Goal: Task Accomplishment & Management: Manage account settings

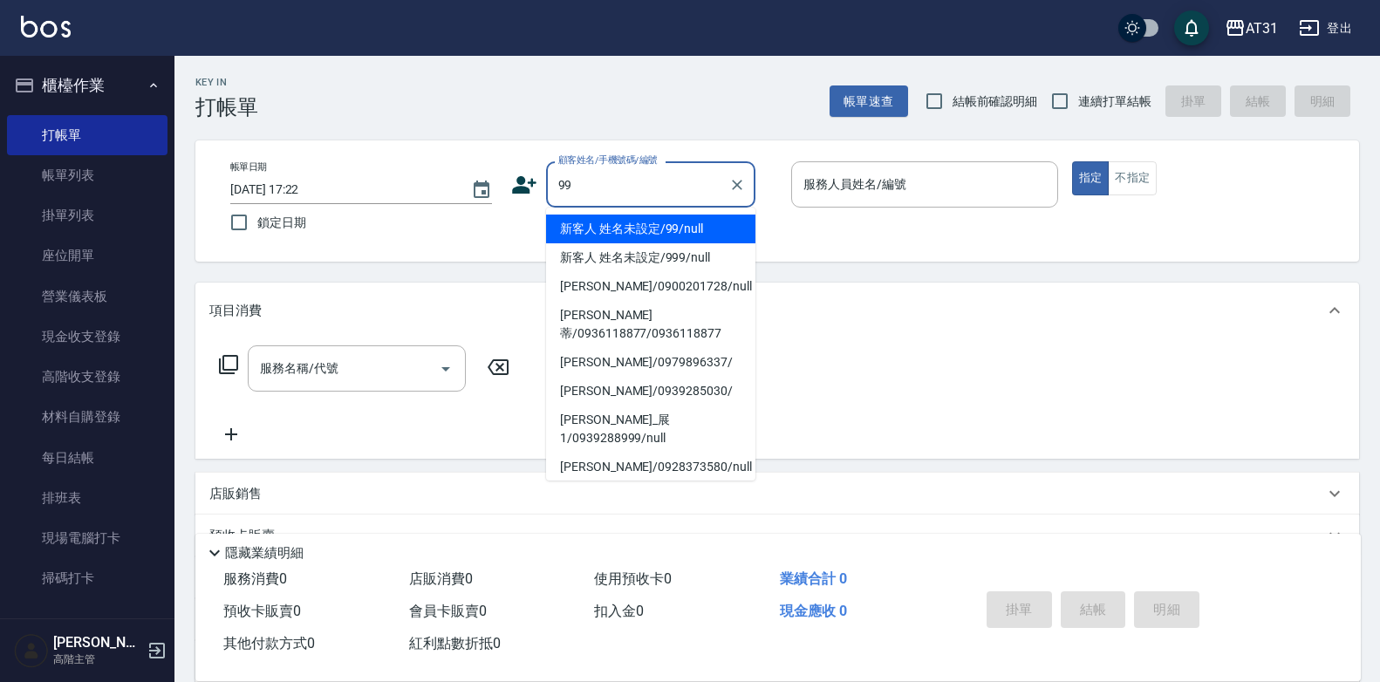
type input "新客人 姓名未設定/99/null"
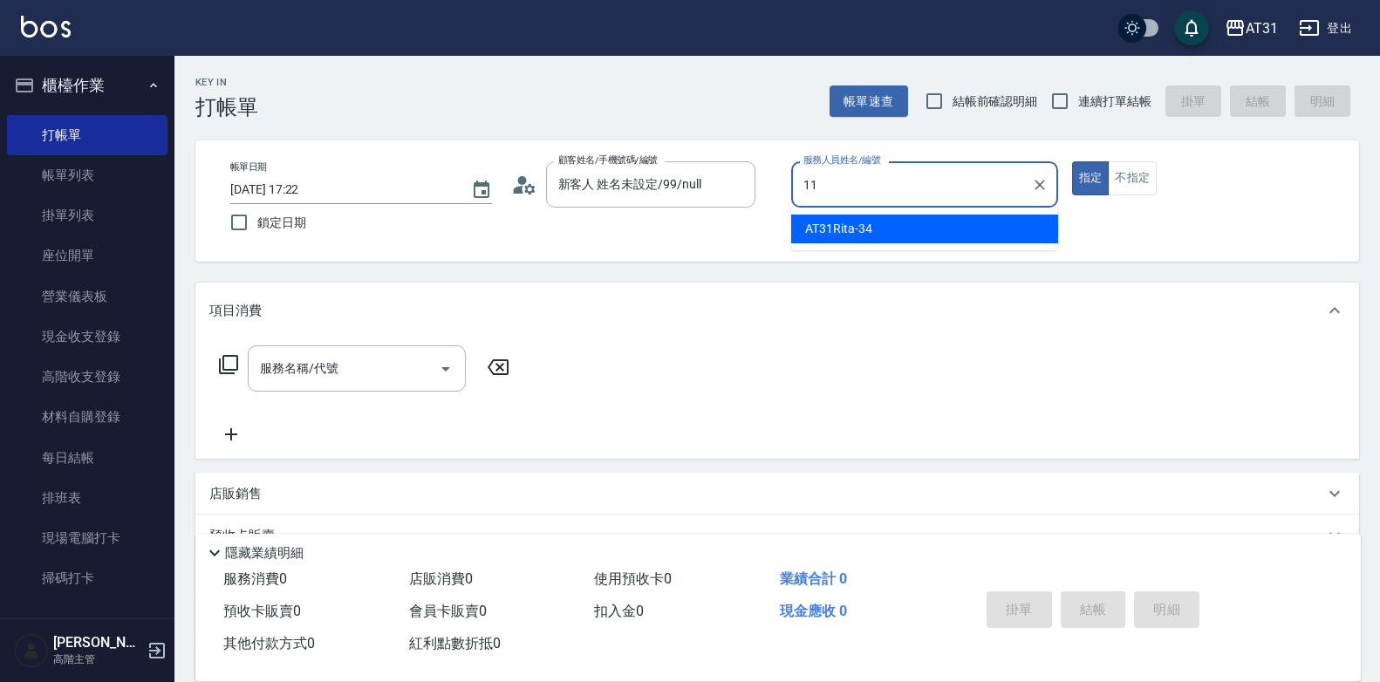
type input "BoBo-11"
type button "true"
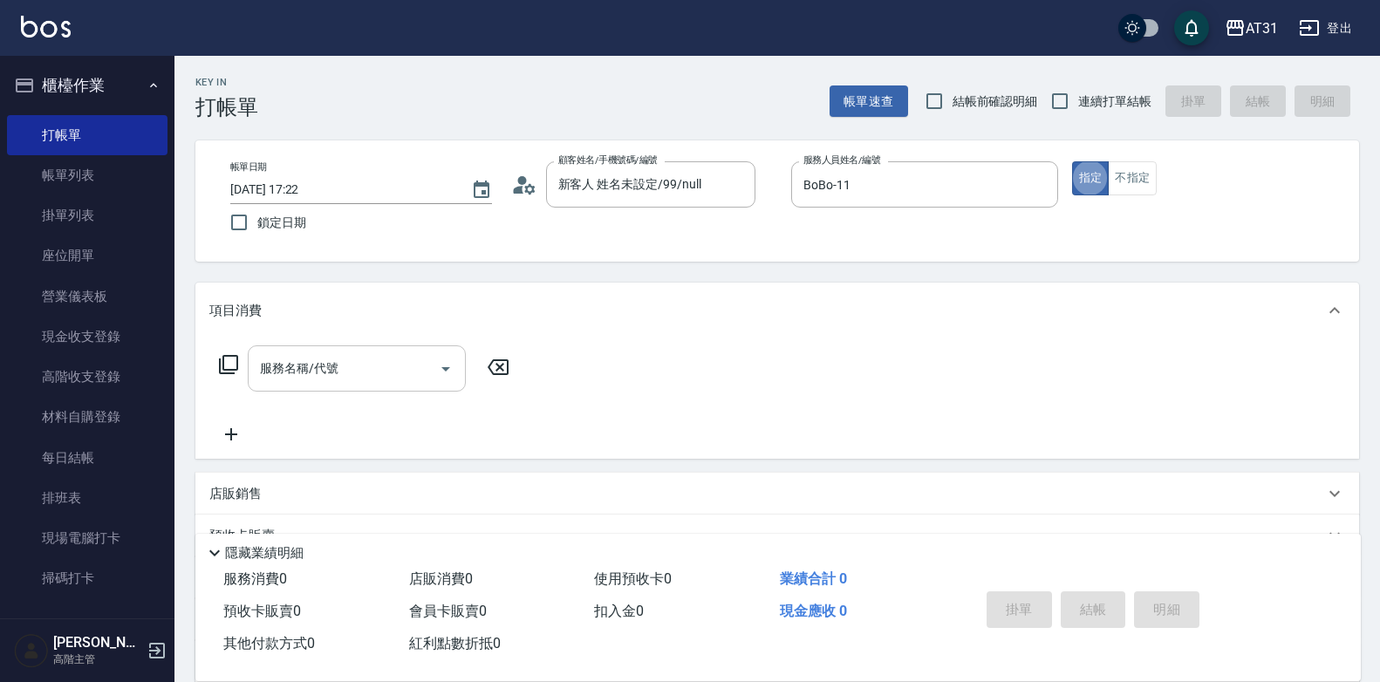
click at [322, 360] on div "服務名稱/代號 服務名稱/代號" at bounding box center [357, 368] width 218 height 46
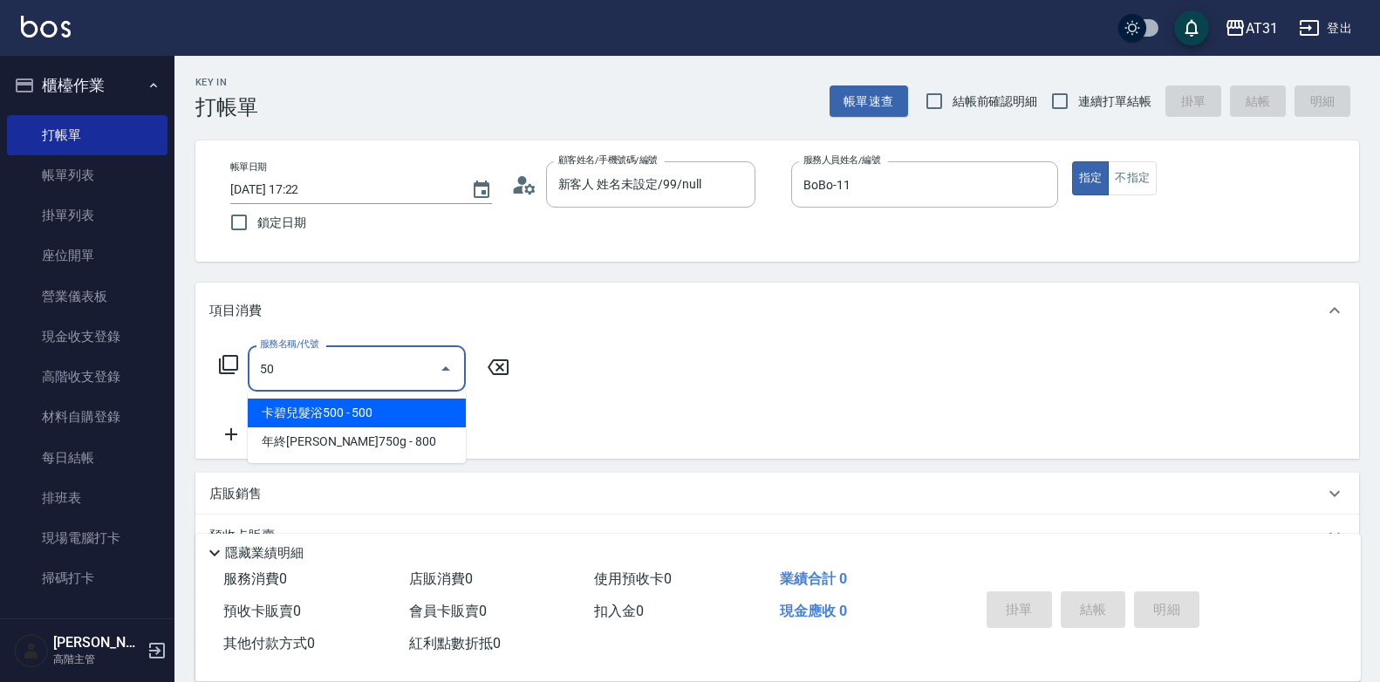
type input "501"
type input "160"
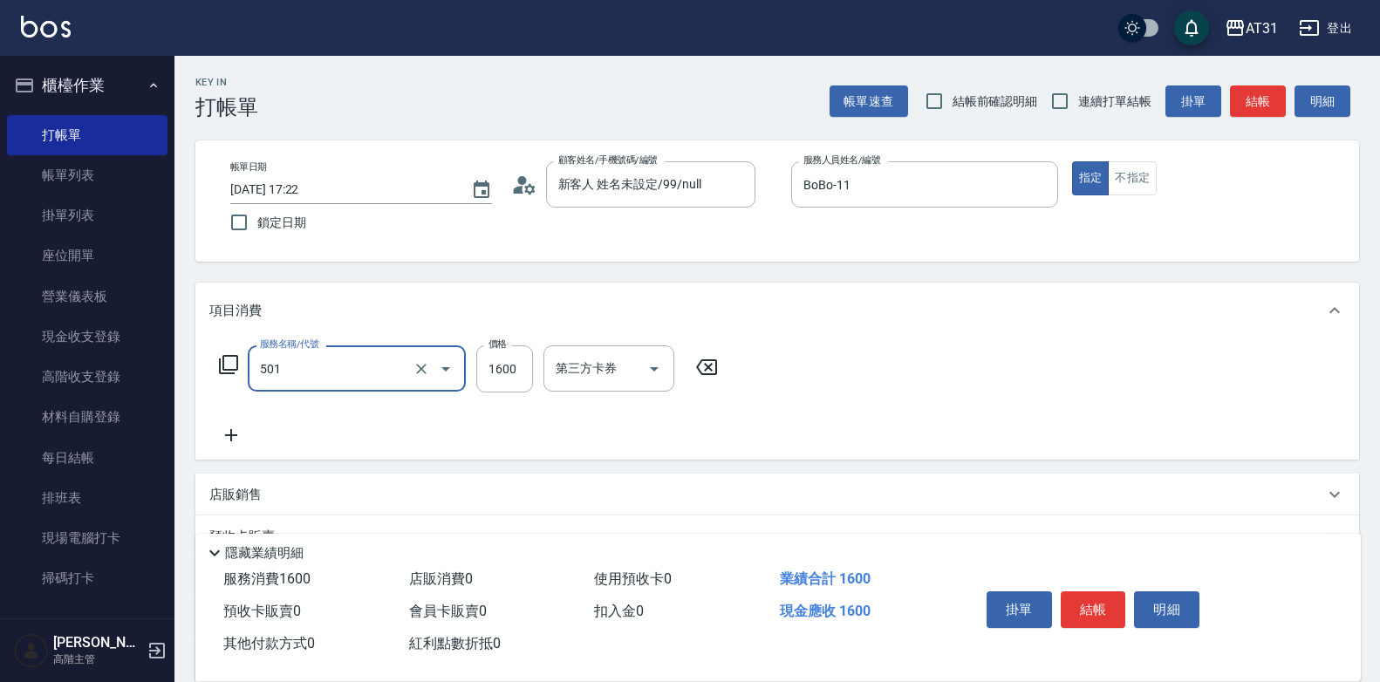
type input "染髮(501)"
type input "1"
type input "0"
type input "160"
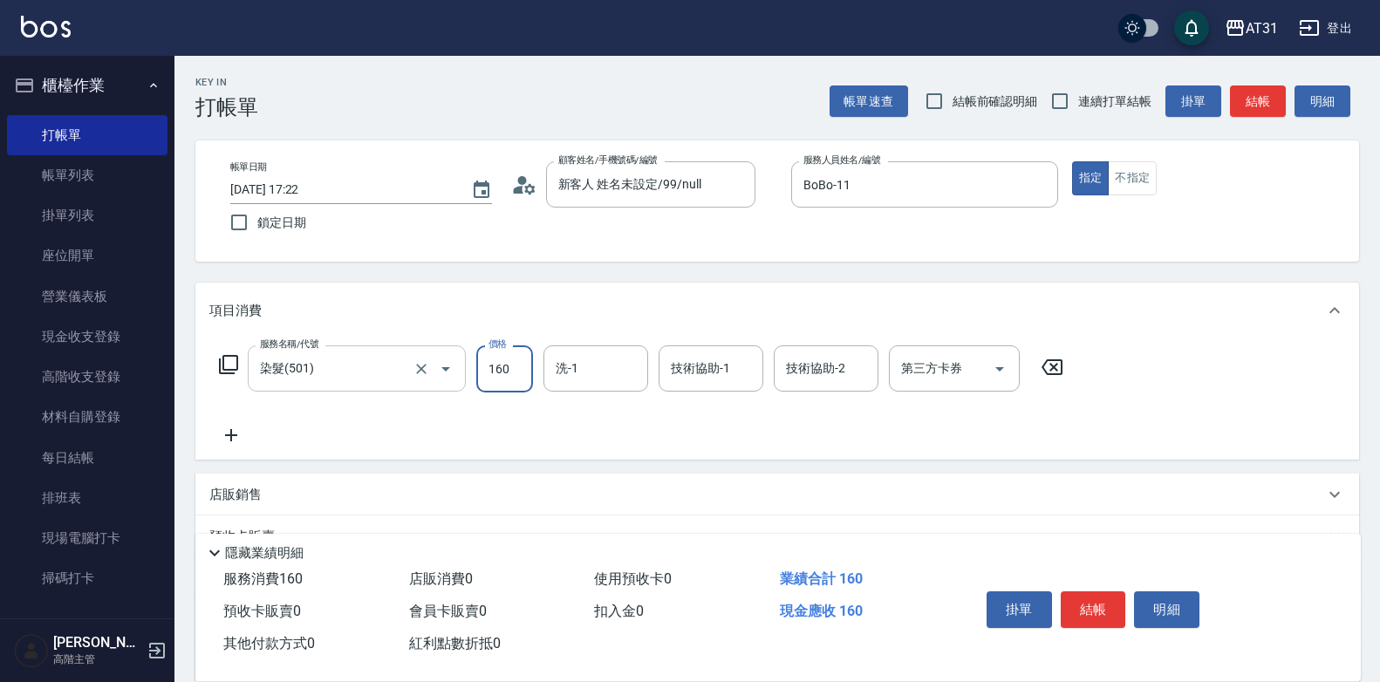
type input "160"
type input "1600"
type input "[PERSON_NAME]-49"
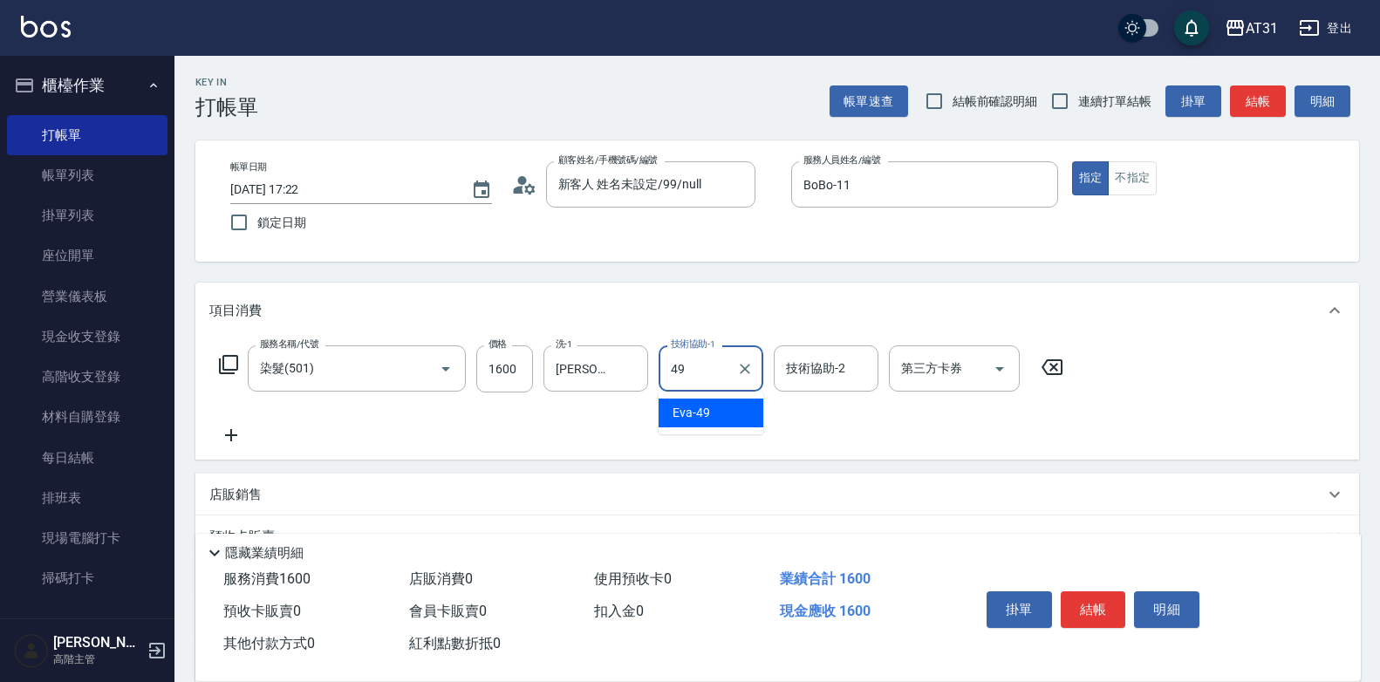
type input "[PERSON_NAME]-49"
drag, startPoint x: 1089, startPoint y: 126, endPoint x: 1083, endPoint y: 116, distance: 10.9
click at [1089, 125] on div "Key In 打帳單 帳單速查 結帳前確認明細 連續打單結帳 掛單 結帳 明細 帳單日期 [DATE] 17:22 鎖定日期 顧客姓名/手機號碼/編號 新客人…" at bounding box center [777, 474] width 1206 height 837
click at [1083, 116] on label "連續打單結帳" at bounding box center [1097, 101] width 110 height 37
click at [1078, 116] on input "連續打單結帳" at bounding box center [1060, 101] width 37 height 37
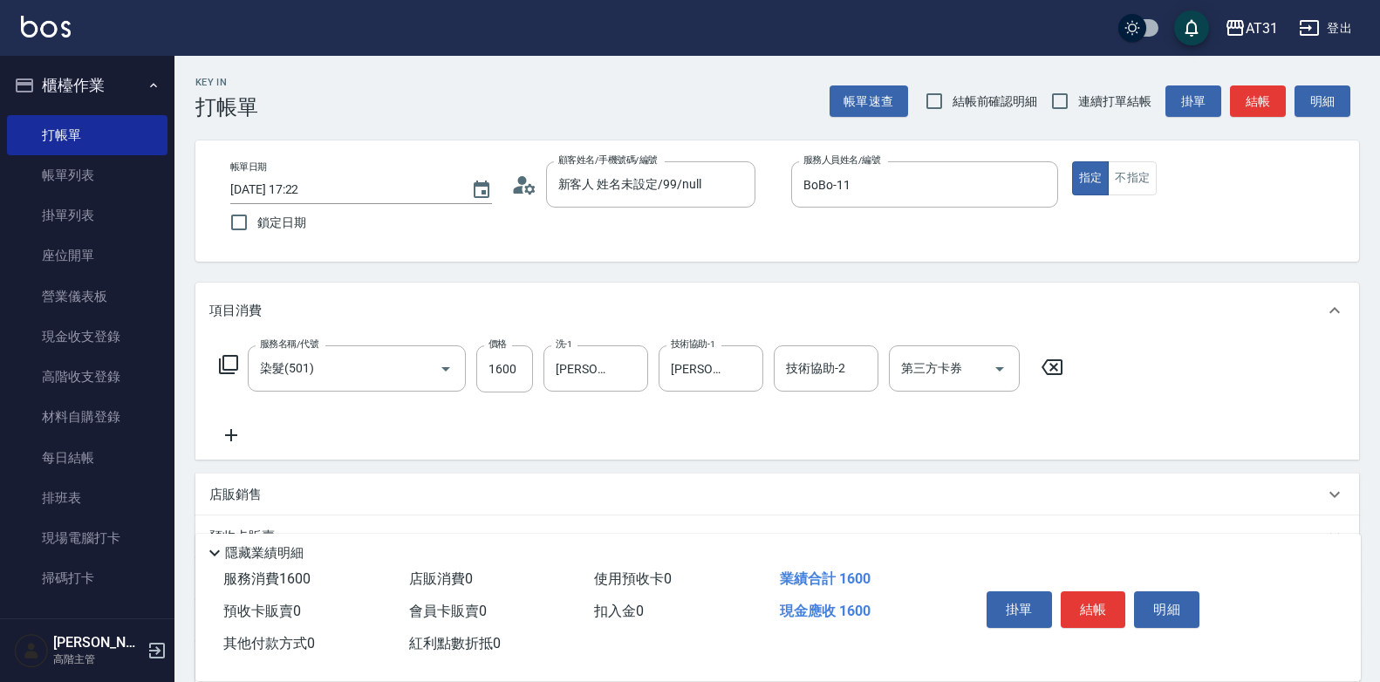
checkbox input "true"
click at [1098, 598] on button "結帳" at bounding box center [1093, 609] width 65 height 37
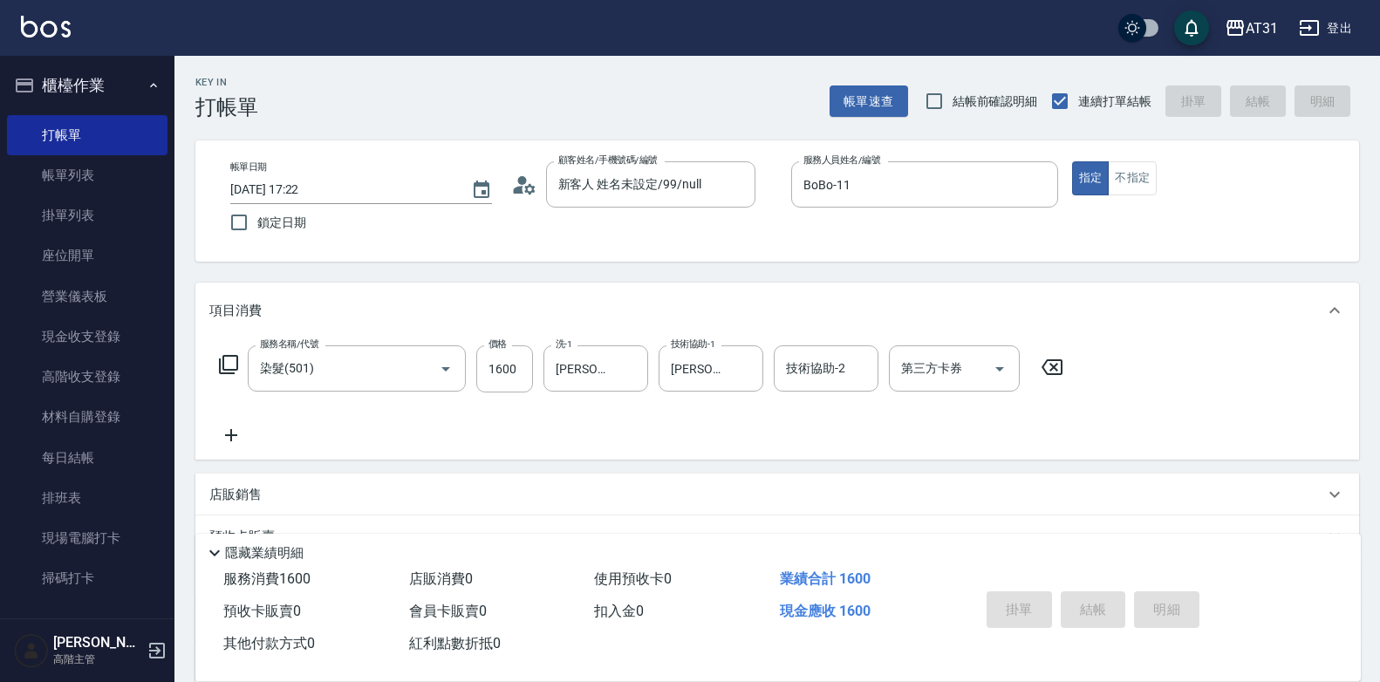
type input "[DATE] 21:01"
type input "0"
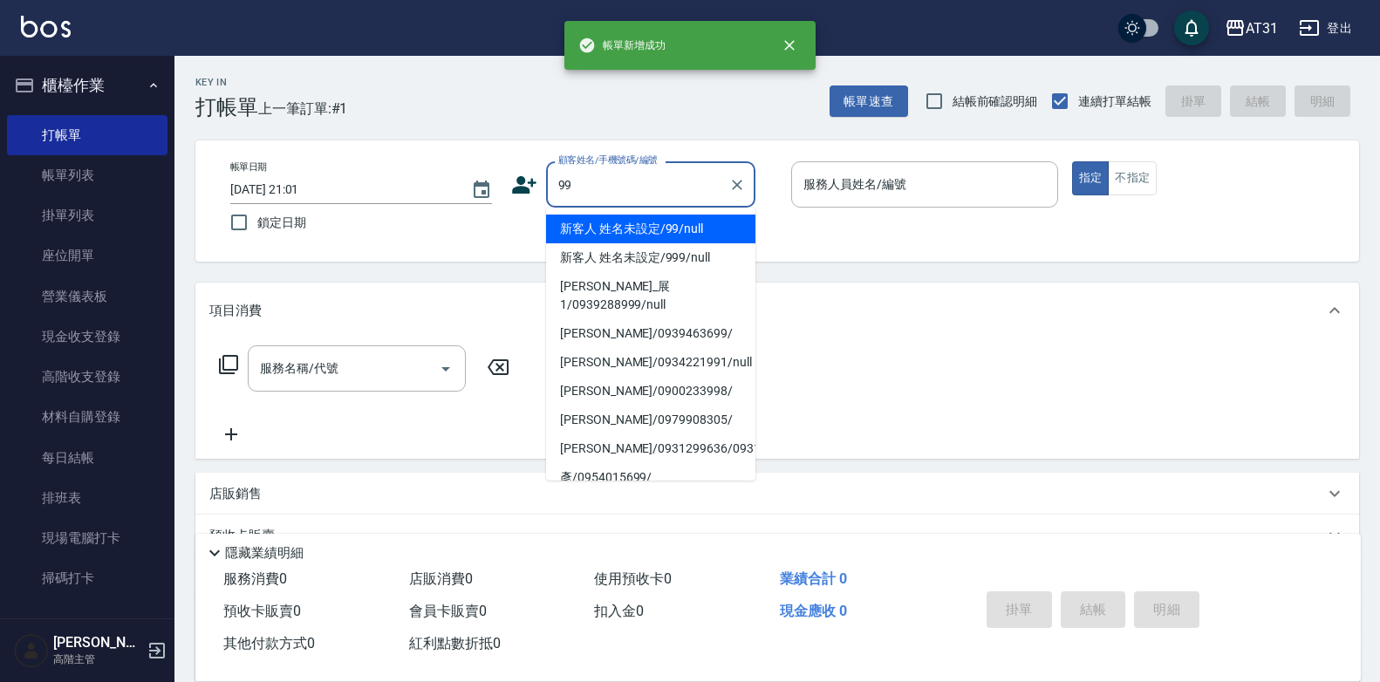
type input "新客人 姓名未設定/99/null"
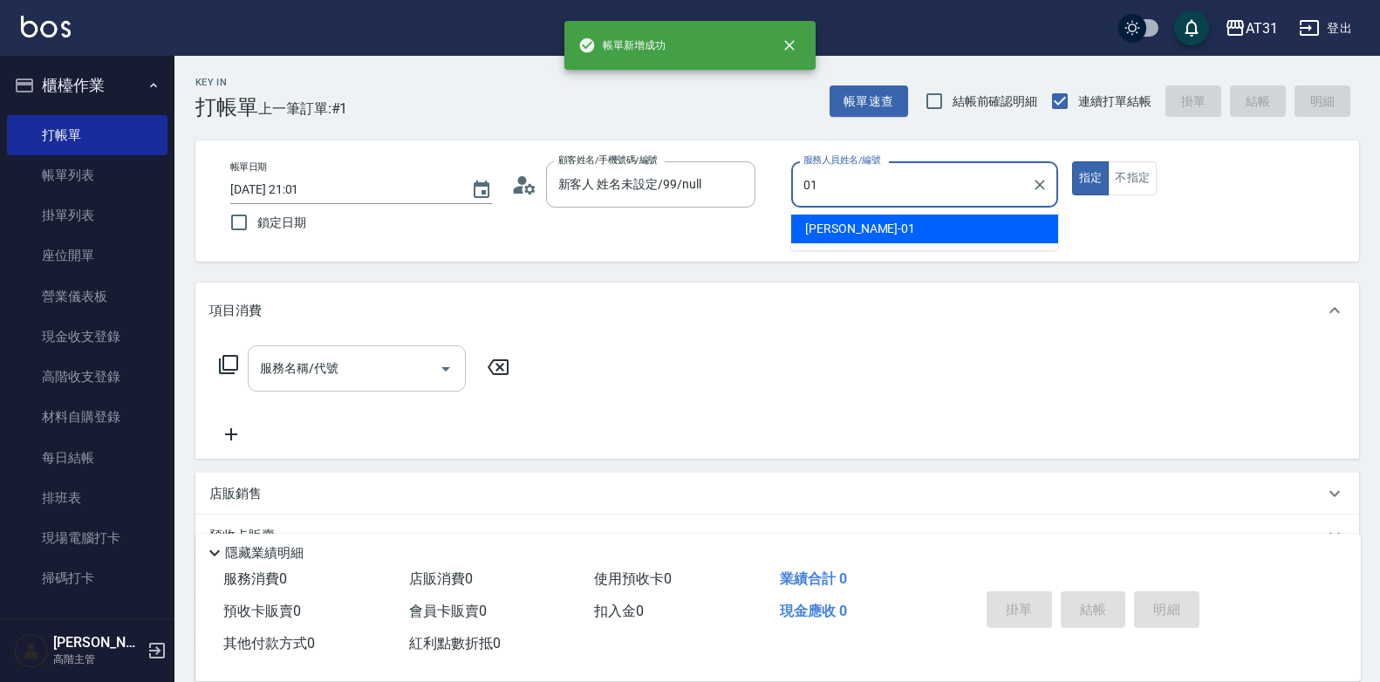
type input "[PERSON_NAME]-01"
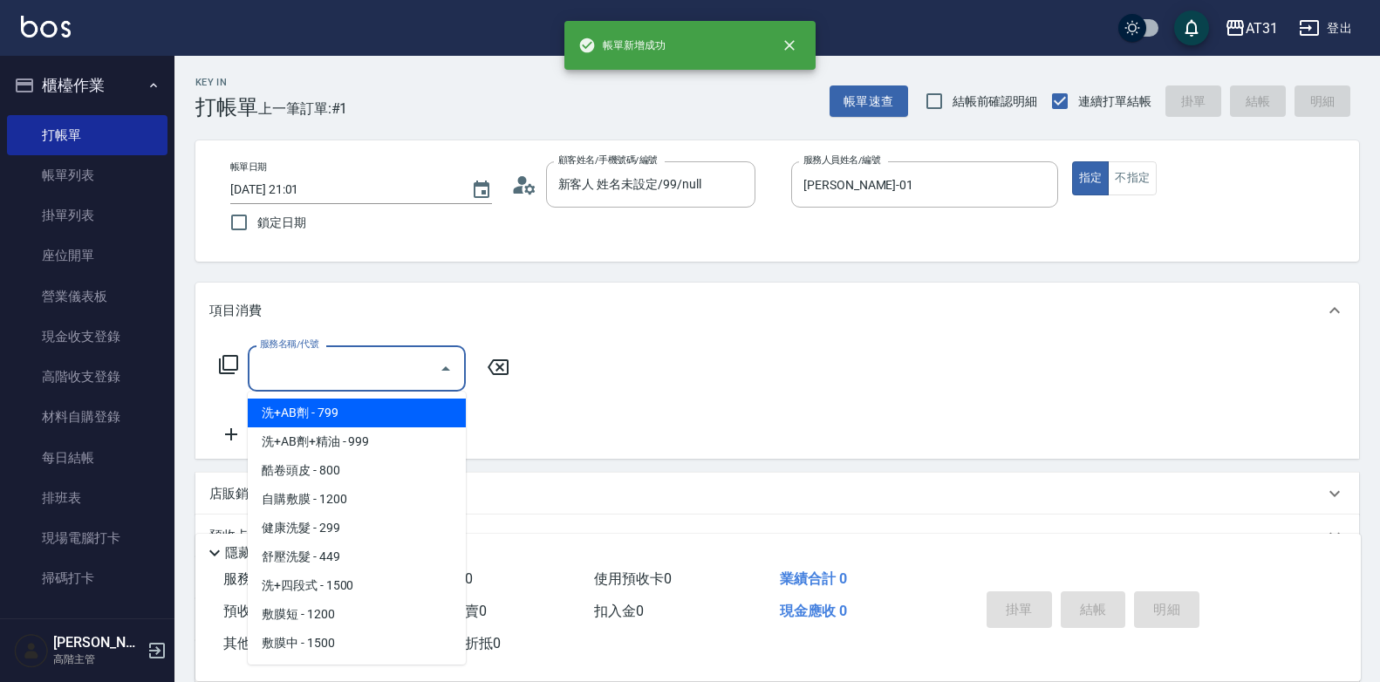
click at [406, 377] on input "服務名稱/代號" at bounding box center [344, 368] width 176 height 31
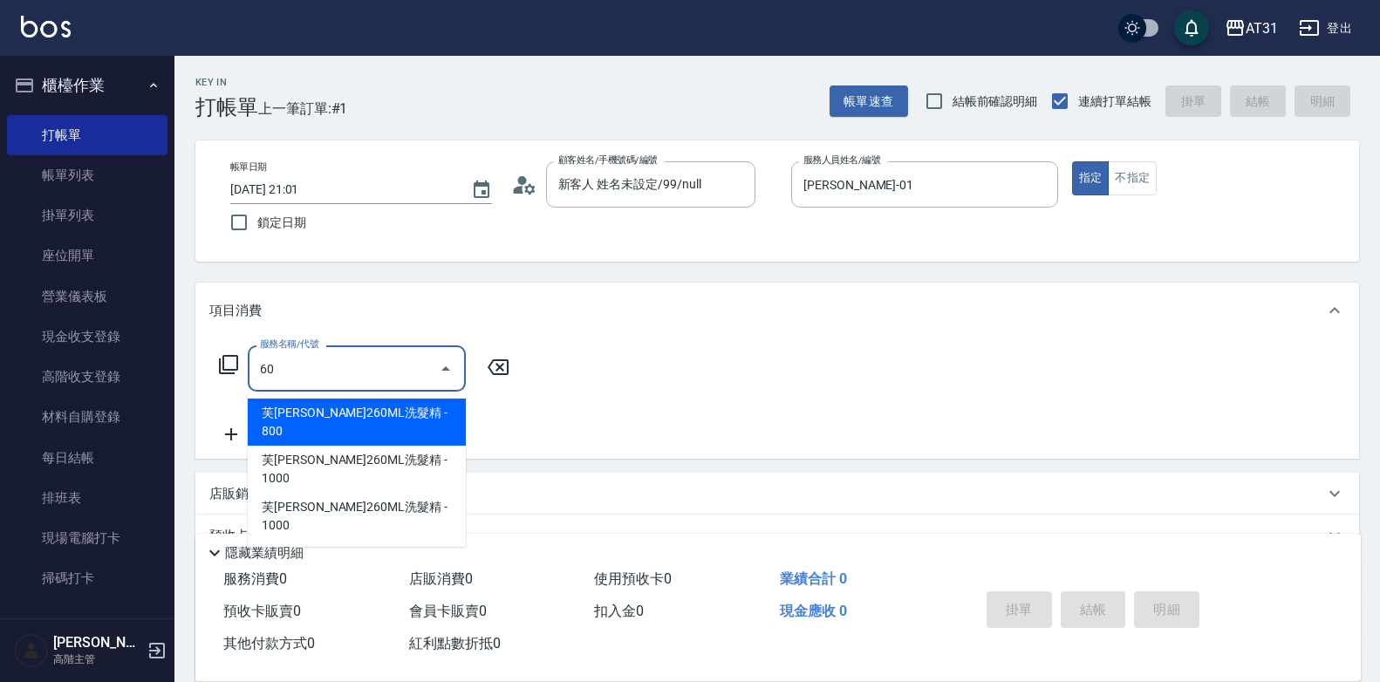
type input "601"
type input "30"
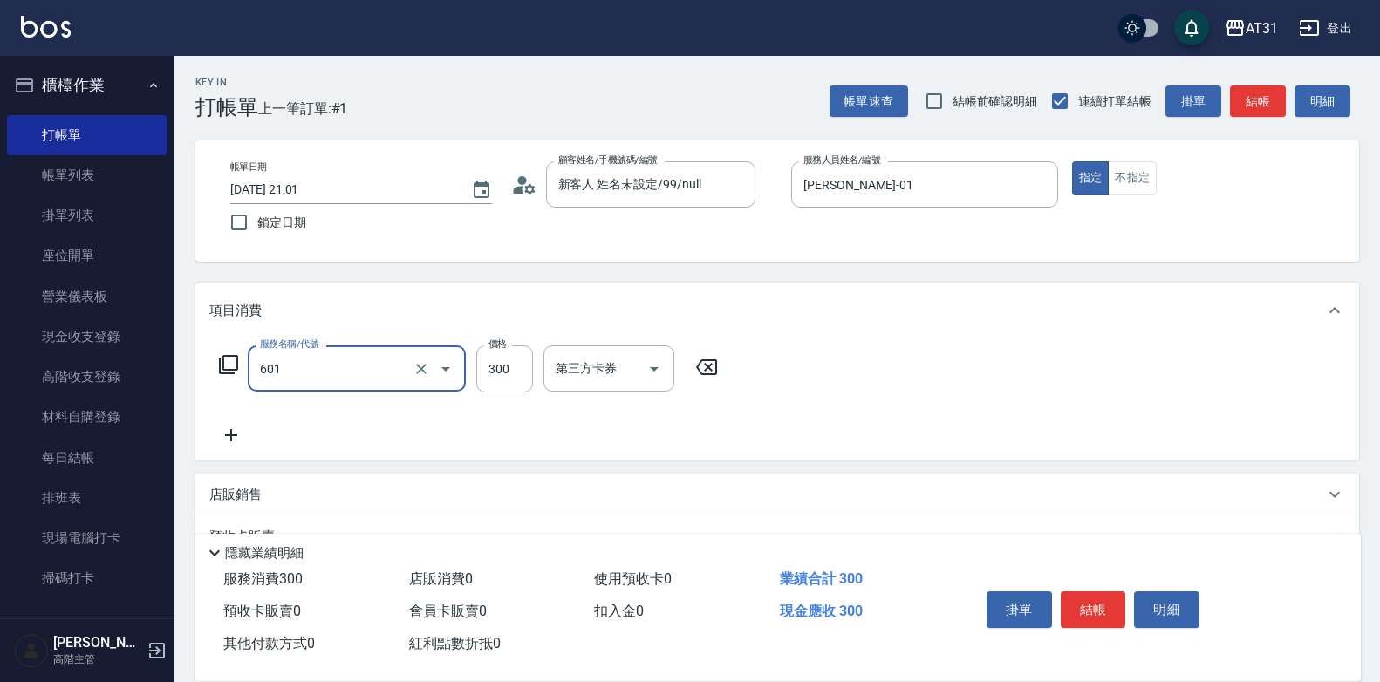
type input "自備護髮(601)"
type input "1"
type input "0"
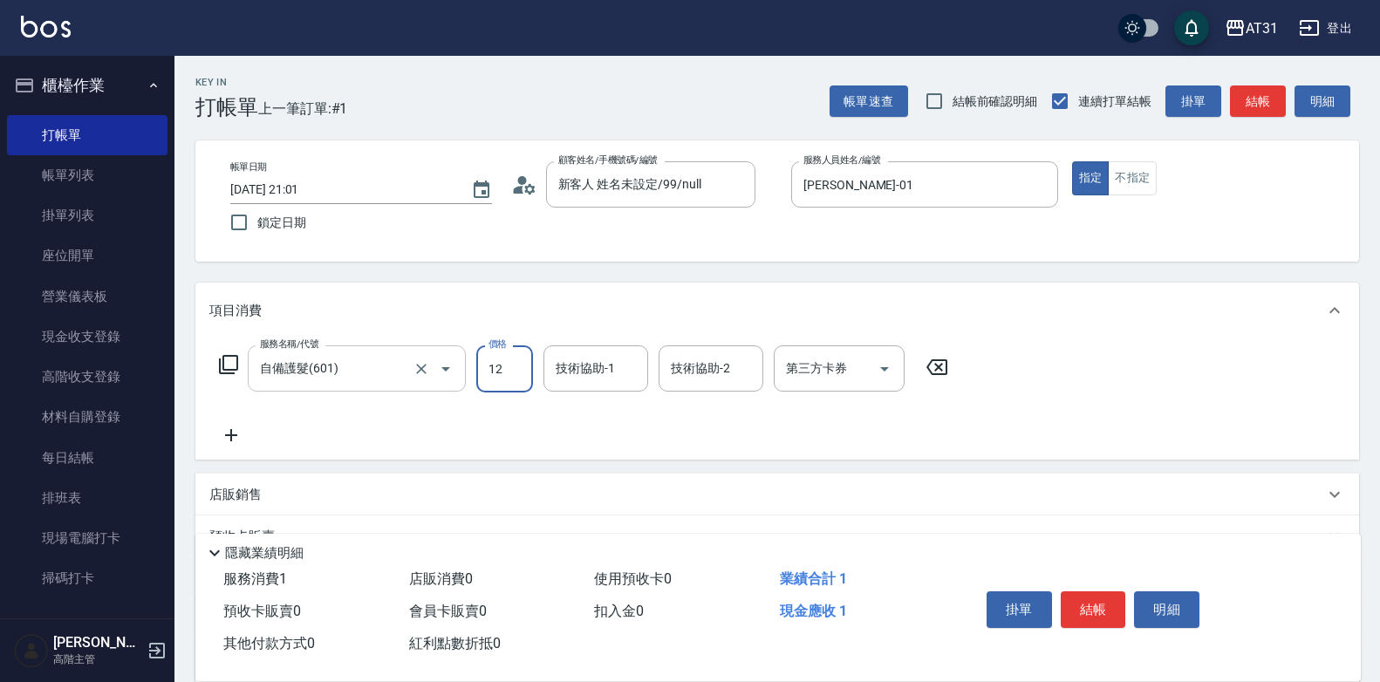
type input "120"
type input "1200"
click at [1081, 604] on button "結帳" at bounding box center [1093, 609] width 65 height 37
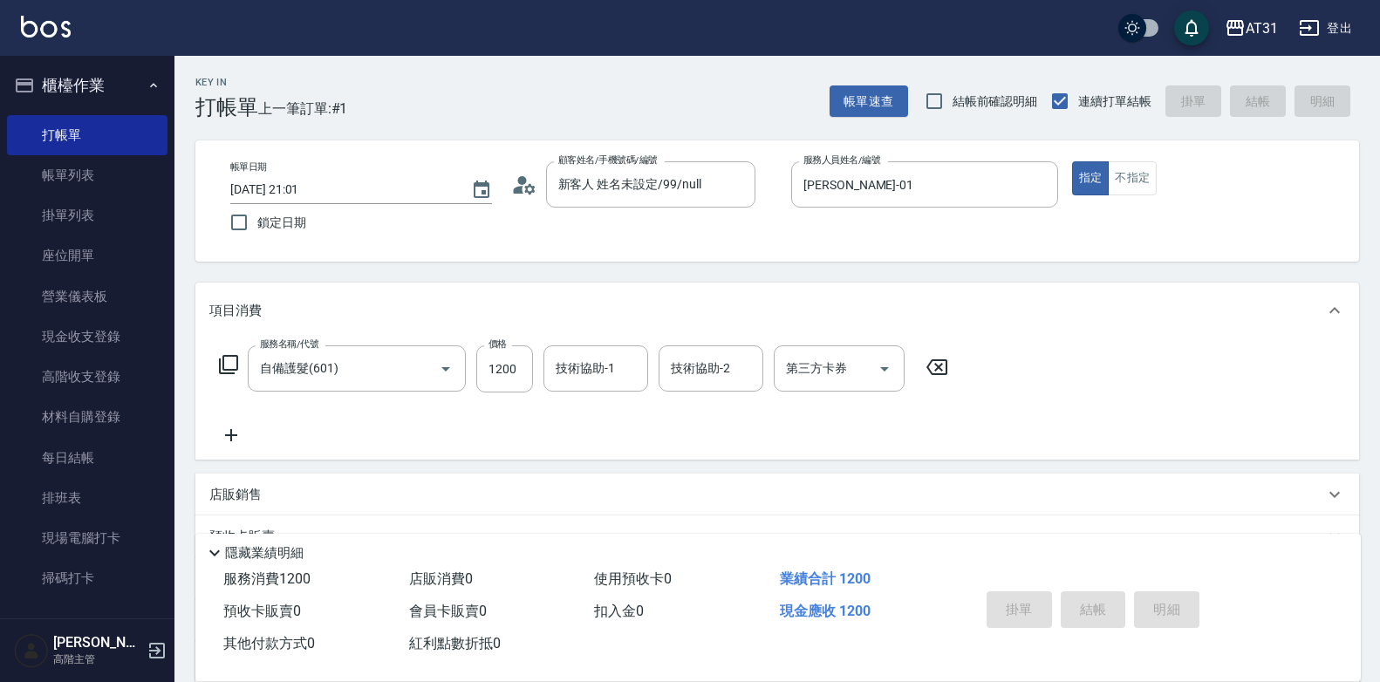
type input "0"
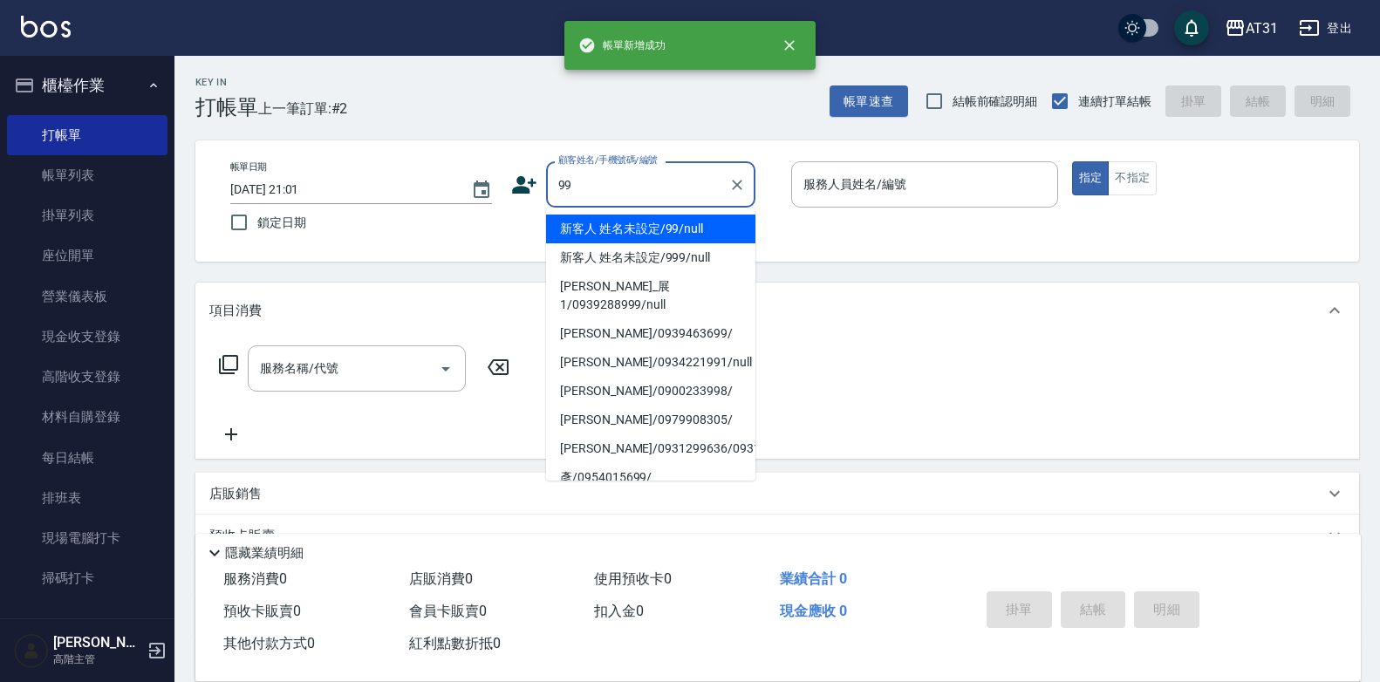
type input "新客人 姓名未設定/99/null"
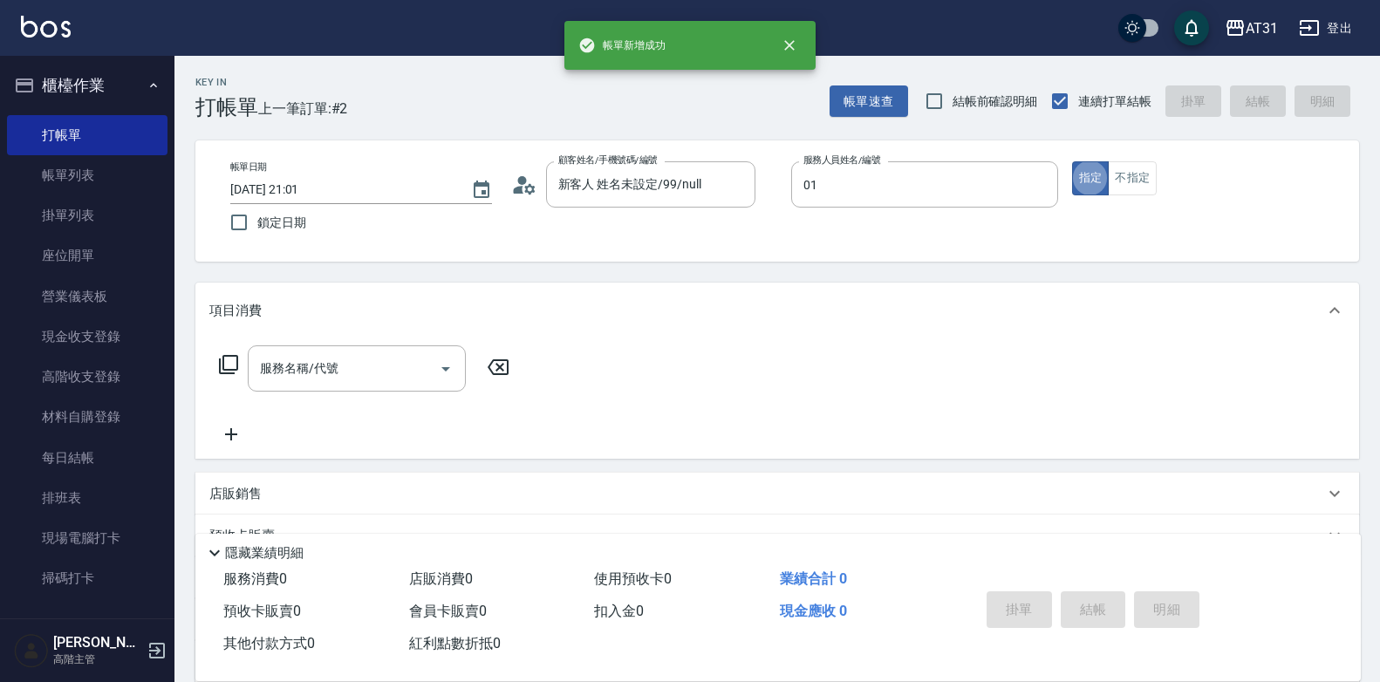
type input "[PERSON_NAME]-01"
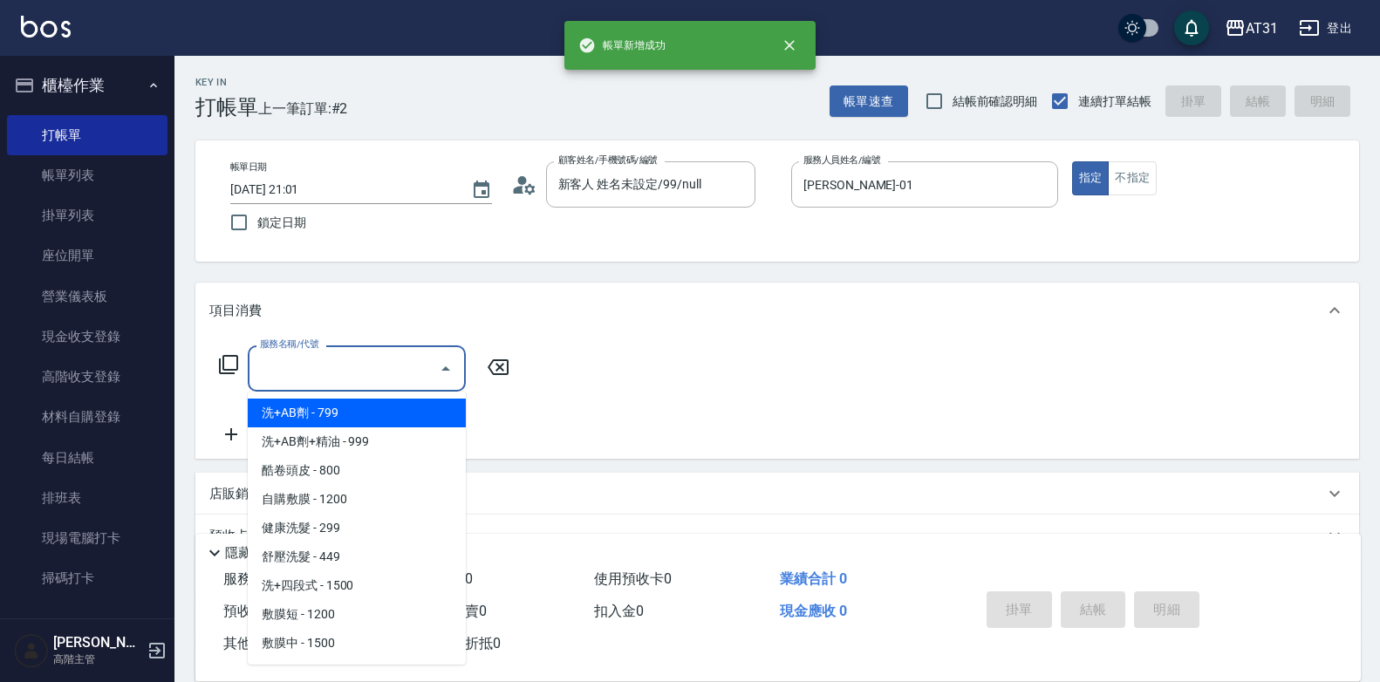
click at [374, 364] on input "服務名稱/代號" at bounding box center [344, 368] width 176 height 31
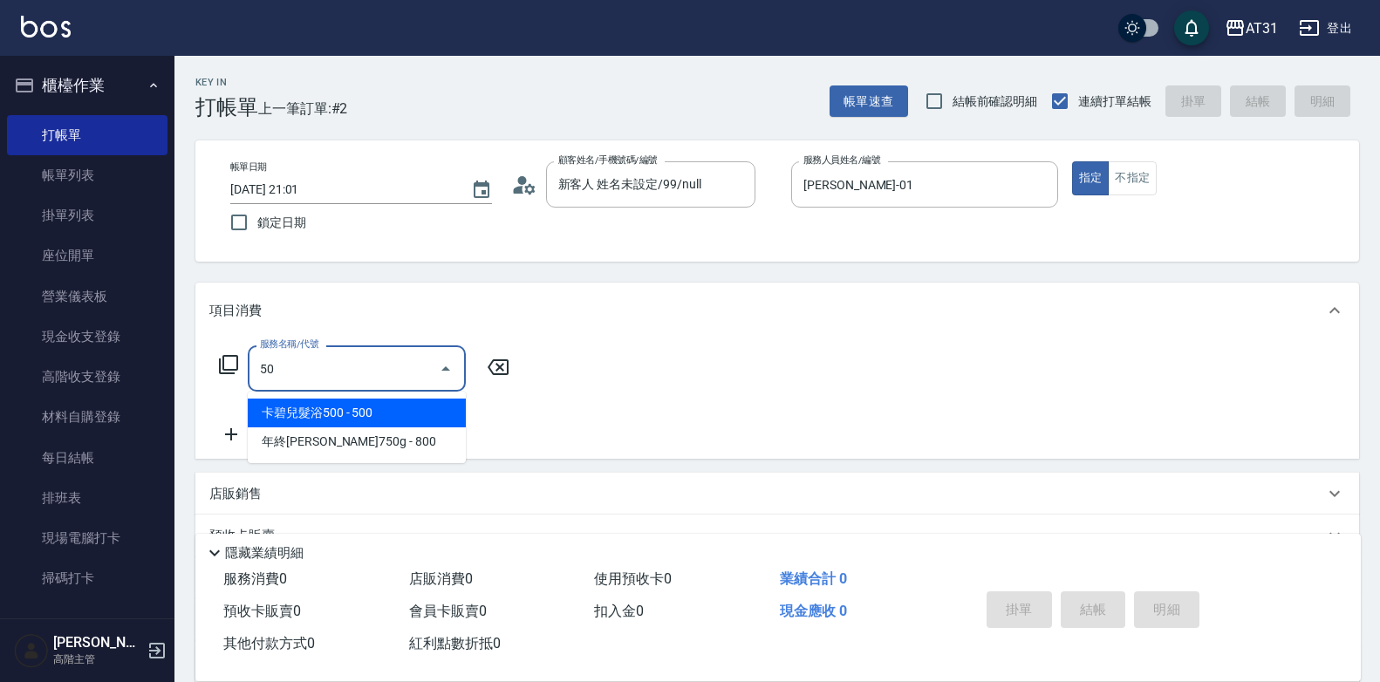
type input "501"
type input "160"
type input "染髮(501)"
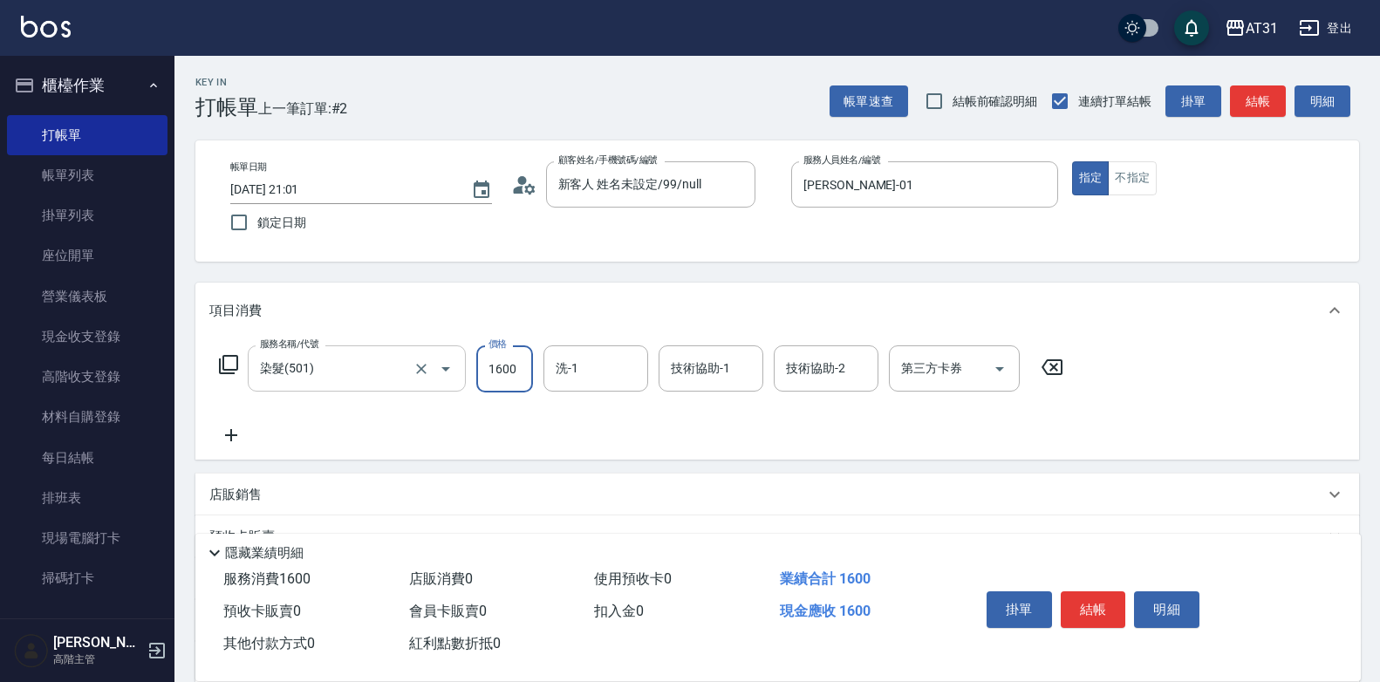
type input "0"
type input "15"
type input "10"
type input "159"
type input "150"
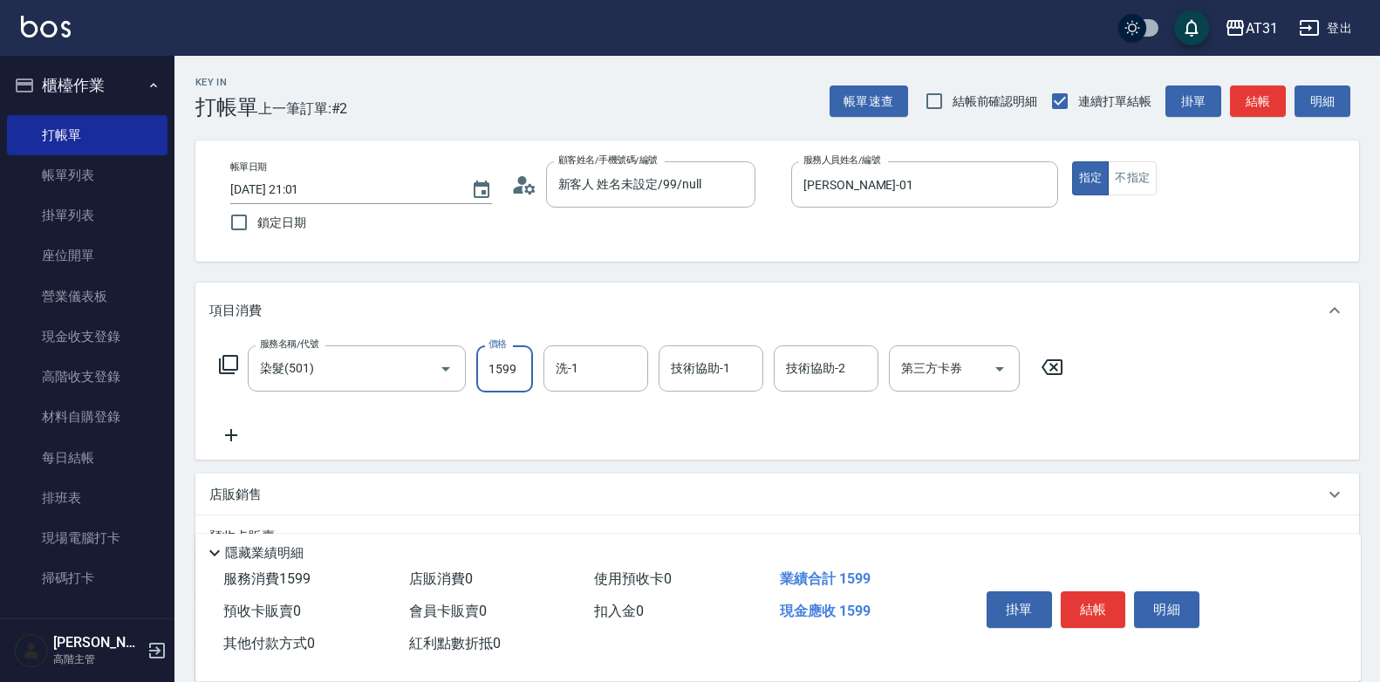
type input "1599"
click at [236, 445] on icon at bounding box center [231, 435] width 44 height 21
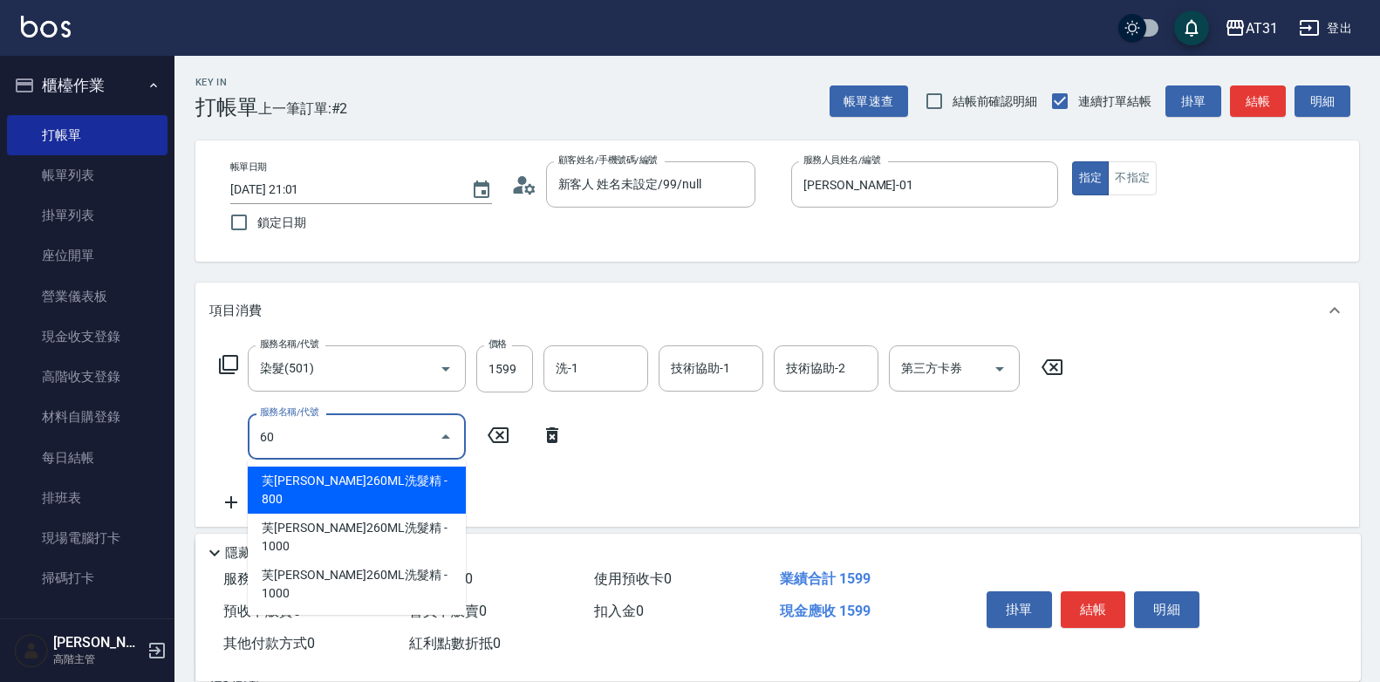
type input "608"
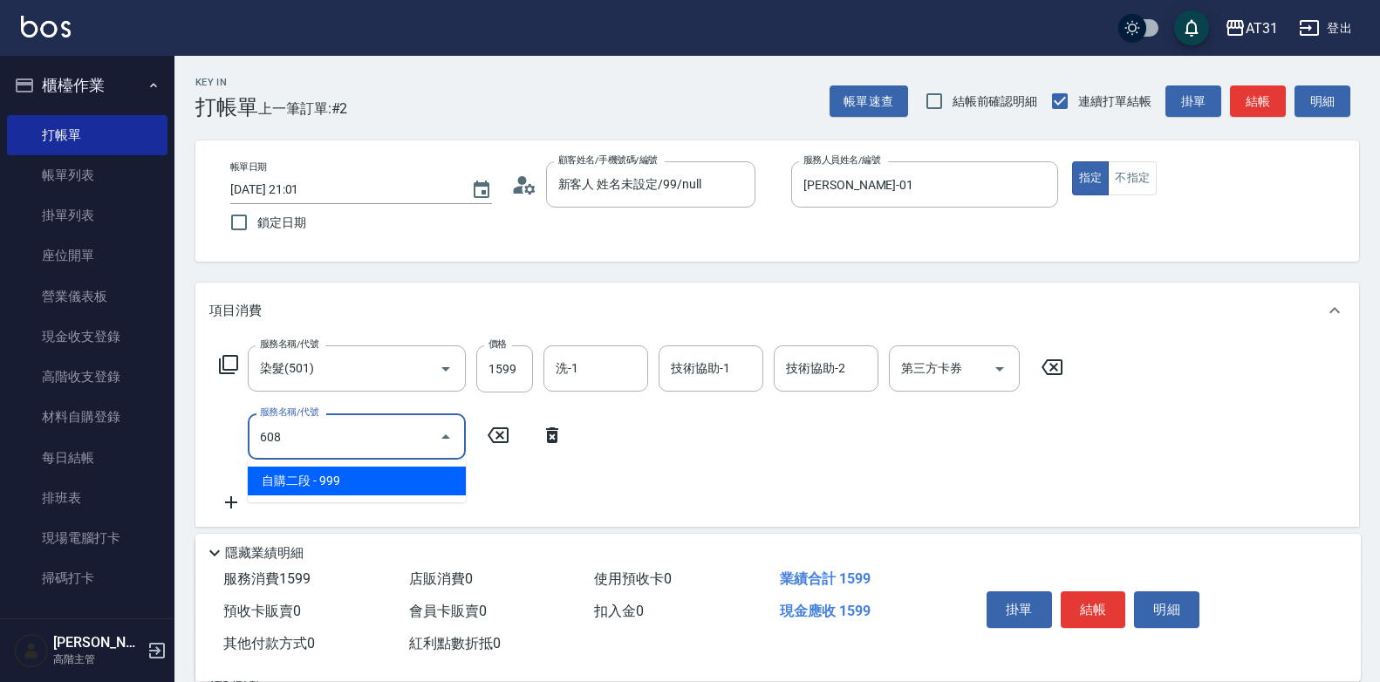
type input "250"
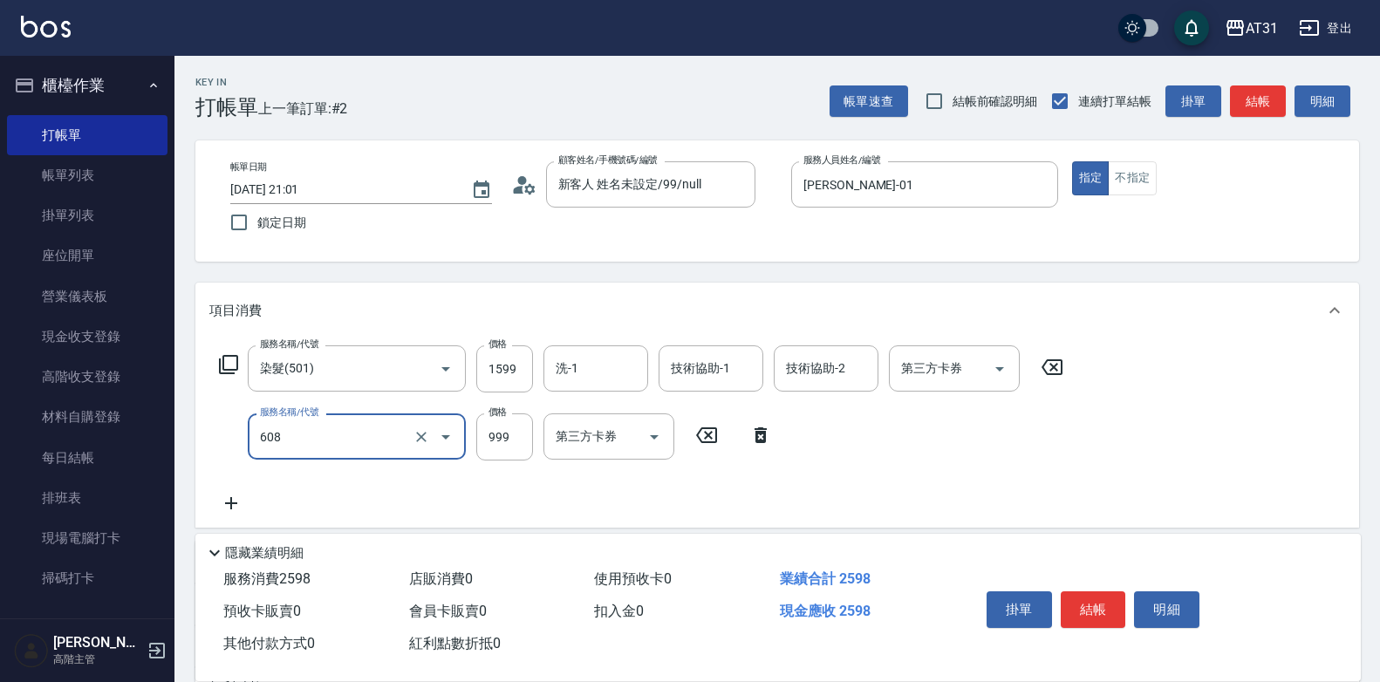
type input "自購二段(608)"
type input "1"
type input "160"
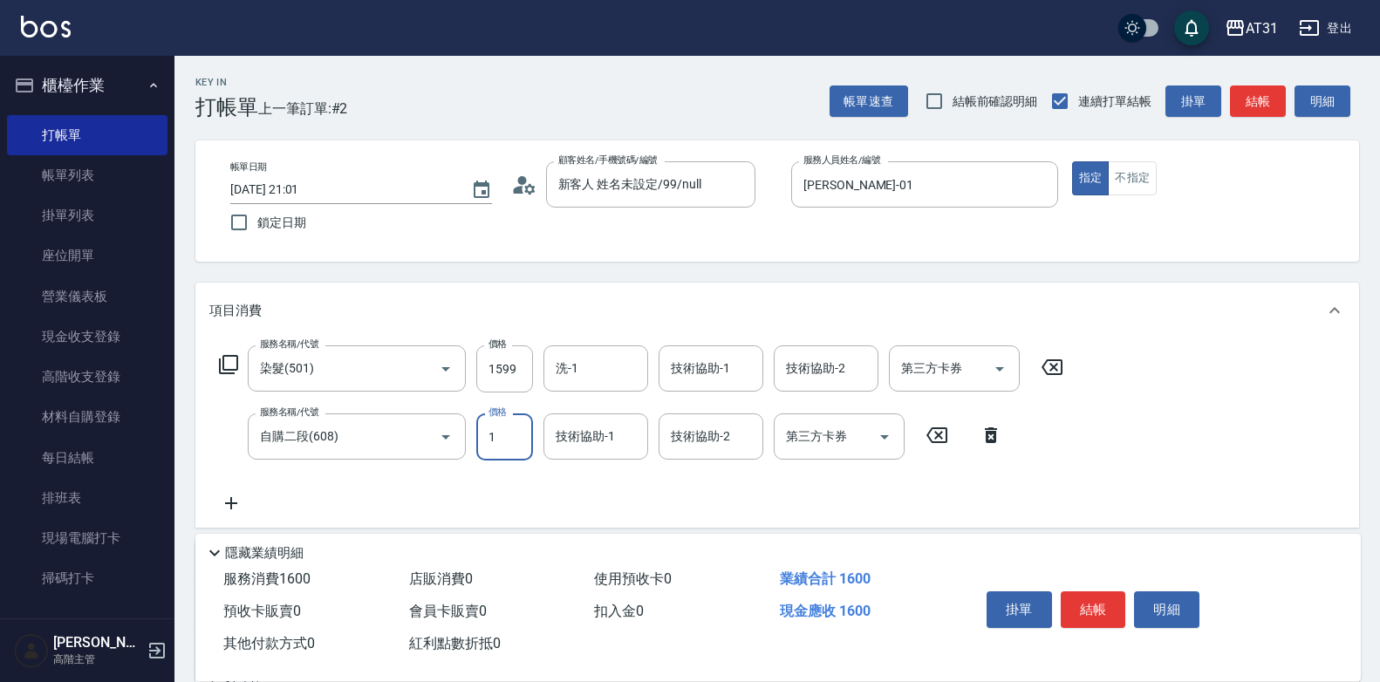
type input "11"
type input "170"
type input "119"
type input "270"
type input "1199"
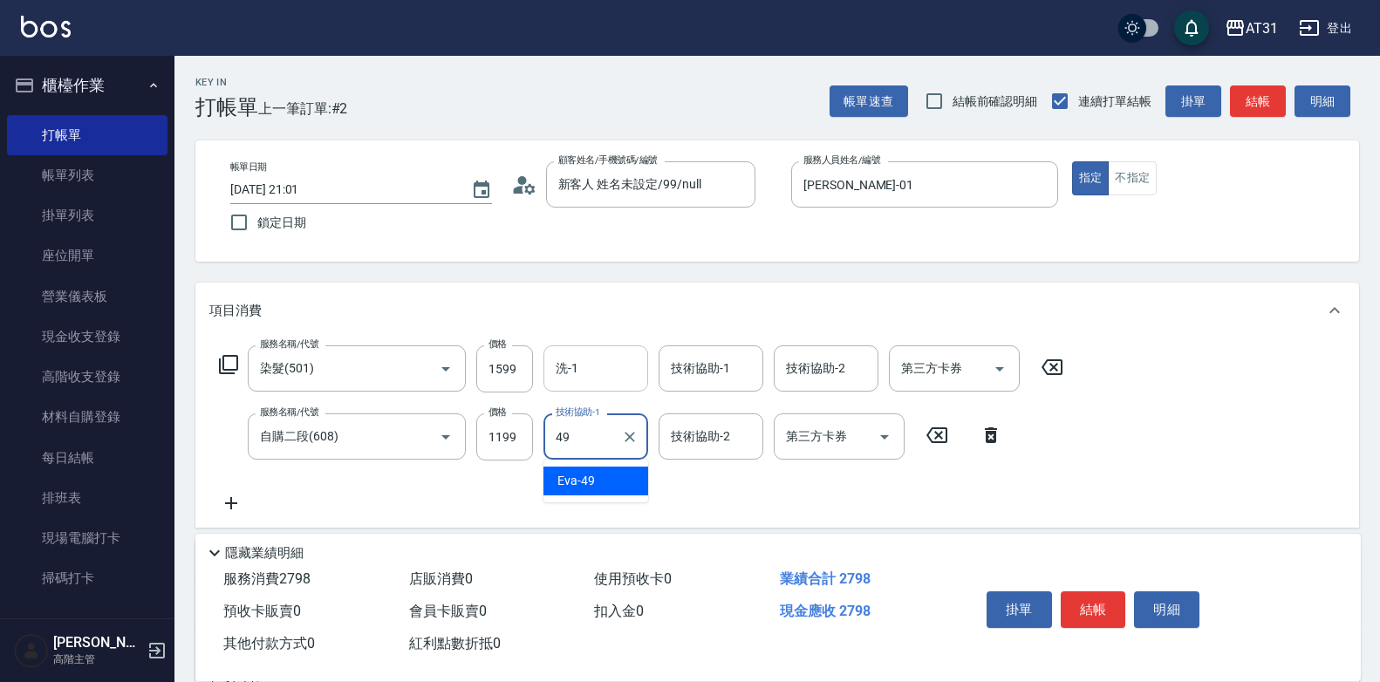
type input "[PERSON_NAME]-49"
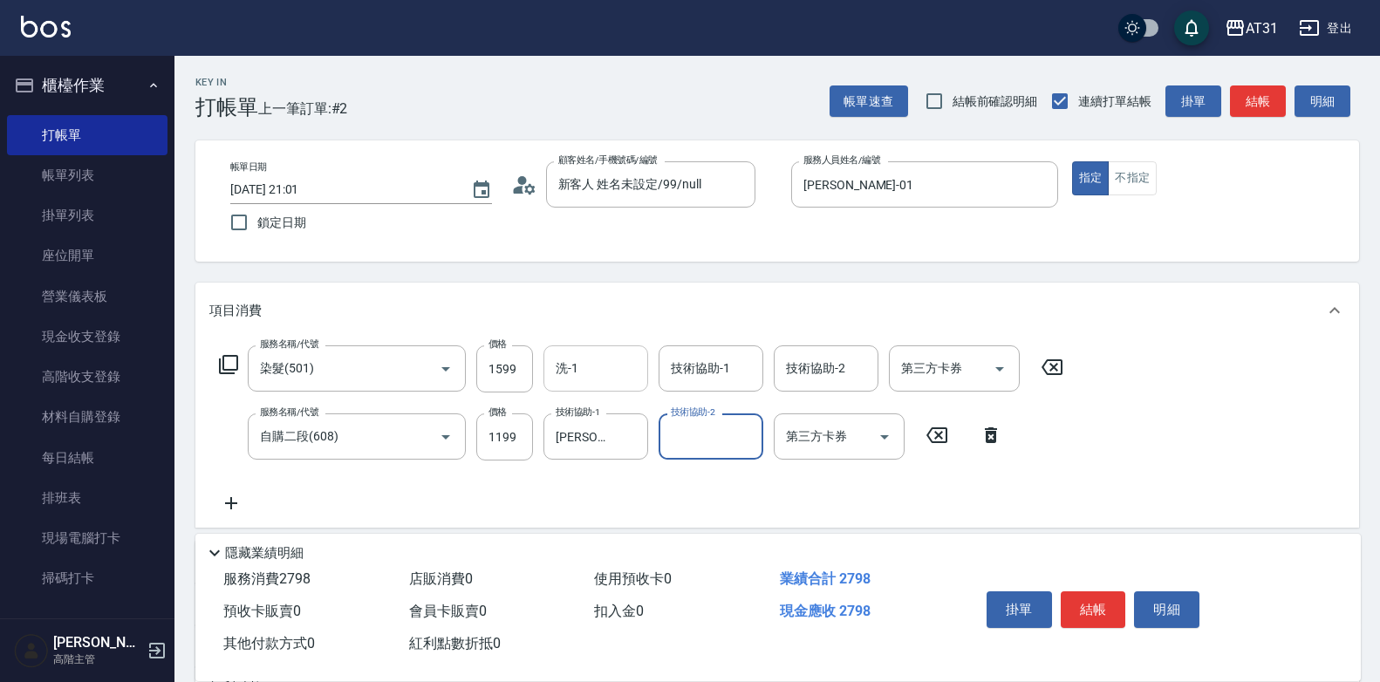
click at [604, 368] on input "洗-1" at bounding box center [595, 368] width 89 height 31
type input "[PERSON_NAME]-49"
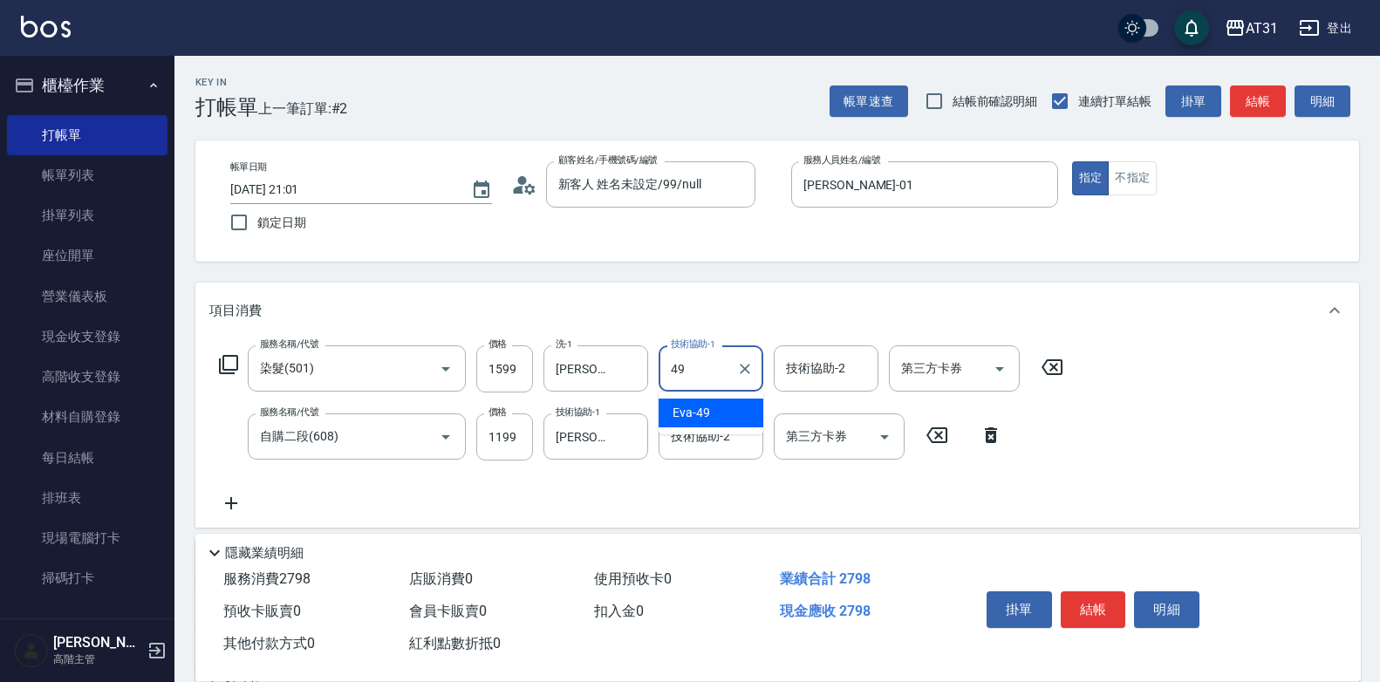
type input "[PERSON_NAME]-49"
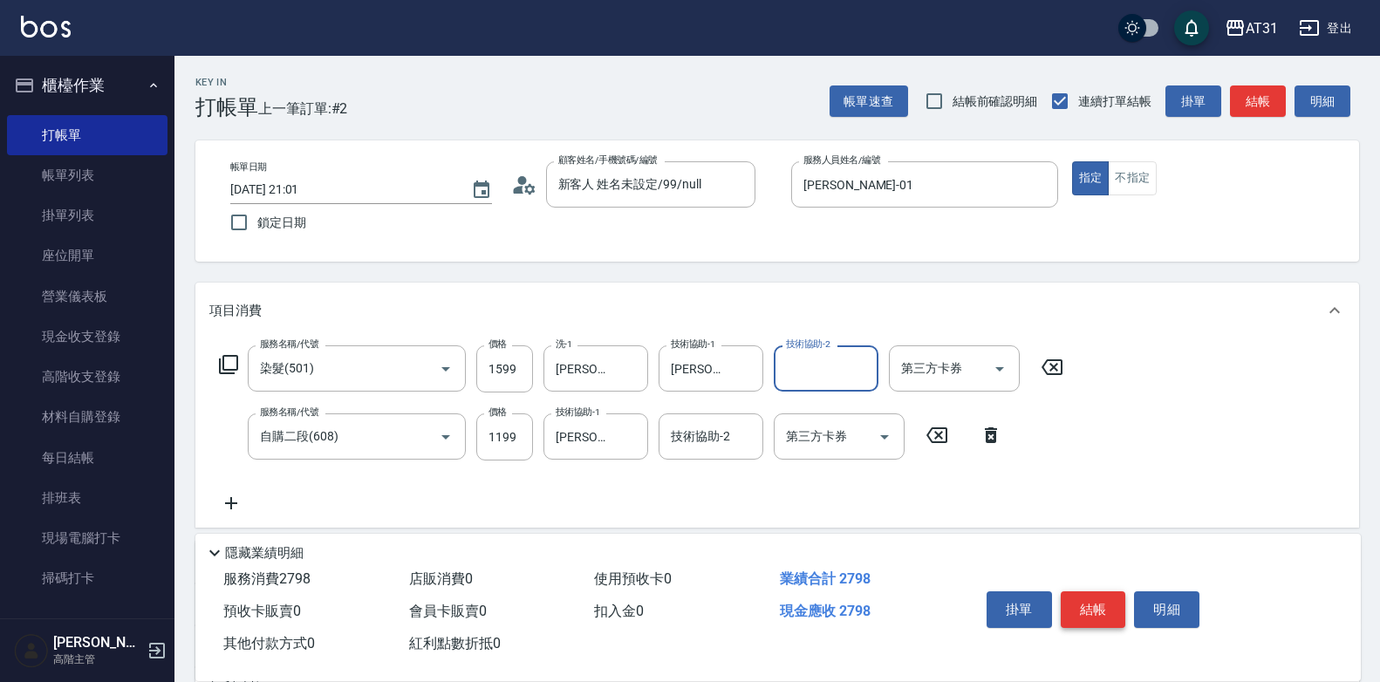
click at [1102, 602] on button "結帳" at bounding box center [1093, 609] width 65 height 37
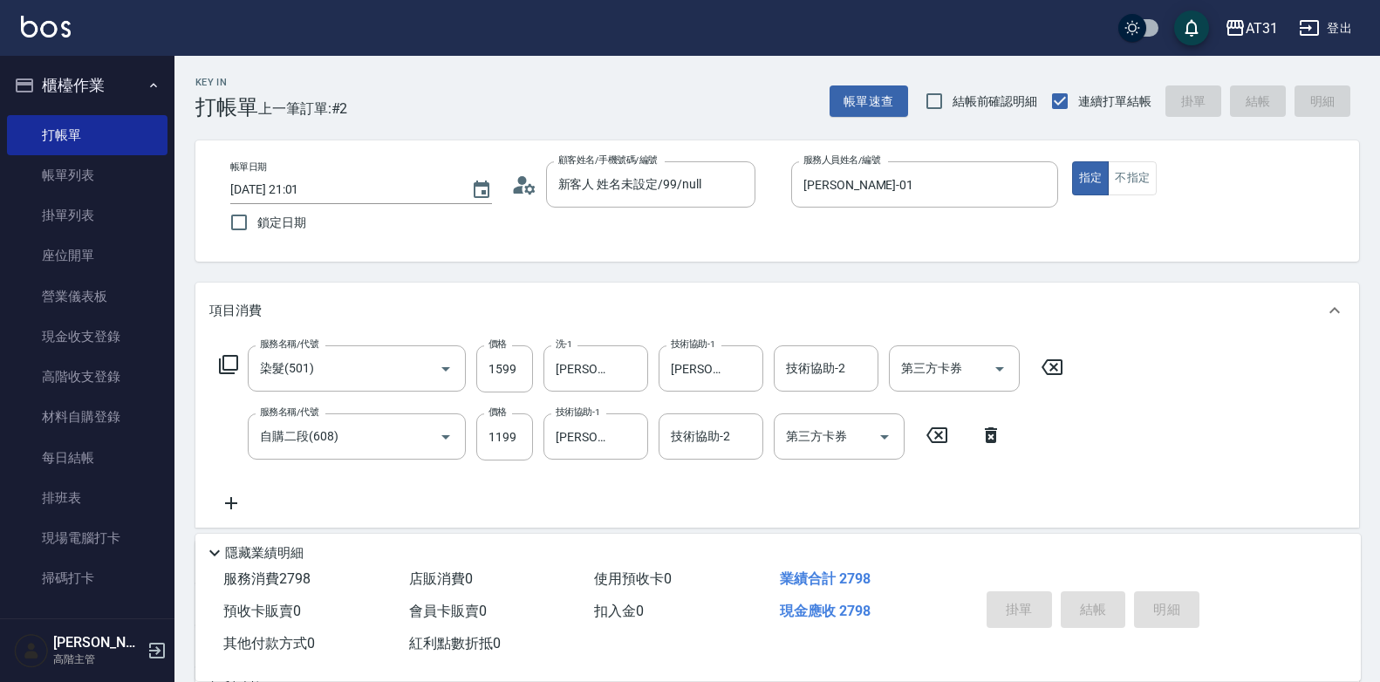
type input "[DATE] 21:02"
type input "0"
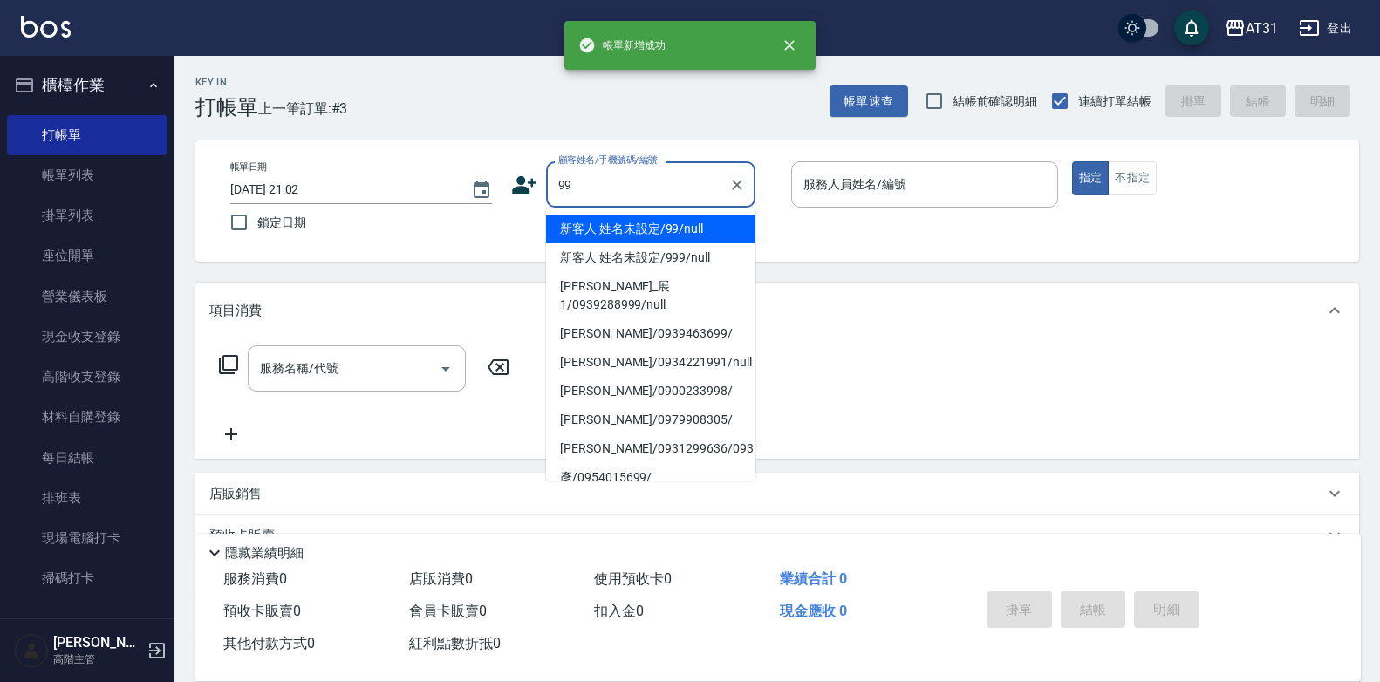
type input "新客人 姓名未設定/99/null"
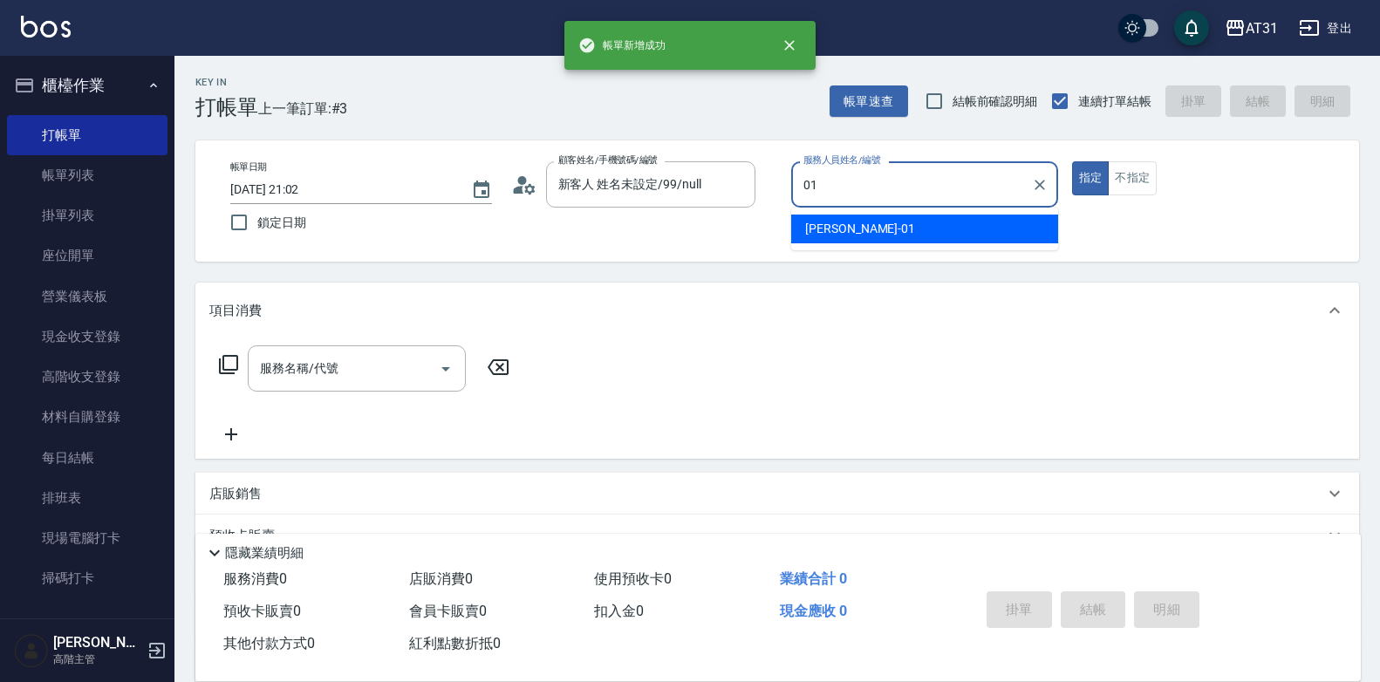
type input "[PERSON_NAME]-01"
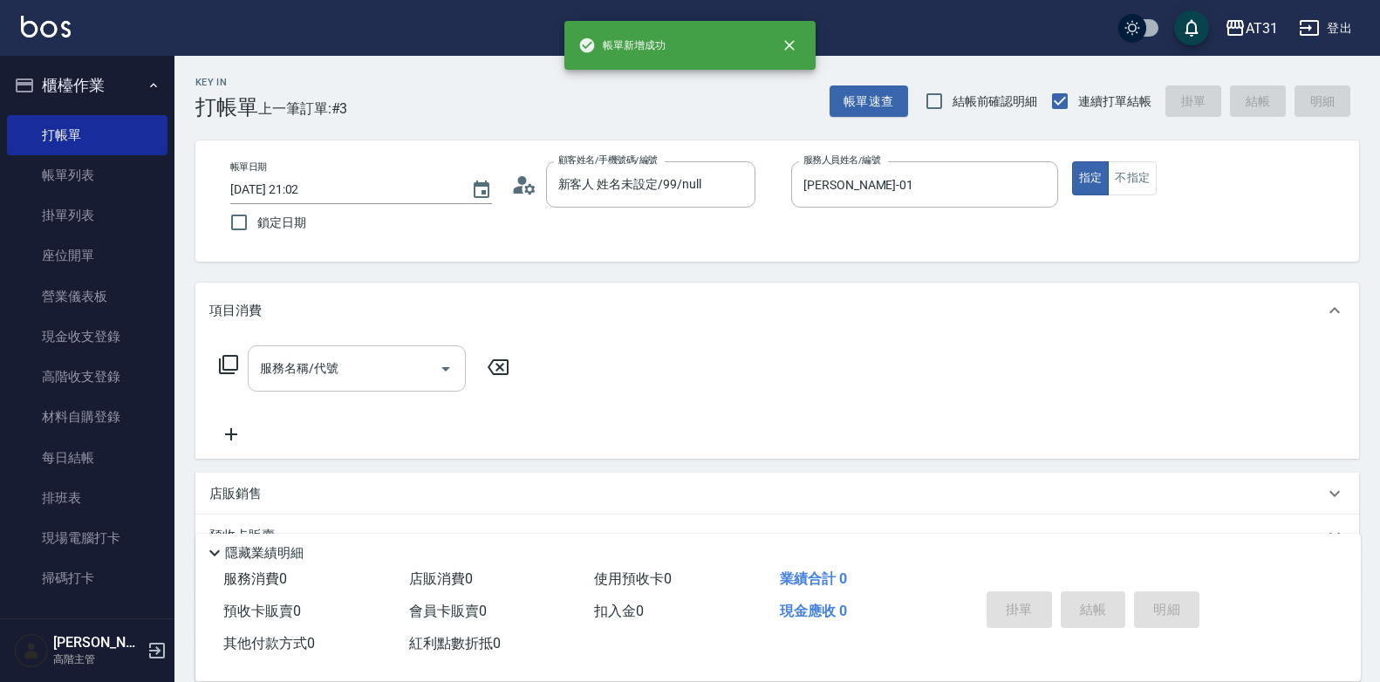
click at [315, 399] on div "服務名稱/代號 服務名稱/代號" at bounding box center [364, 394] width 311 height 99
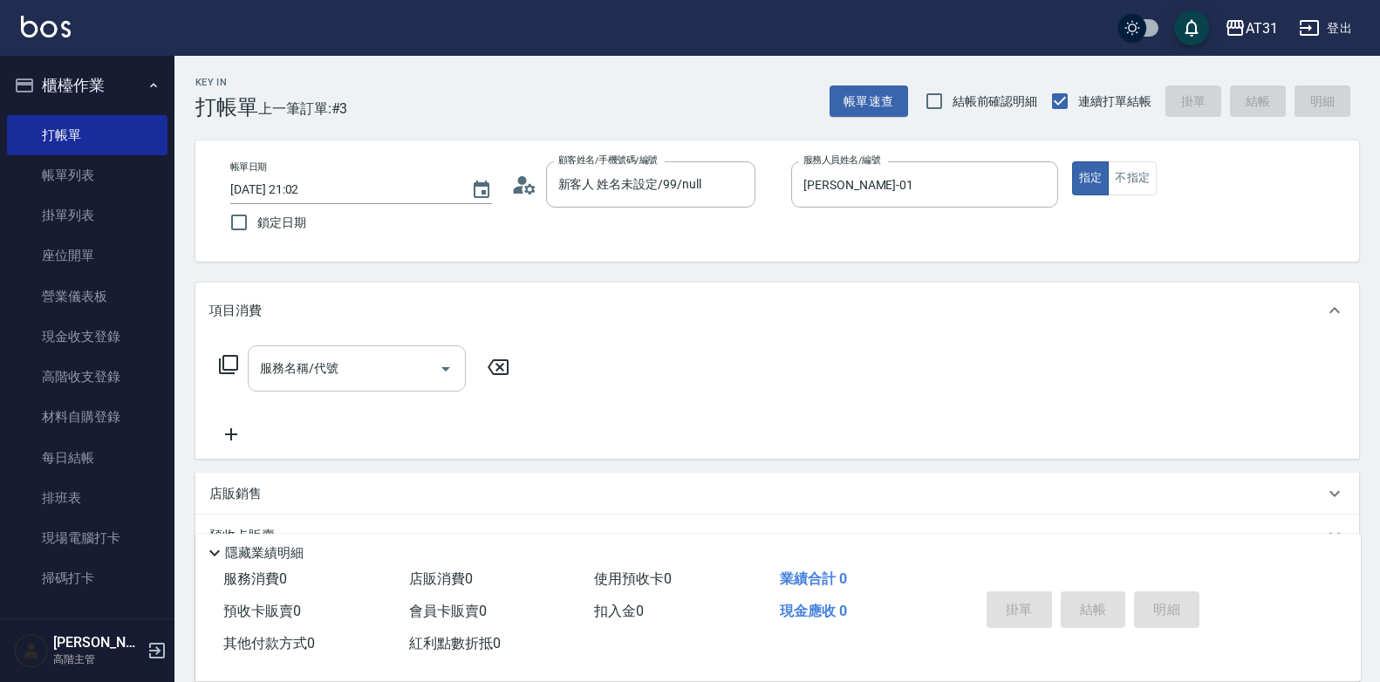
click at [317, 391] on div "服務名稱/代號" at bounding box center [357, 368] width 218 height 46
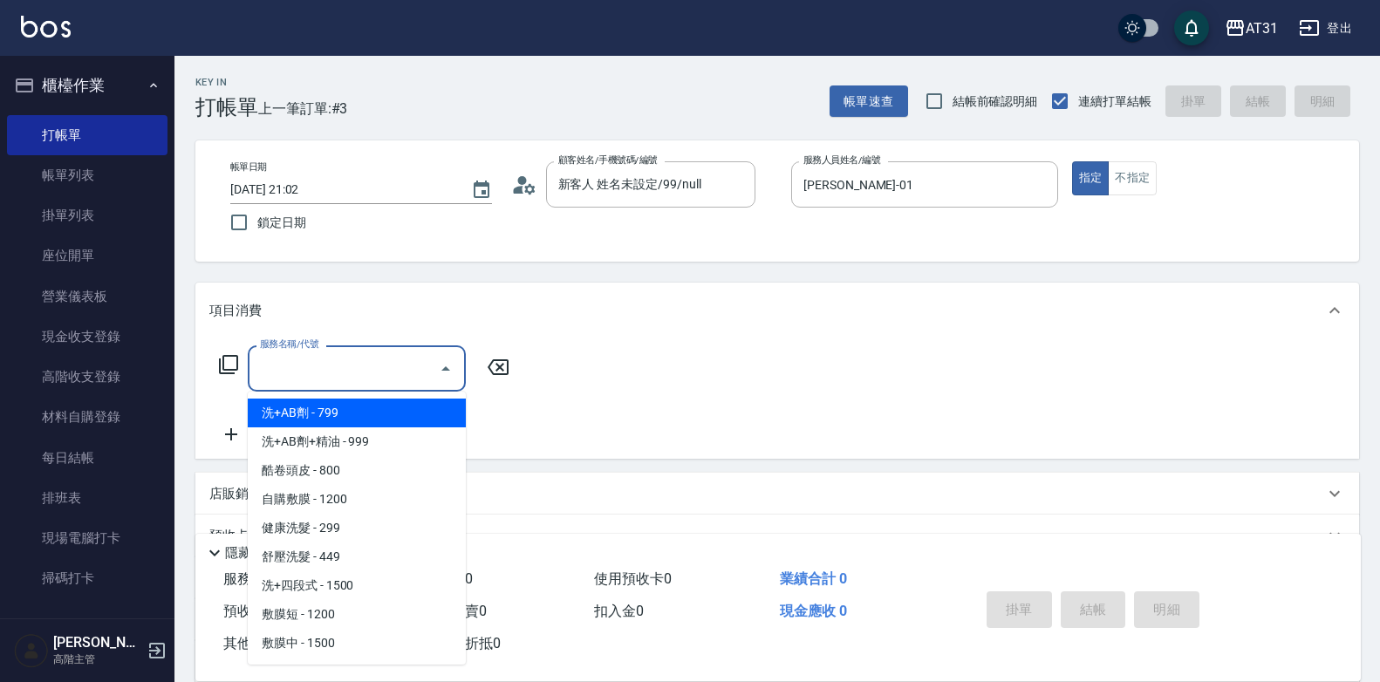
click at [323, 379] on input "服務名稱/代號" at bounding box center [344, 368] width 176 height 31
click at [326, 379] on input "服務名稱/代號" at bounding box center [344, 368] width 176 height 31
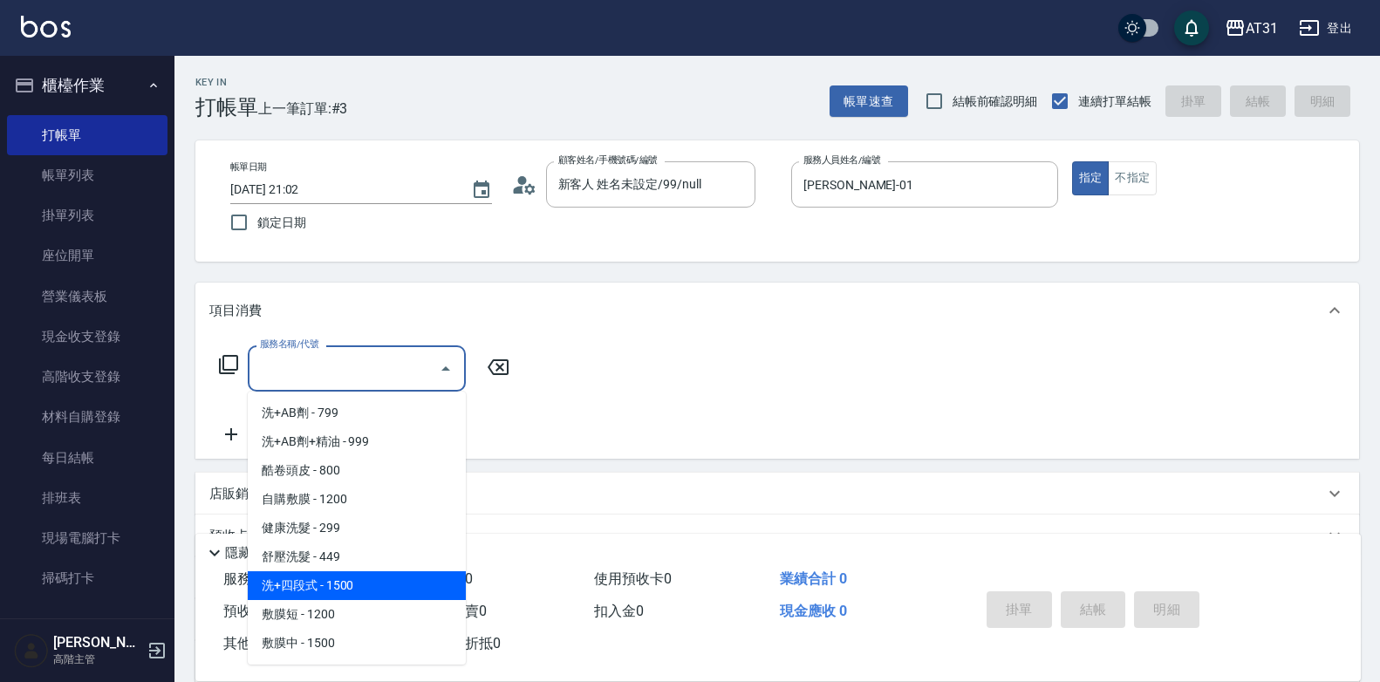
click at [351, 577] on span "洗+四段式 - 1500" at bounding box center [357, 585] width 218 height 29
type input "洗+四段式(108)"
type input "150"
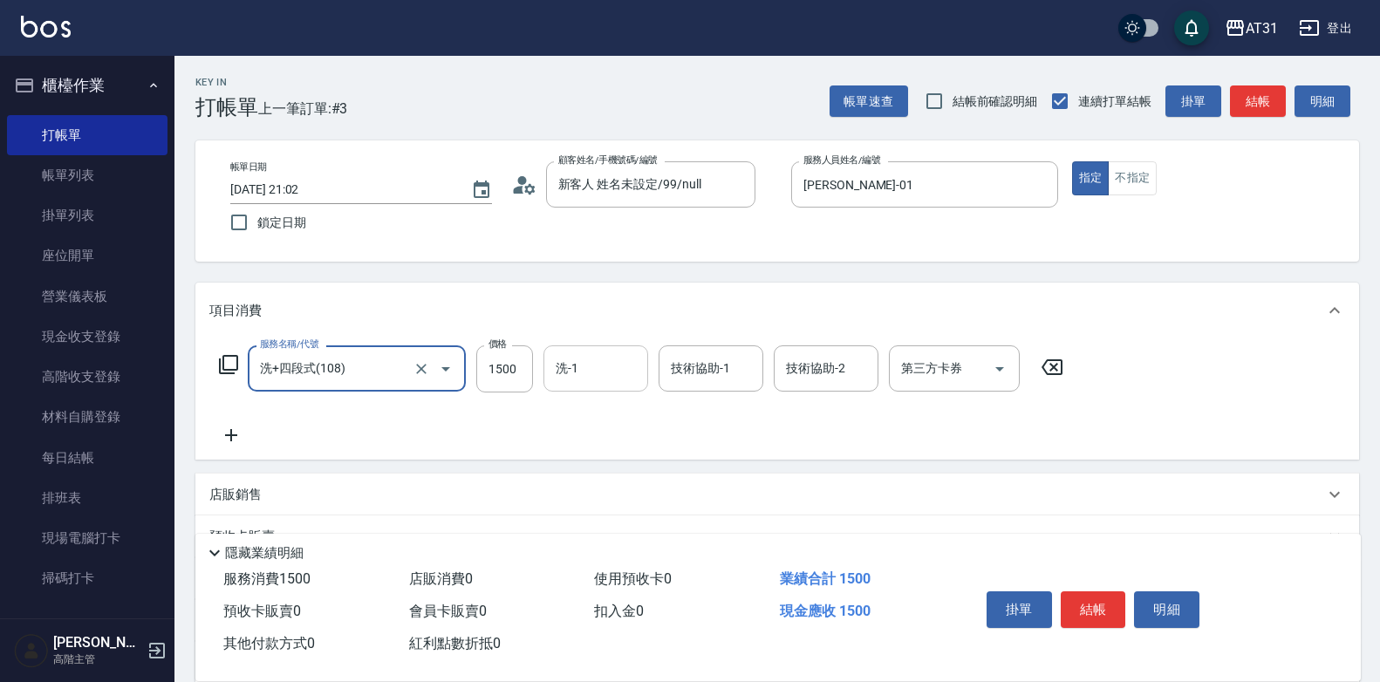
click at [583, 375] on input "洗-1" at bounding box center [595, 368] width 89 height 31
type input "78"
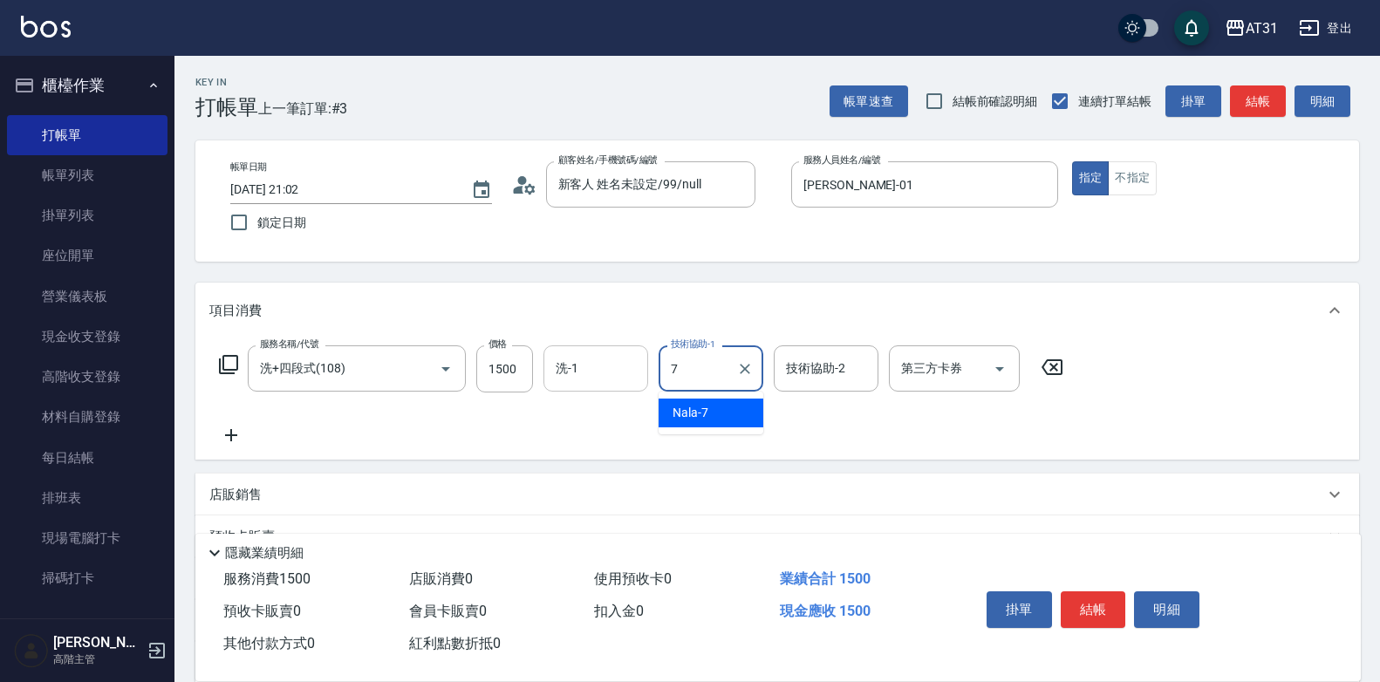
type input "7"
click at [595, 371] on input "洗-1" at bounding box center [595, 368] width 89 height 31
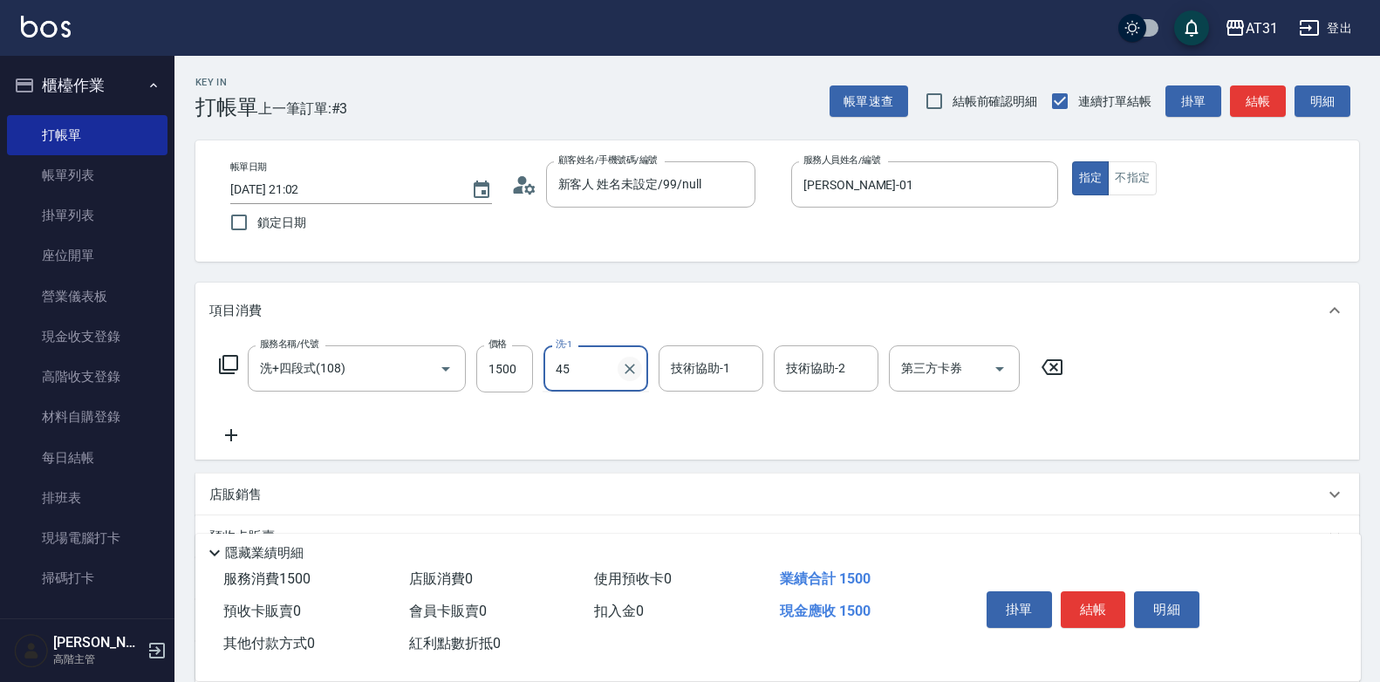
type input "Lyan-45"
click at [1101, 600] on button "結帳" at bounding box center [1093, 609] width 65 height 37
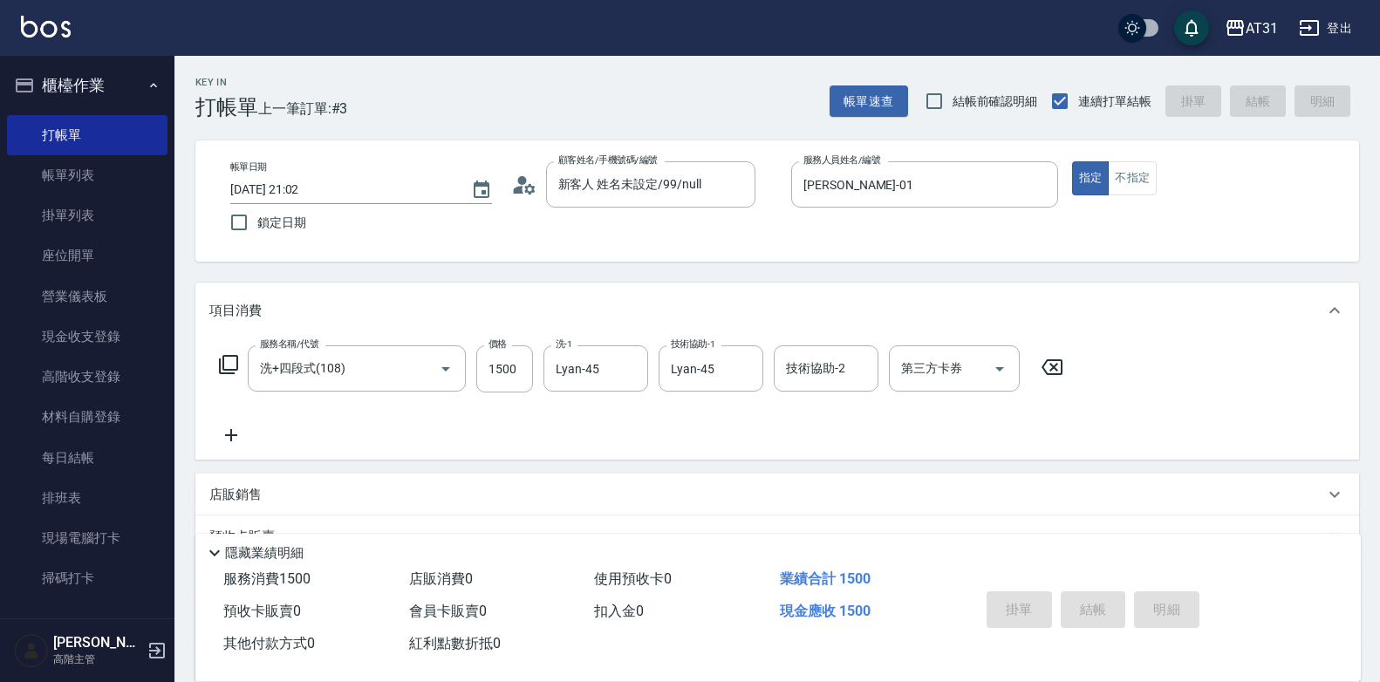
type input "0"
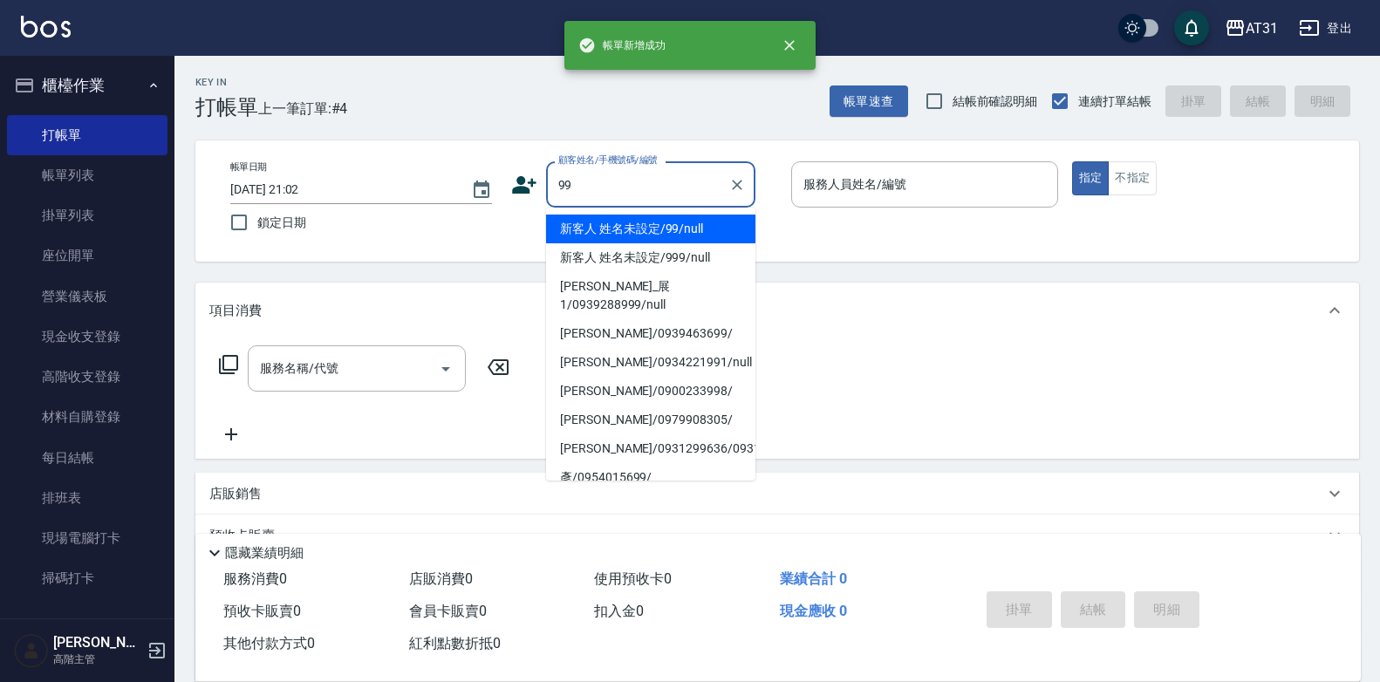
type input "新客人 姓名未設定/99/null"
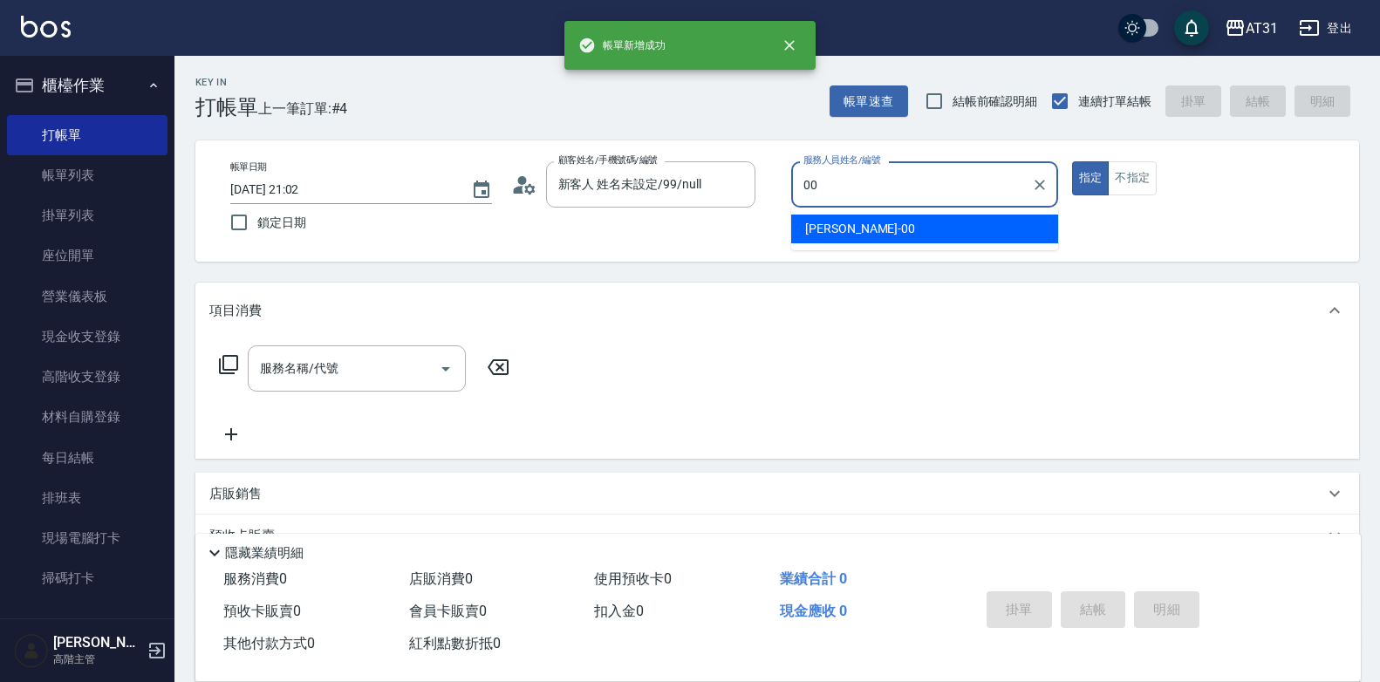
type input "[PERSON_NAME]-00"
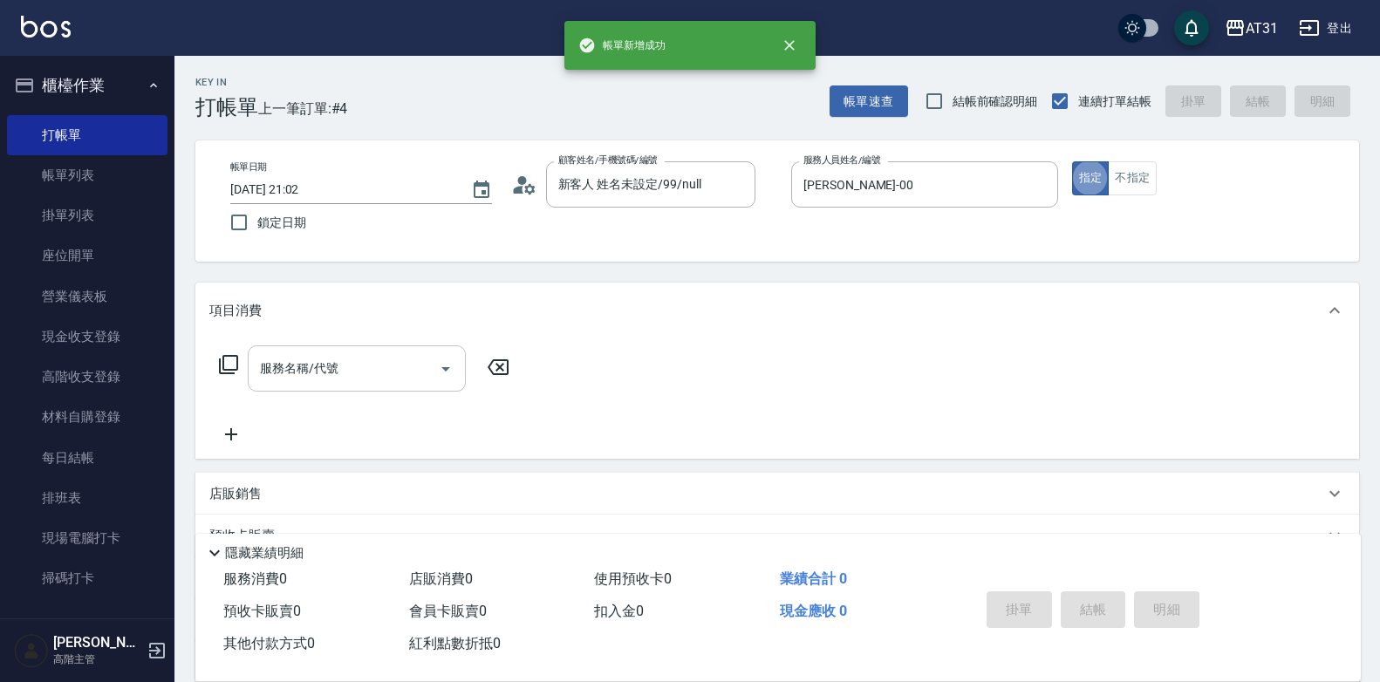
click at [389, 362] on input "服務名稱/代號" at bounding box center [344, 368] width 176 height 31
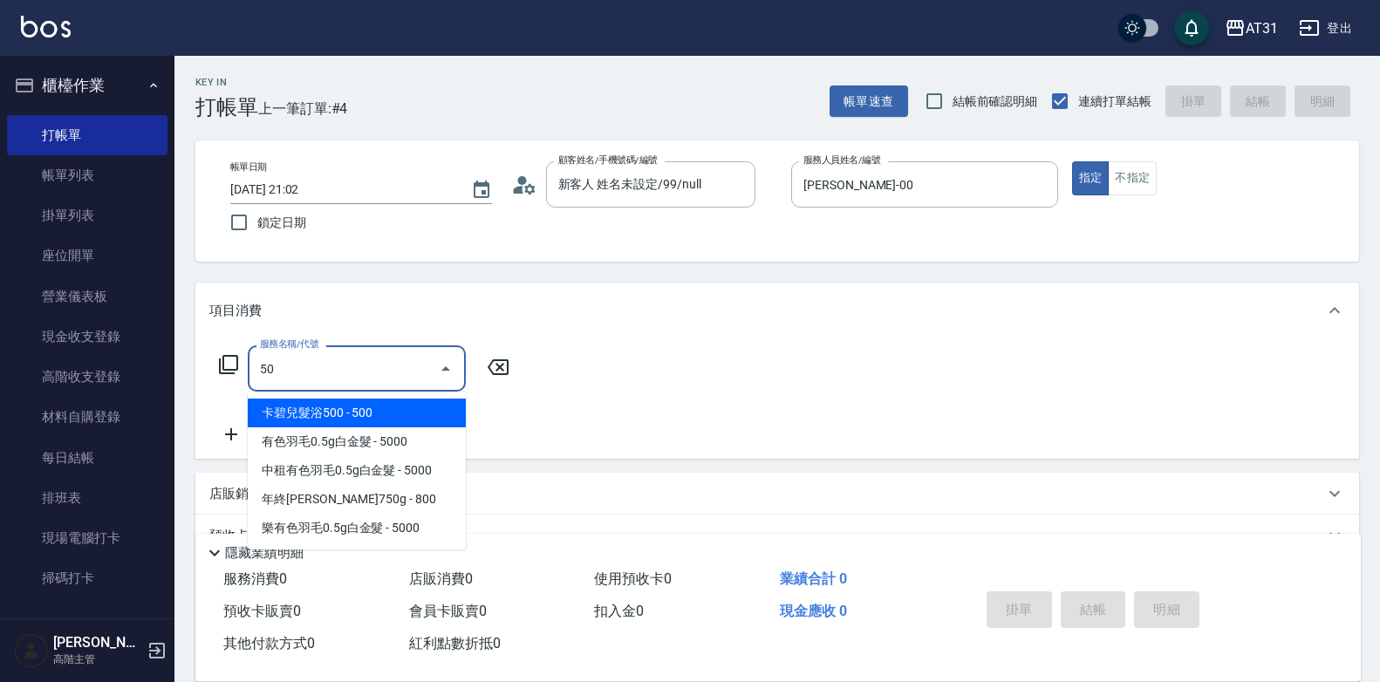
type input "501"
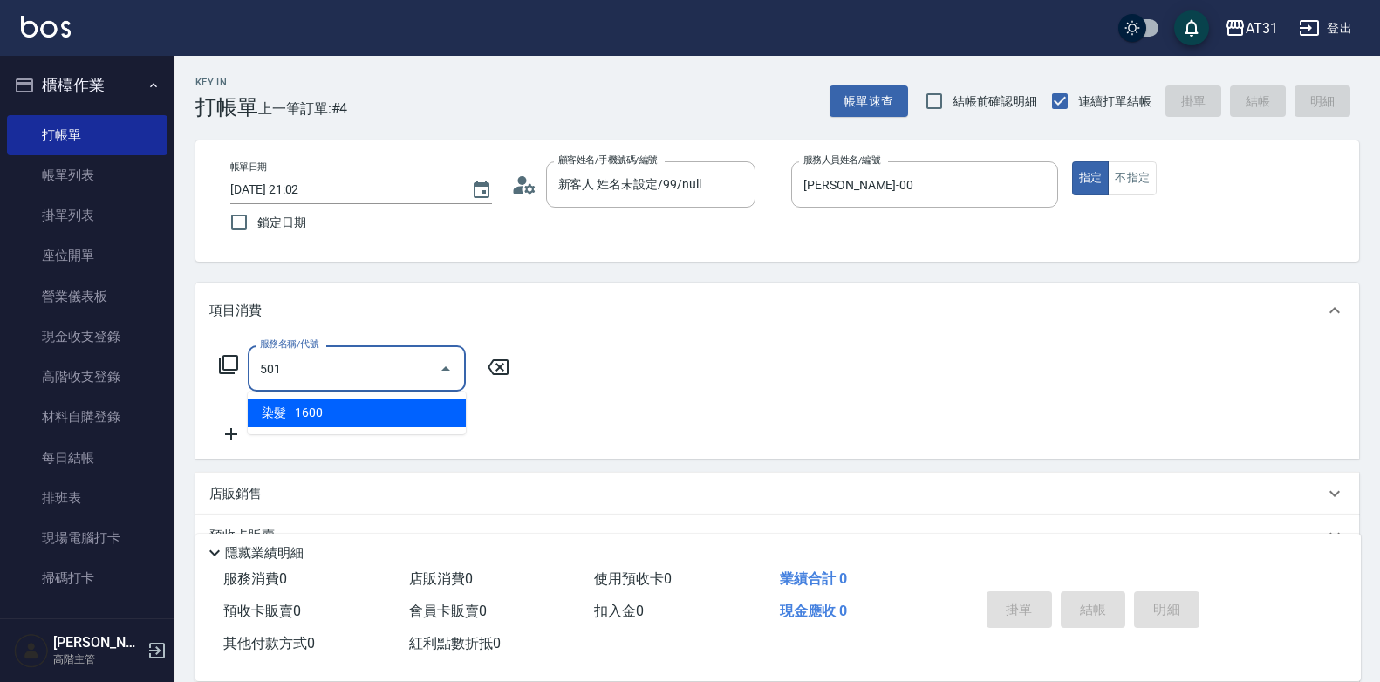
type input "160"
type input "染髮(501)"
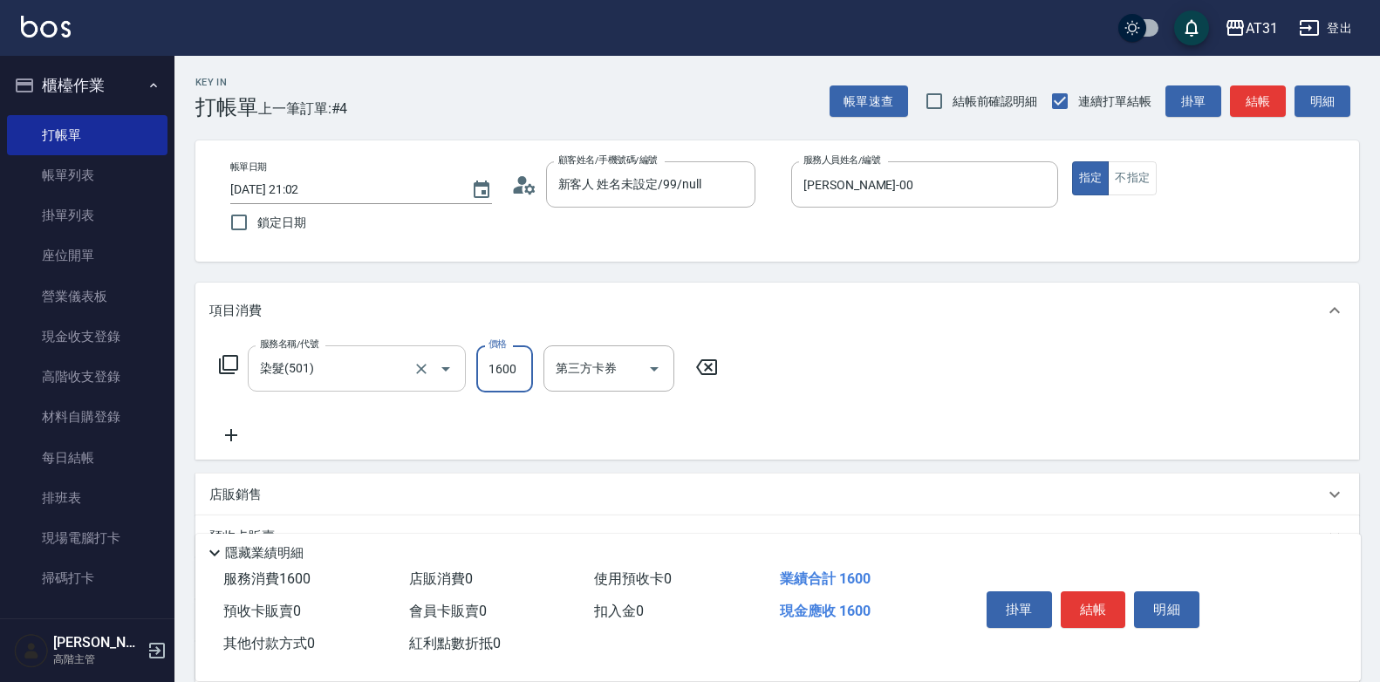
type input "0"
type input "250"
type input "2500"
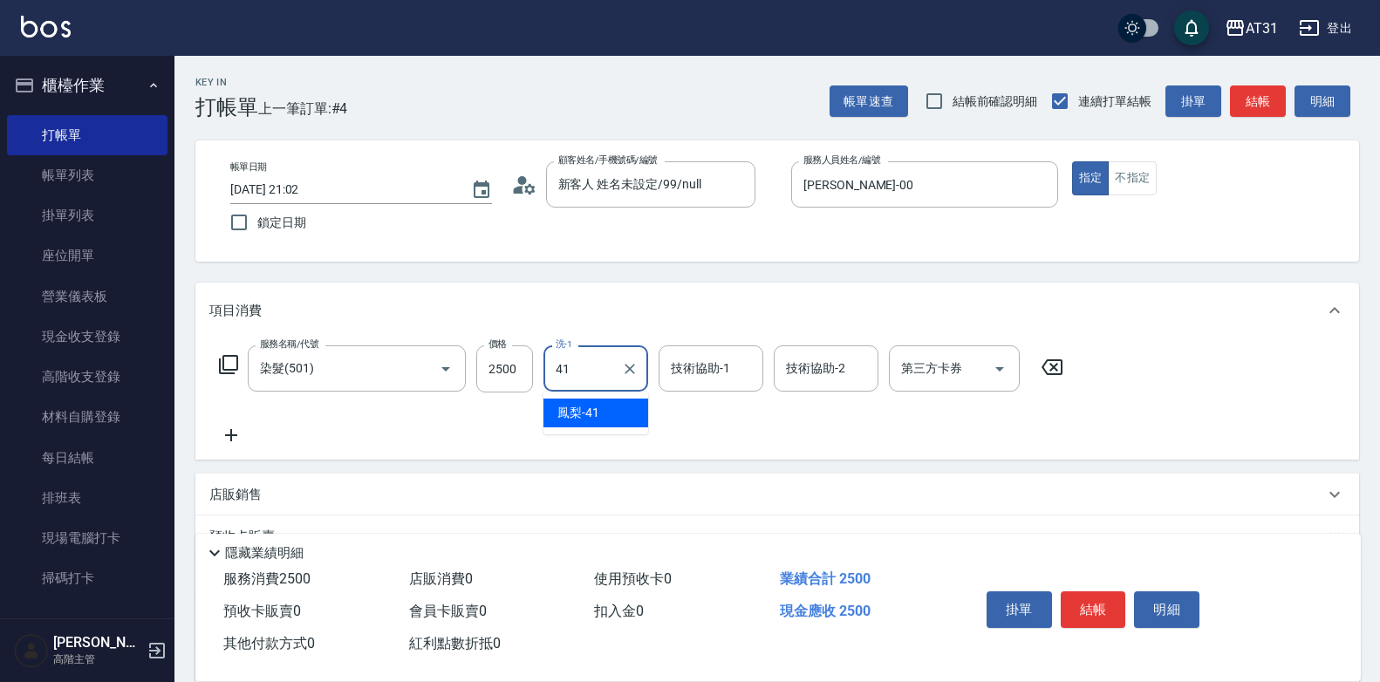
type input "鳳梨-41"
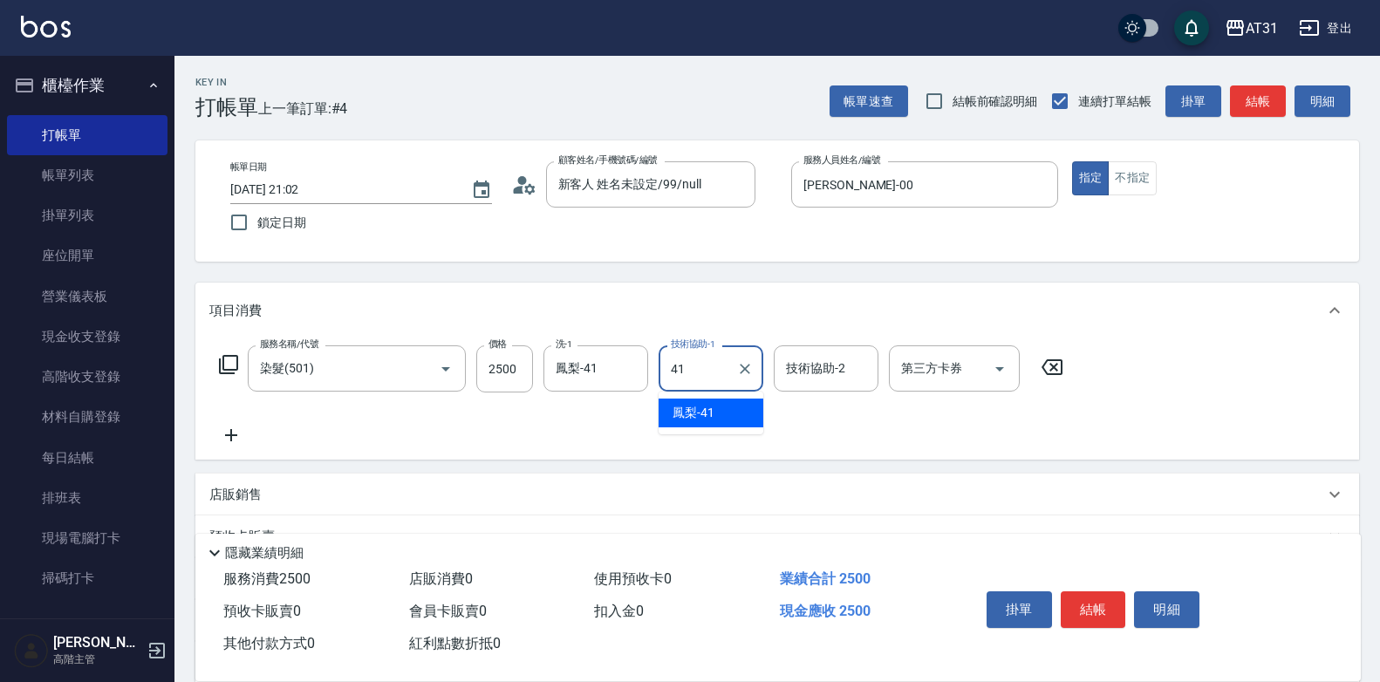
type input "鳳梨-41"
click at [224, 441] on icon at bounding box center [231, 435] width 44 height 21
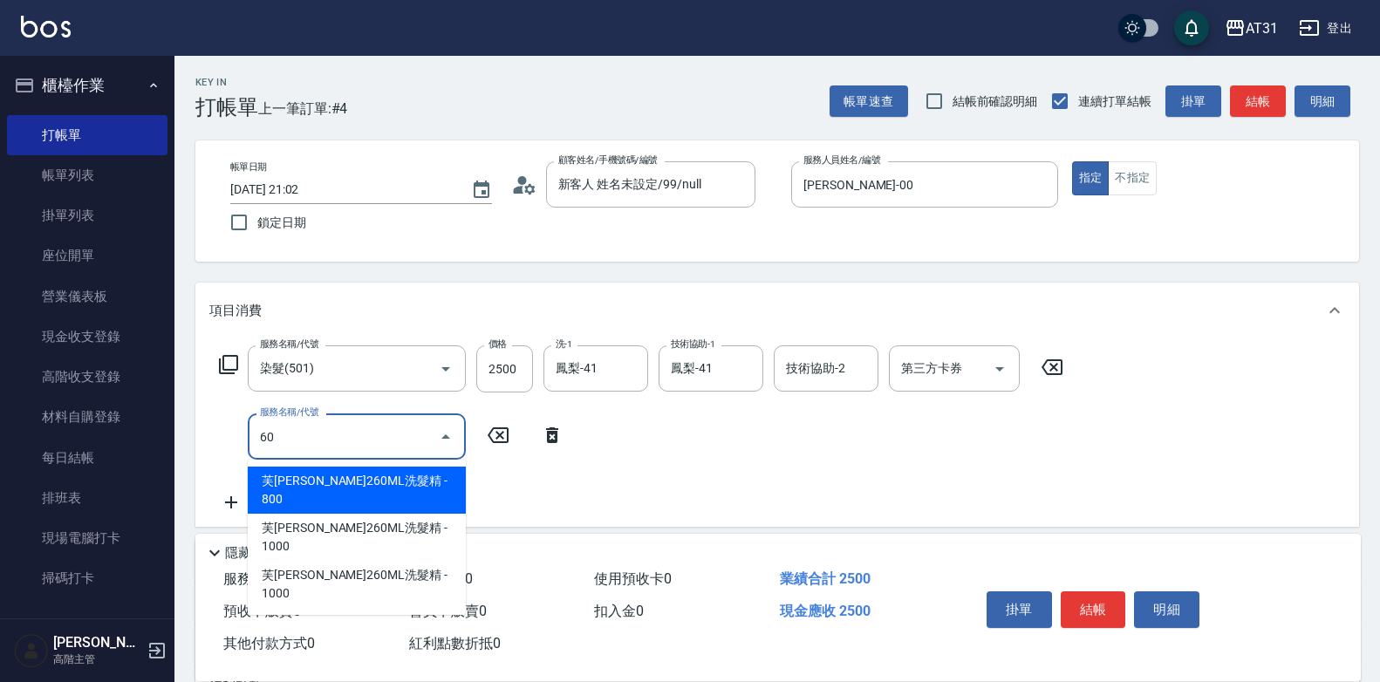
type input "608"
type input "340"
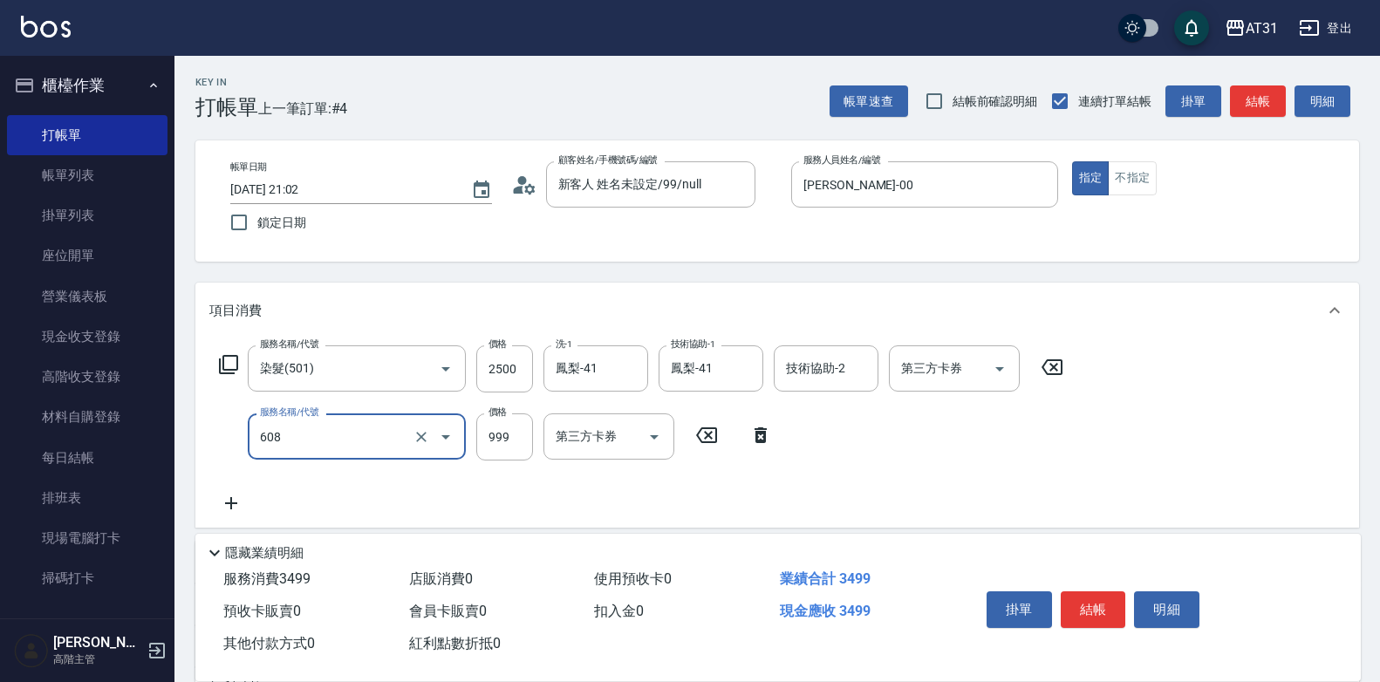
type input "自購二段(608)"
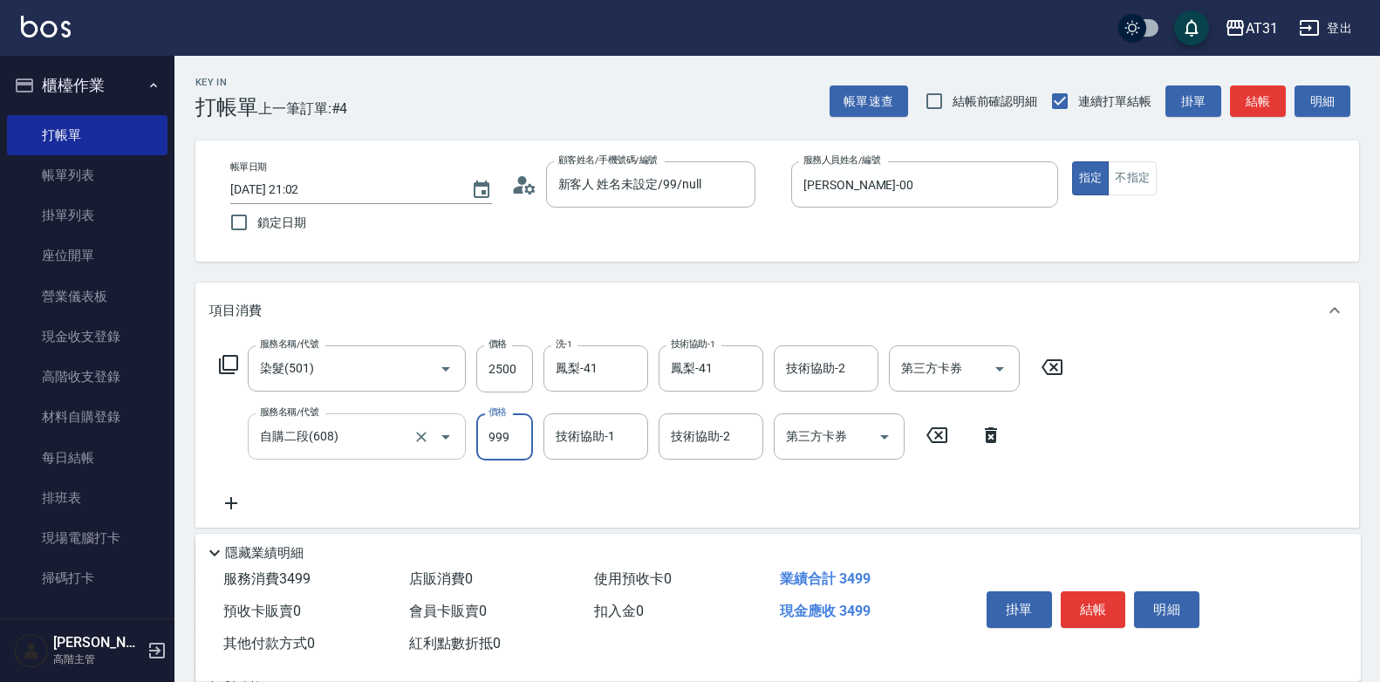
type input "250"
type input "10"
type input "260"
type input "100"
type input "350"
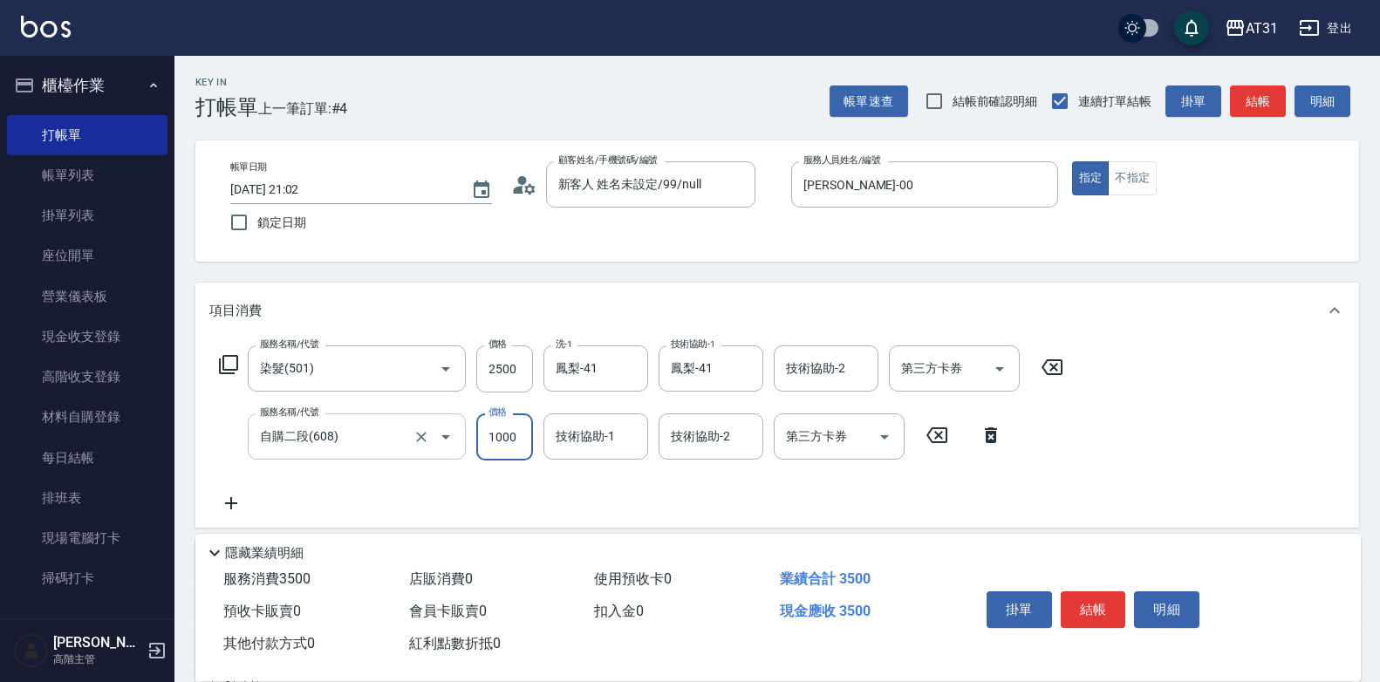
type input "1000"
click at [323, 440] on input "自購二段(608)" at bounding box center [333, 436] width 154 height 31
type input "60"
type input "250"
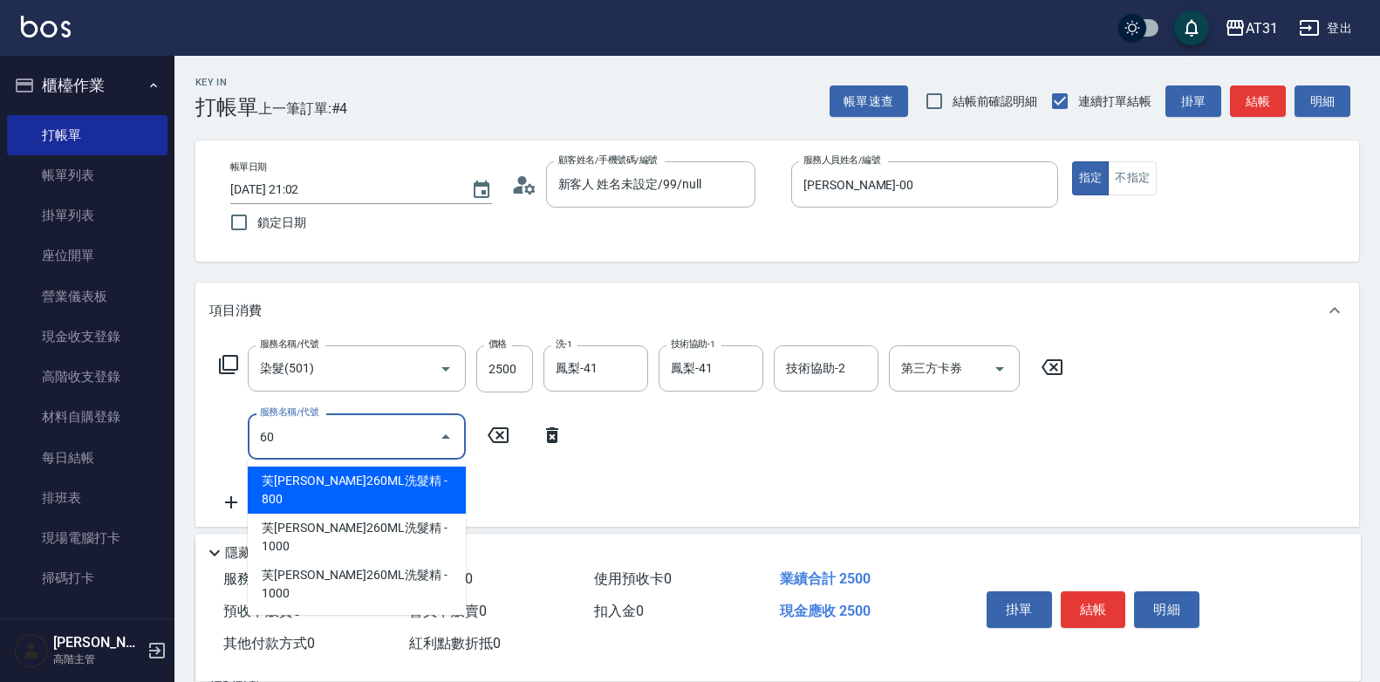
type input "601"
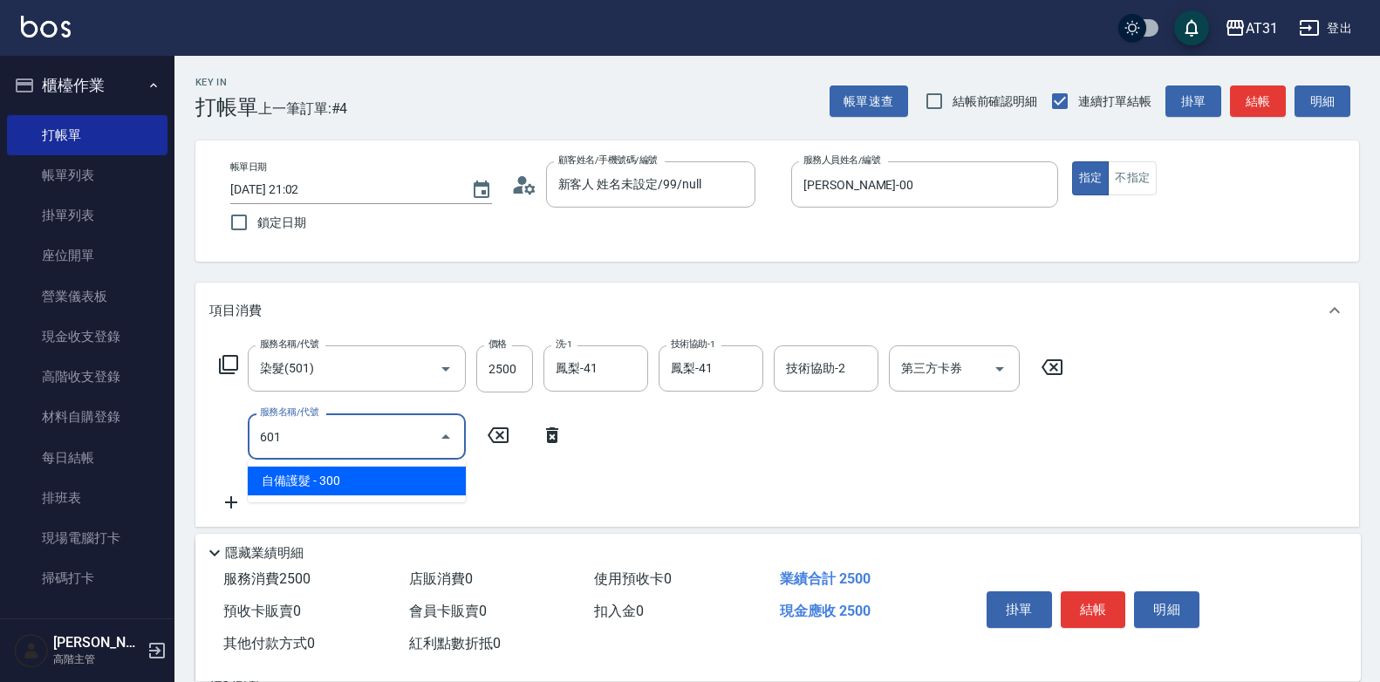
type input "280"
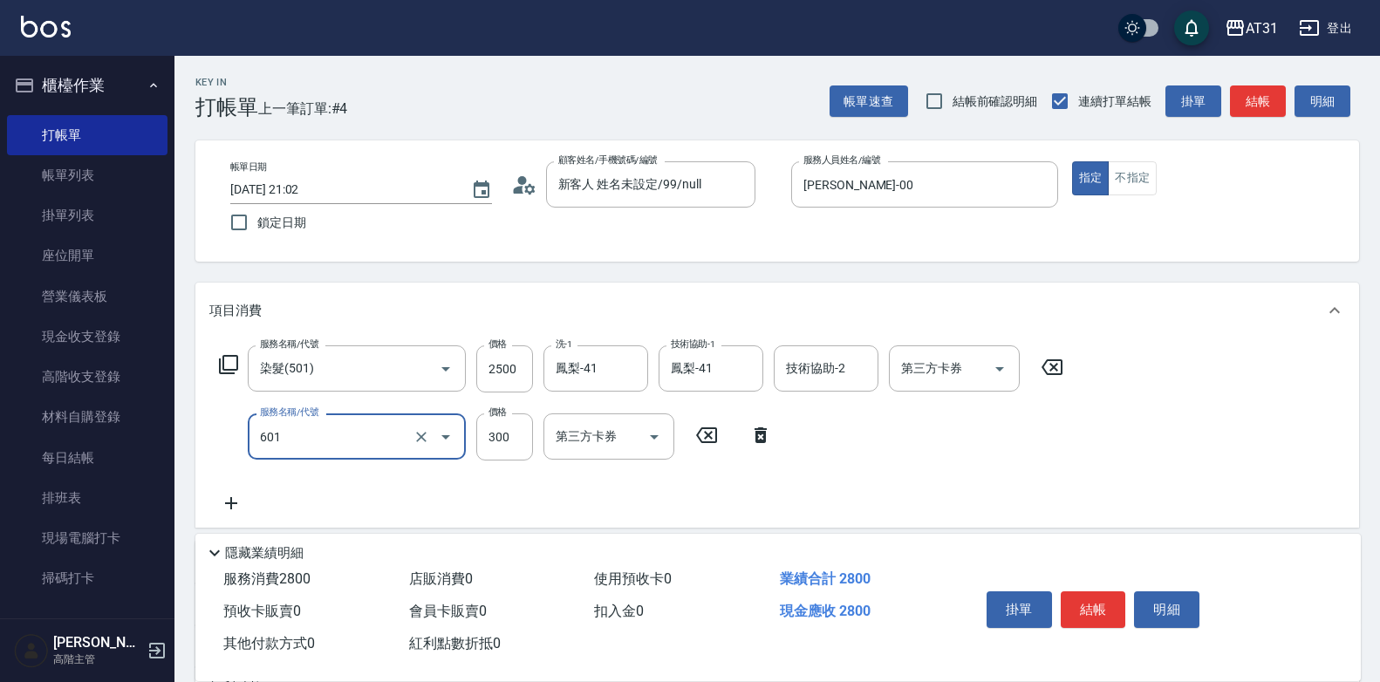
type input "自備護髮(601)"
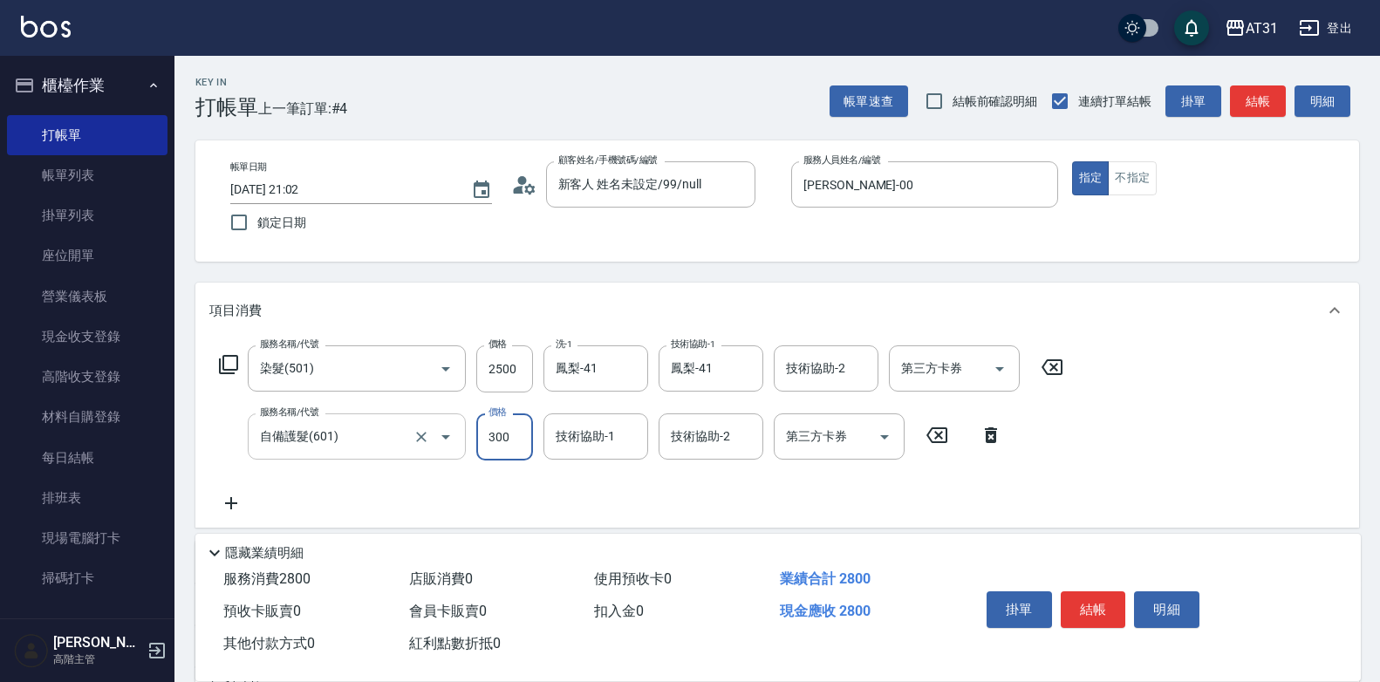
type input "250"
type input "10"
type input "260"
type input "100"
type input "350"
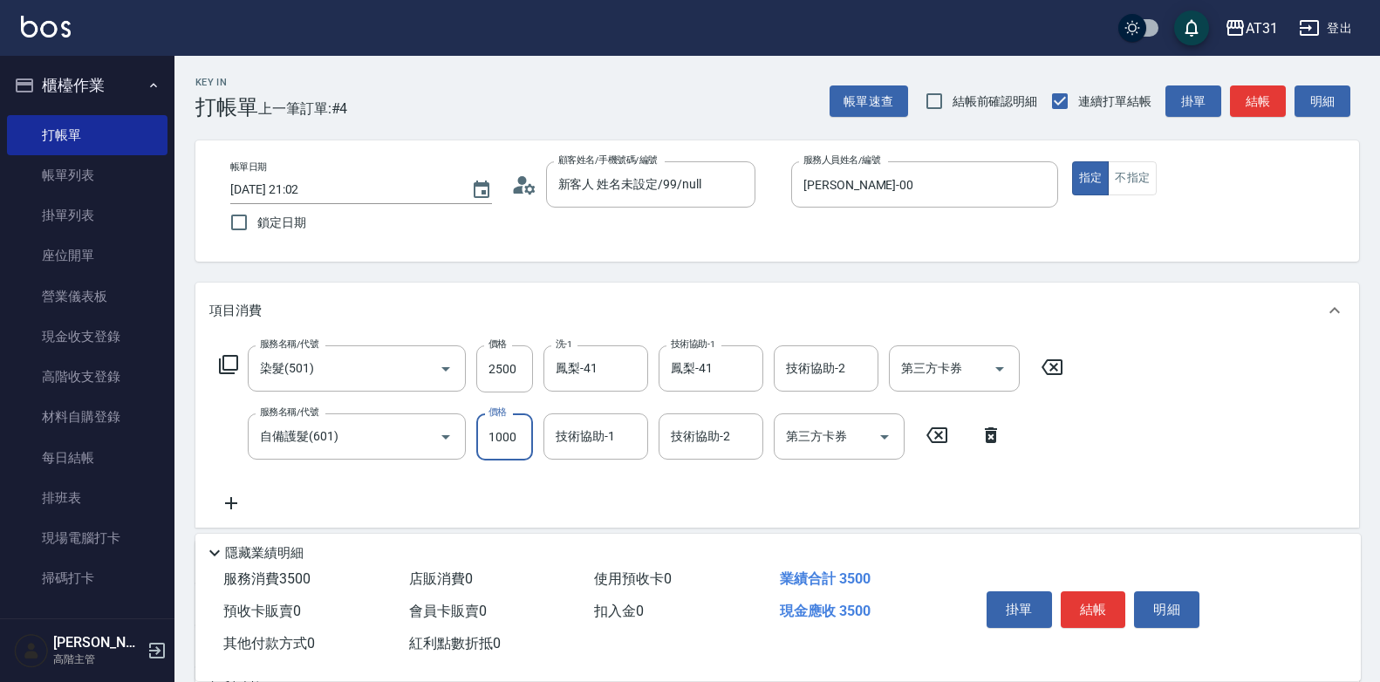
type input "1000"
type input "鳳梨-41"
click at [1090, 595] on button "結帳" at bounding box center [1093, 609] width 65 height 37
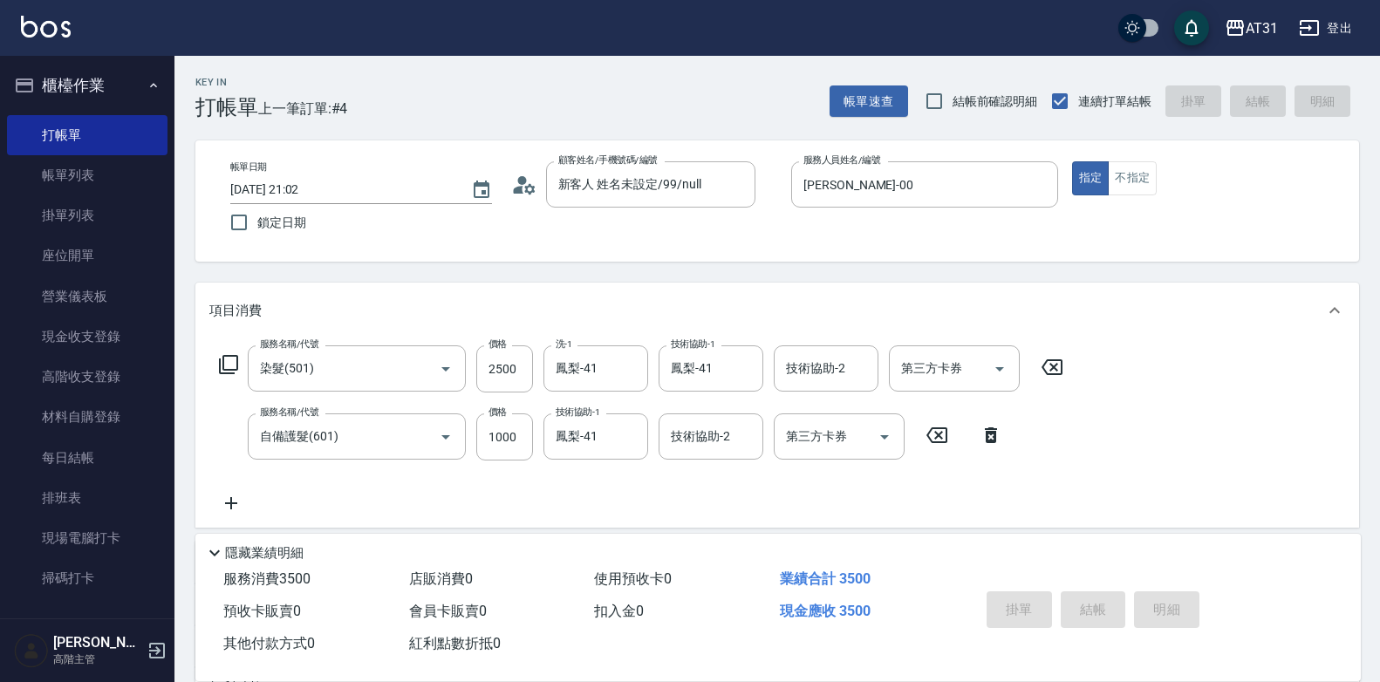
type input "0"
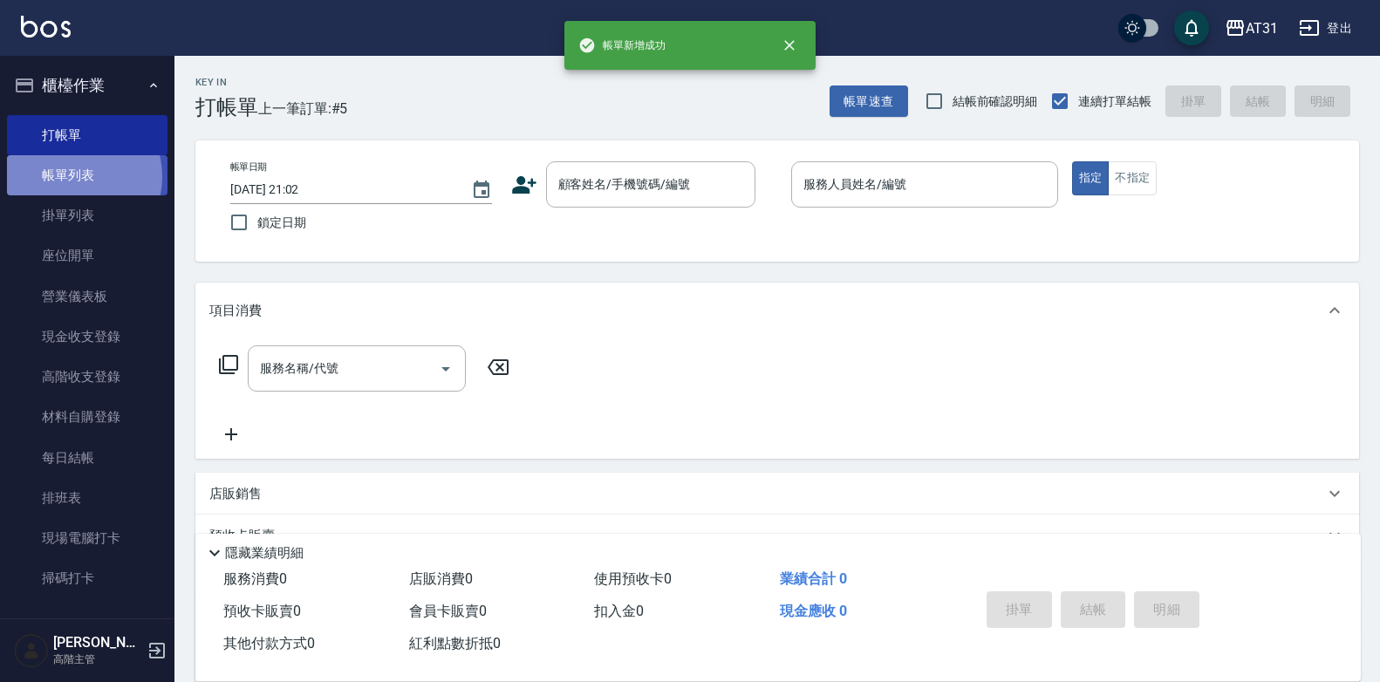
click at [75, 177] on link "帳單列表" at bounding box center [87, 175] width 161 height 40
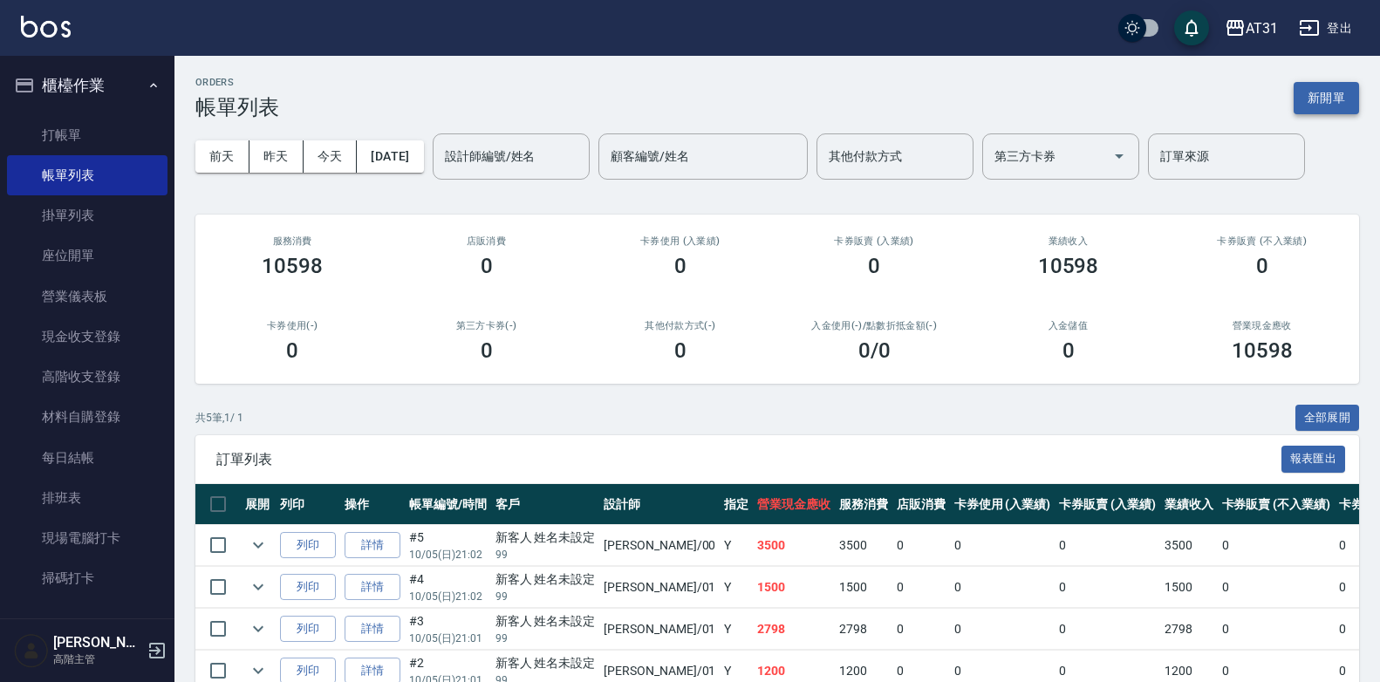
click at [1328, 106] on button "新開單" at bounding box center [1326, 98] width 65 height 32
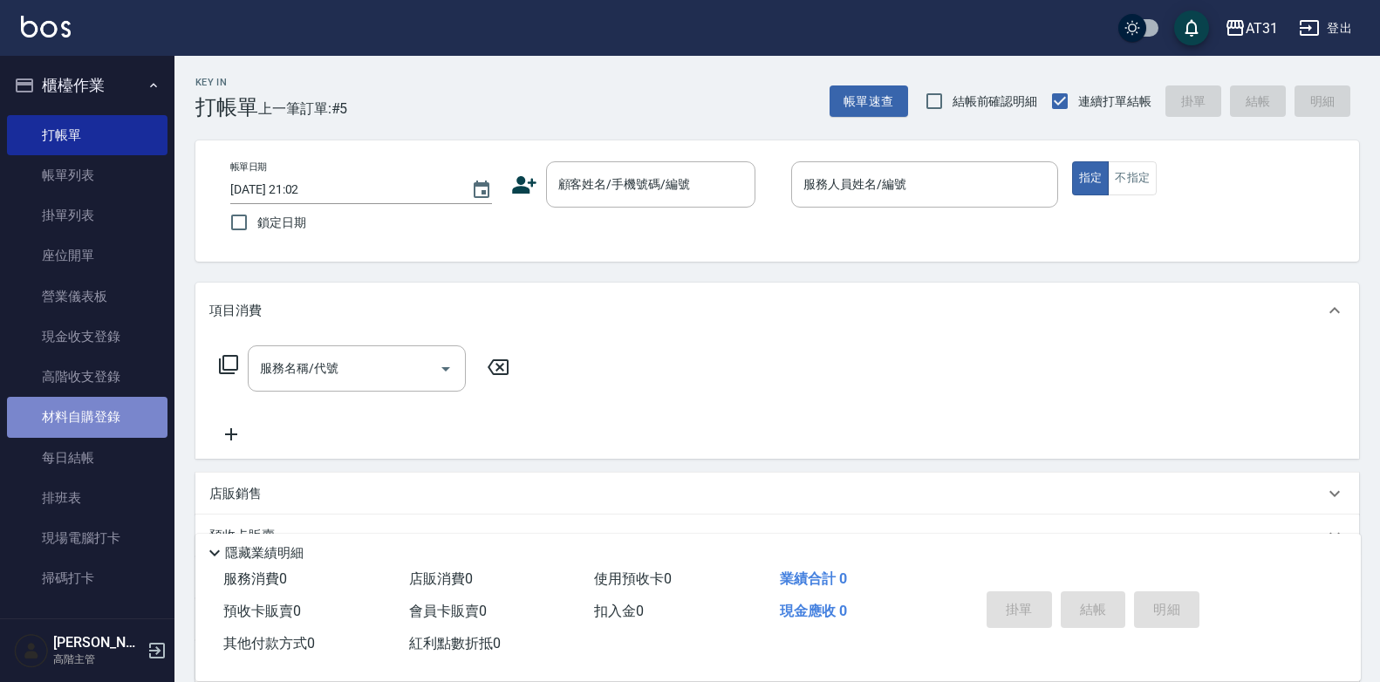
drag, startPoint x: 95, startPoint y: 419, endPoint x: 120, endPoint y: 417, distance: 24.5
click at [94, 419] on link "材料自購登錄" at bounding box center [87, 417] width 161 height 40
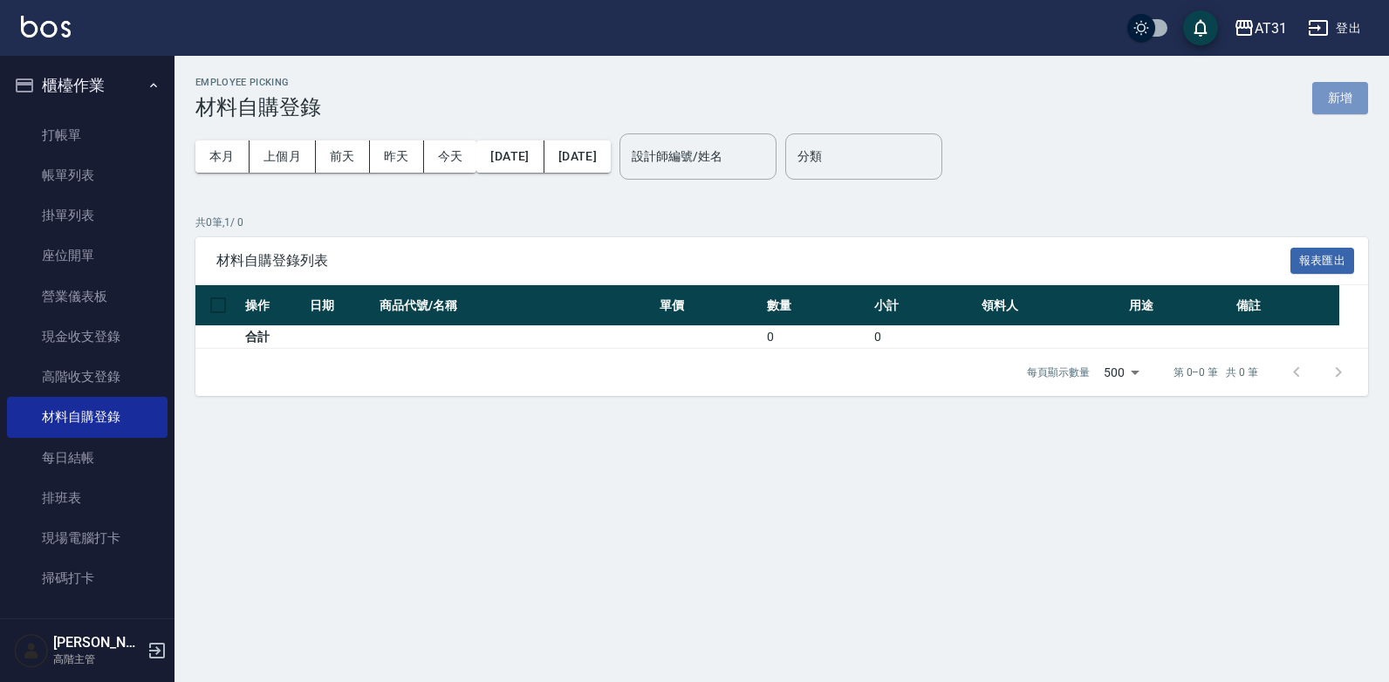
click at [1338, 112] on button "新增" at bounding box center [1340, 98] width 56 height 32
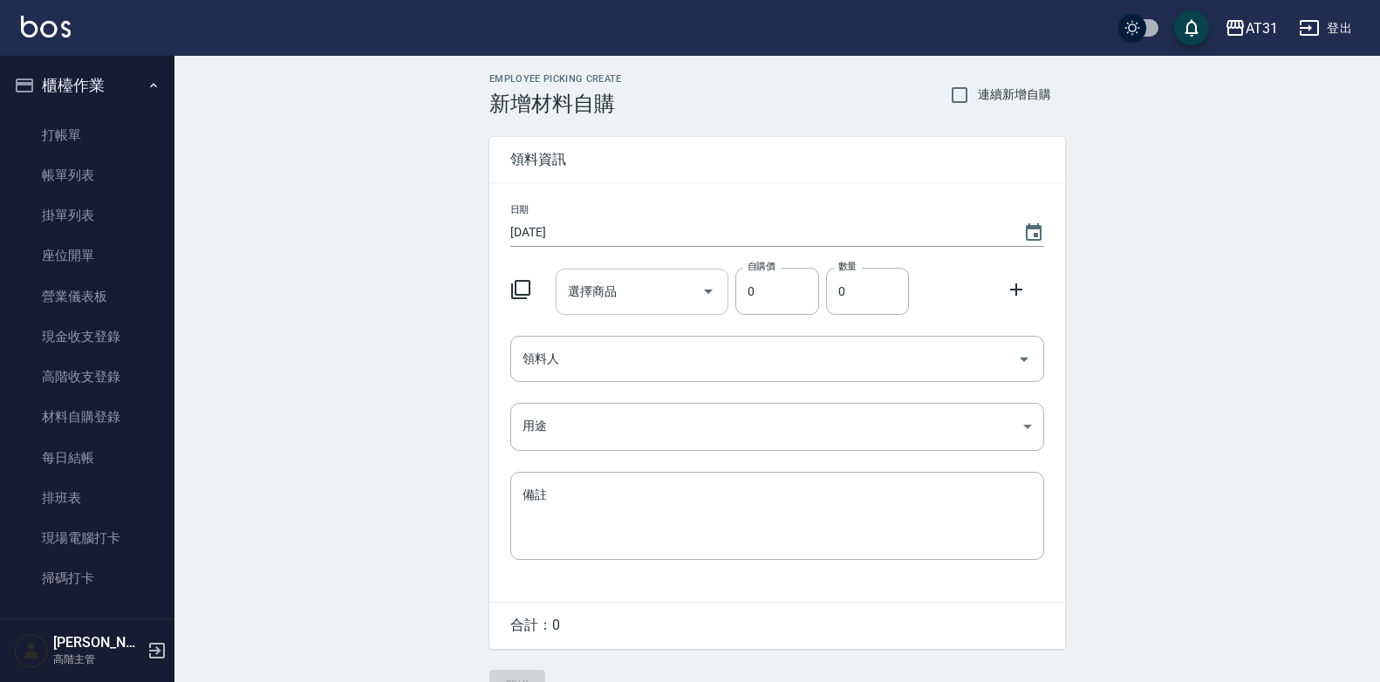
click at [632, 289] on input "選擇商品" at bounding box center [630, 292] width 132 height 31
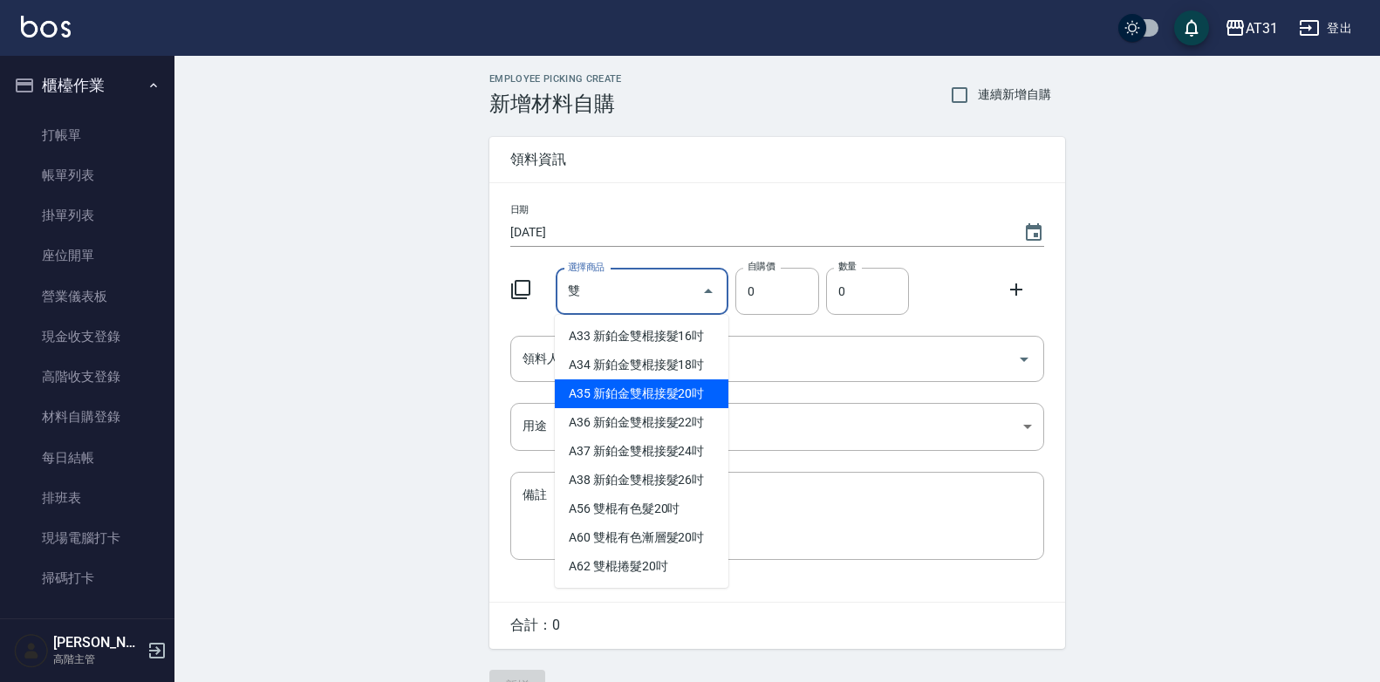
click at [700, 385] on li "A35 新鉑金雙棍接髮20吋" at bounding box center [642, 393] width 174 height 29
type input "新鉑金雙棍接髮20吋"
type input "1130"
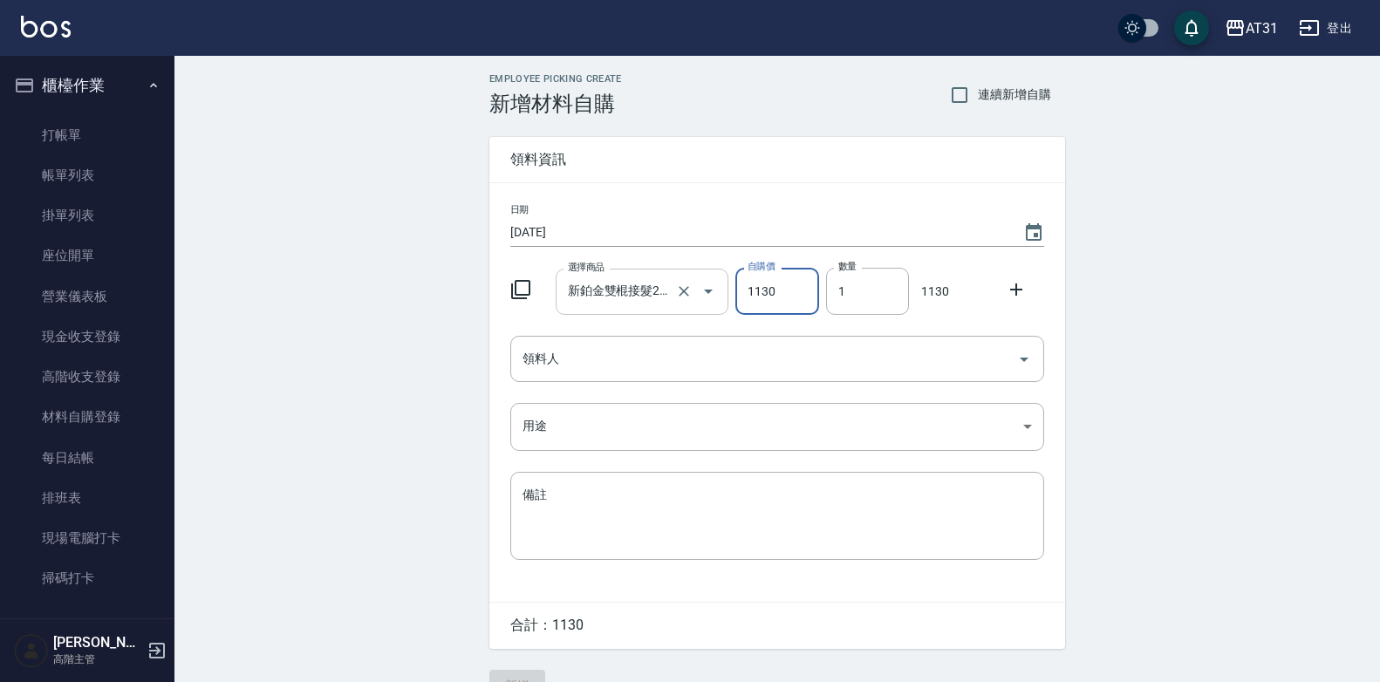
click at [675, 303] on div at bounding box center [696, 292] width 49 height 46
drag, startPoint x: 864, startPoint y: 291, endPoint x: 722, endPoint y: 283, distance: 142.5
click at [722, 283] on div "選擇商品 新鉑金雙棍接髮20吋 選擇商品 自購價 1130 自購價 數量 1 數量 1130" at bounding box center [773, 288] width 541 height 54
type input "3"
click at [709, 333] on div "日期 [DATE] 選擇商品 新鉑金雙棍接髮20吋 選擇商品 自購價 1130 自購價 數量 3 數量 3390 領料人 領料人 用途 ​ 用途 備註 x 備註" at bounding box center [777, 392] width 576 height 419
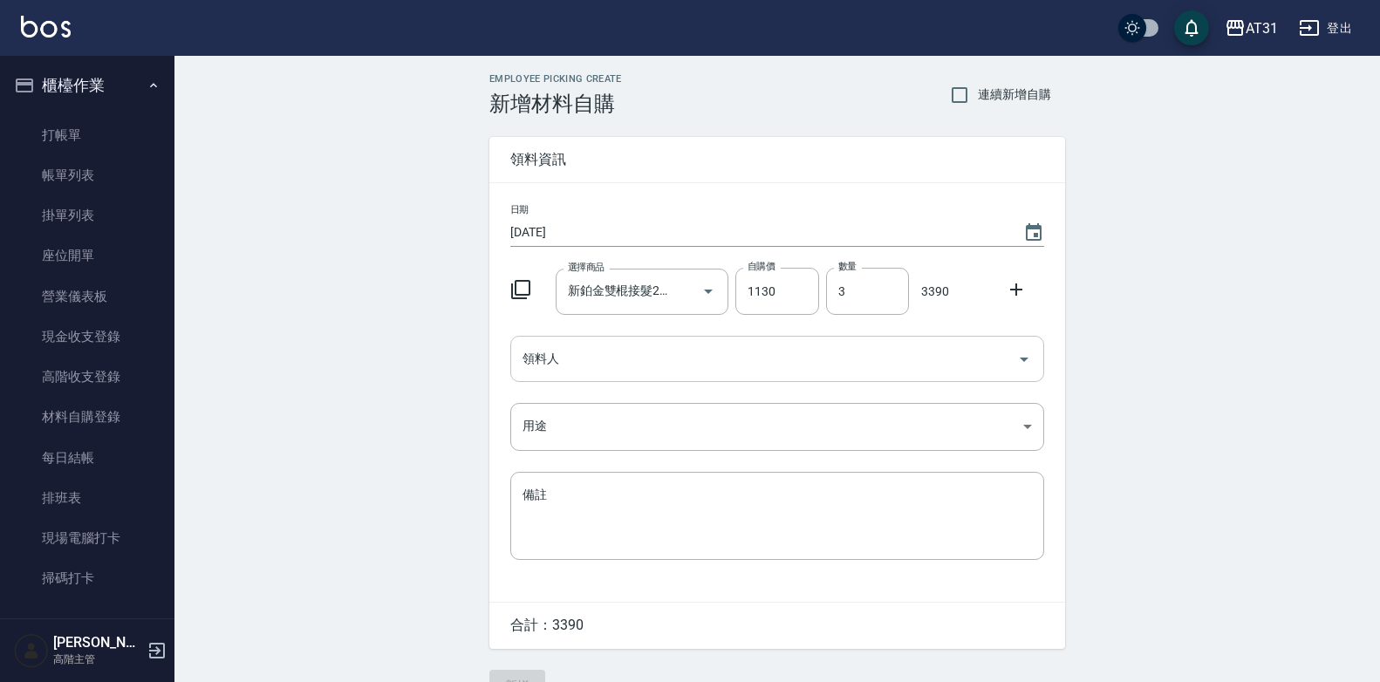
click at [700, 351] on input "領料人" at bounding box center [764, 359] width 492 height 31
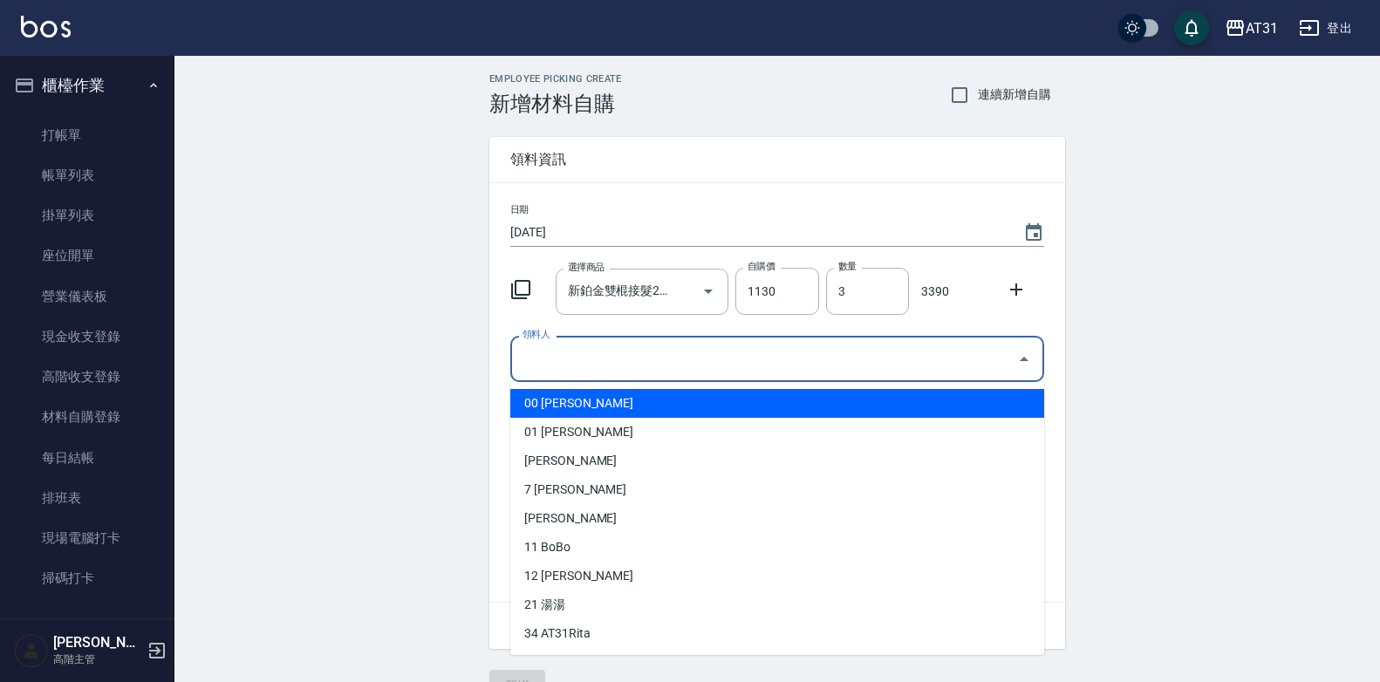
click at [632, 403] on li "00 [PERSON_NAME]" at bounding box center [777, 403] width 534 height 29
type input "[PERSON_NAME]"
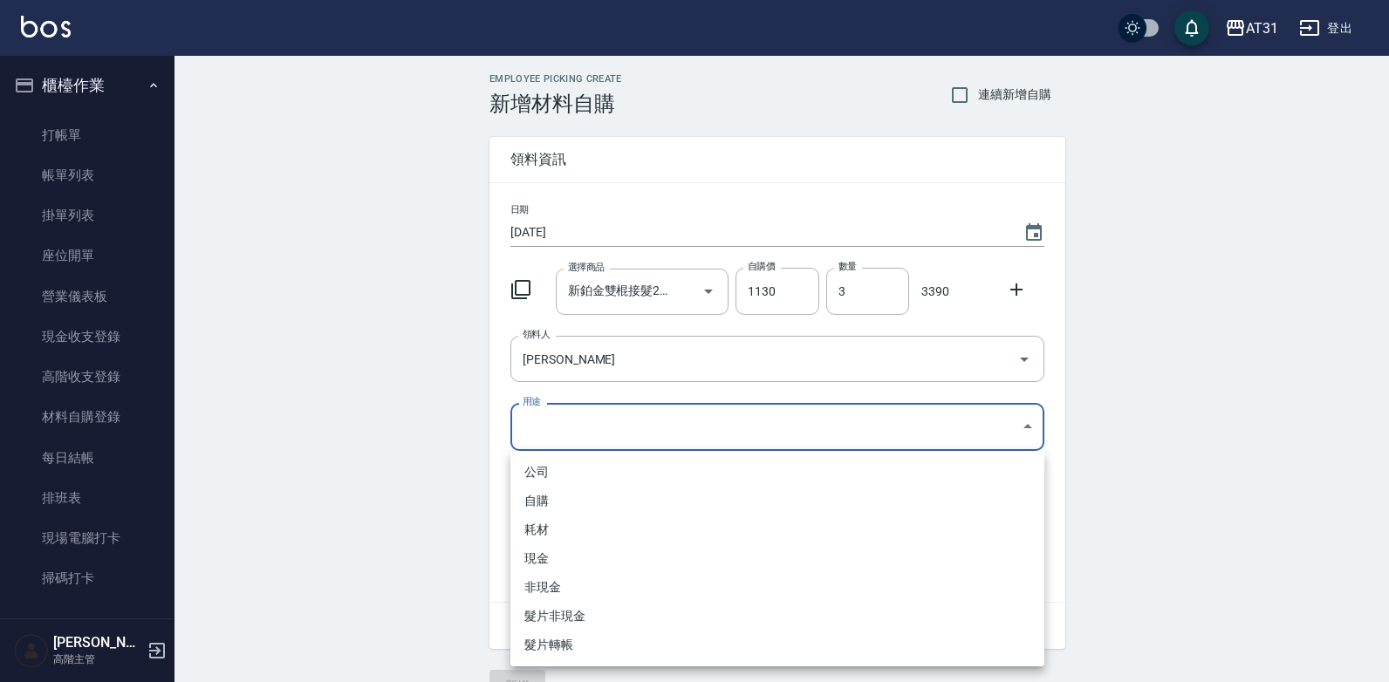
click at [617, 420] on body "AT31 登出 櫃檯作業 打帳單 帳單列表 掛單列表 座位開單 營業儀表板 現金收支登錄 高階收支登錄 材料自購登錄 每日結帳 排班表 現場電腦打卡 掃碼打卡…" at bounding box center [694, 359] width 1389 height 719
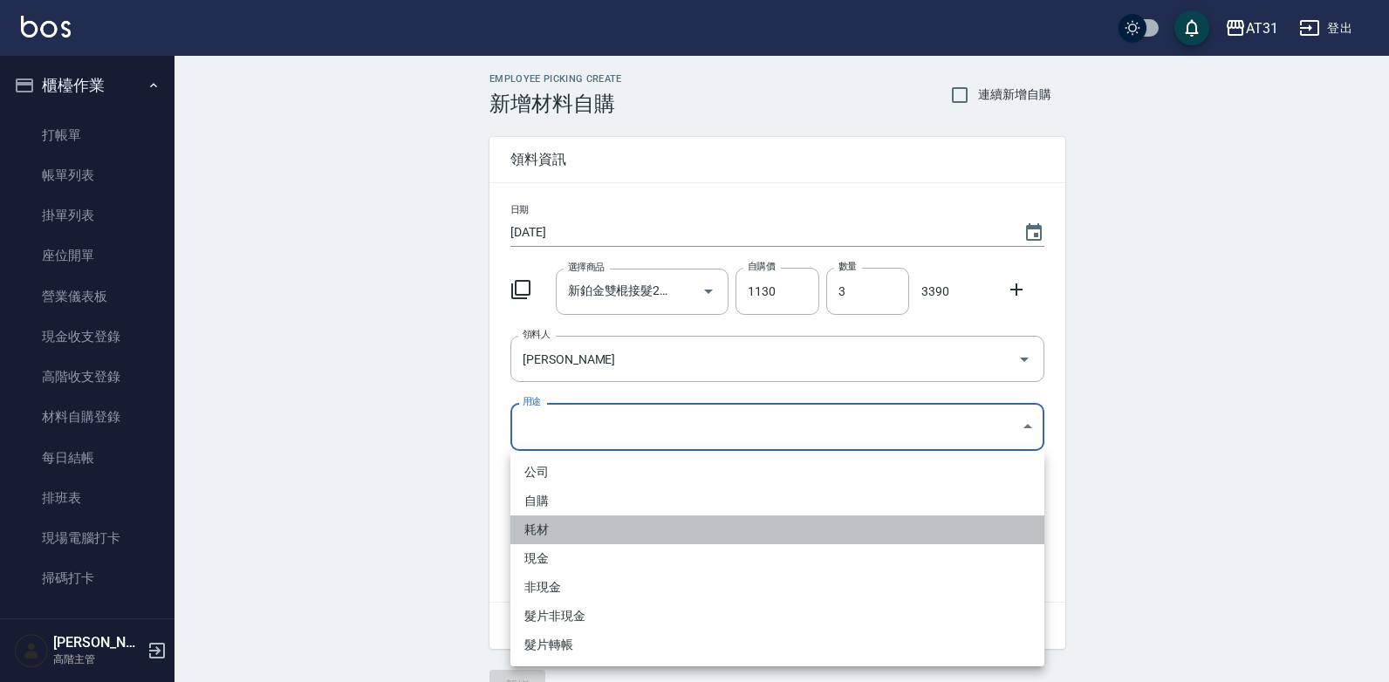
click at [551, 530] on li "耗材" at bounding box center [777, 530] width 534 height 29
type input "耗材"
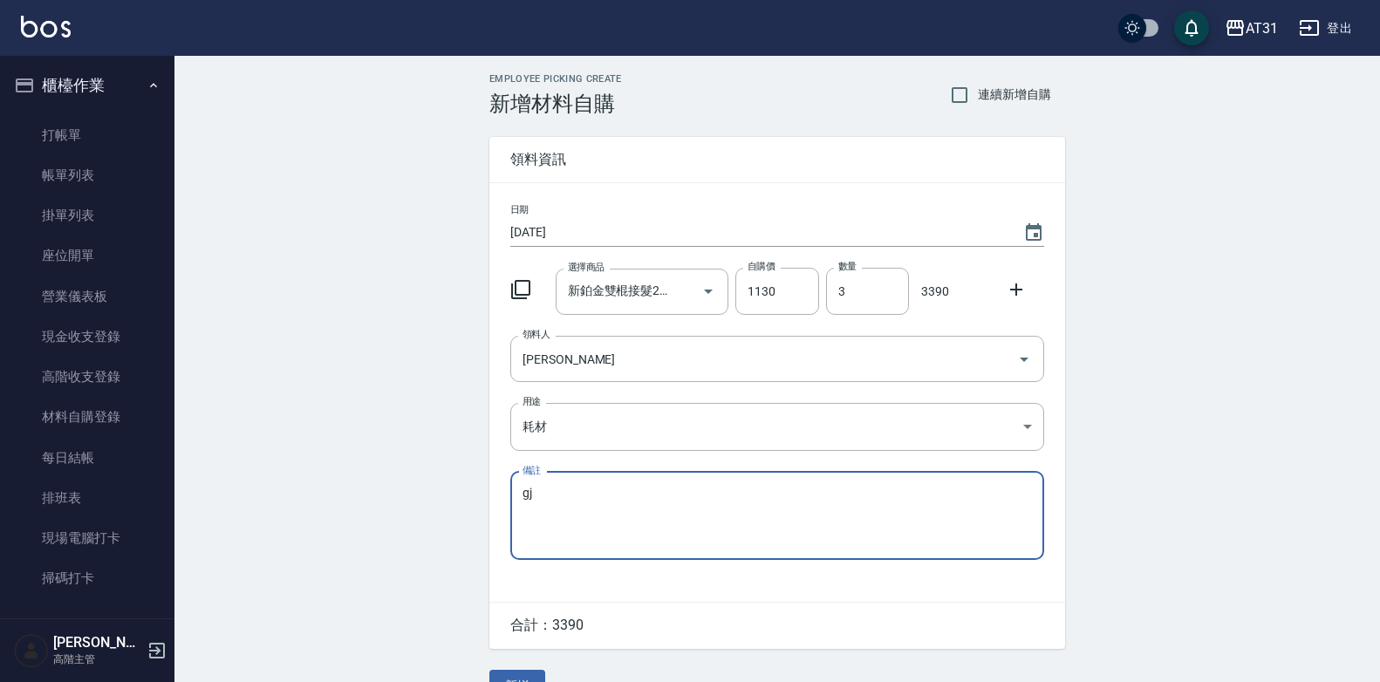
type textarea "g"
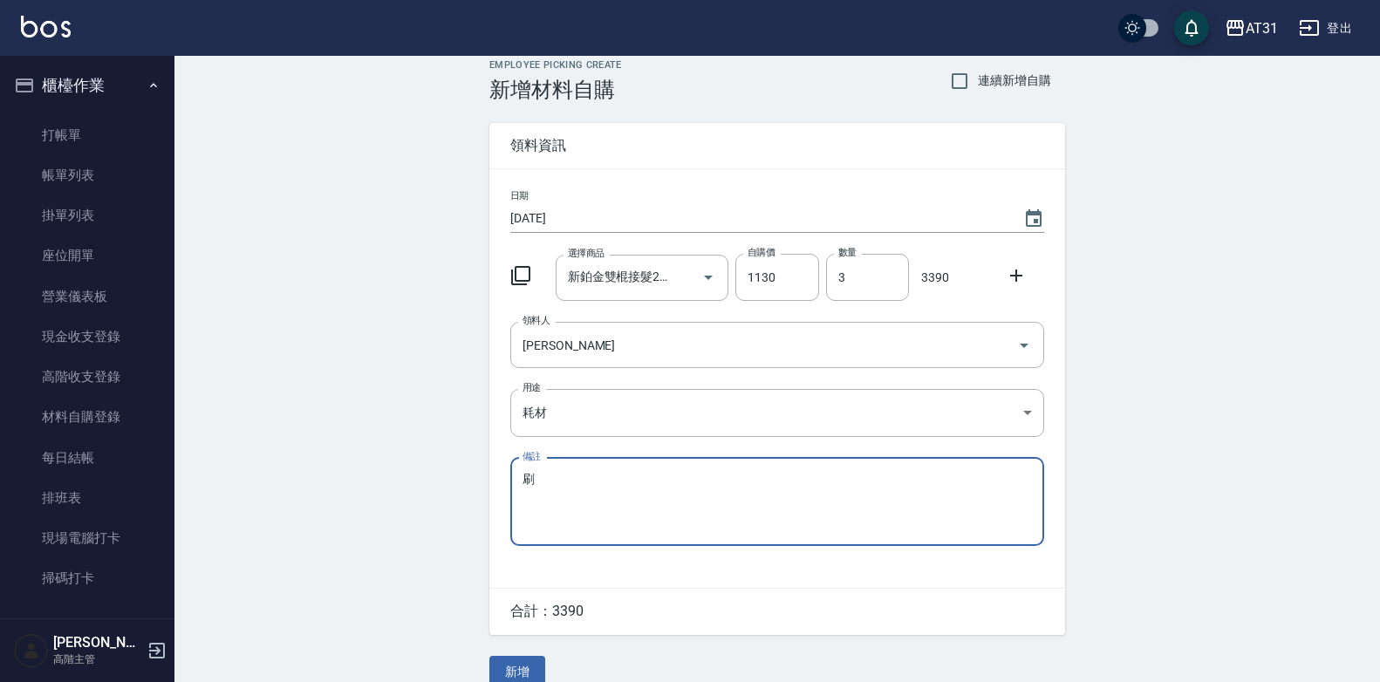
scroll to position [39, 0]
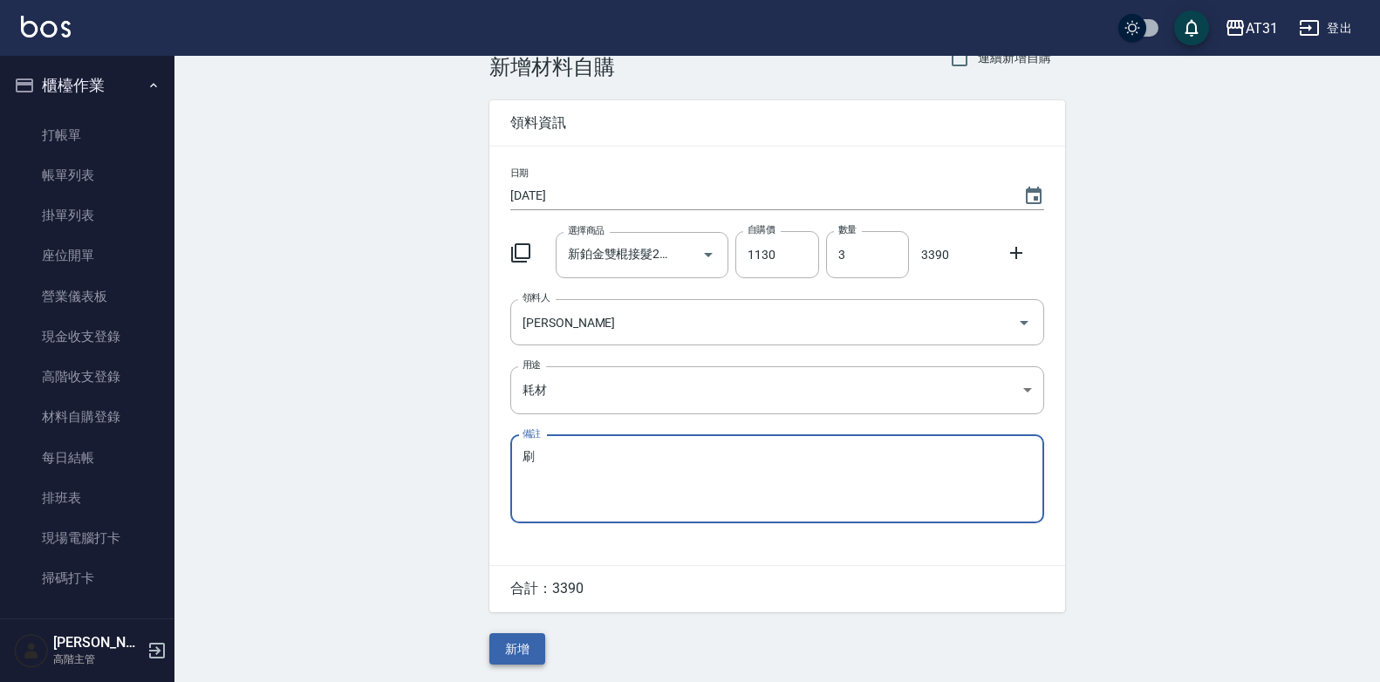
type textarea "刷"
click at [523, 642] on button "新增" at bounding box center [517, 649] width 56 height 32
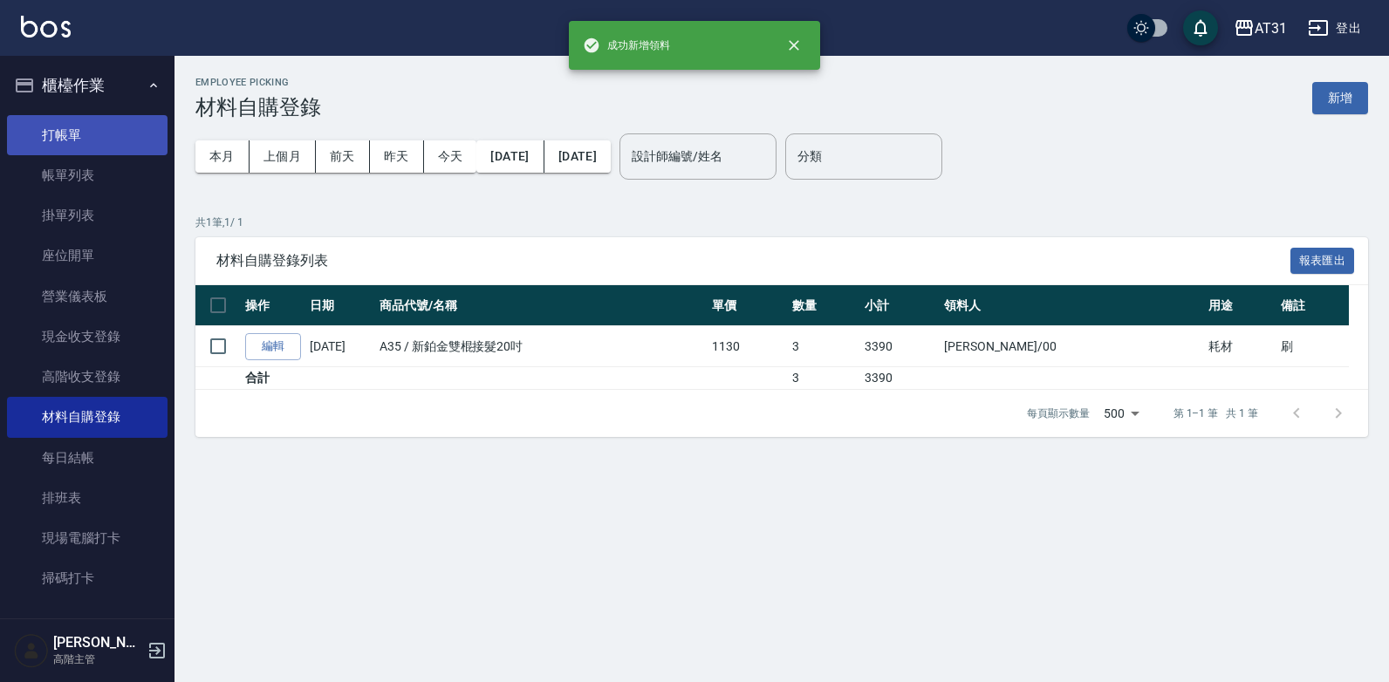
click at [99, 133] on link "打帳單" at bounding box center [87, 135] width 161 height 40
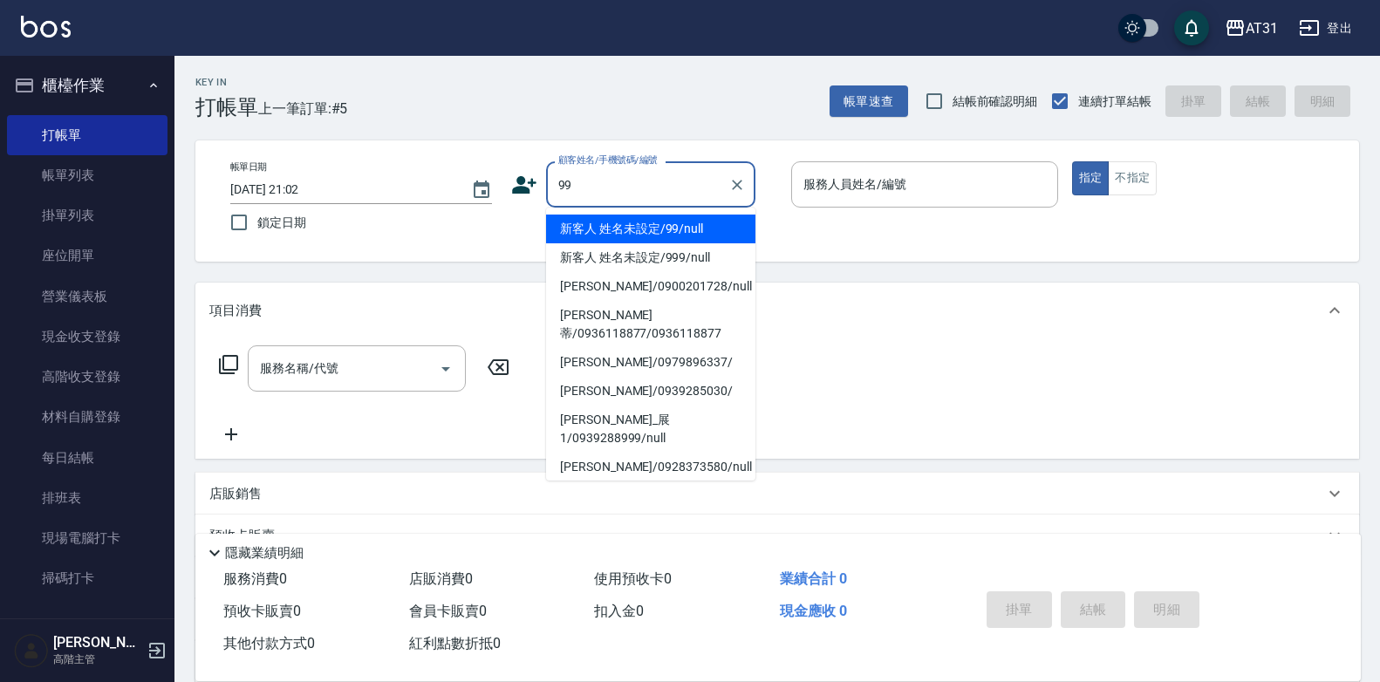
type input "新客人 姓名未設定/99/null"
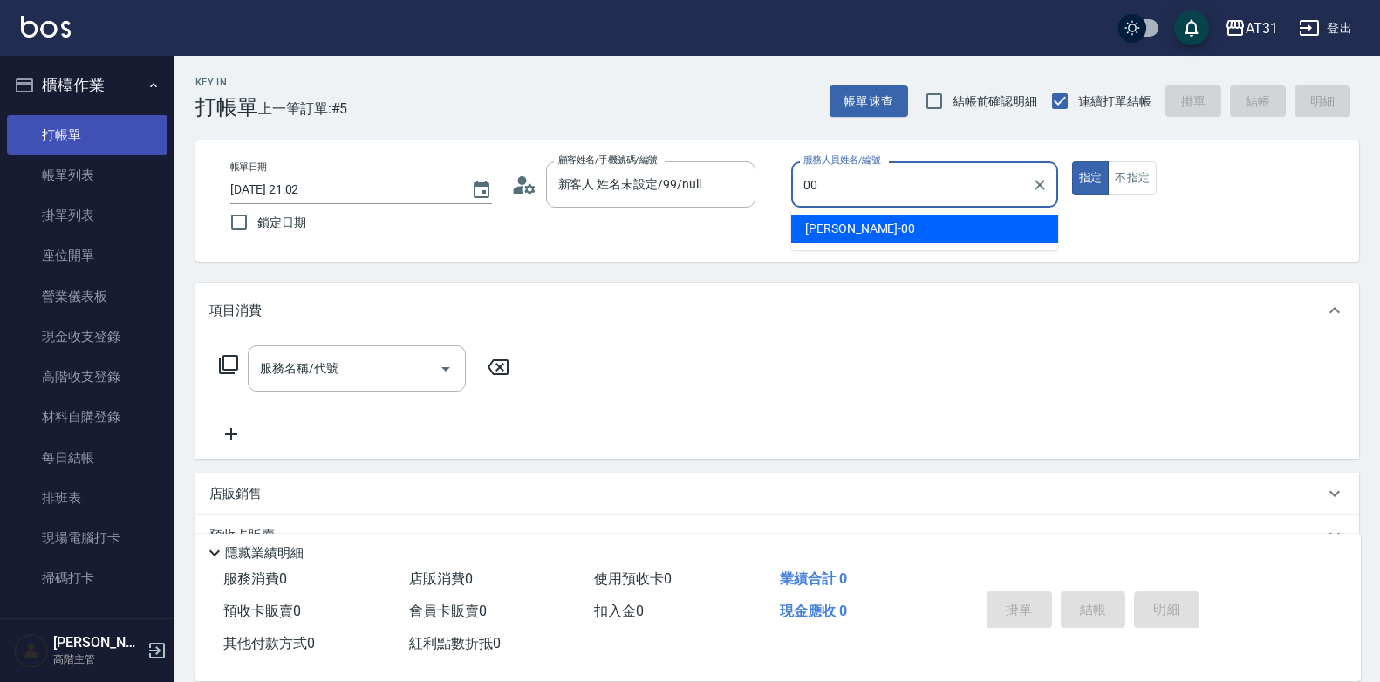
type input "[PERSON_NAME]-00"
type button "true"
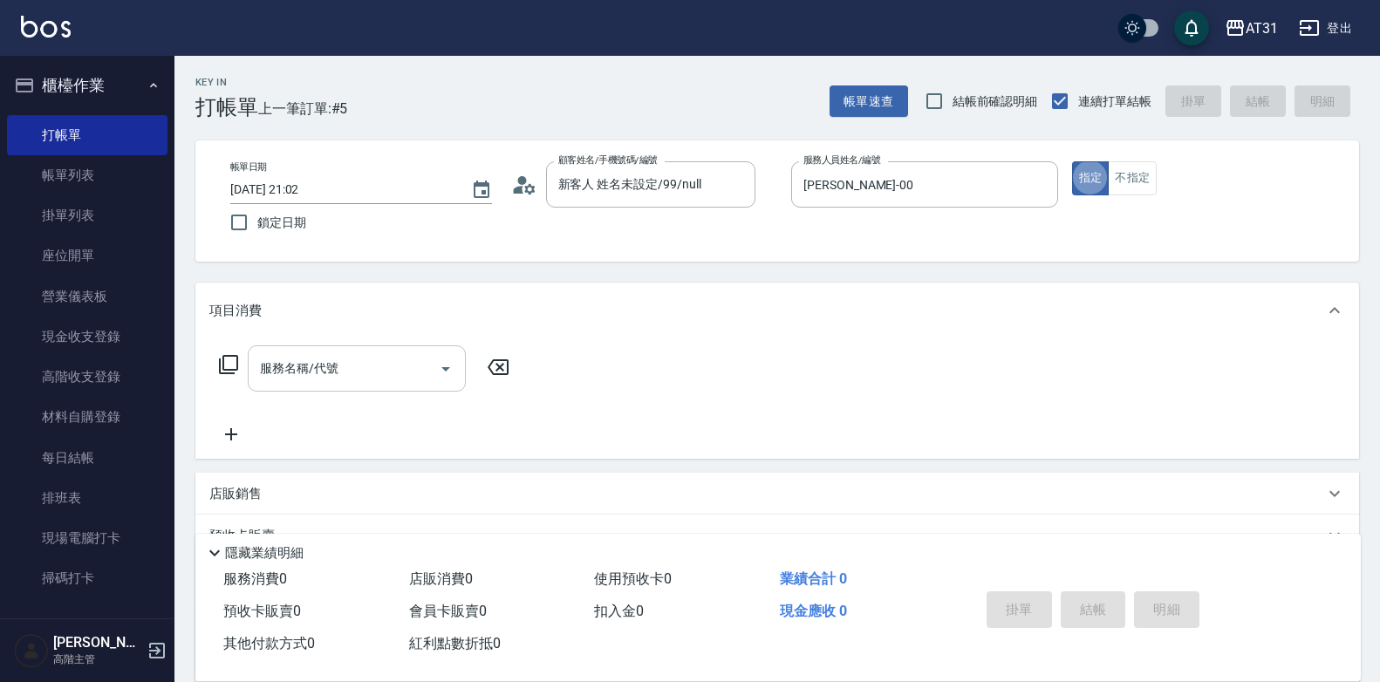
click at [401, 363] on input "服務名稱/代號" at bounding box center [344, 368] width 176 height 31
type input "雙"
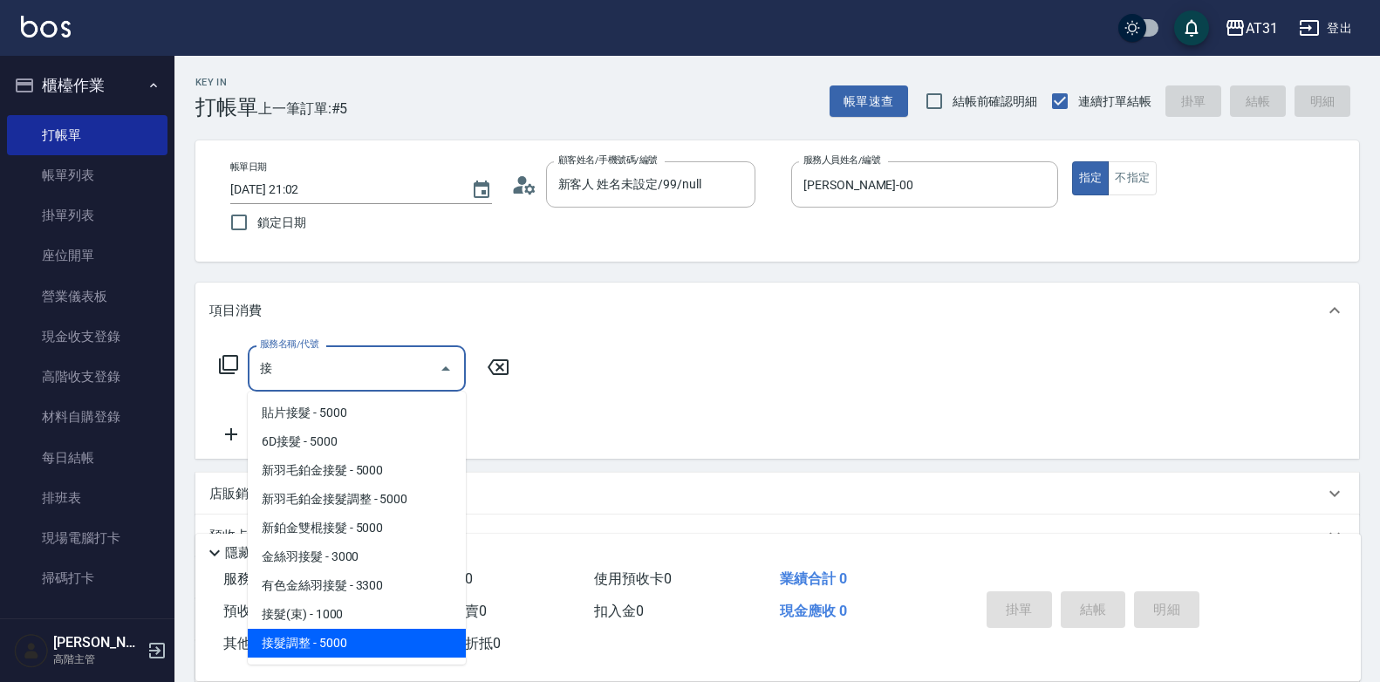
type input "接髮調整(725)"
type input "500"
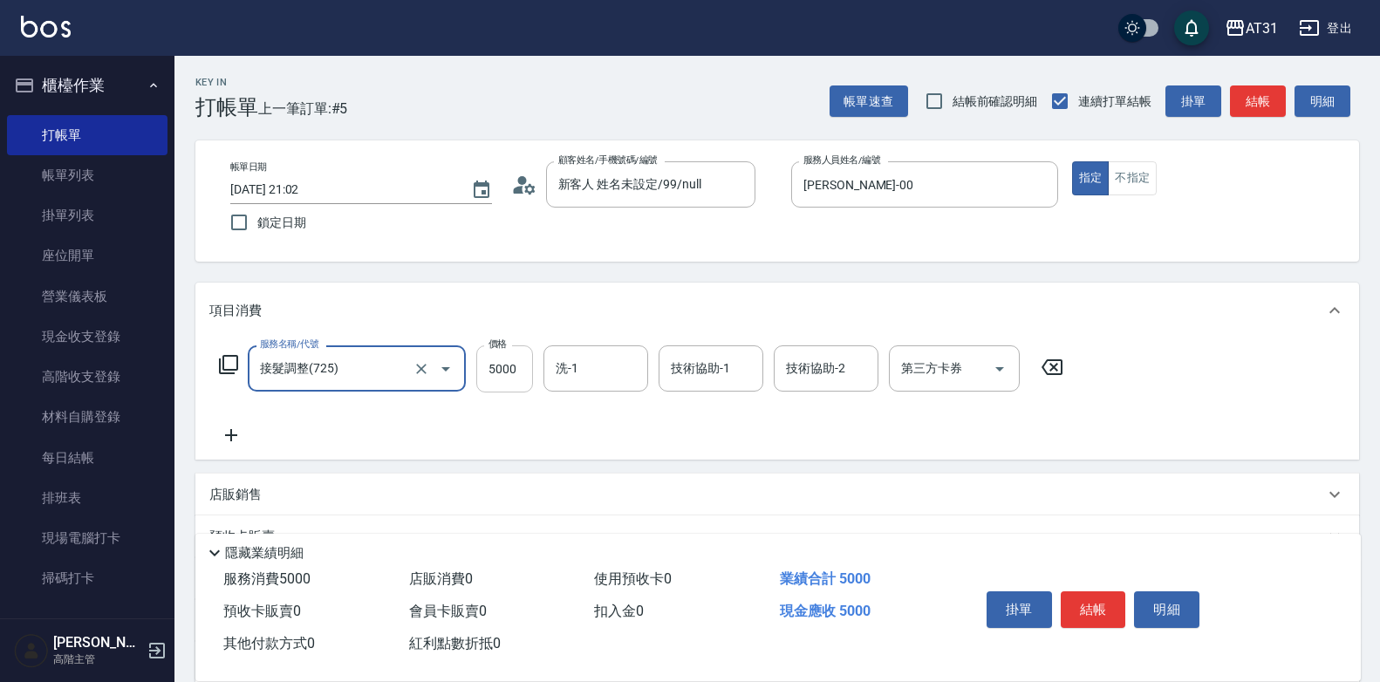
type input "接髮調整(725)"
type input "1"
type input "0"
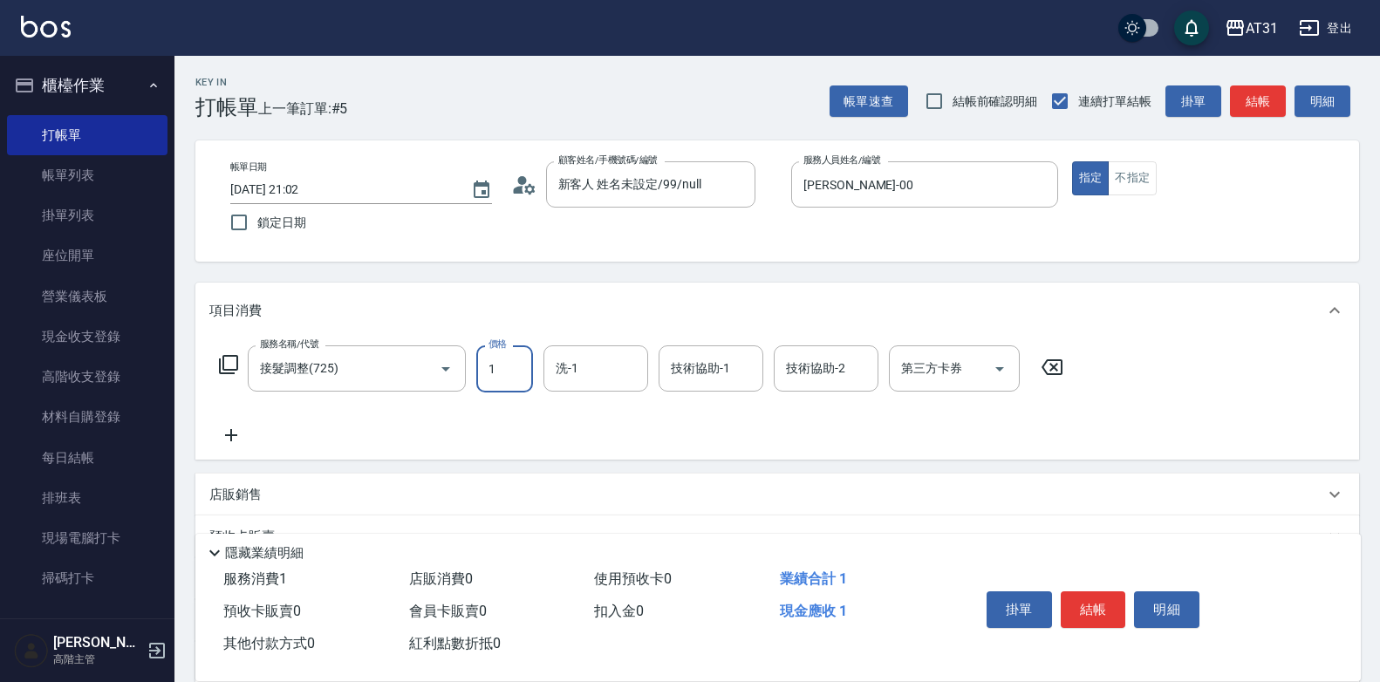
type input "11"
type input "10"
type input "116"
type input "110"
type input "11610"
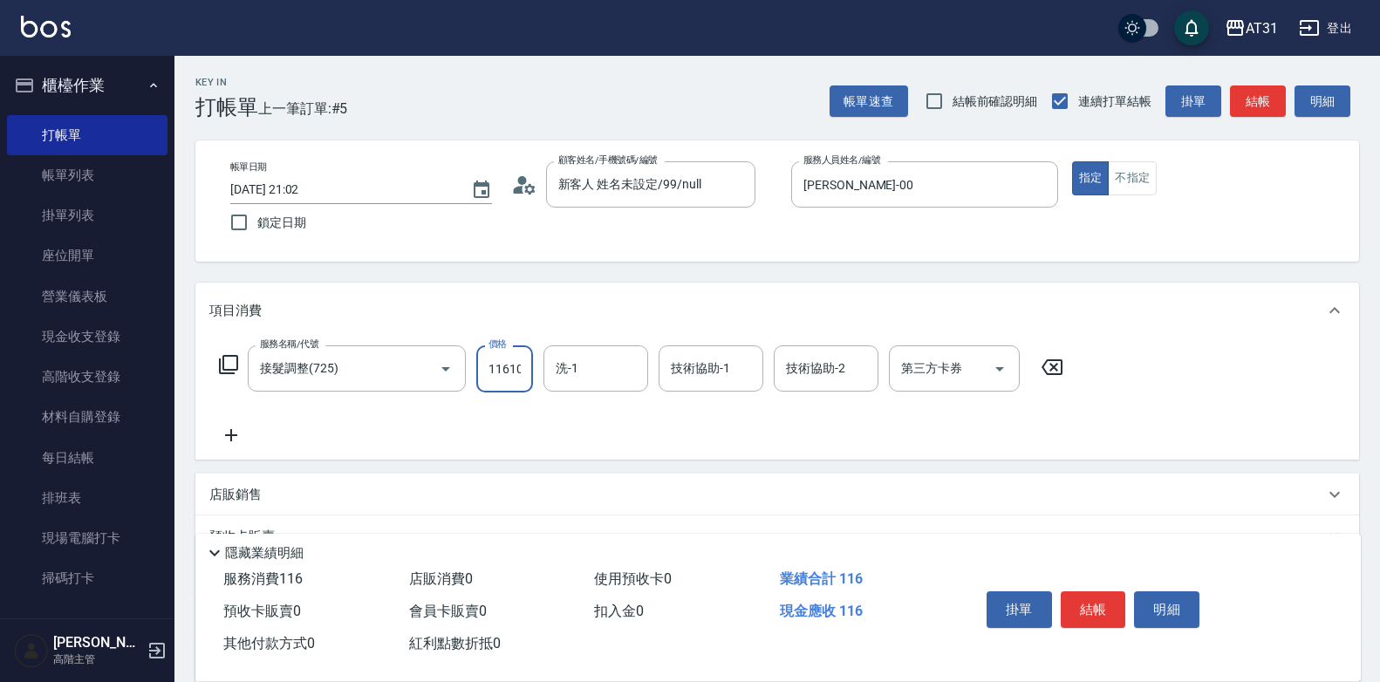
type input "1160"
type input "11610"
type input "40"
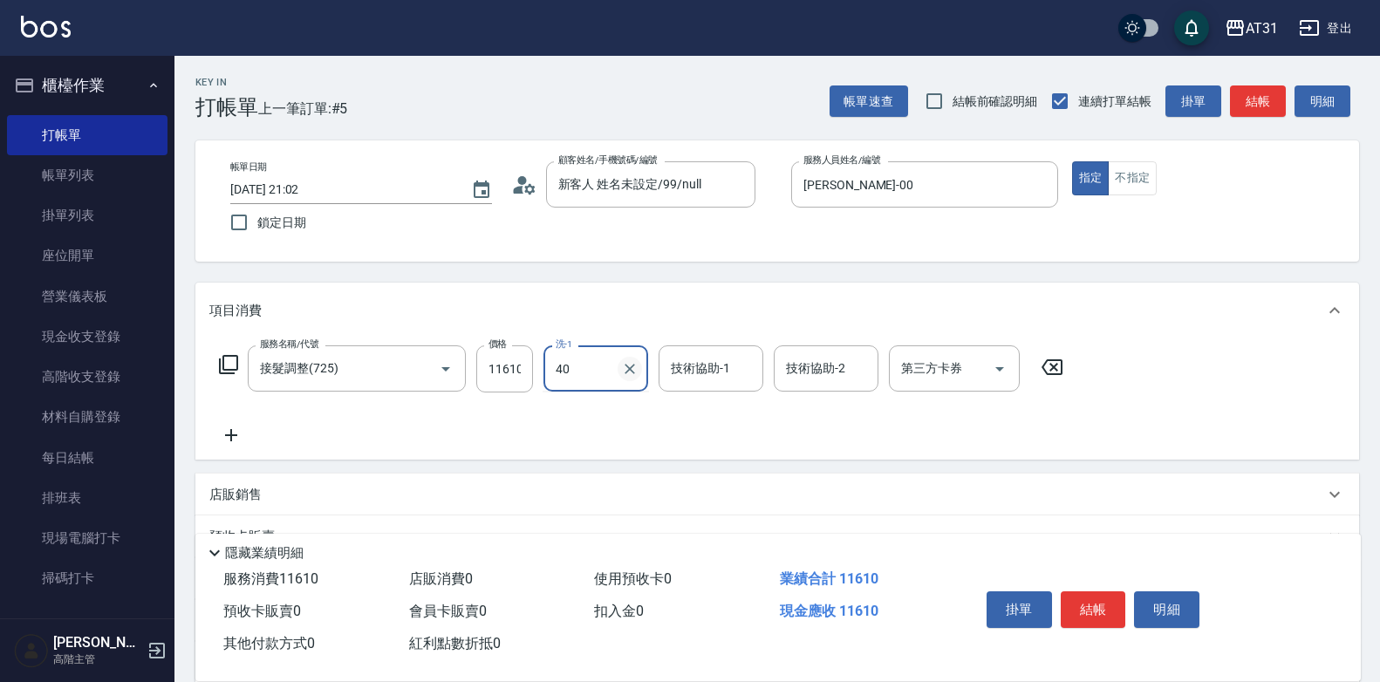
click at [620, 375] on button "Clear" at bounding box center [630, 369] width 24 height 24
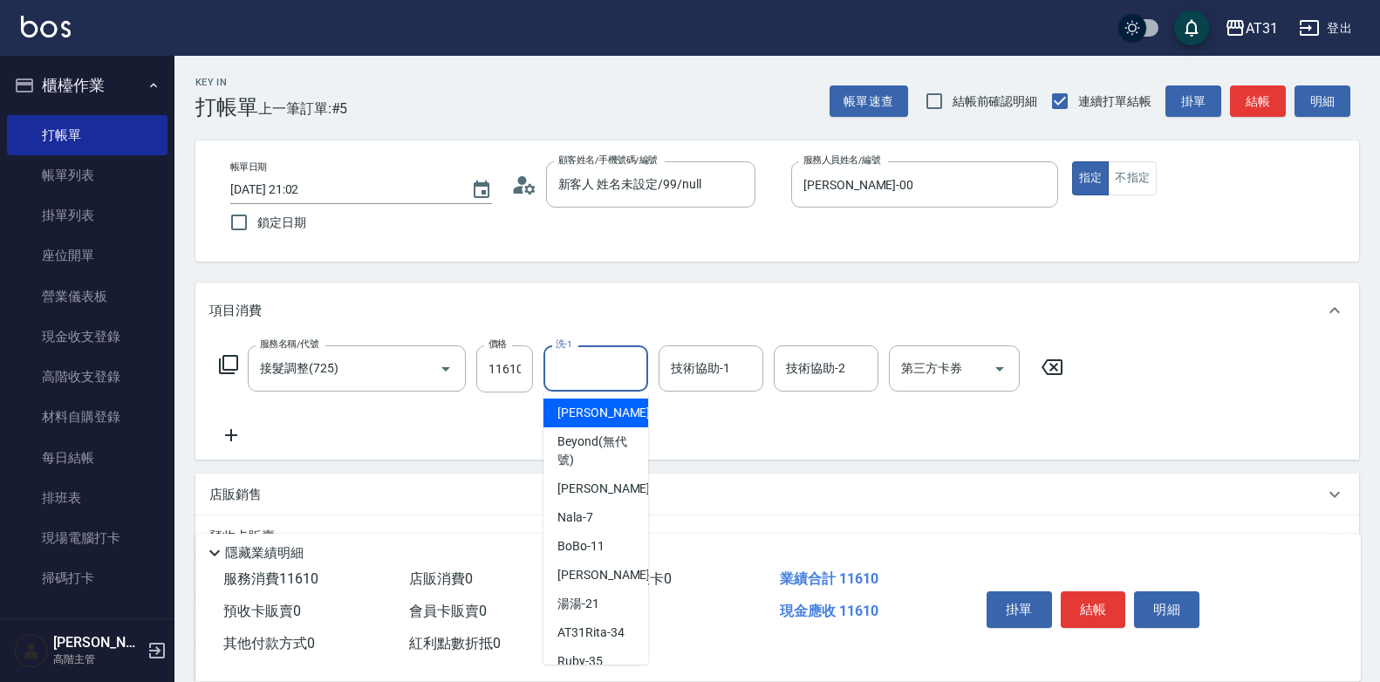
type input "[PERSON_NAME]-00"
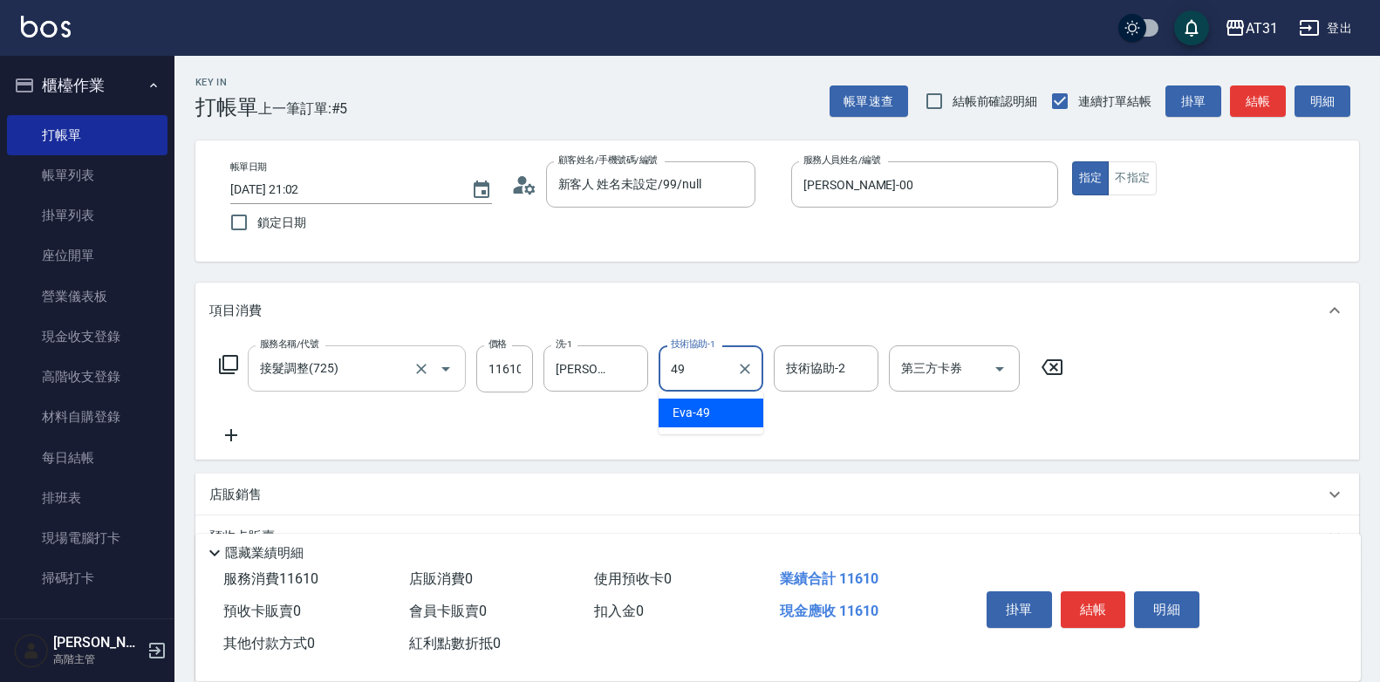
type input "[PERSON_NAME]-49"
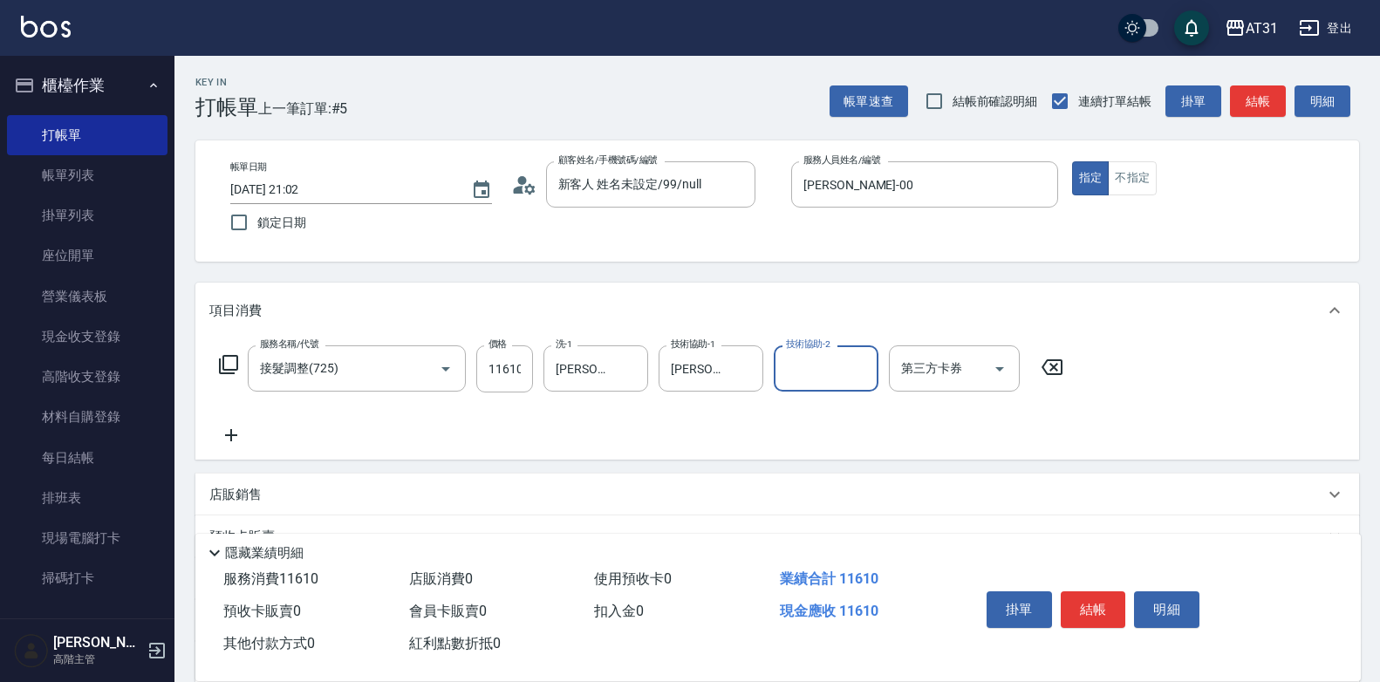
click at [244, 442] on icon at bounding box center [231, 435] width 44 height 21
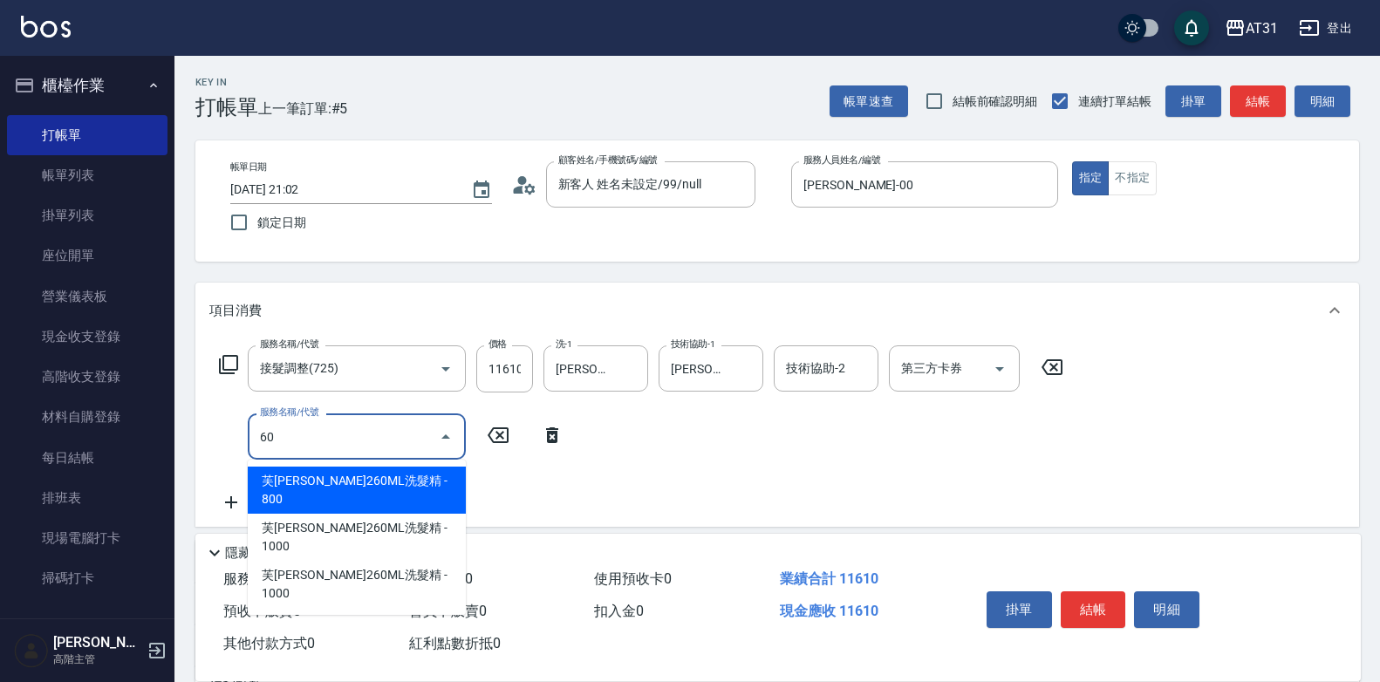
type input "608"
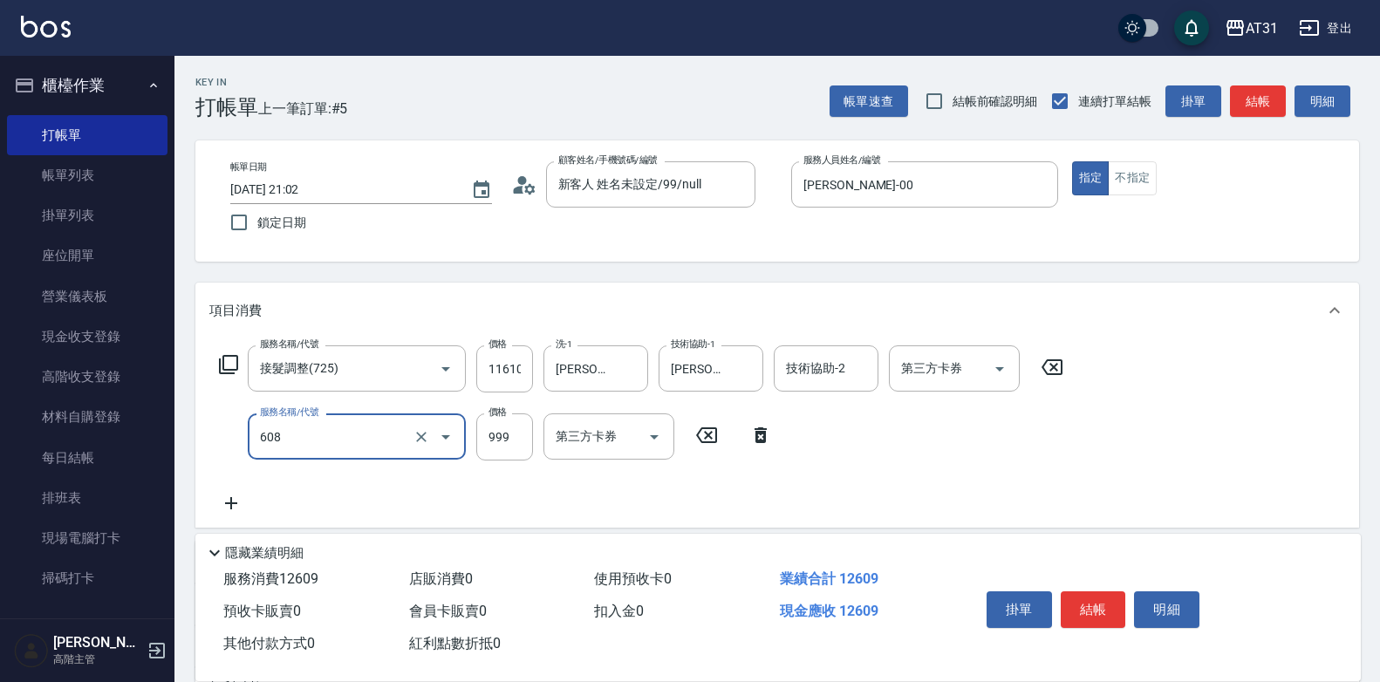
type input "1260"
type input "自購二段(608)"
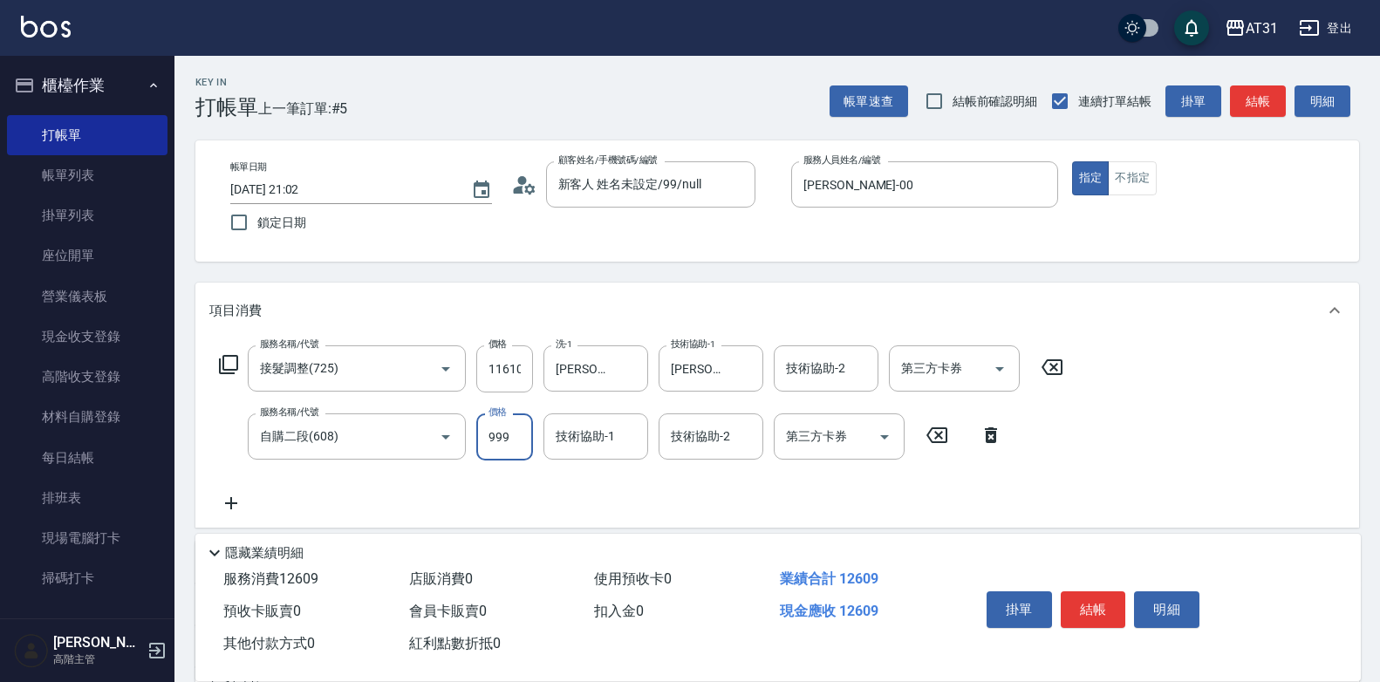
type input "1160"
type input "25"
type input "1180"
type input "250"
type input "1410"
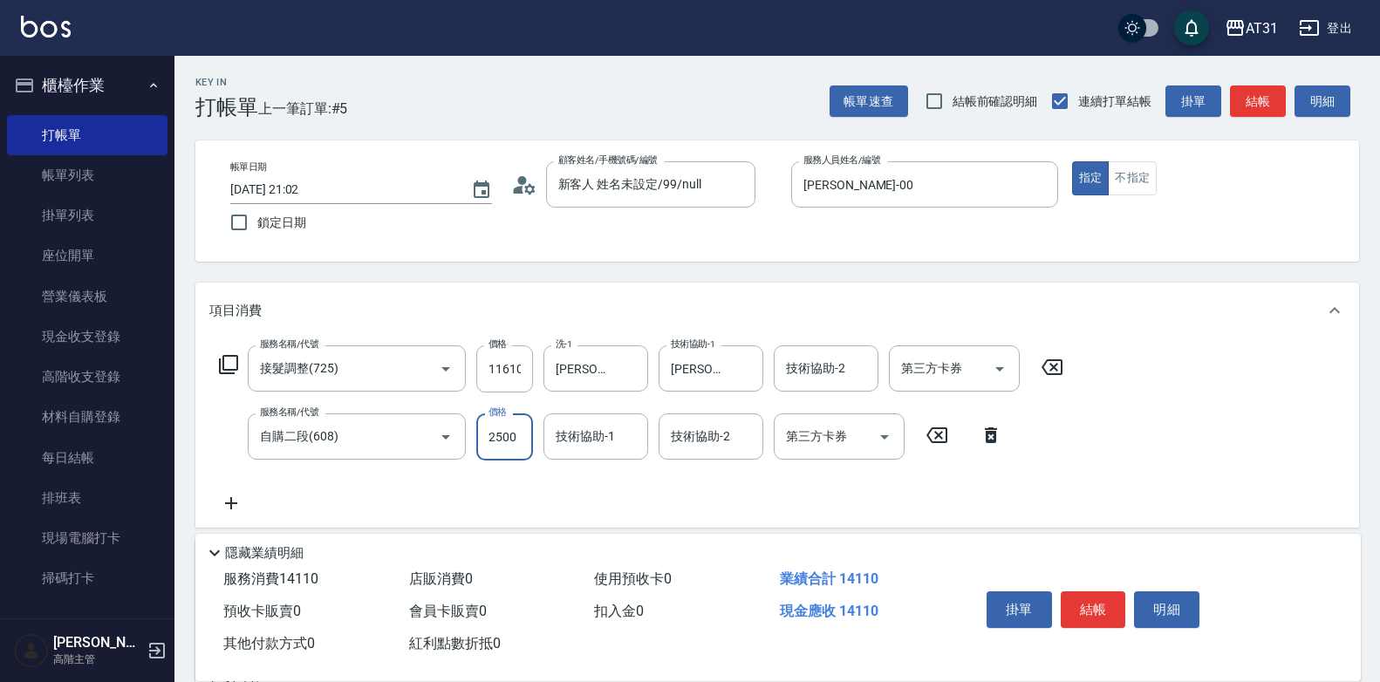
type input "2500"
type input "鳳梨-41"
click at [631, 375] on icon "Clear" at bounding box center [629, 368] width 17 height 17
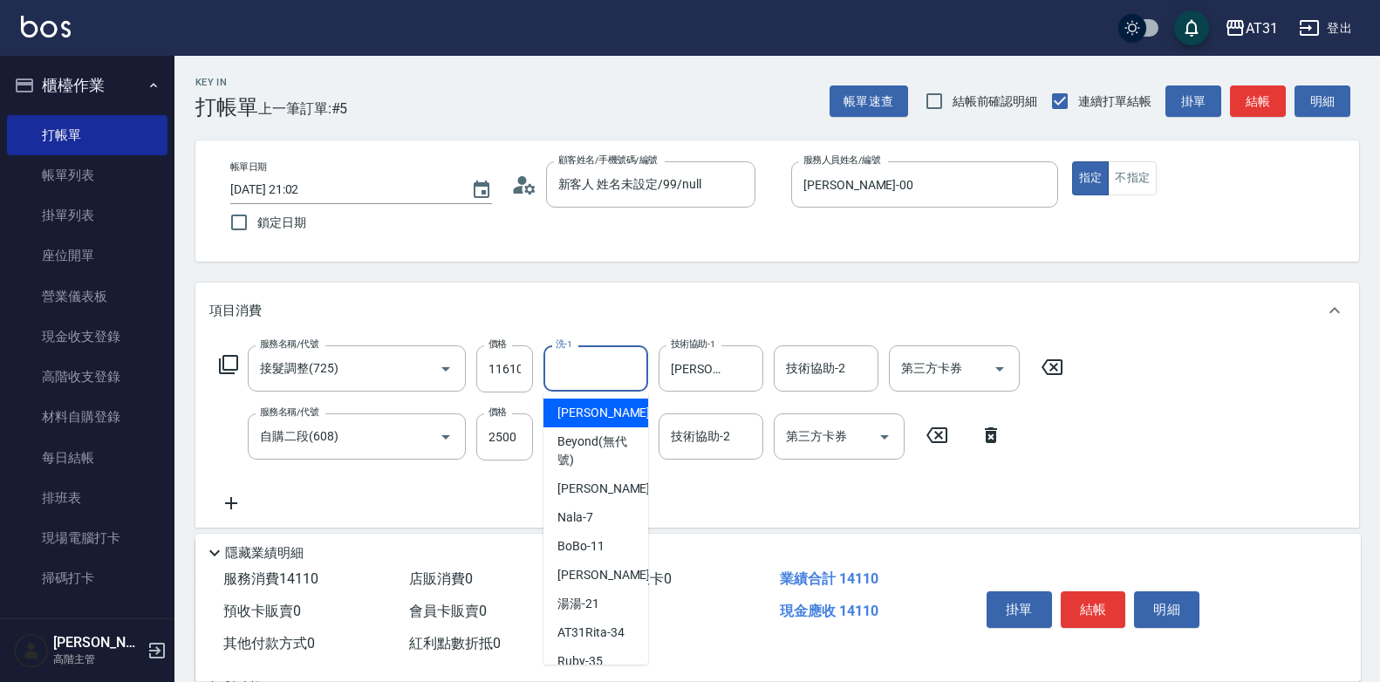
click at [591, 369] on input "洗-1" at bounding box center [595, 368] width 89 height 31
type input "鳳梨-41"
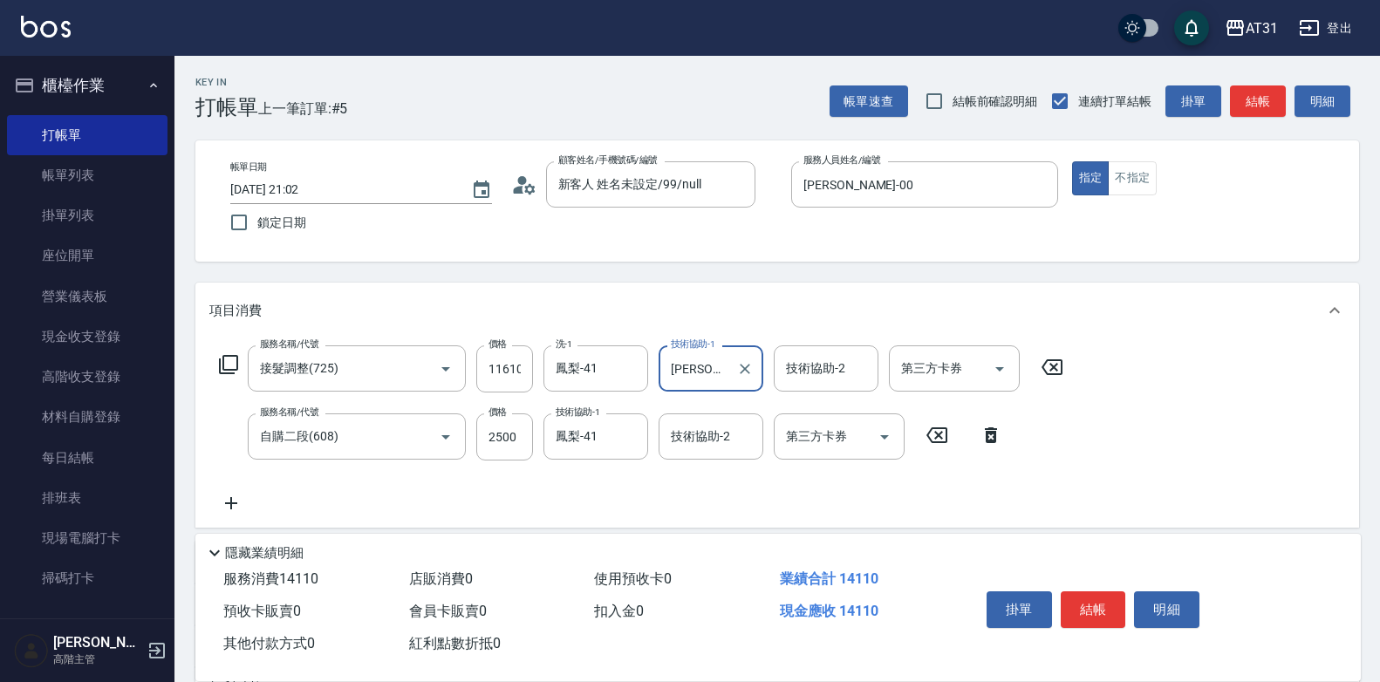
click at [242, 506] on icon at bounding box center [231, 503] width 44 height 21
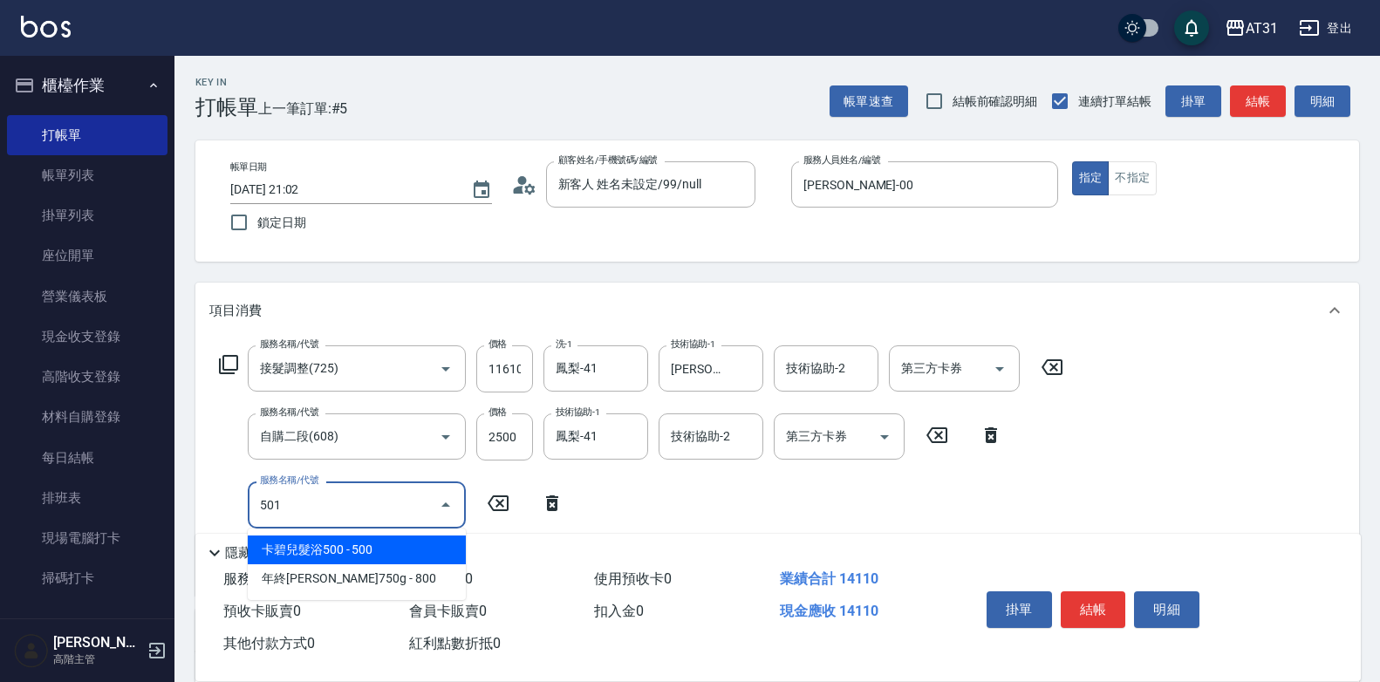
type input "501"
type input "1570"
type input "染髮(501)"
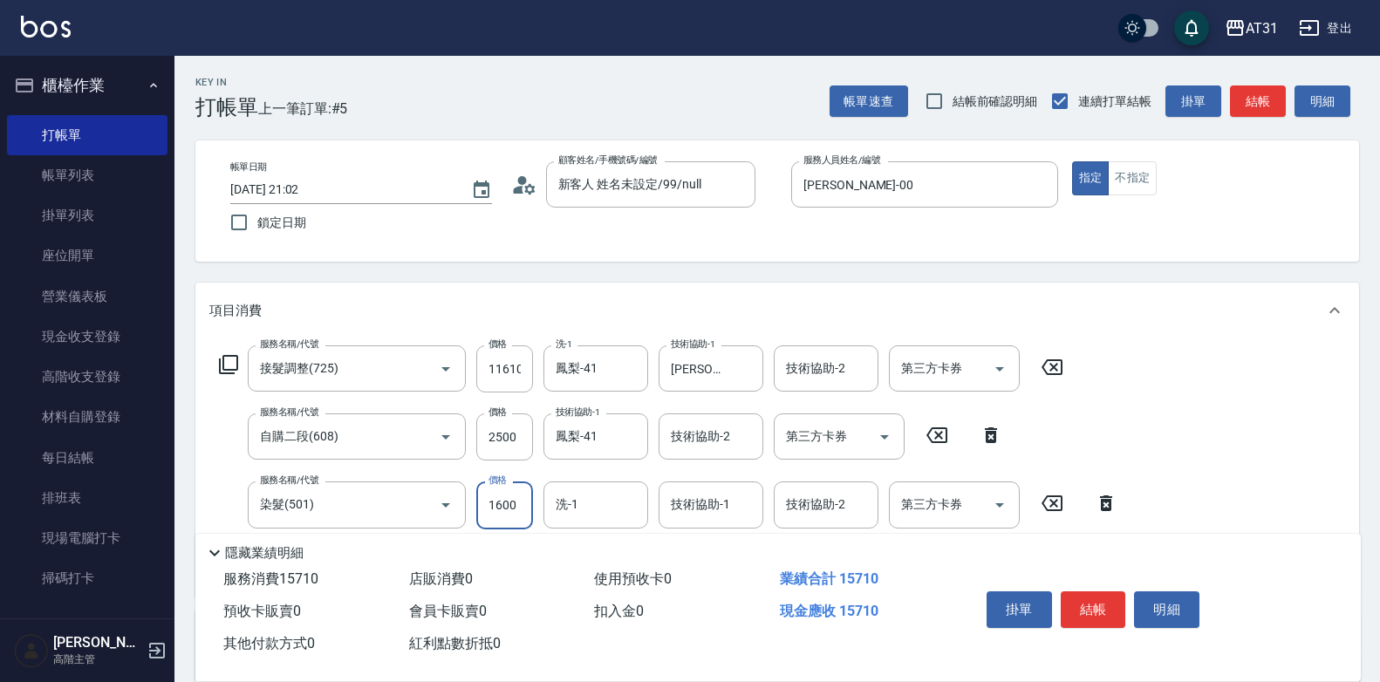
type input "1410"
type input "0"
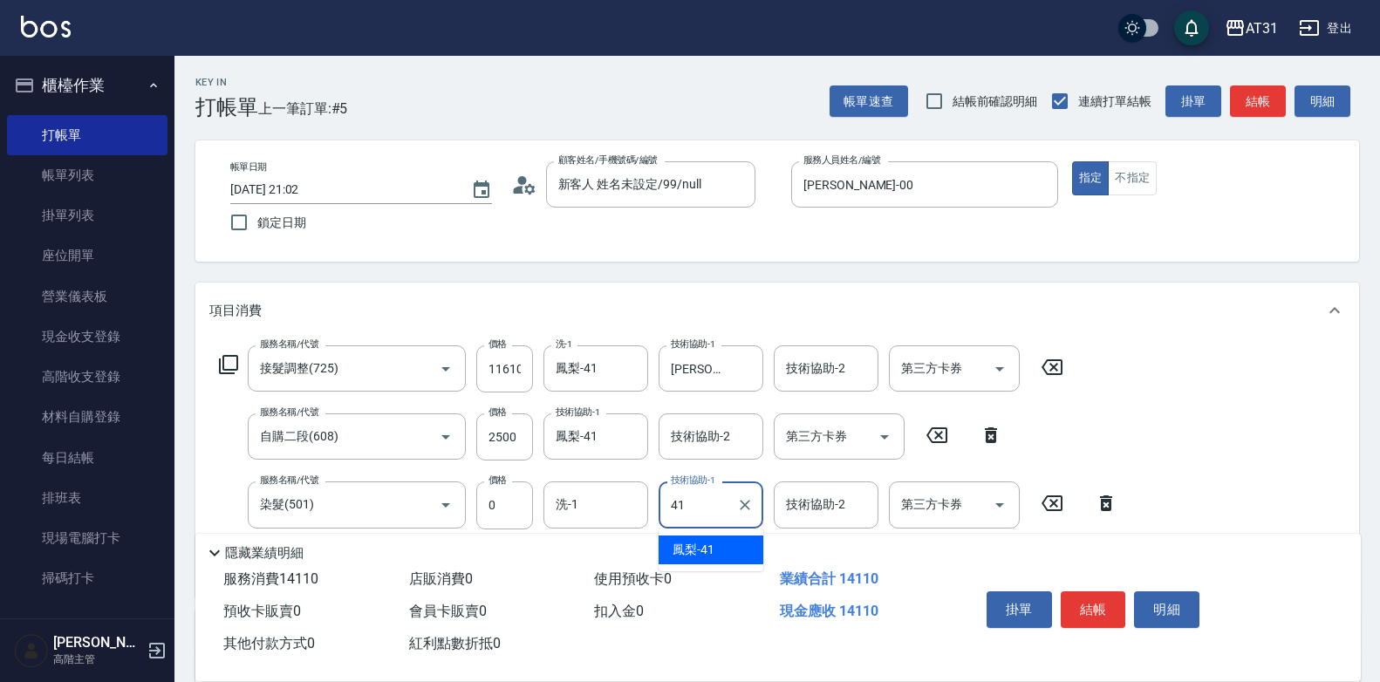
type input "鳳梨-41"
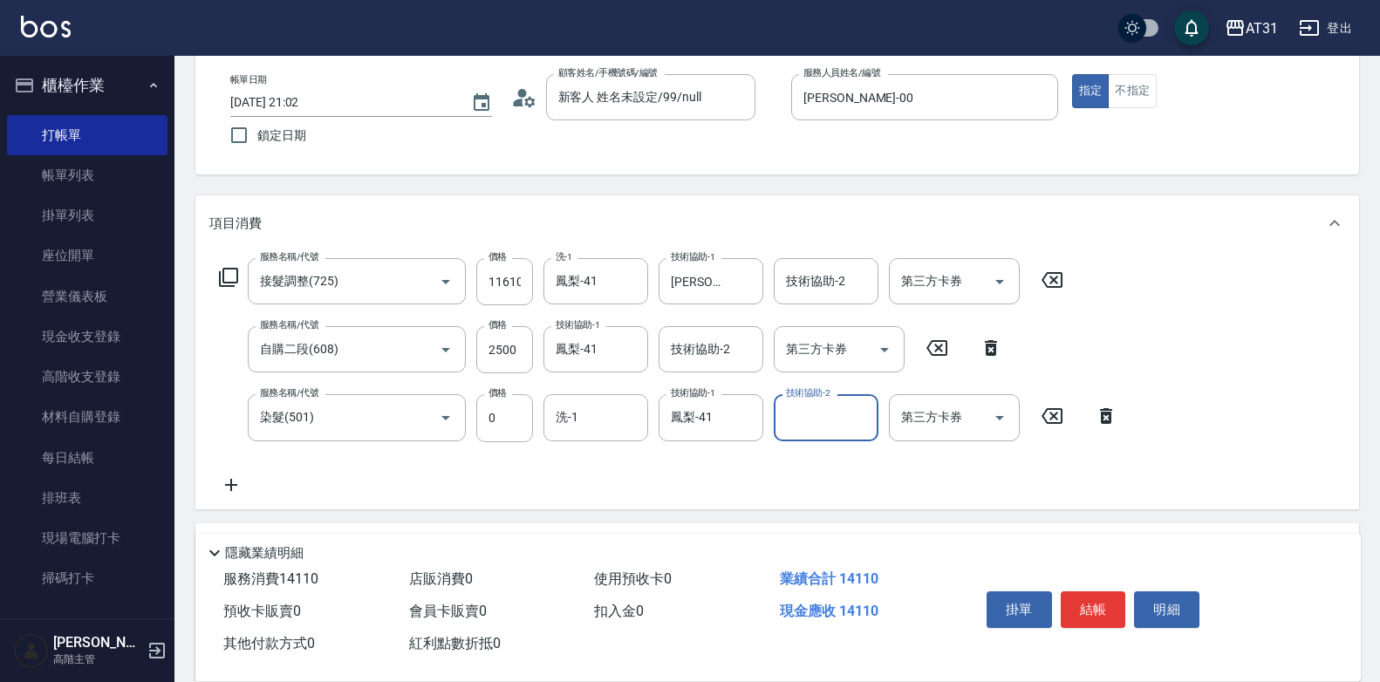
scroll to position [347, 0]
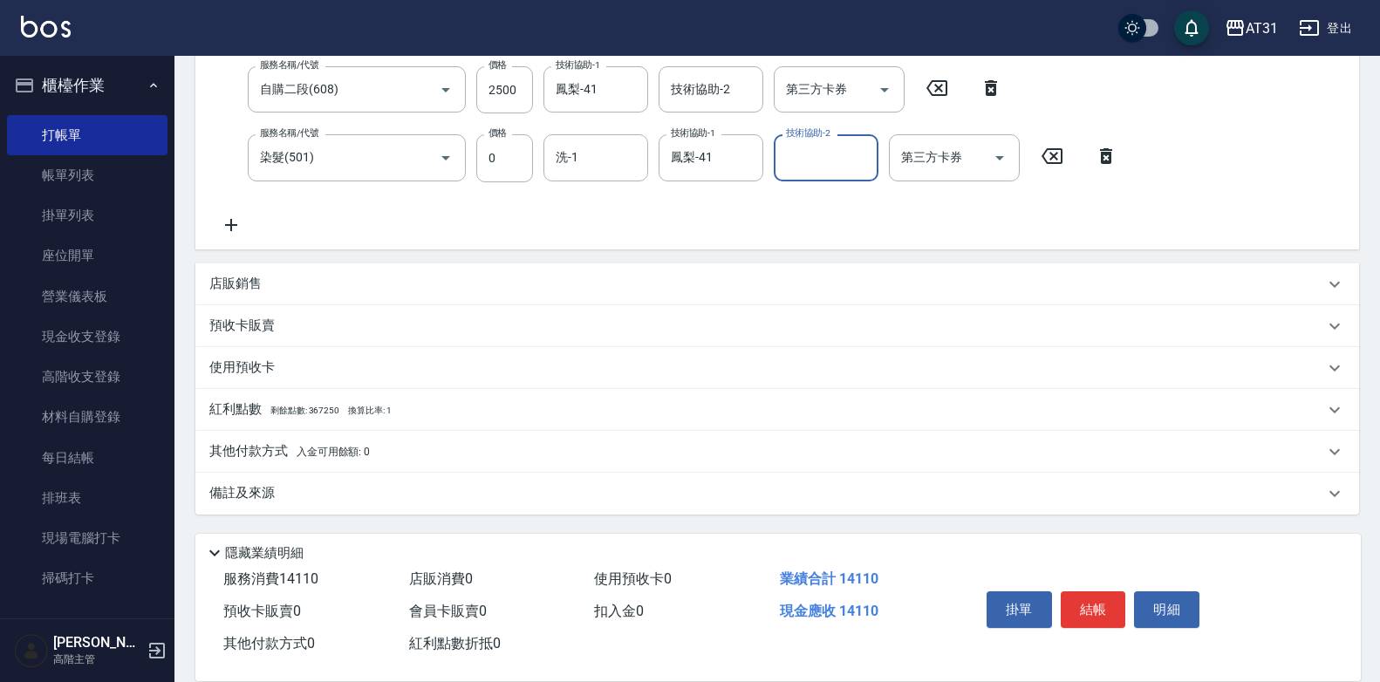
click at [316, 445] on p "其他付款方式 入金可用餘額: 0" at bounding box center [289, 451] width 161 height 19
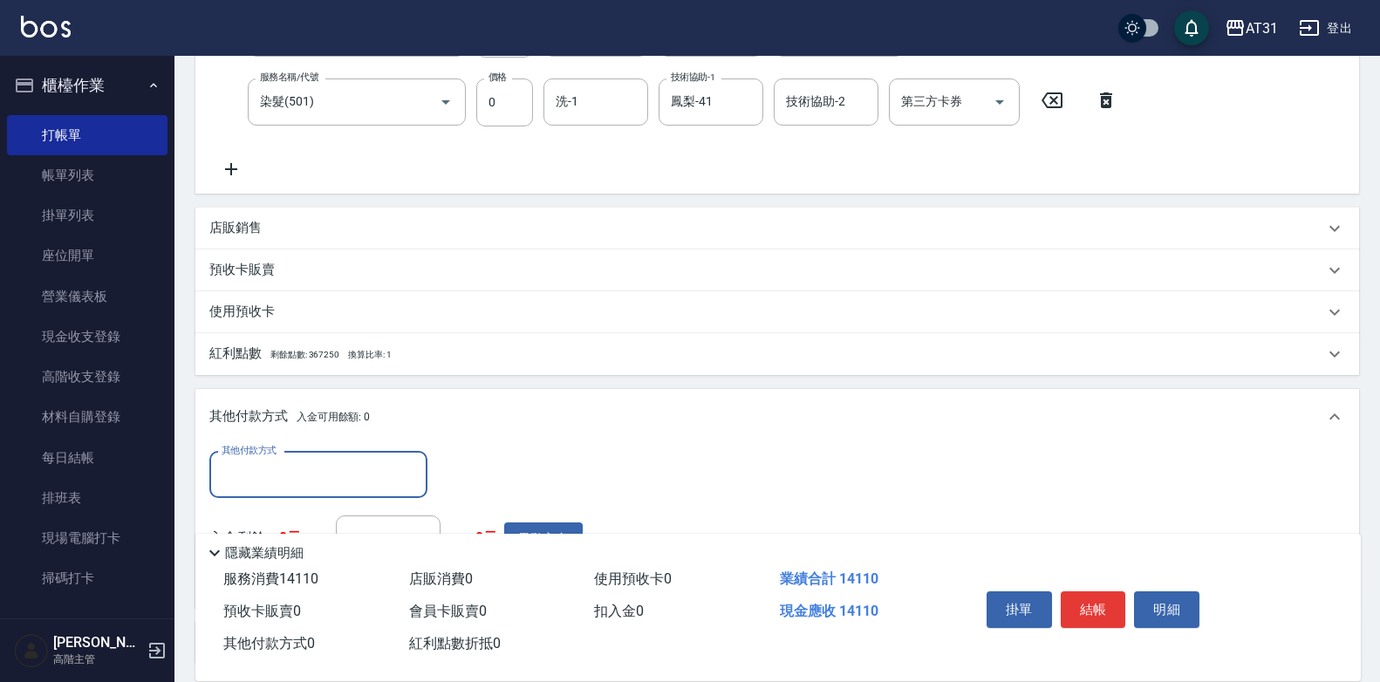
scroll to position [434, 0]
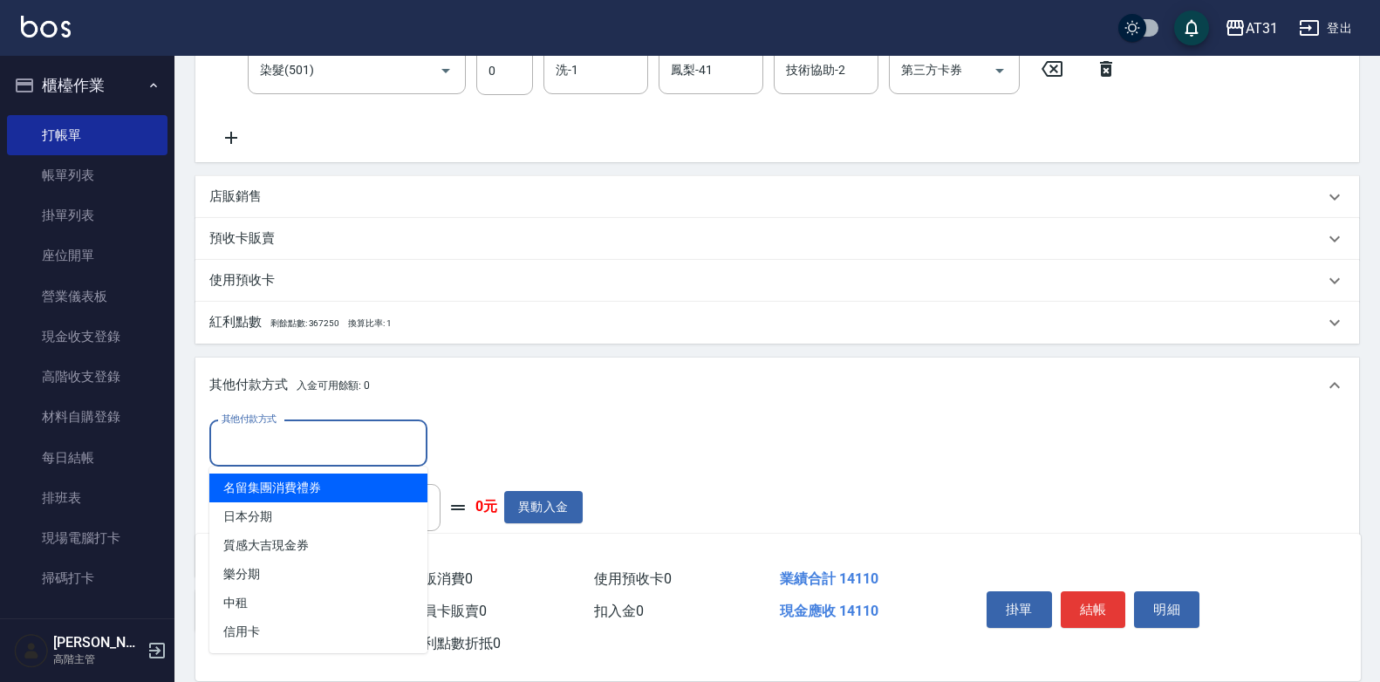
click at [312, 445] on input "其他付款方式" at bounding box center [318, 443] width 202 height 31
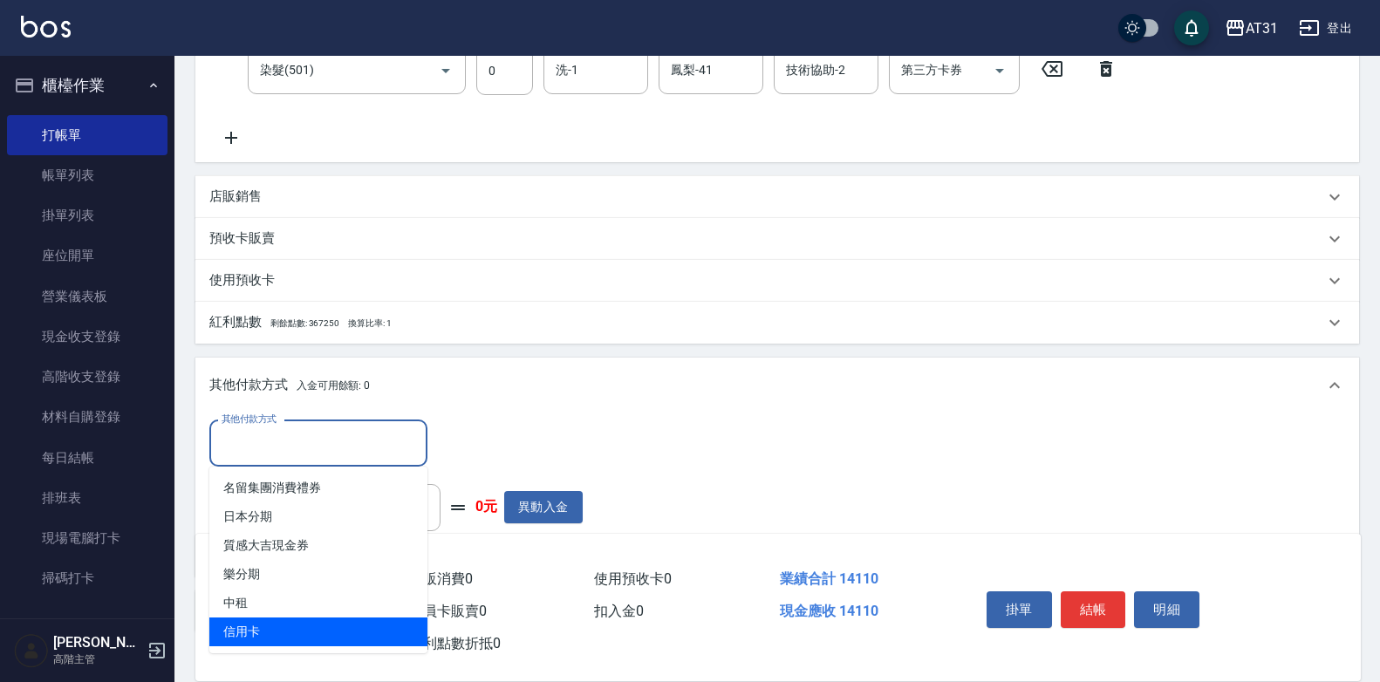
click at [270, 632] on span "信用卡" at bounding box center [318, 632] width 218 height 29
type input "信用卡"
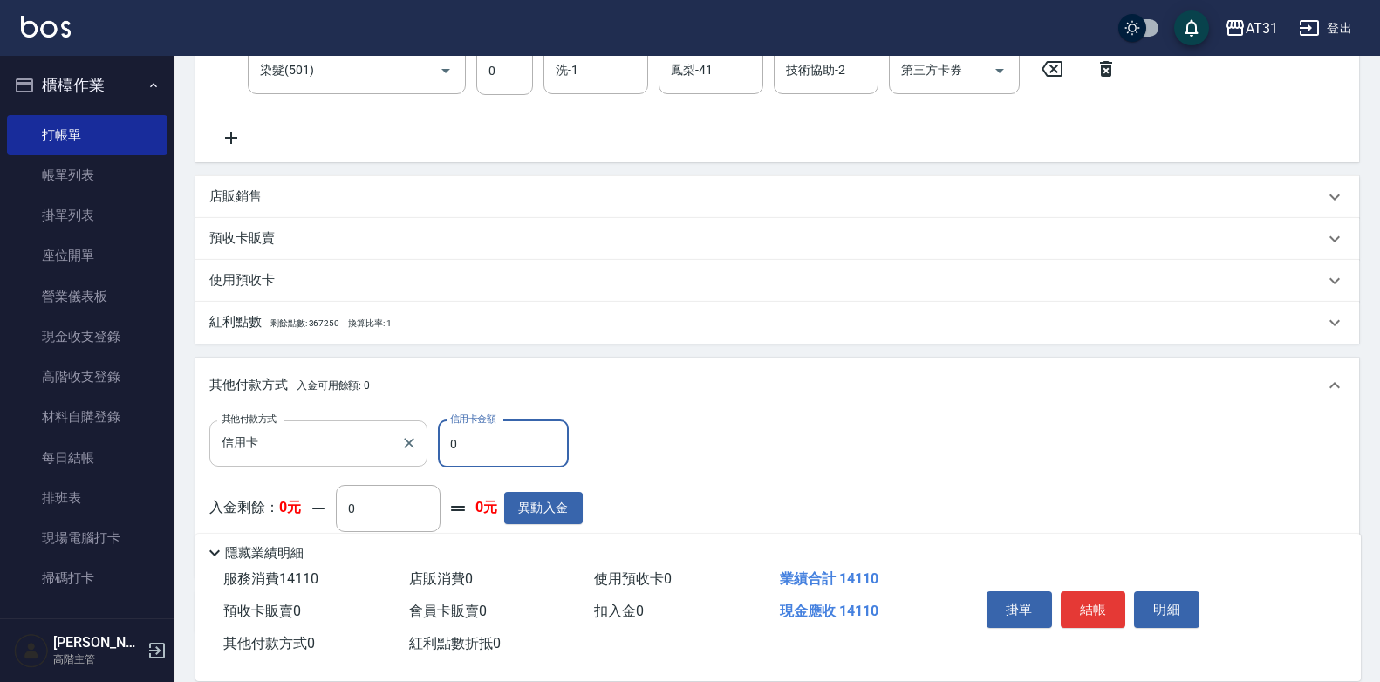
drag, startPoint x: 475, startPoint y: 438, endPoint x: 357, endPoint y: 461, distance: 120.8
click at [357, 461] on div "其他付款方式 信用卡 其他付款方式 信用卡金額 0 信用卡金額" at bounding box center [395, 443] width 373 height 47
type input "4"
type input "1400"
type input "41"
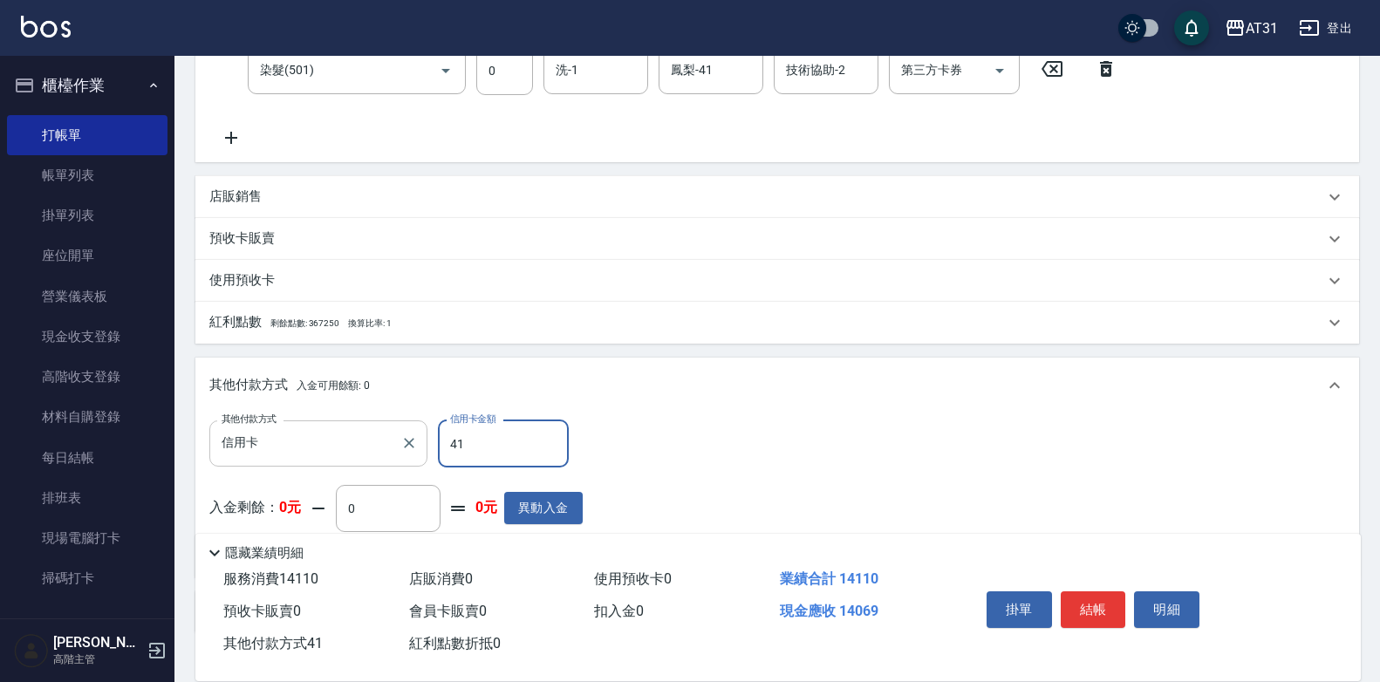
drag, startPoint x: 499, startPoint y: 444, endPoint x: 398, endPoint y: 464, distance: 103.2
click at [398, 464] on div "其他付款方式 信用卡 其他付款方式 信用卡金額 41 信用卡金額" at bounding box center [395, 443] width 373 height 47
click at [462, 452] on input "41" at bounding box center [503, 443] width 131 height 47
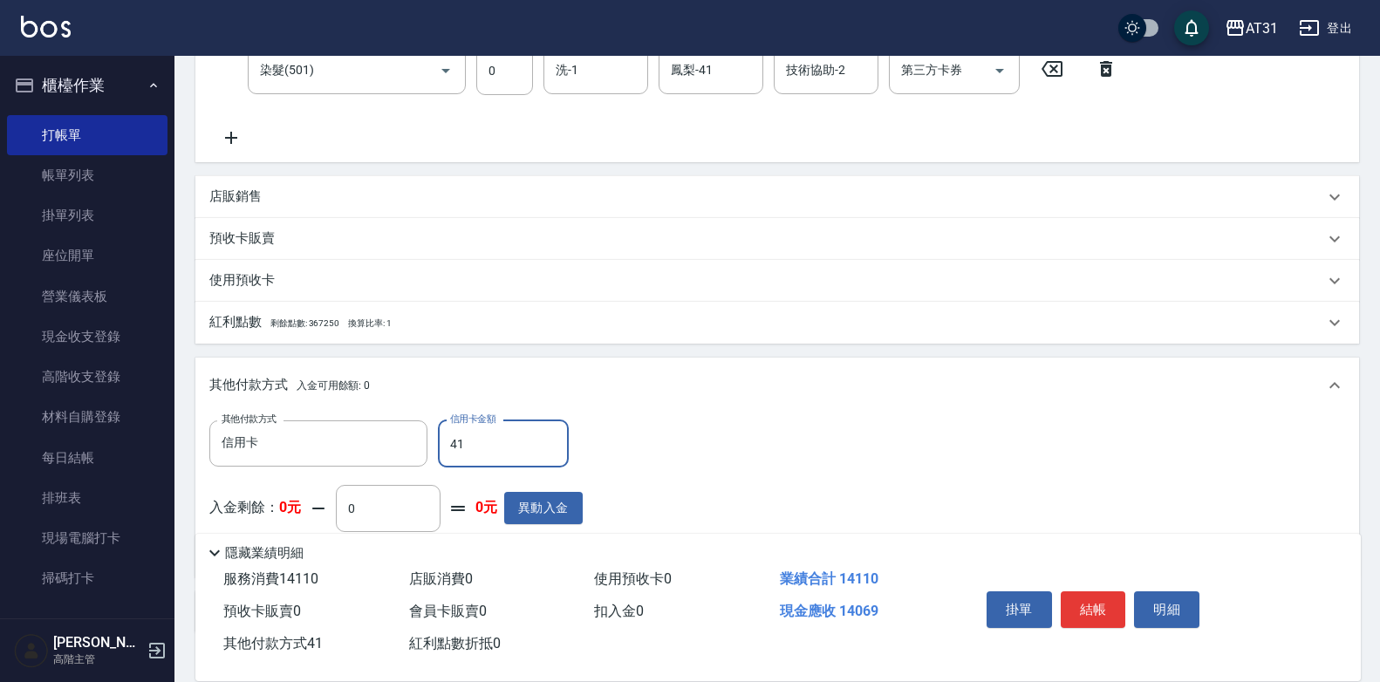
click at [460, 446] on input "41" at bounding box center [503, 443] width 131 height 47
drag, startPoint x: 460, startPoint y: 446, endPoint x: 505, endPoint y: 448, distance: 45.4
click at [461, 445] on input "41" at bounding box center [503, 443] width 131 height 47
click at [510, 445] on input "41" at bounding box center [503, 443] width 131 height 47
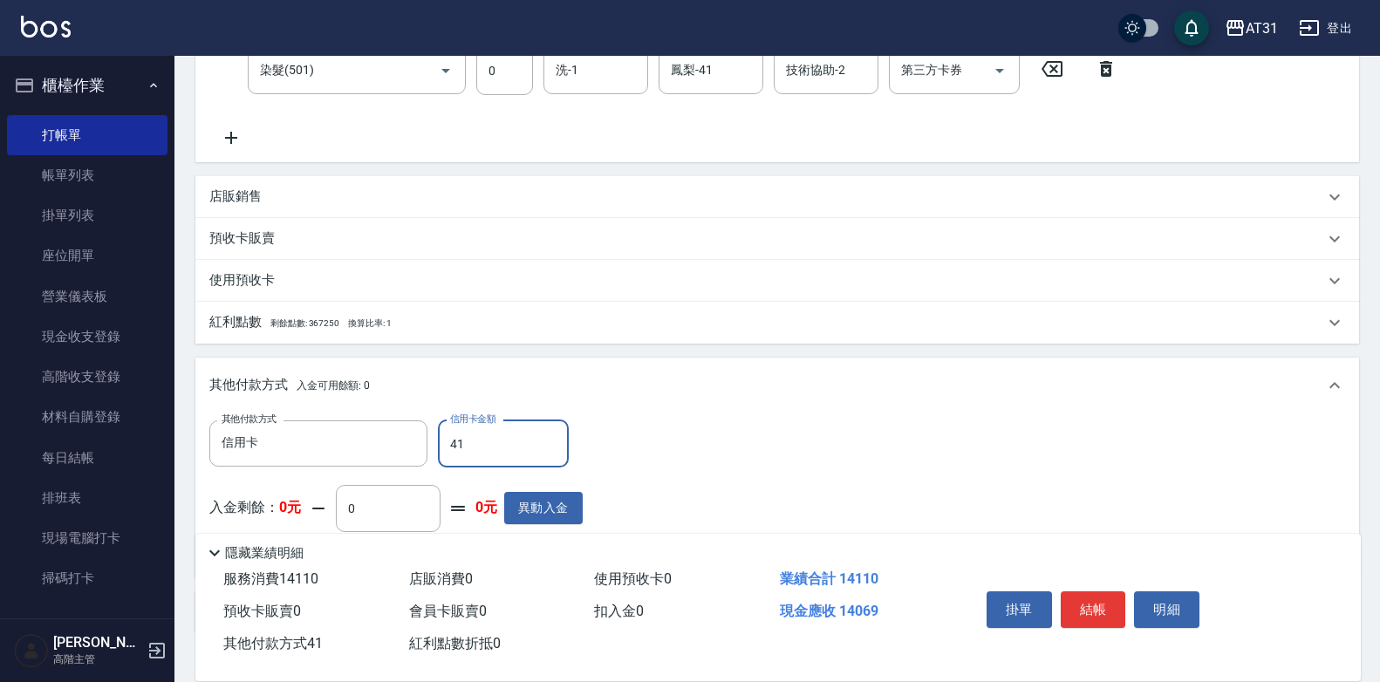
drag, startPoint x: 519, startPoint y: 448, endPoint x: 451, endPoint y: 465, distance: 70.2
click at [519, 448] on input "41" at bounding box center [503, 443] width 131 height 47
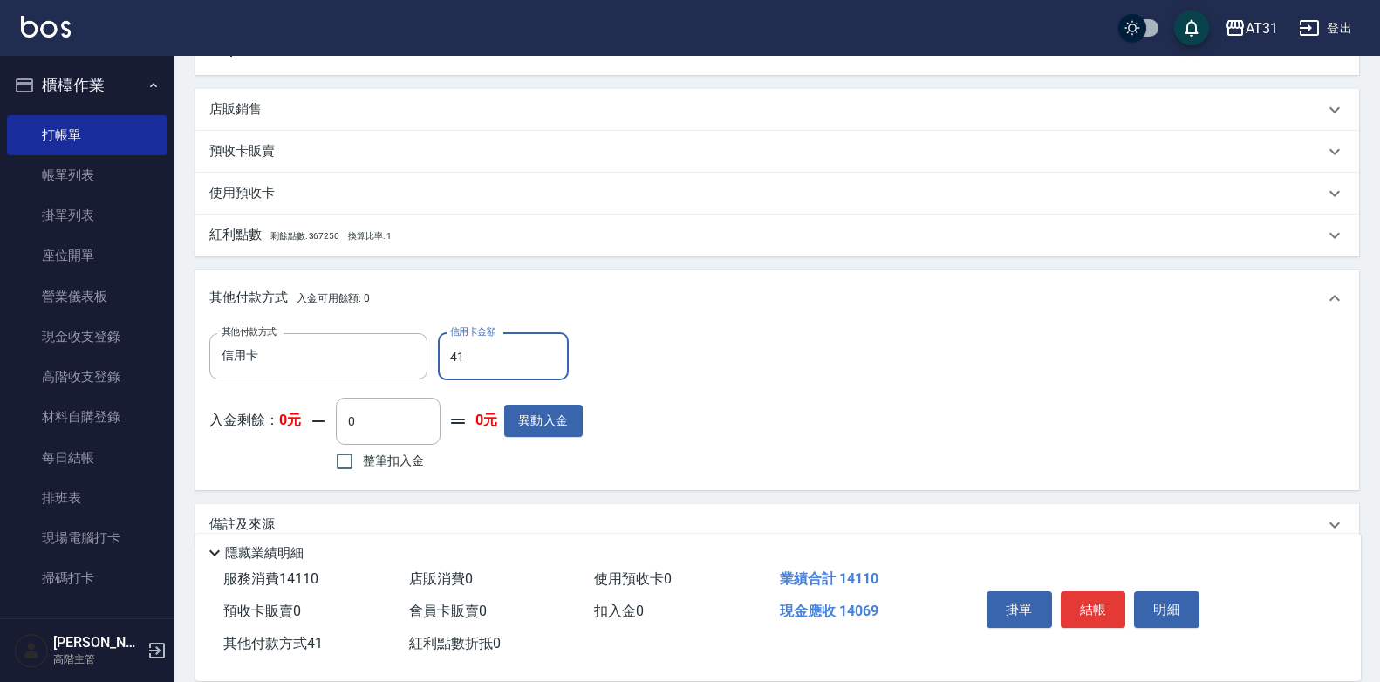
type input "1410"
type input "1"
type input "1400"
type input "141"
type input "1390"
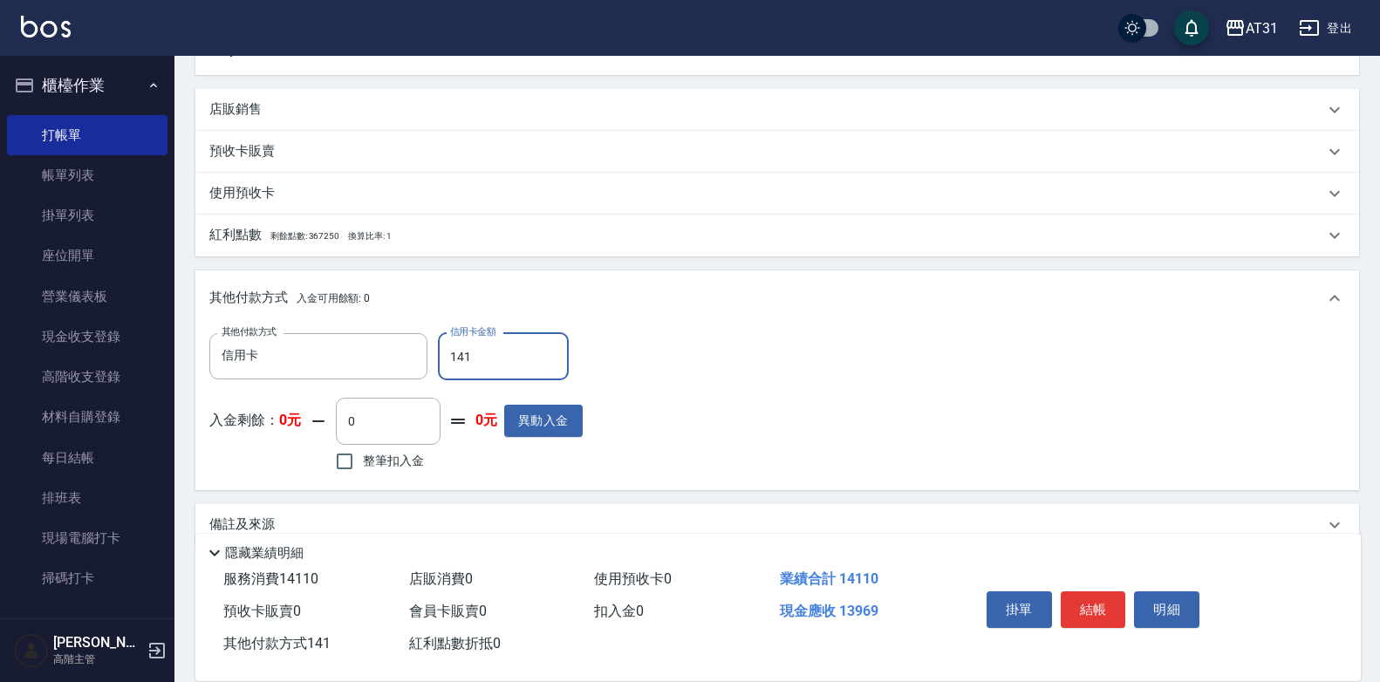
type input "1411"
type input "0"
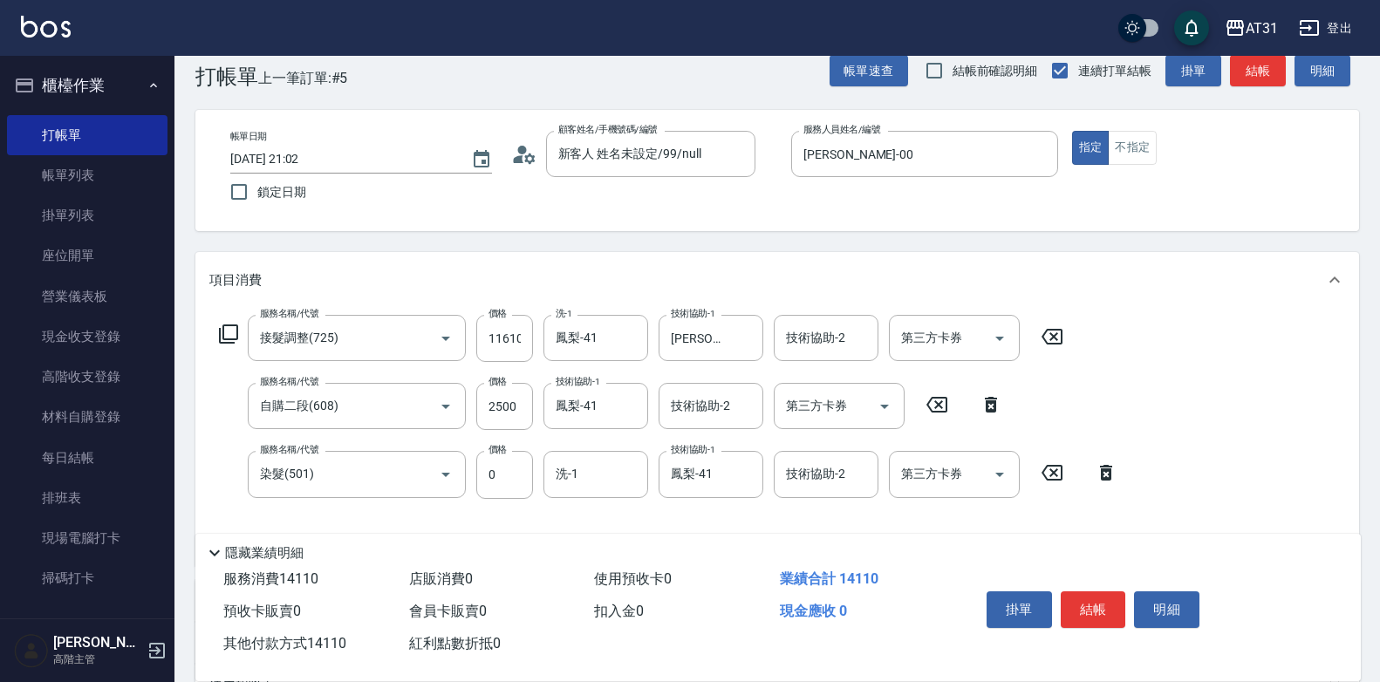
scroll to position [0, 0]
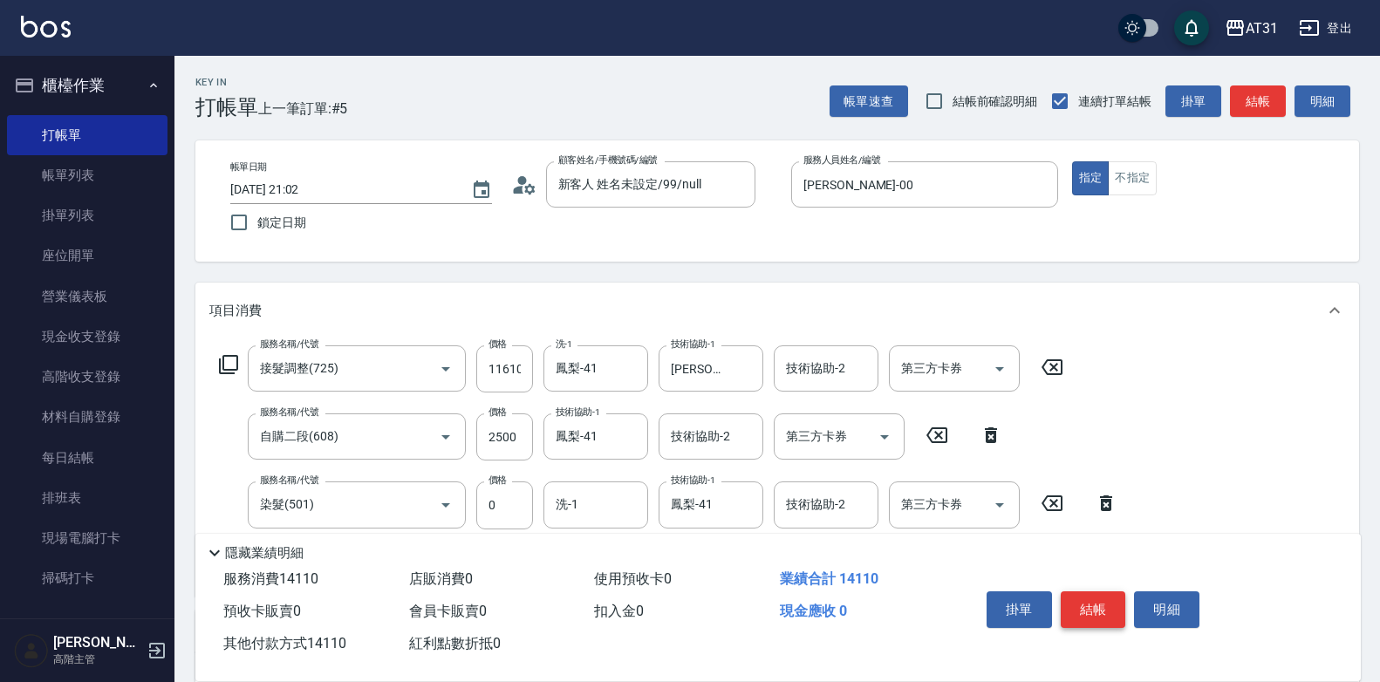
type input "14110"
click at [1092, 601] on button "結帳" at bounding box center [1093, 609] width 65 height 37
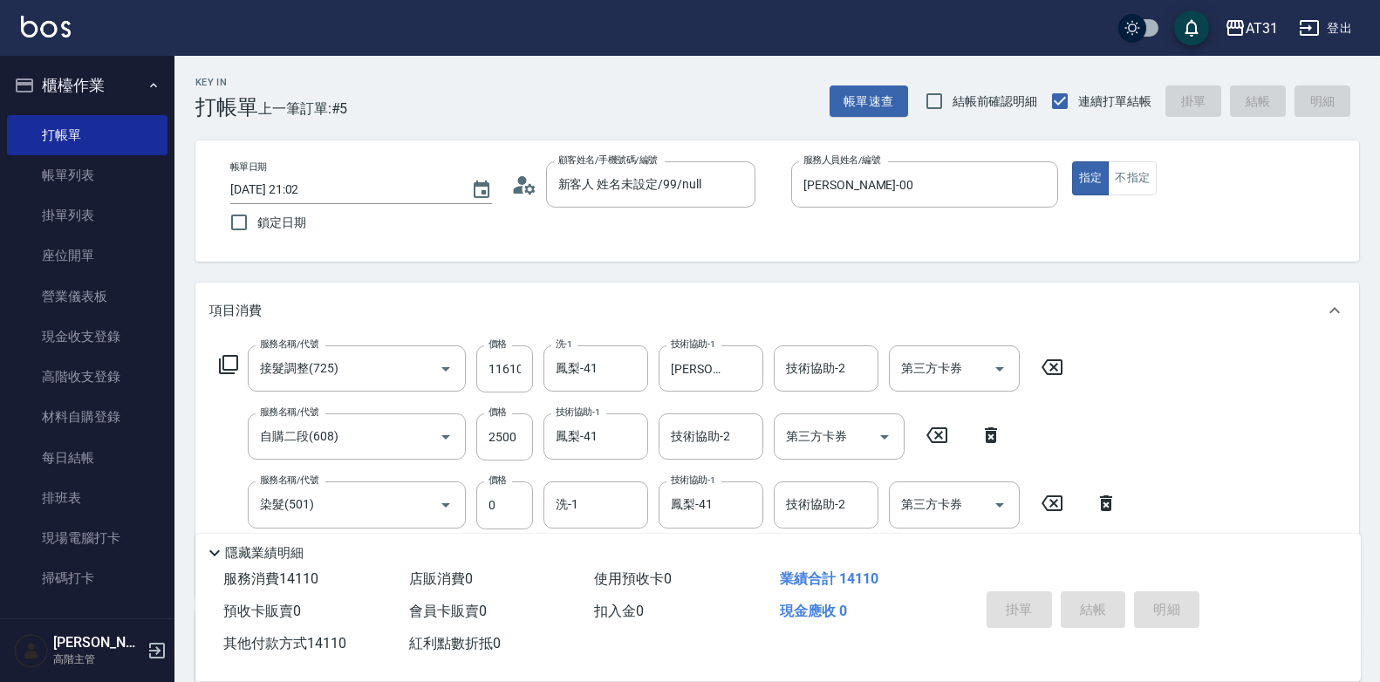
type input "[DATE] 21:03"
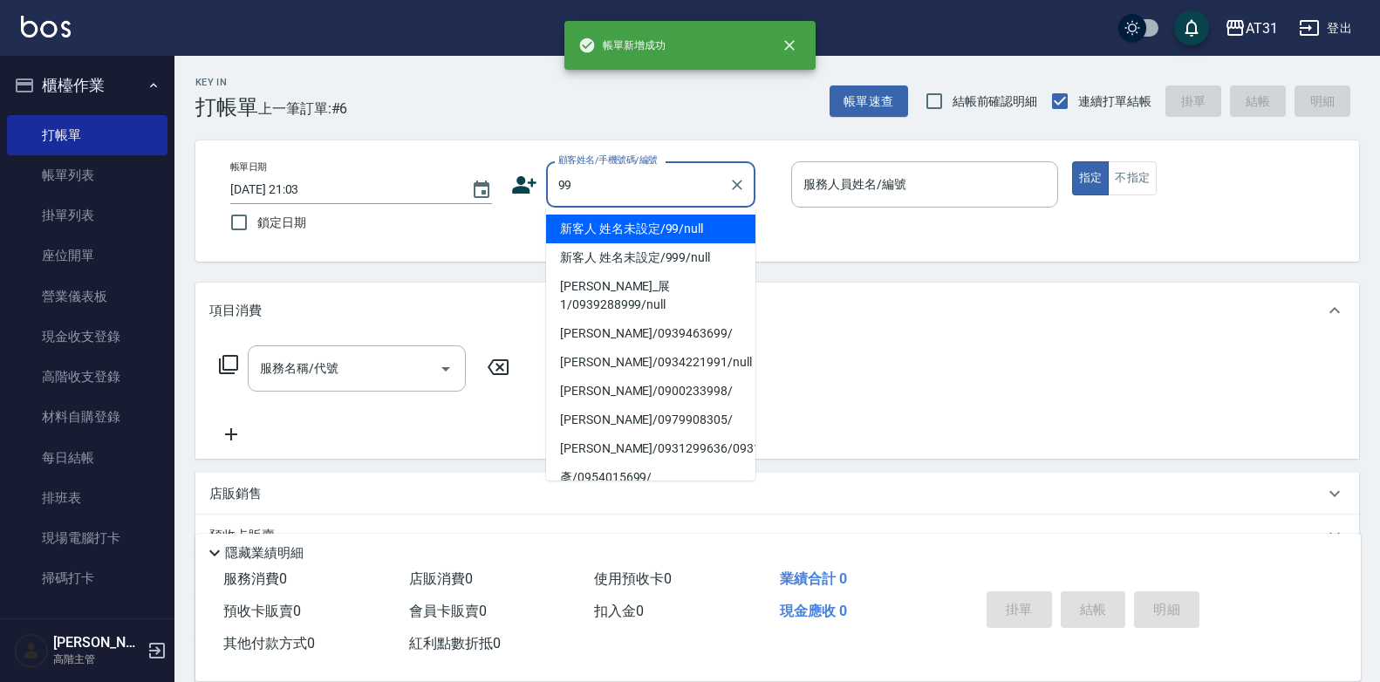
type input "新客人 姓名未設定/99/null"
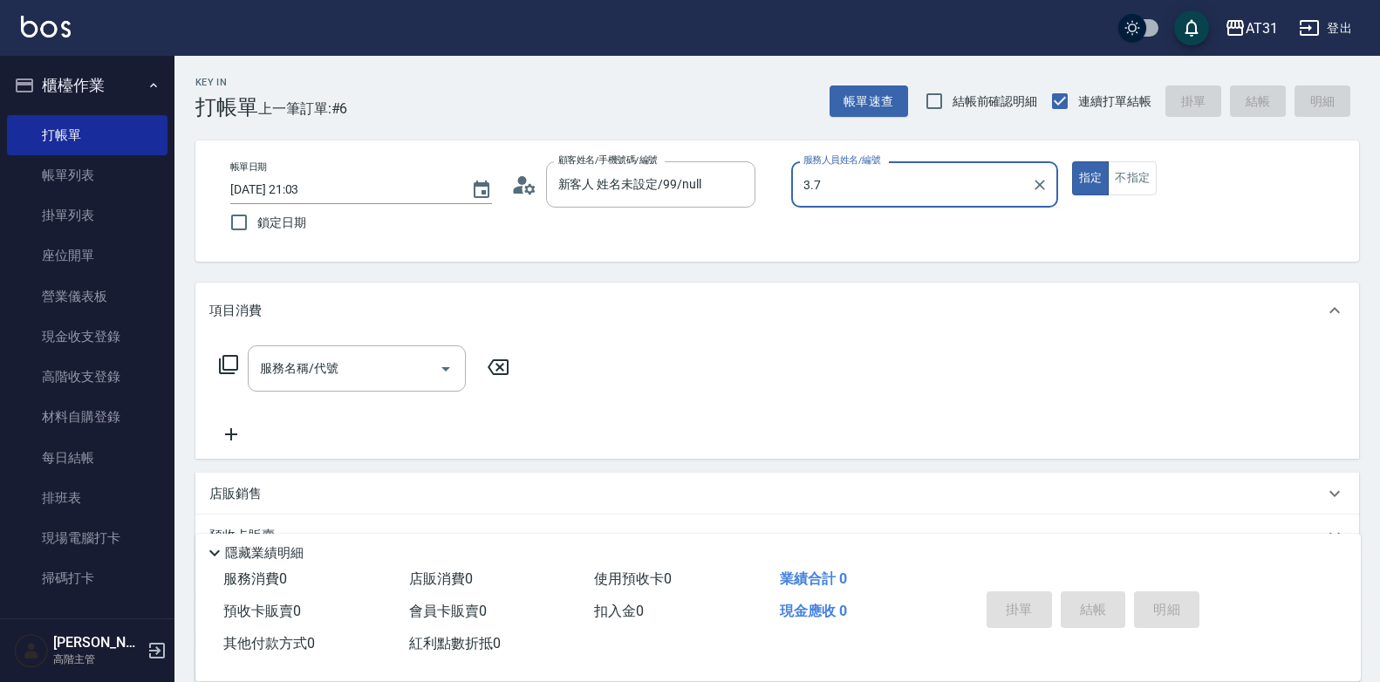
type input "3.7"
click at [1072, 161] on button "指定" at bounding box center [1091, 178] width 38 height 34
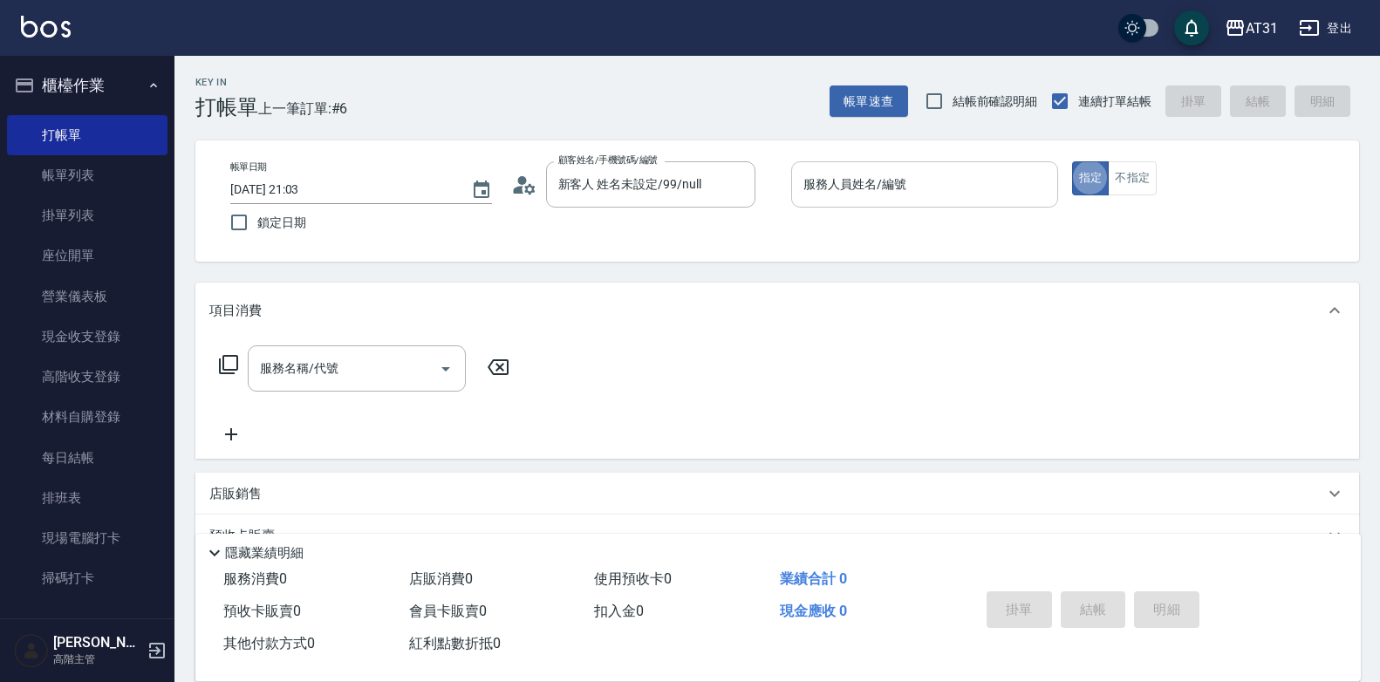
click at [884, 166] on div "服務人員姓名/編號" at bounding box center [924, 184] width 267 height 46
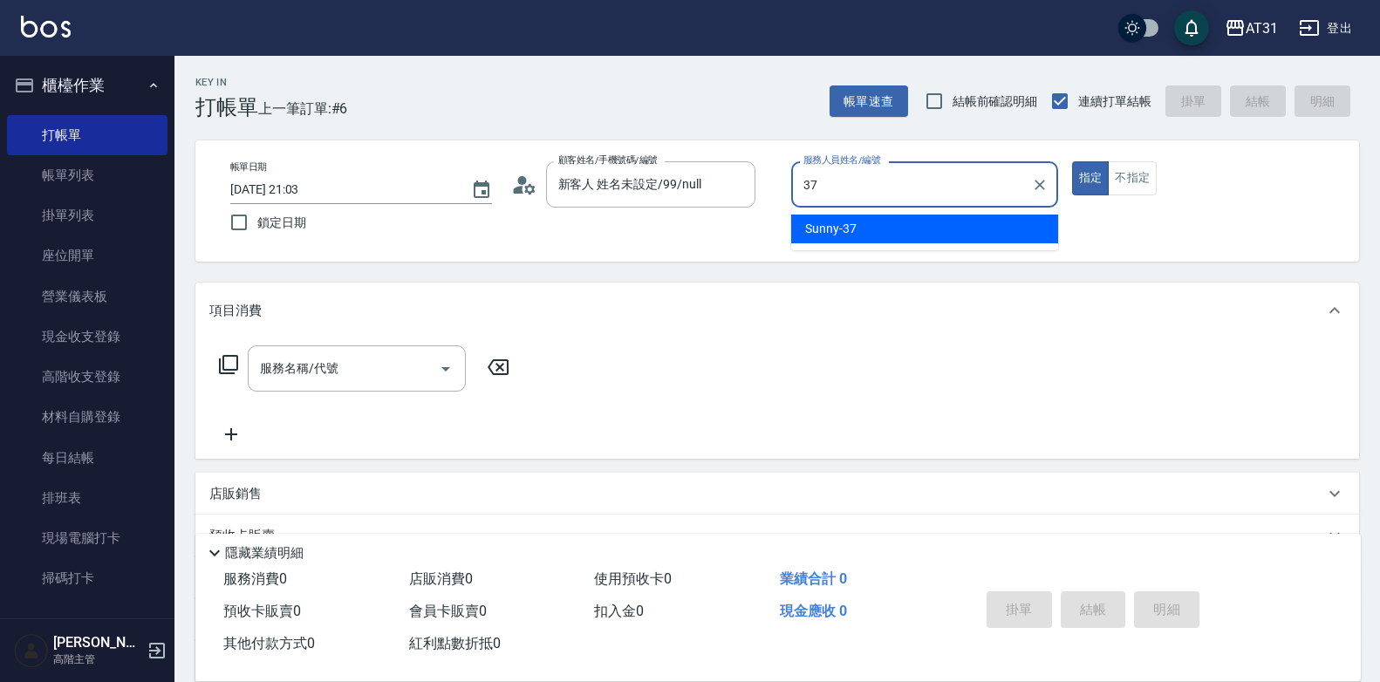
type input "Sunny-37"
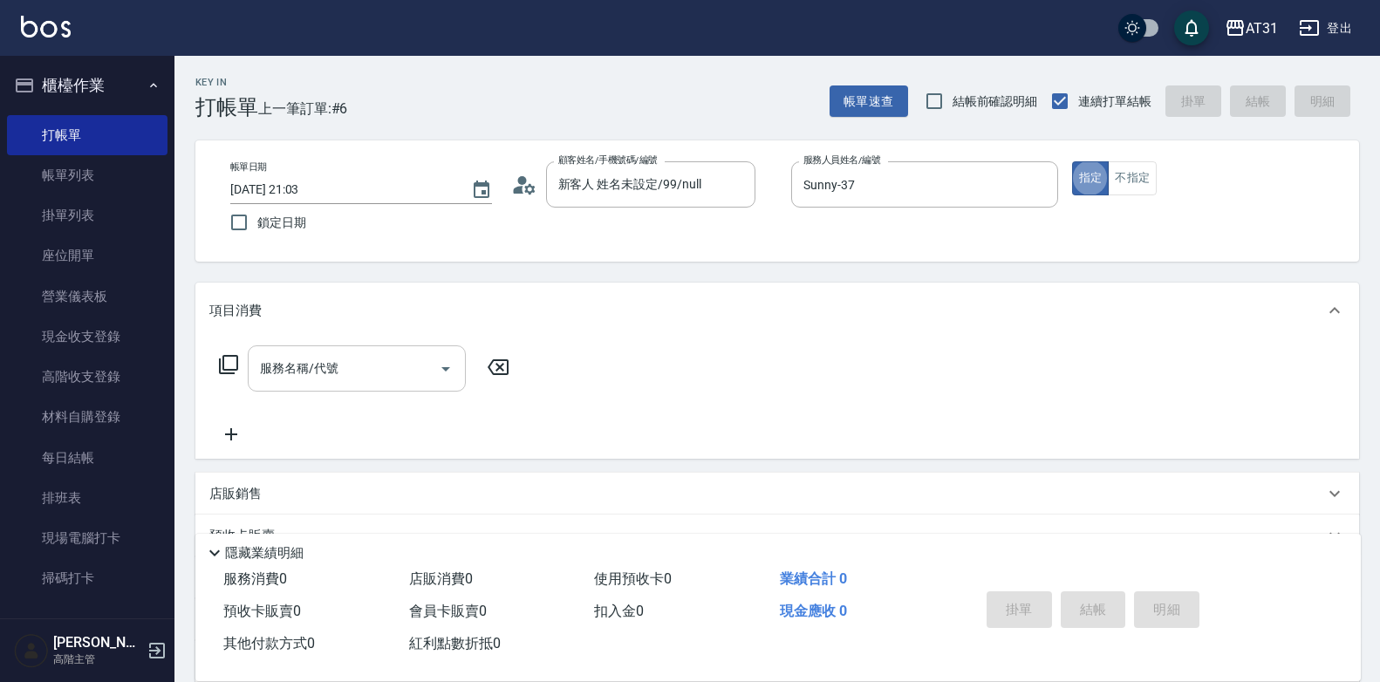
click at [407, 360] on input "服務名稱/代號" at bounding box center [344, 368] width 176 height 31
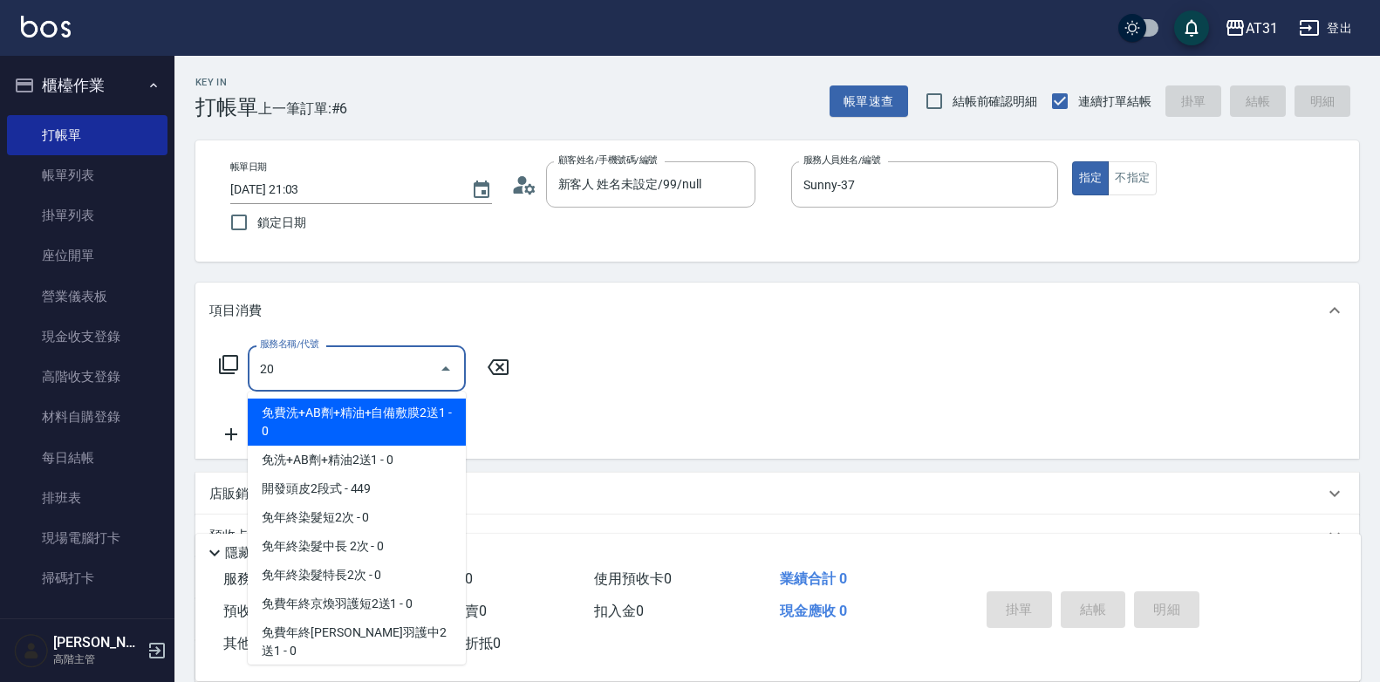
type input "201"
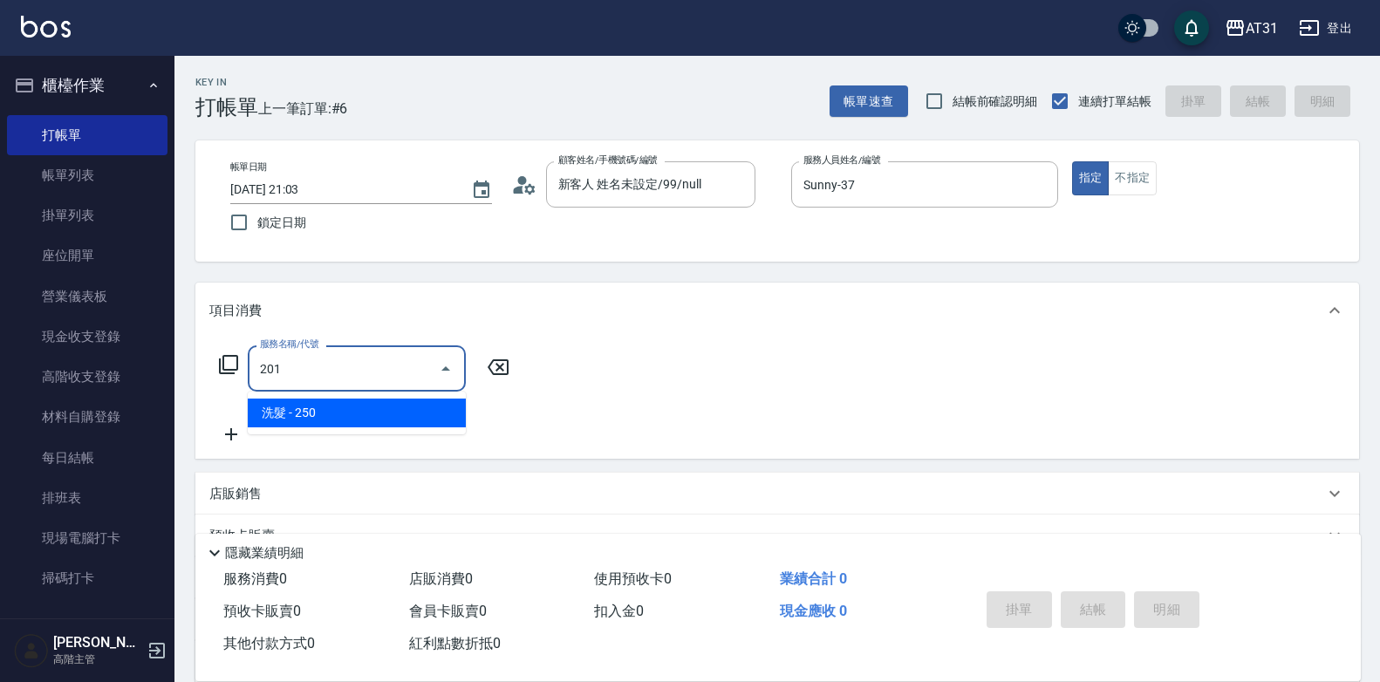
type input "20"
type input "洗髮(201)"
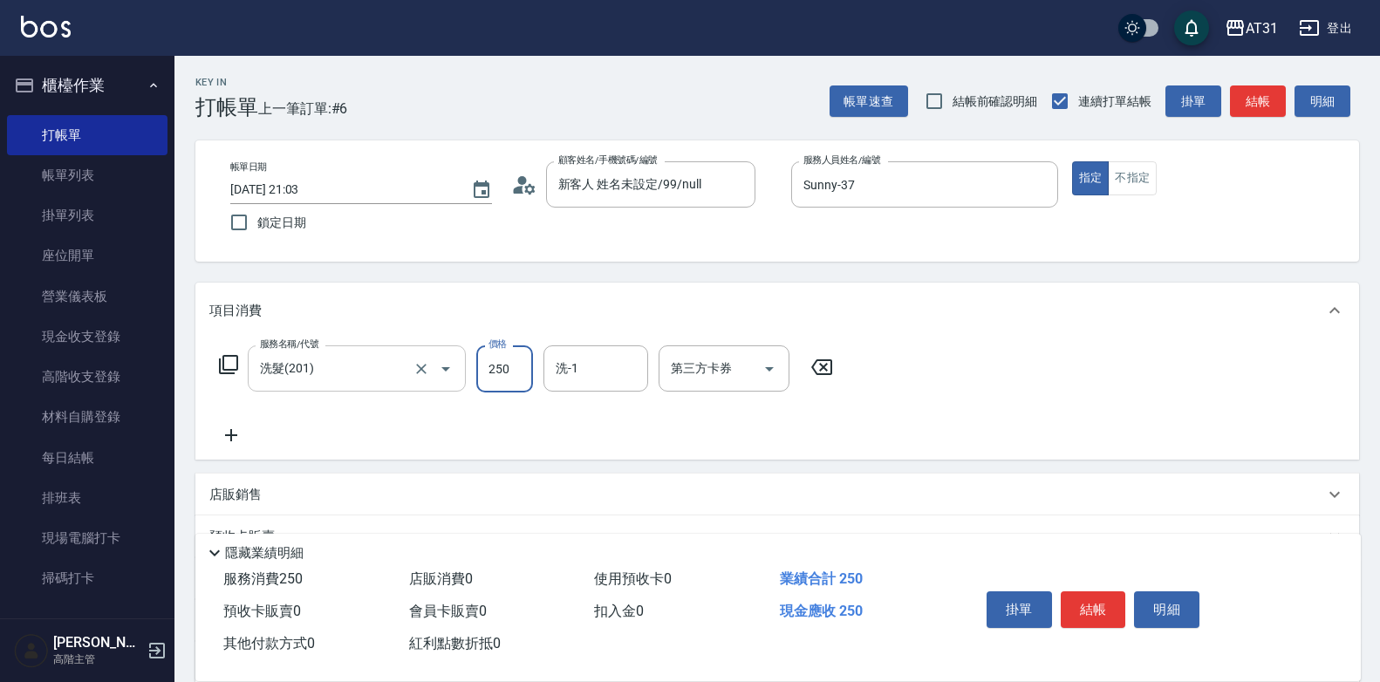
type input "0"
type input "40"
type input "400"
type input "Lyan-45"
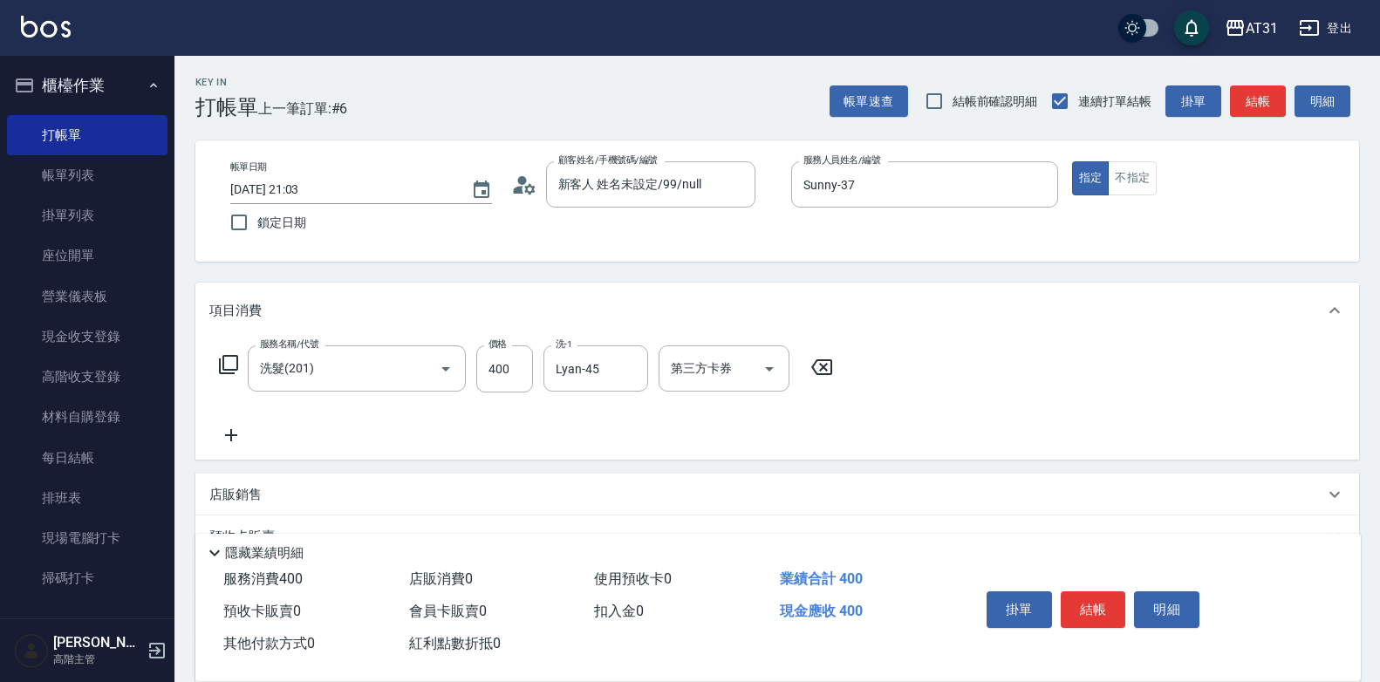
click at [1162, 166] on div "指定 不指定" at bounding box center [1205, 178] width 267 height 34
click at [1137, 185] on button "不指定" at bounding box center [1132, 178] width 49 height 34
click at [1090, 591] on button "結帳" at bounding box center [1093, 609] width 65 height 37
type input "[DATE] 21:04"
type input "0"
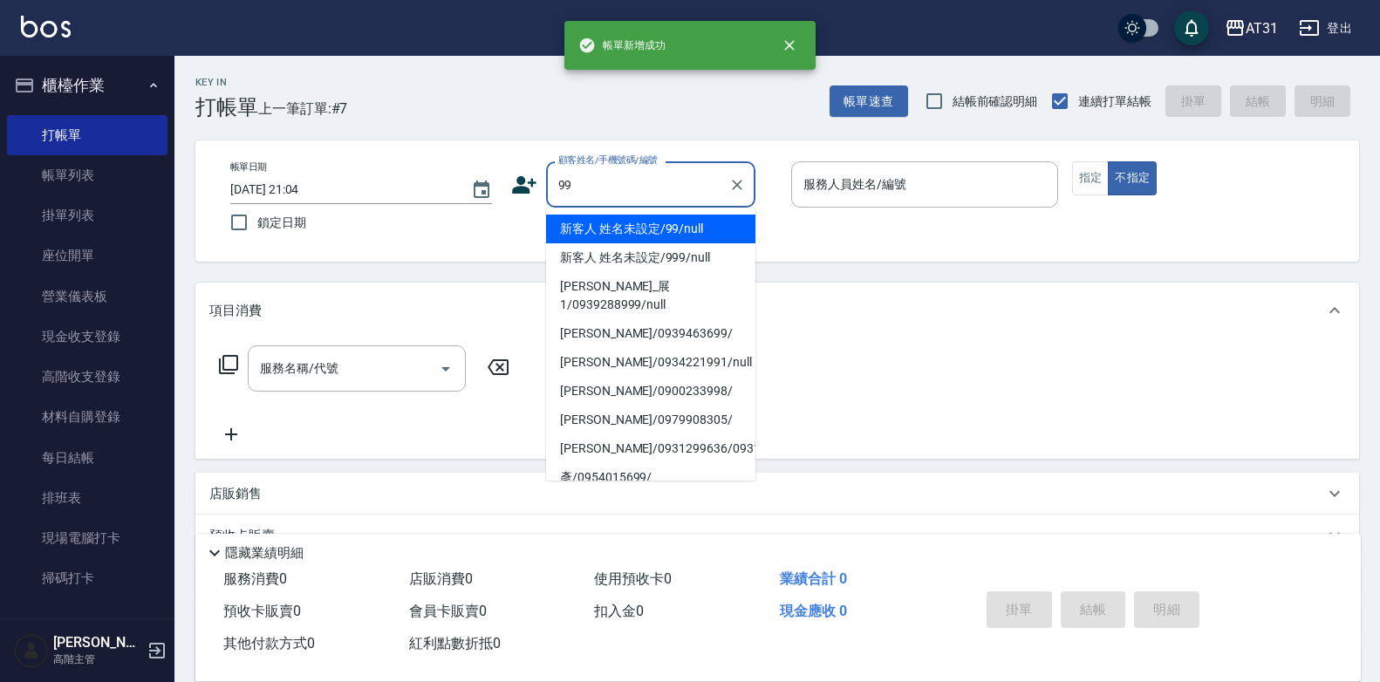
type input "新客人 姓名未設定/99/null"
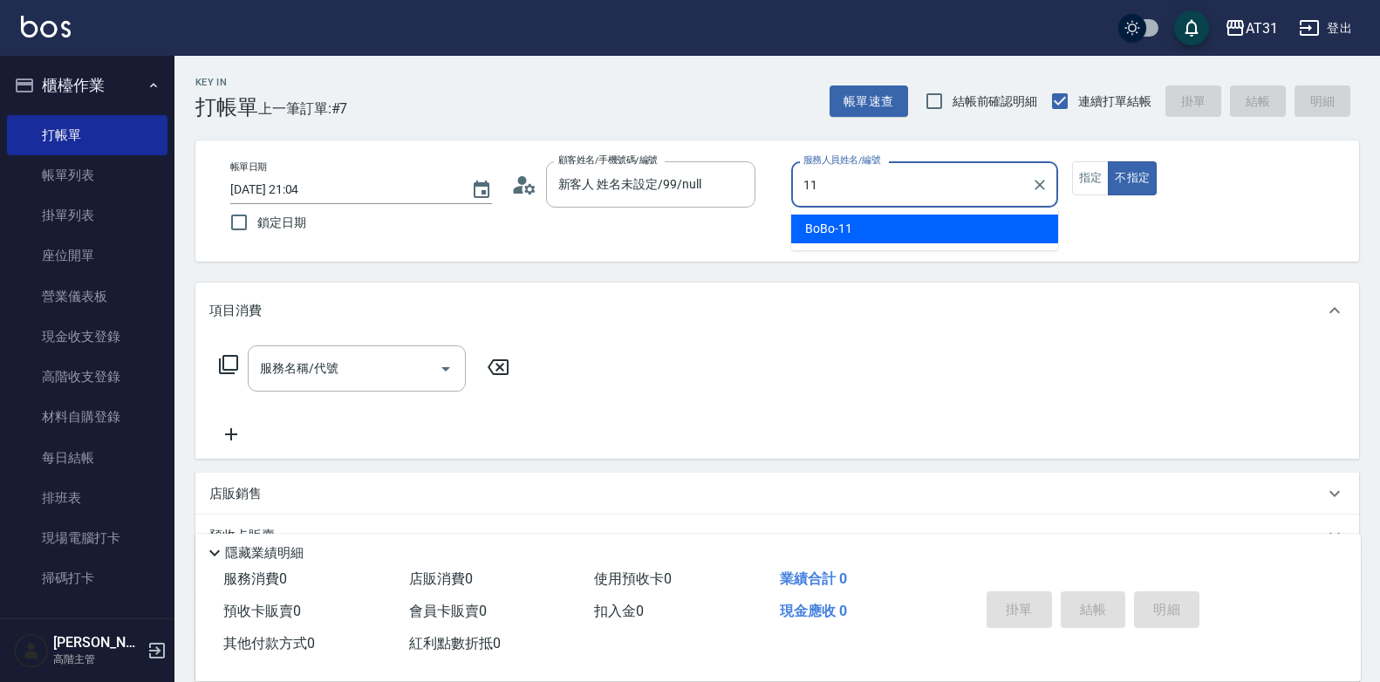
type input "BoBo-11"
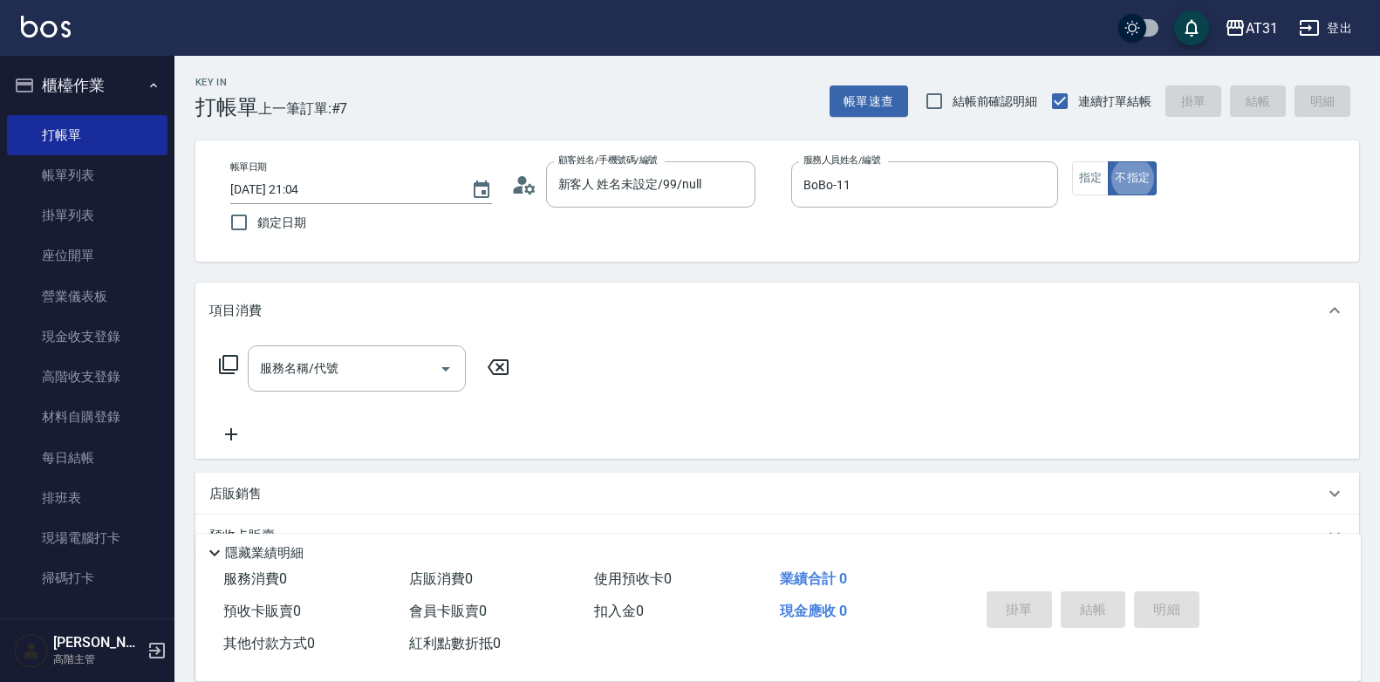
type button "false"
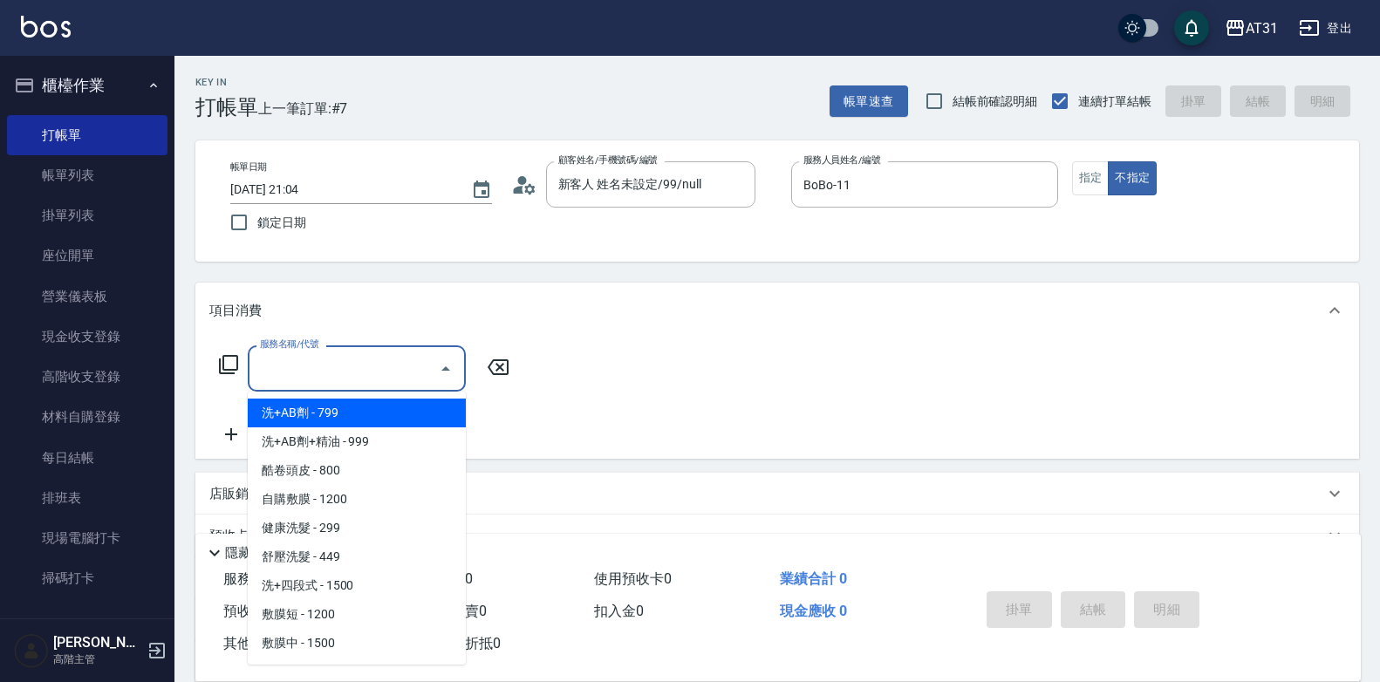
click at [407, 373] on input "服務名稱/代號" at bounding box center [344, 368] width 176 height 31
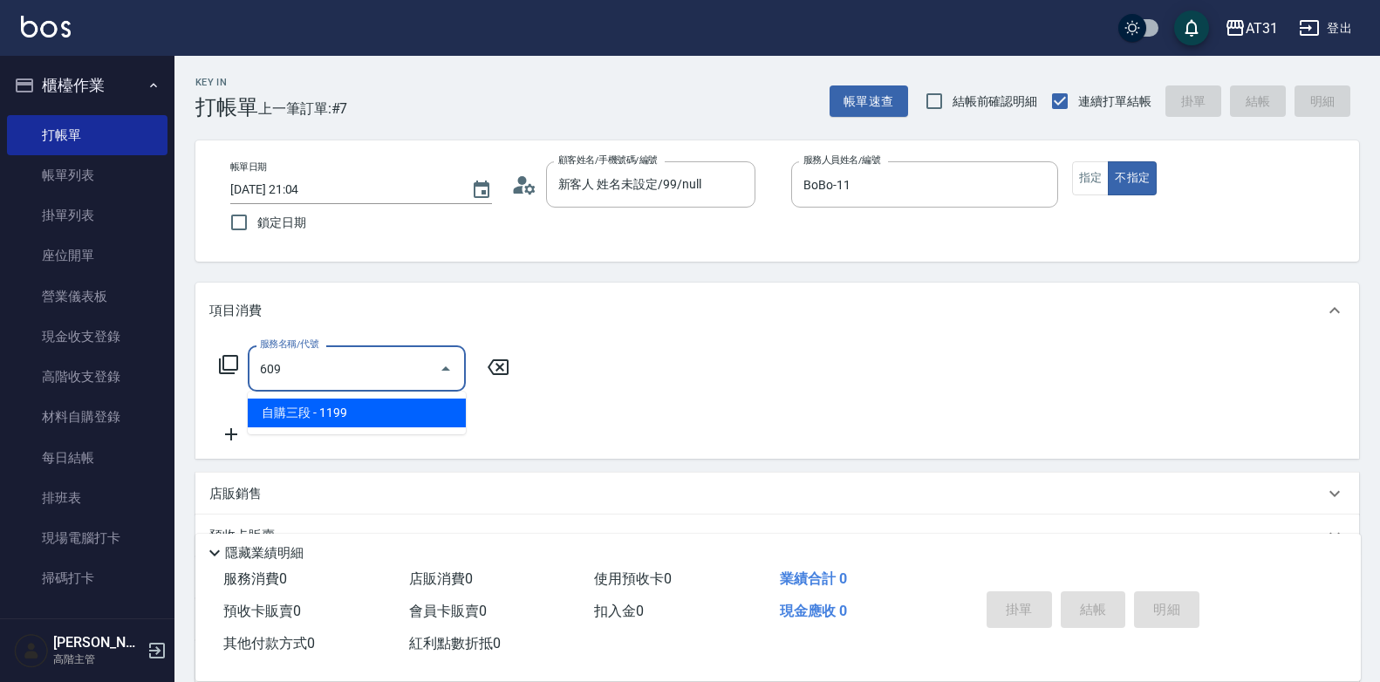
drag, startPoint x: 407, startPoint y: 373, endPoint x: 254, endPoint y: 370, distance: 153.6
click at [254, 370] on div "609 服務名稱/代號" at bounding box center [357, 368] width 218 height 46
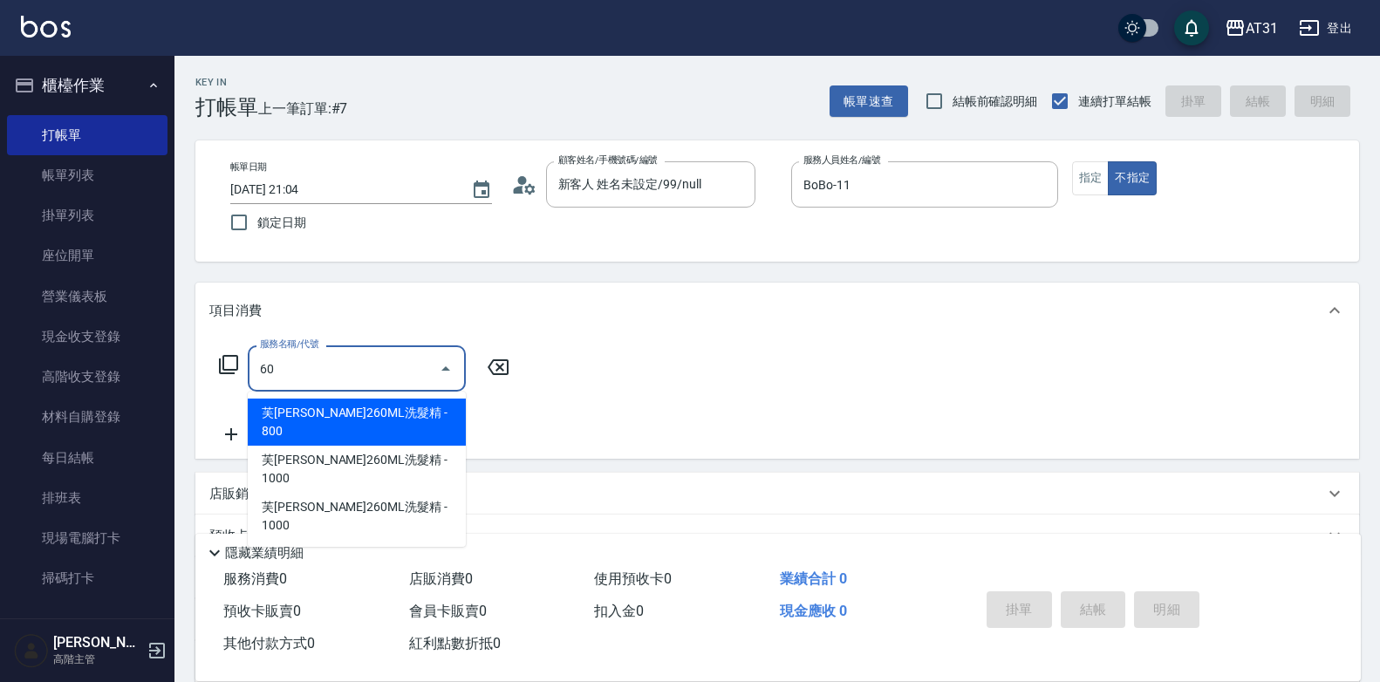
type input "608"
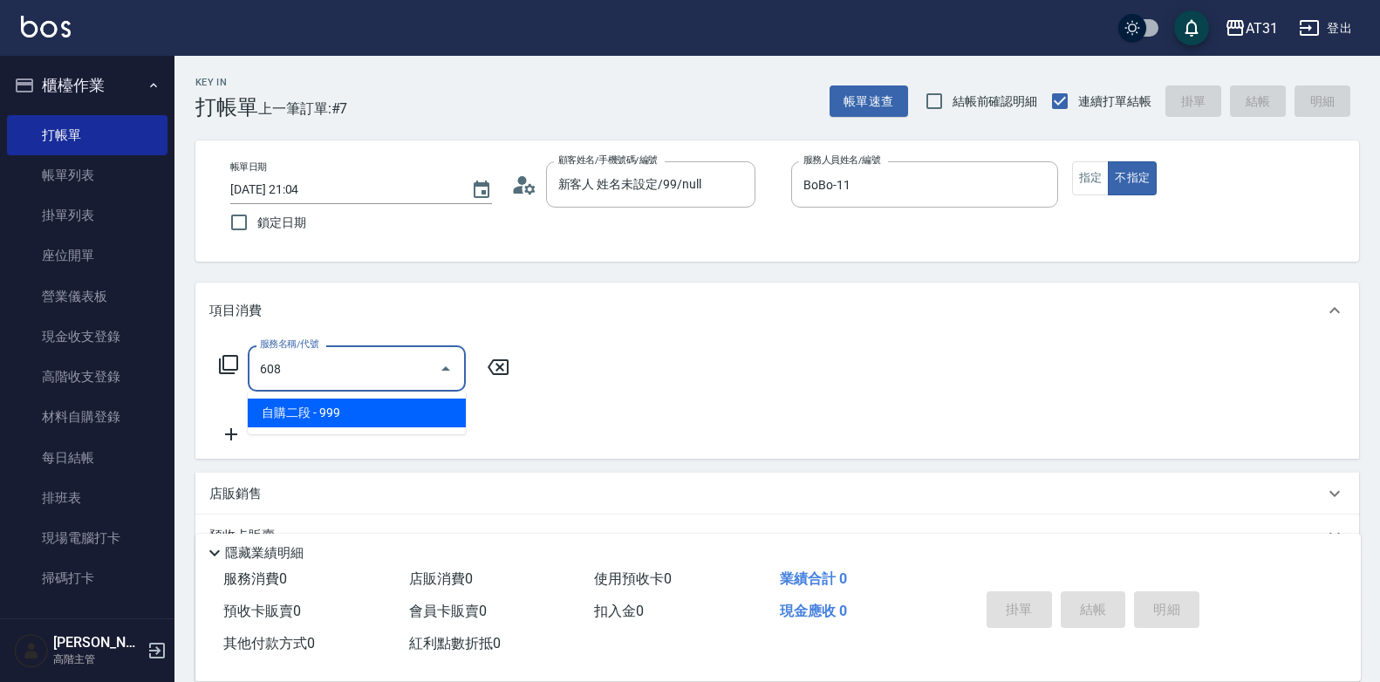
type input "90"
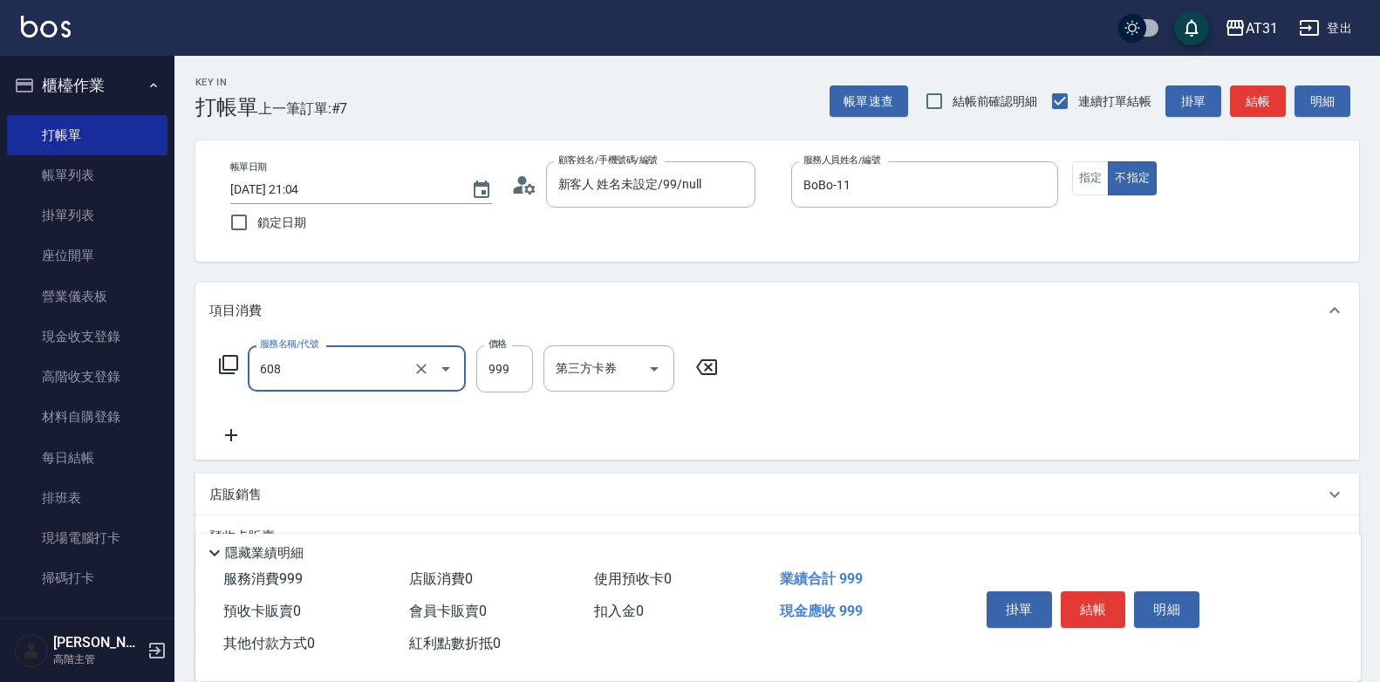
type input "自購二段(608)"
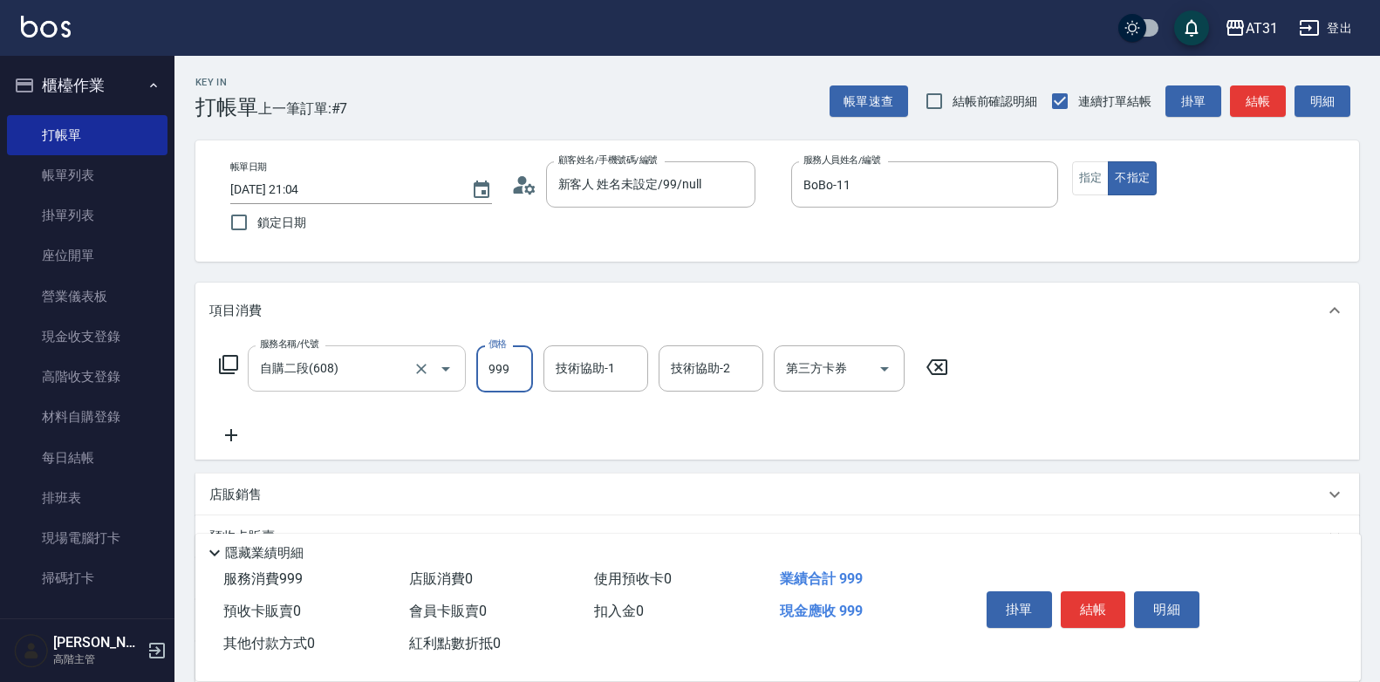
type input "2"
type input "0"
type input "22"
type input "20"
type input "220"
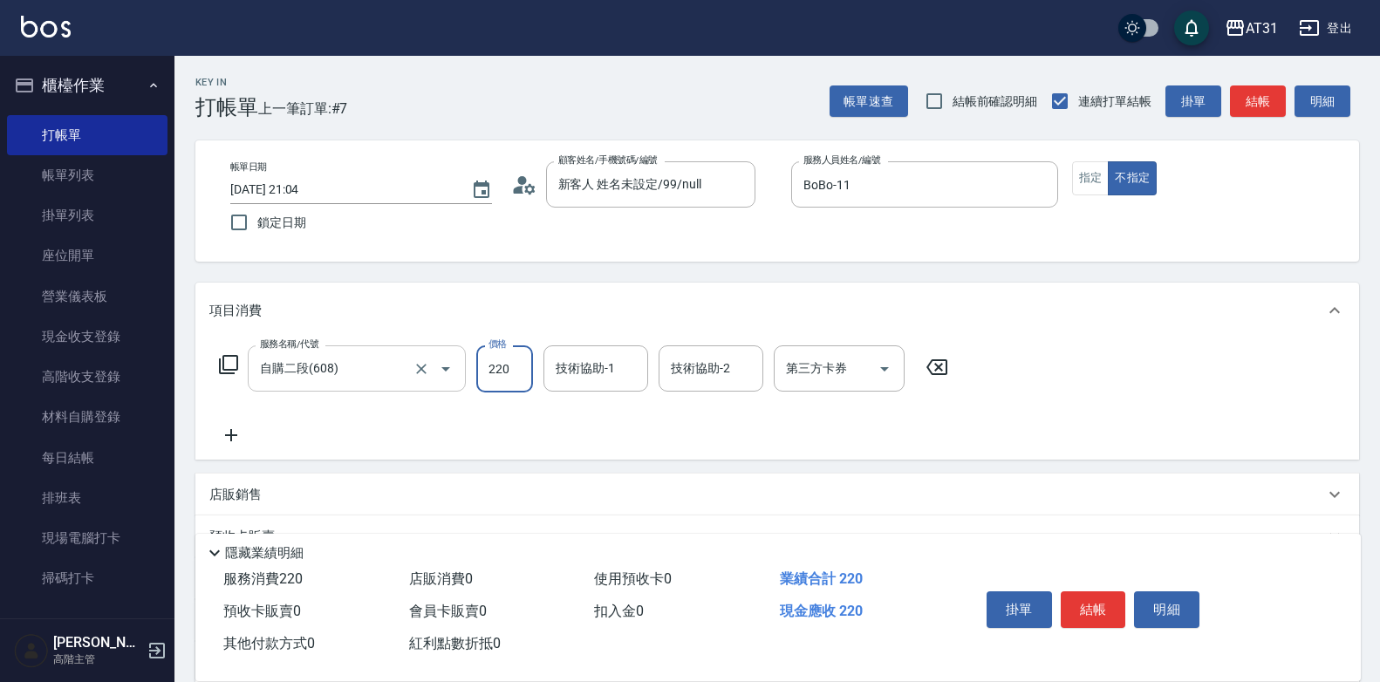
type input "220"
click at [1106, 179] on button "指定" at bounding box center [1091, 178] width 38 height 34
click at [1104, 181] on button "指定" at bounding box center [1091, 178] width 38 height 34
click at [1096, 600] on button "結帳" at bounding box center [1093, 609] width 65 height 37
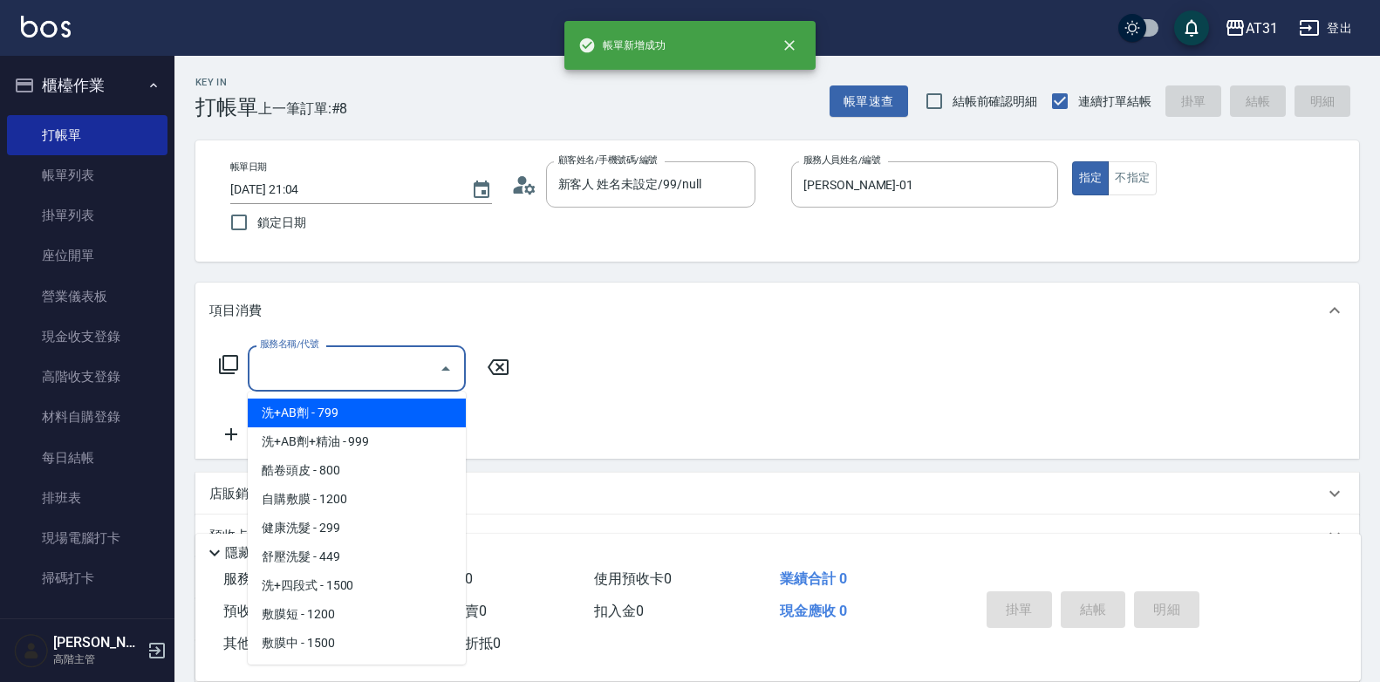
click at [372, 366] on input "服務名稱/代號" at bounding box center [344, 368] width 176 height 31
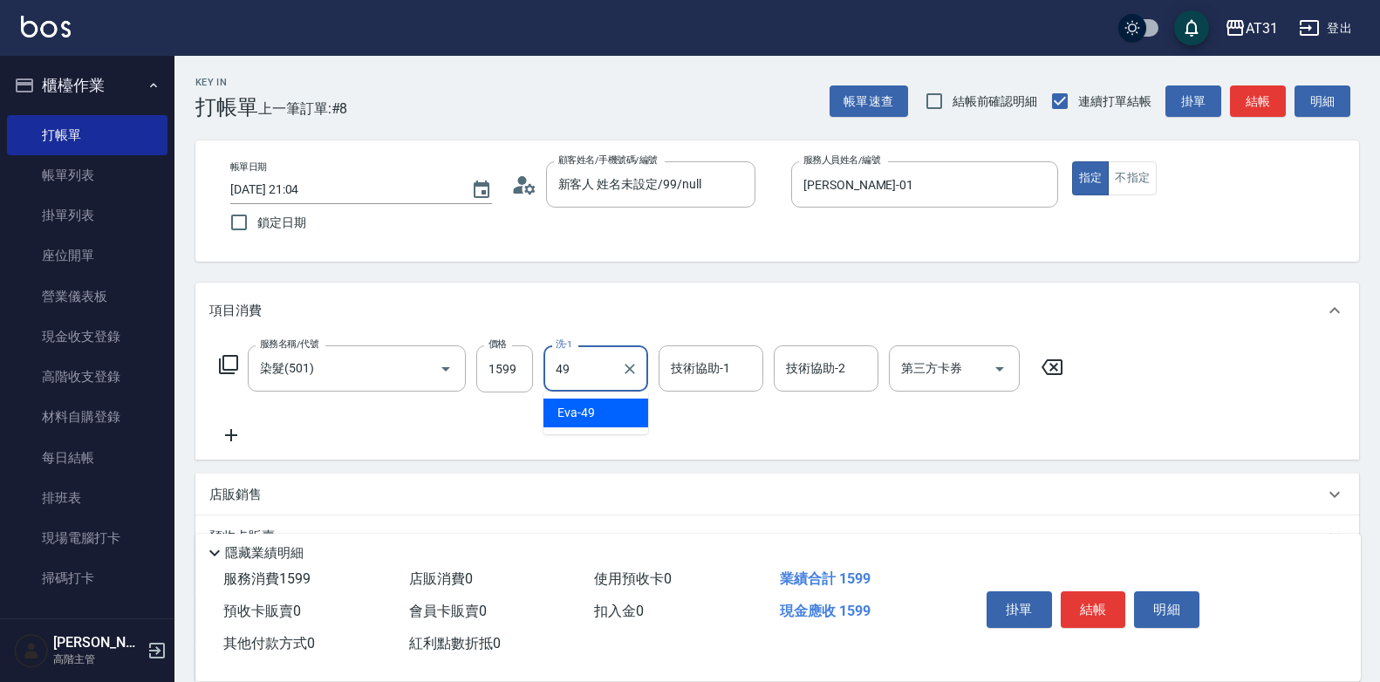
click at [593, 367] on input "49" at bounding box center [582, 368] width 63 height 31
click at [236, 432] on icon at bounding box center [231, 435] width 44 height 21
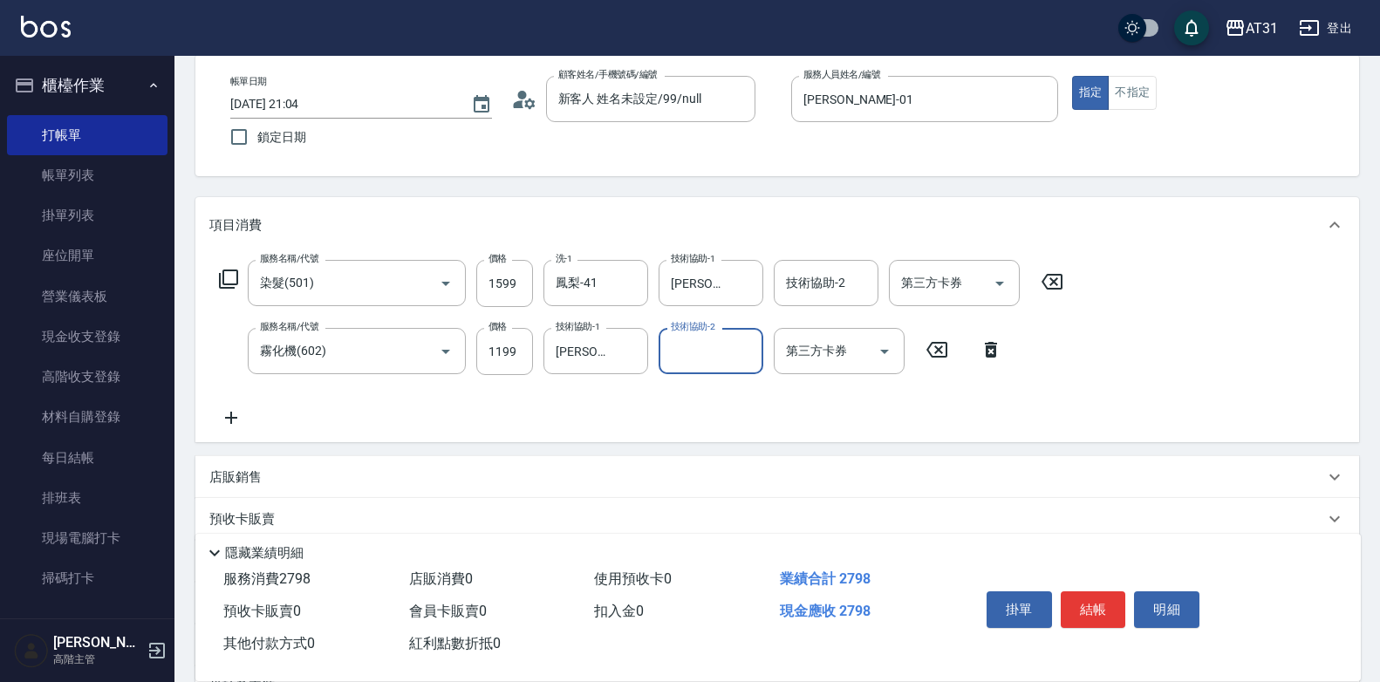
scroll to position [87, 0]
click at [284, 480] on div "店販銷售" at bounding box center [766, 476] width 1115 height 18
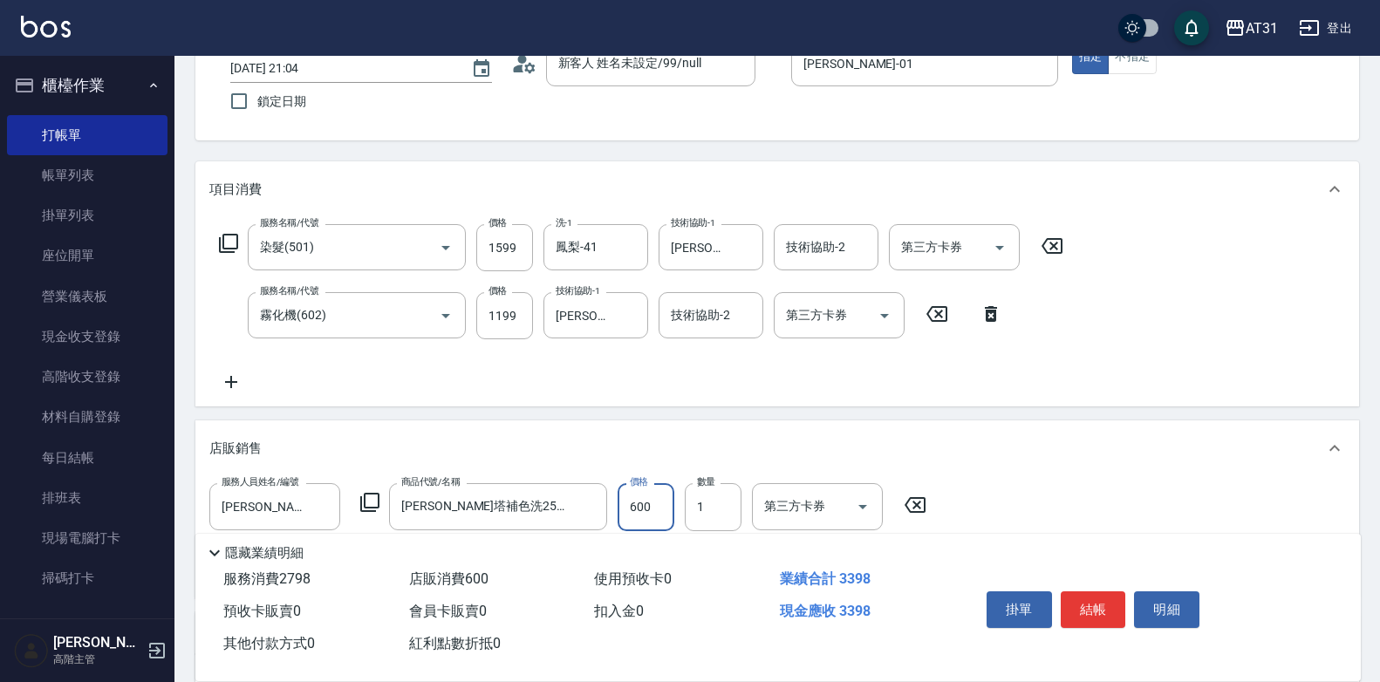
scroll to position [0, 0]
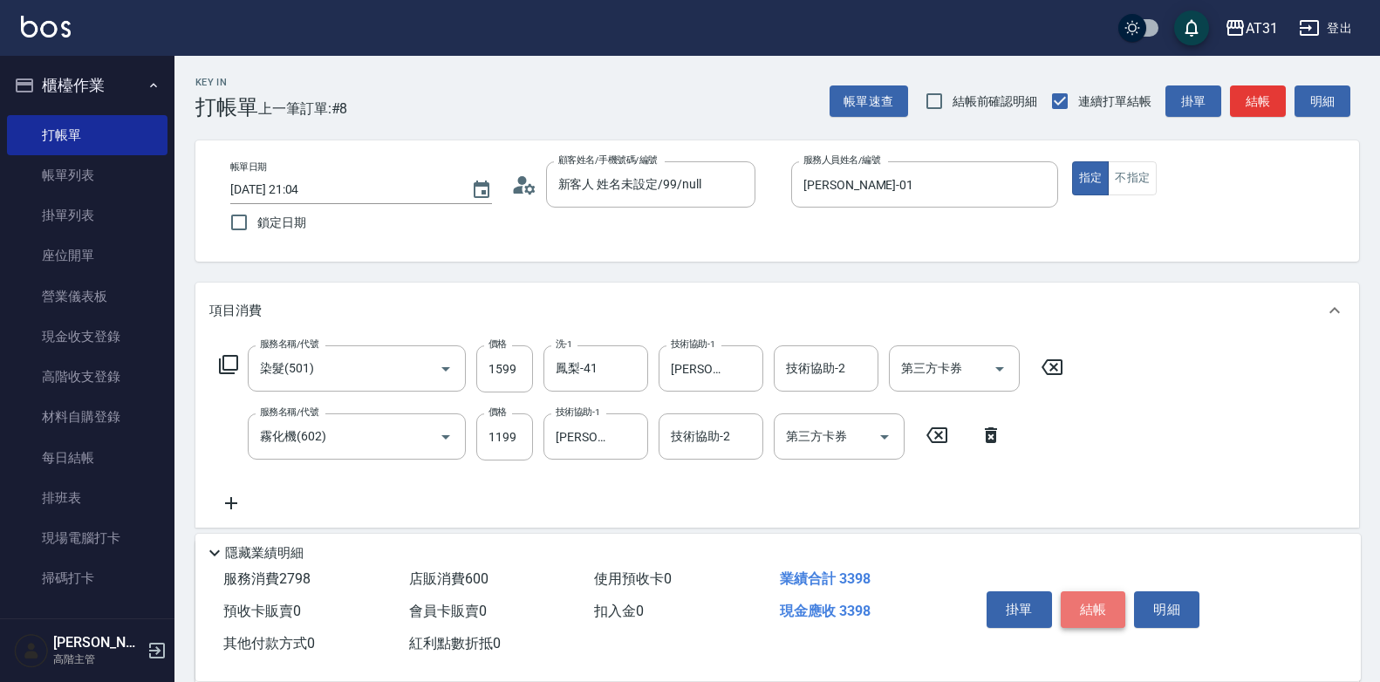
click at [1088, 592] on button "結帳" at bounding box center [1093, 609] width 65 height 37
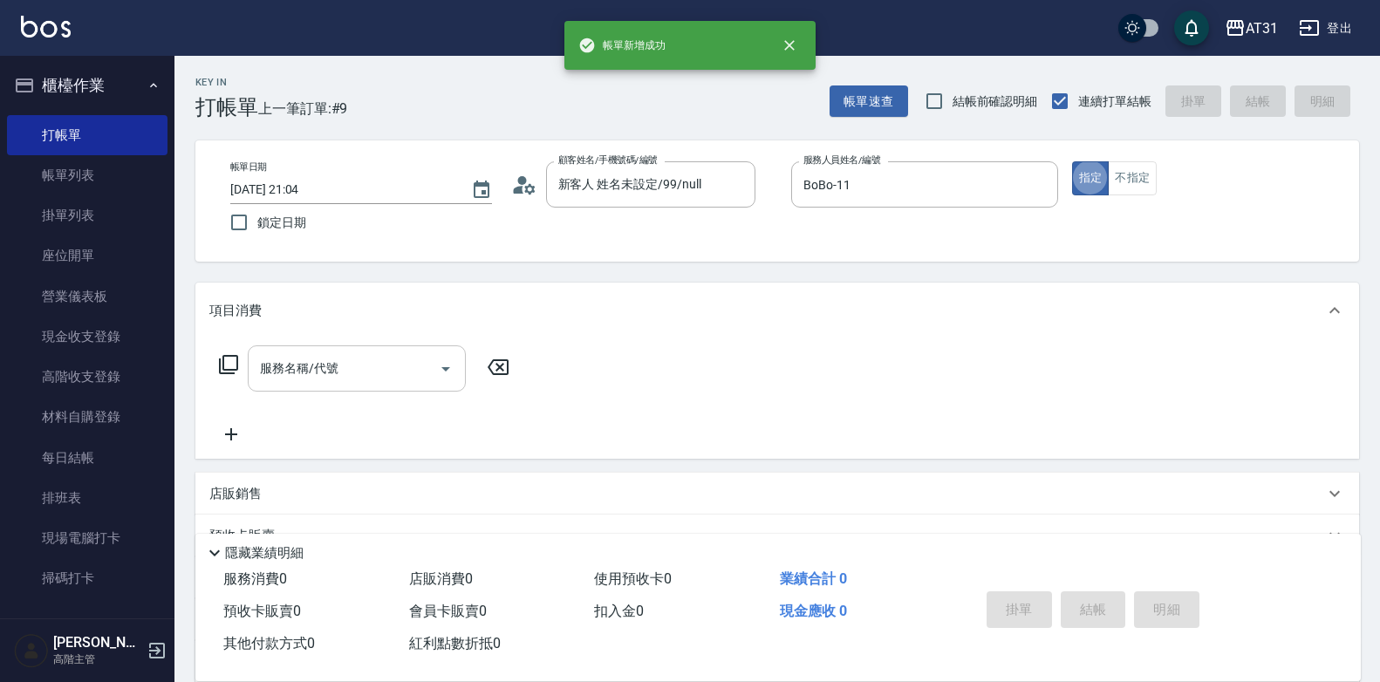
click at [388, 365] on input "服務名稱/代號" at bounding box center [344, 368] width 176 height 31
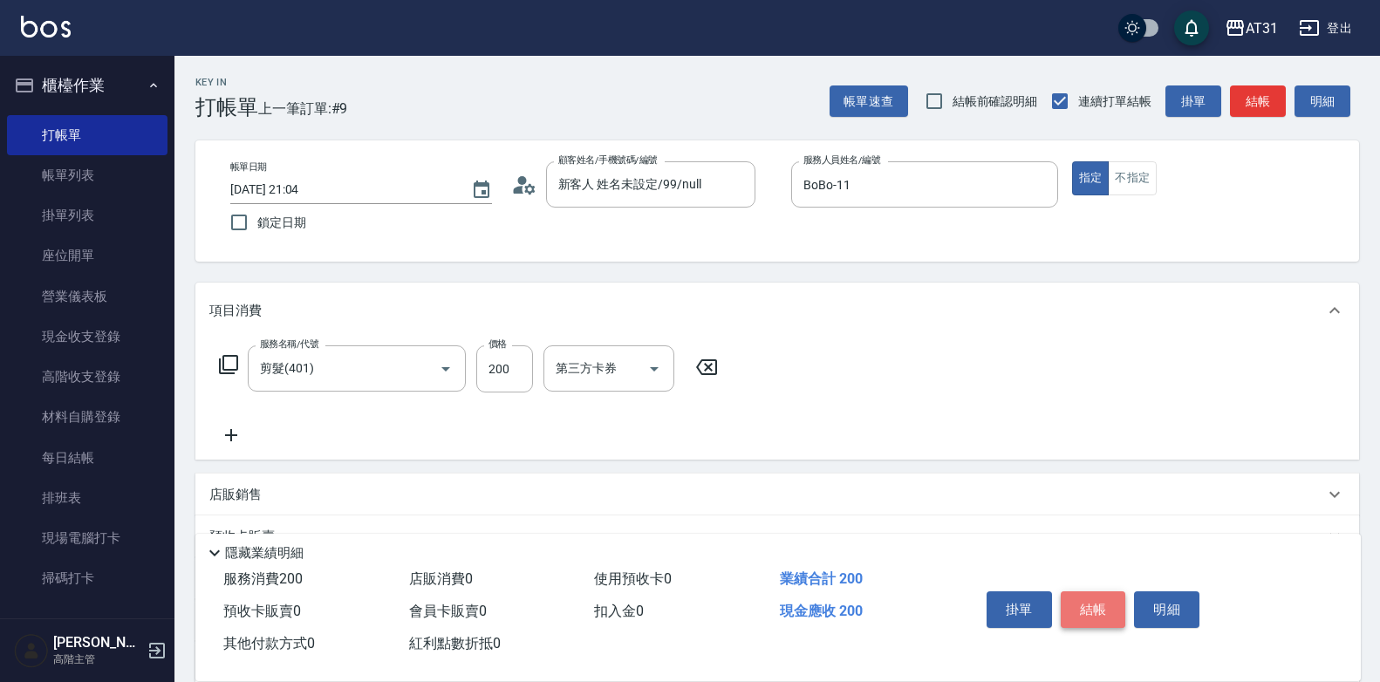
click at [1088, 599] on button "結帳" at bounding box center [1093, 609] width 65 height 37
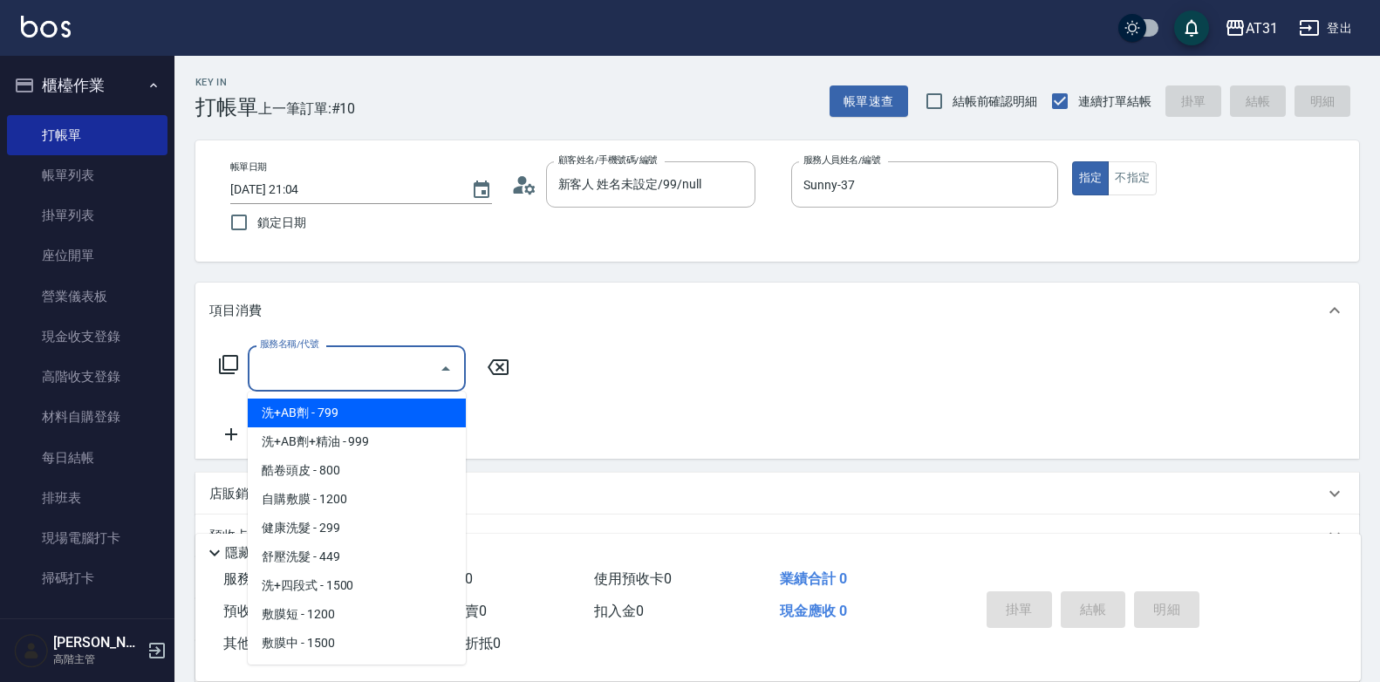
click at [311, 364] on input "服務名稱/代號" at bounding box center [344, 368] width 176 height 31
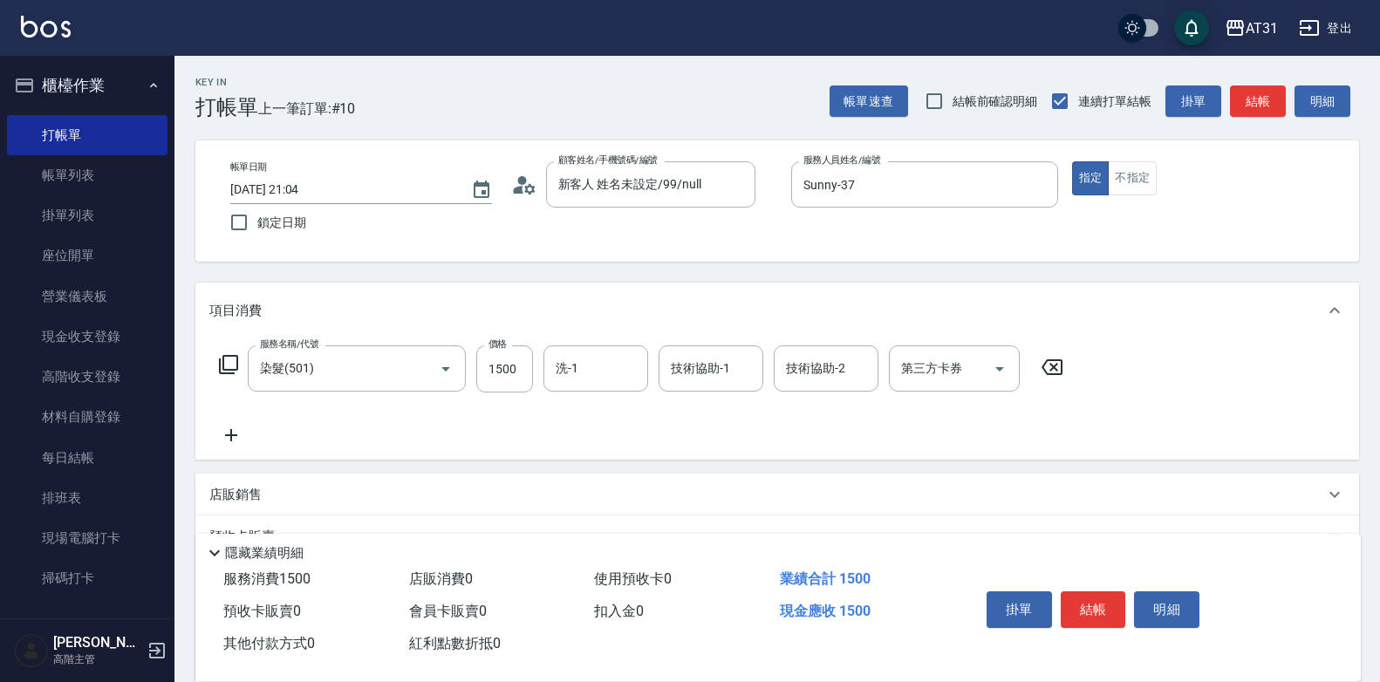
click at [236, 444] on icon at bounding box center [231, 435] width 44 height 21
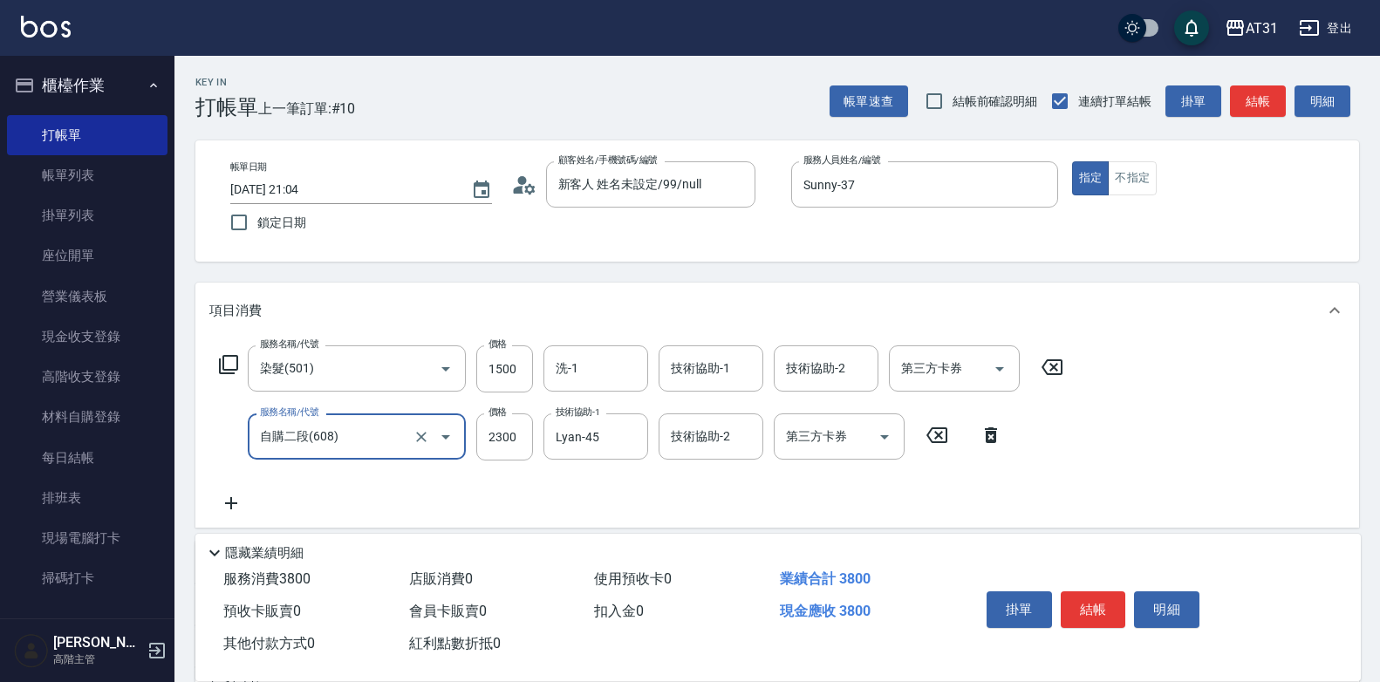
click at [315, 448] on input "自購二段(608)" at bounding box center [333, 436] width 154 height 31
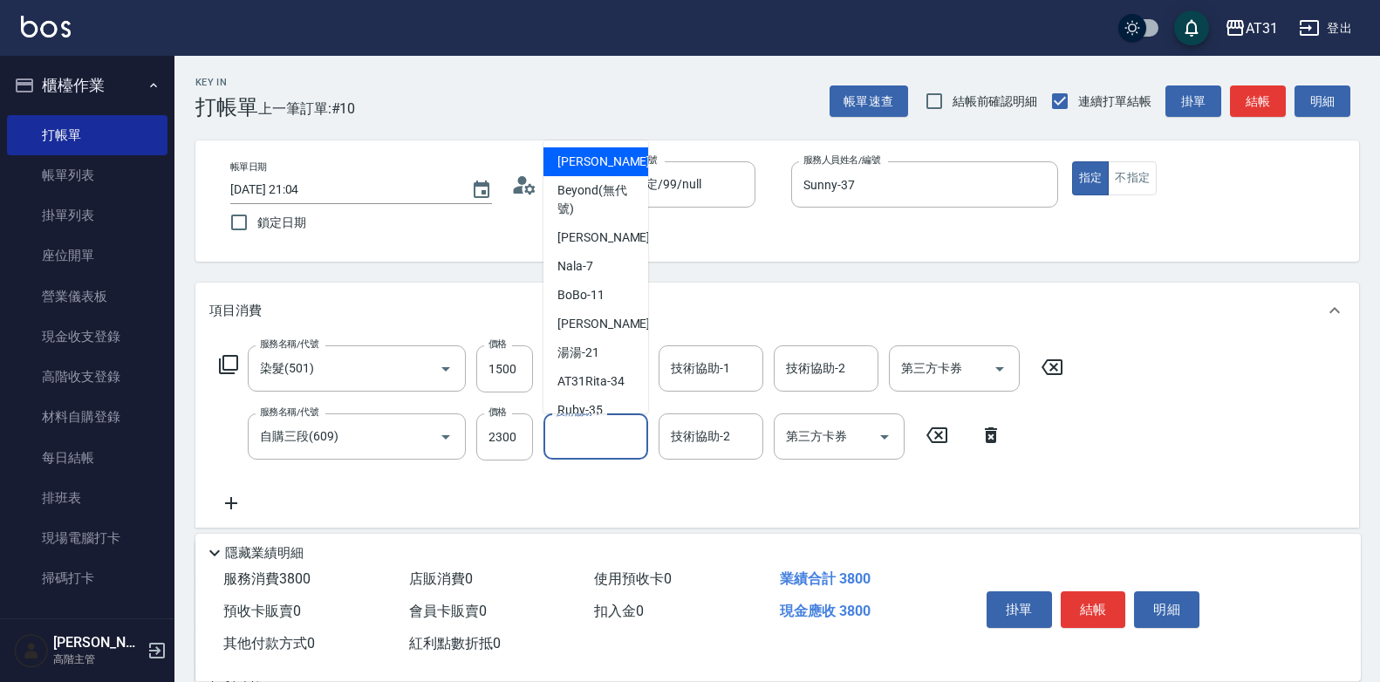
click at [582, 450] on input "技術協助-1" at bounding box center [595, 436] width 89 height 31
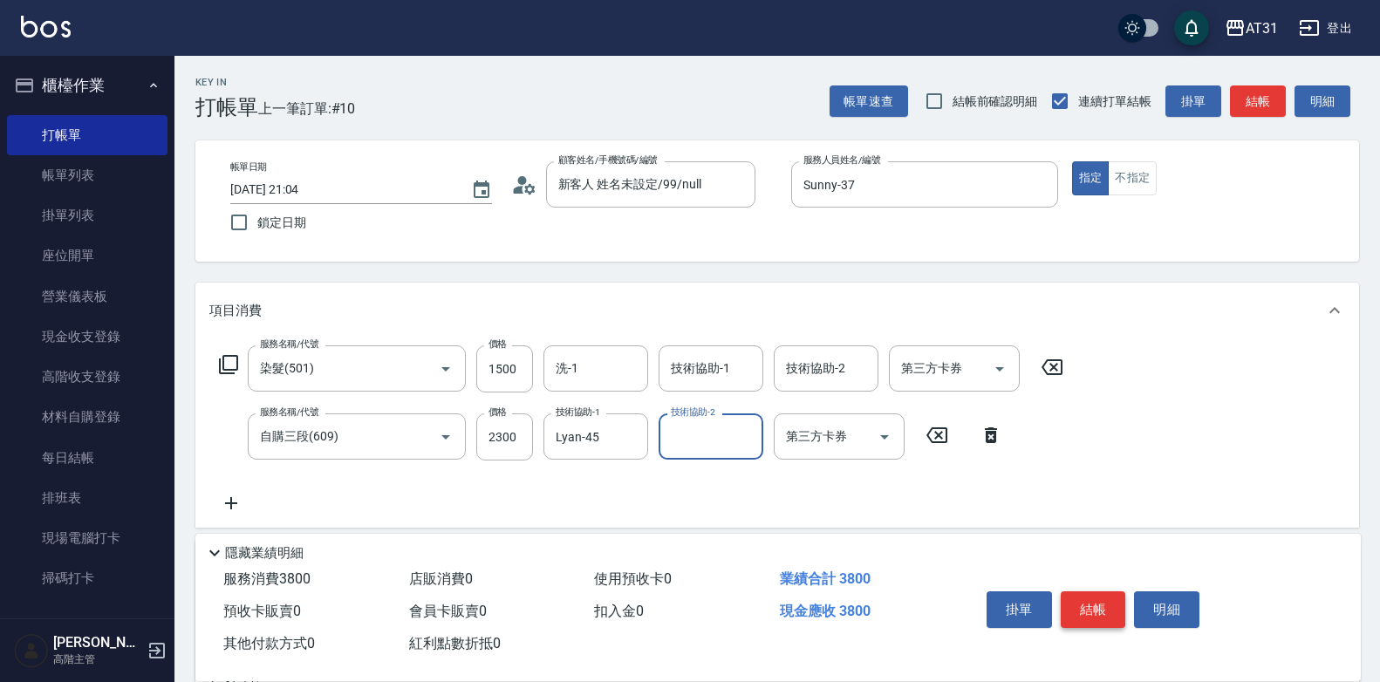
click at [1108, 612] on button "結帳" at bounding box center [1093, 609] width 65 height 37
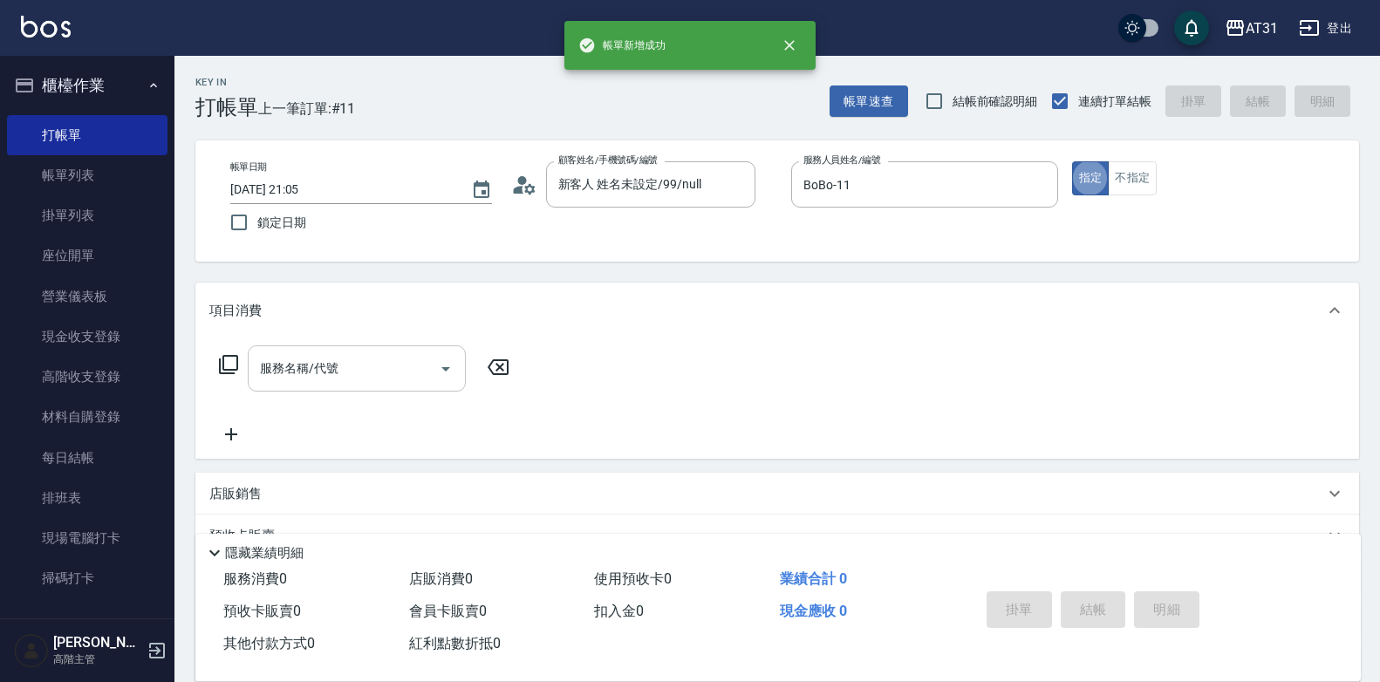
click at [366, 372] on input "服務名稱/代號" at bounding box center [344, 368] width 176 height 31
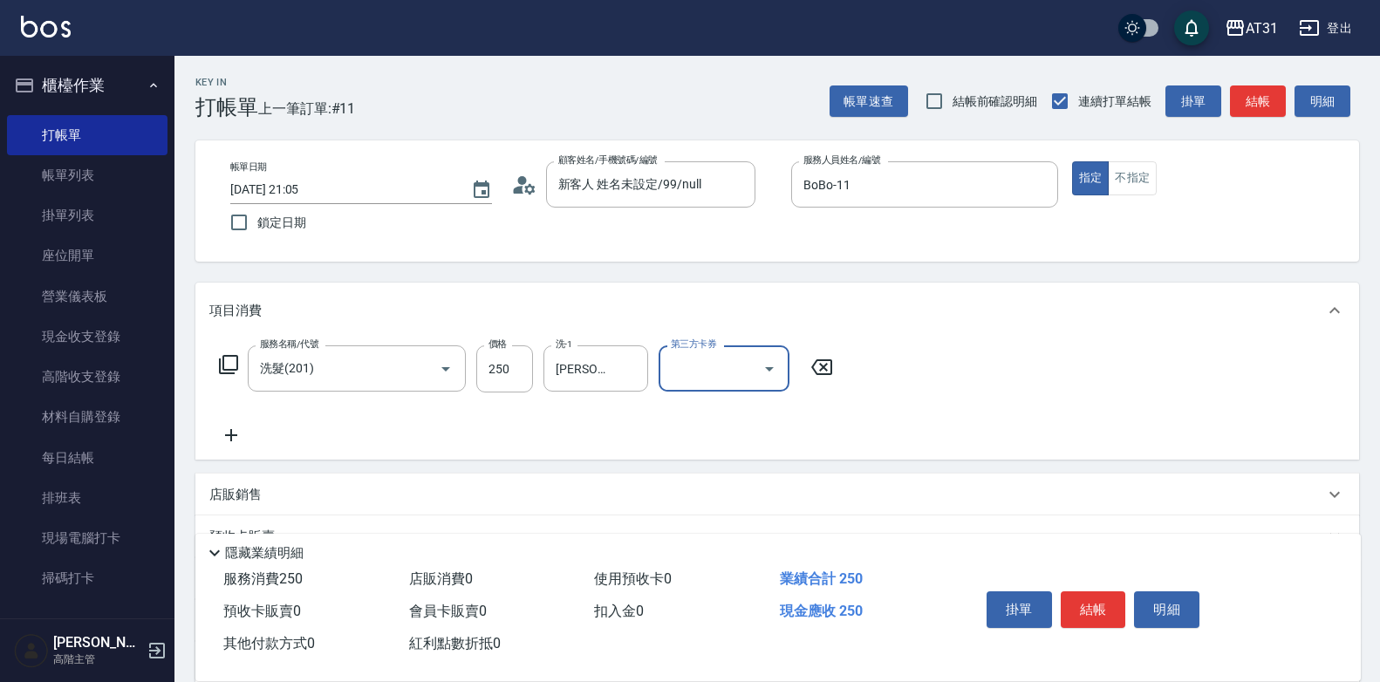
click at [1096, 604] on button "結帳" at bounding box center [1093, 609] width 65 height 37
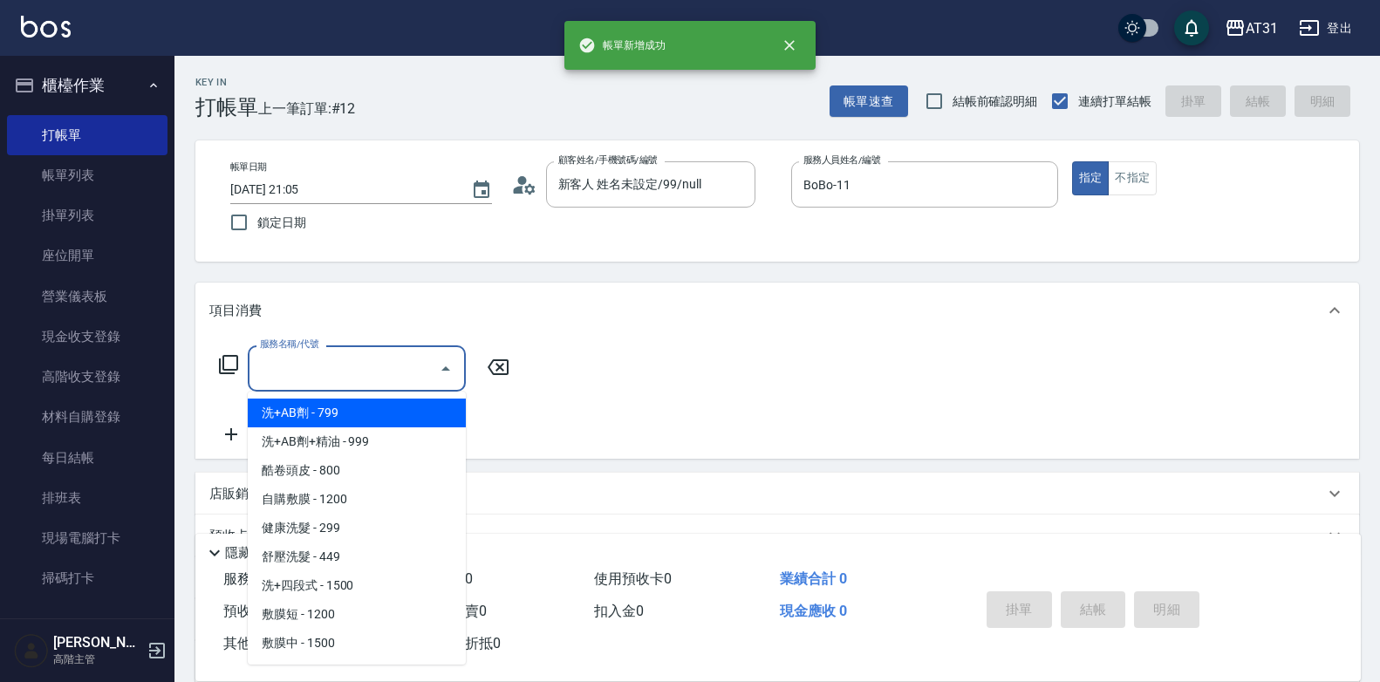
click at [340, 358] on input "服務名稱/代號" at bounding box center [344, 368] width 176 height 31
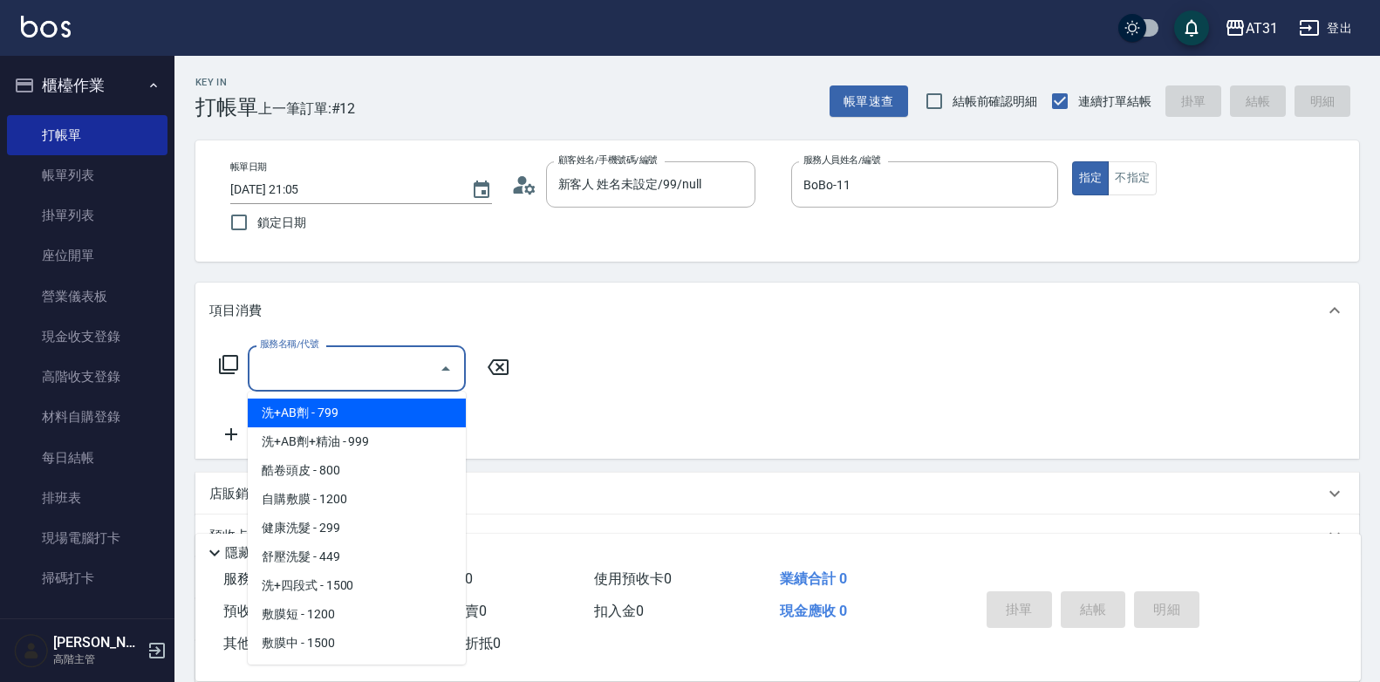
click at [338, 366] on input "服務名稱/代號" at bounding box center [344, 368] width 176 height 31
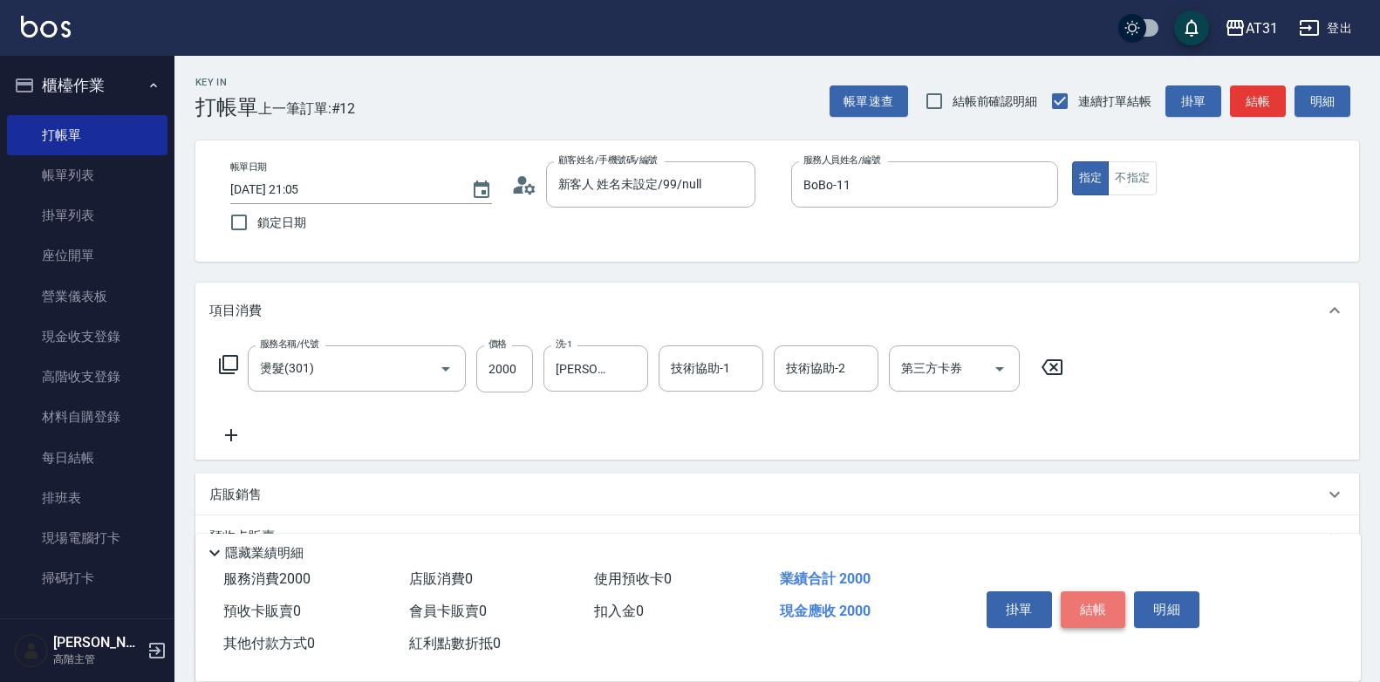
click at [1114, 601] on button "結帳" at bounding box center [1093, 609] width 65 height 37
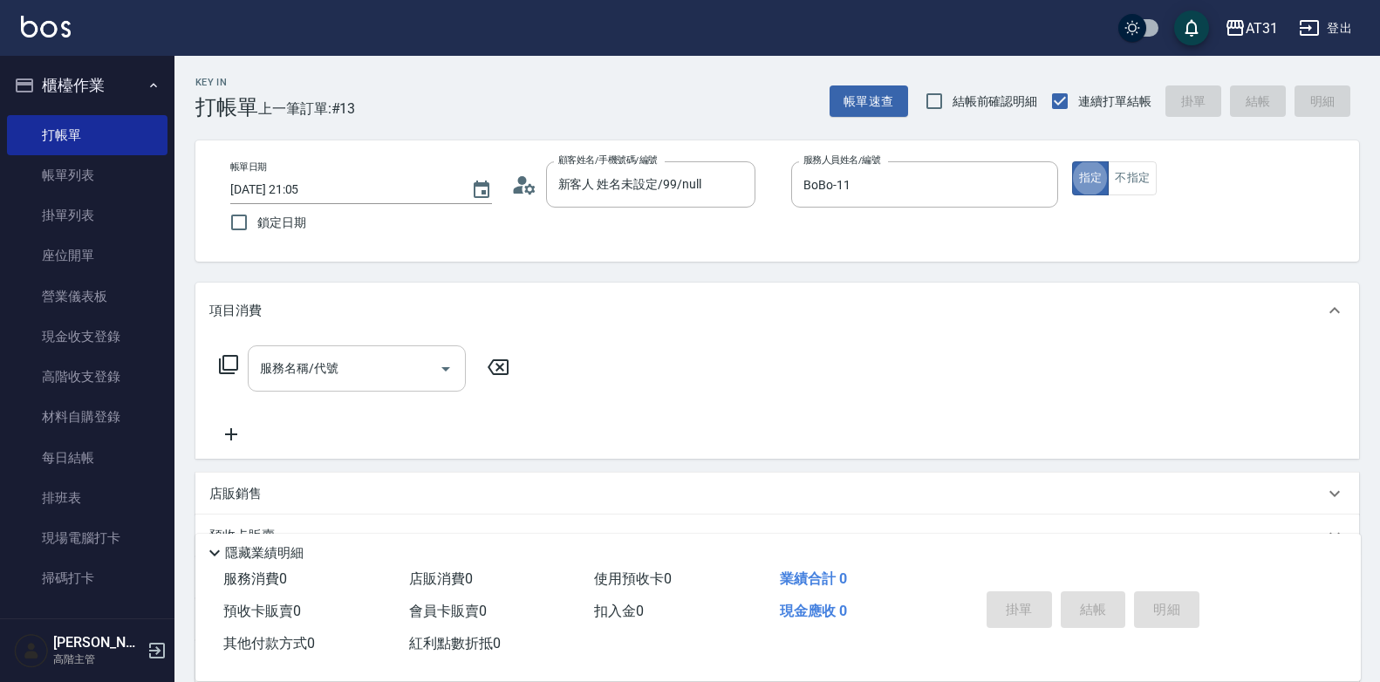
click at [372, 375] on input "服務名稱/代號" at bounding box center [344, 368] width 176 height 31
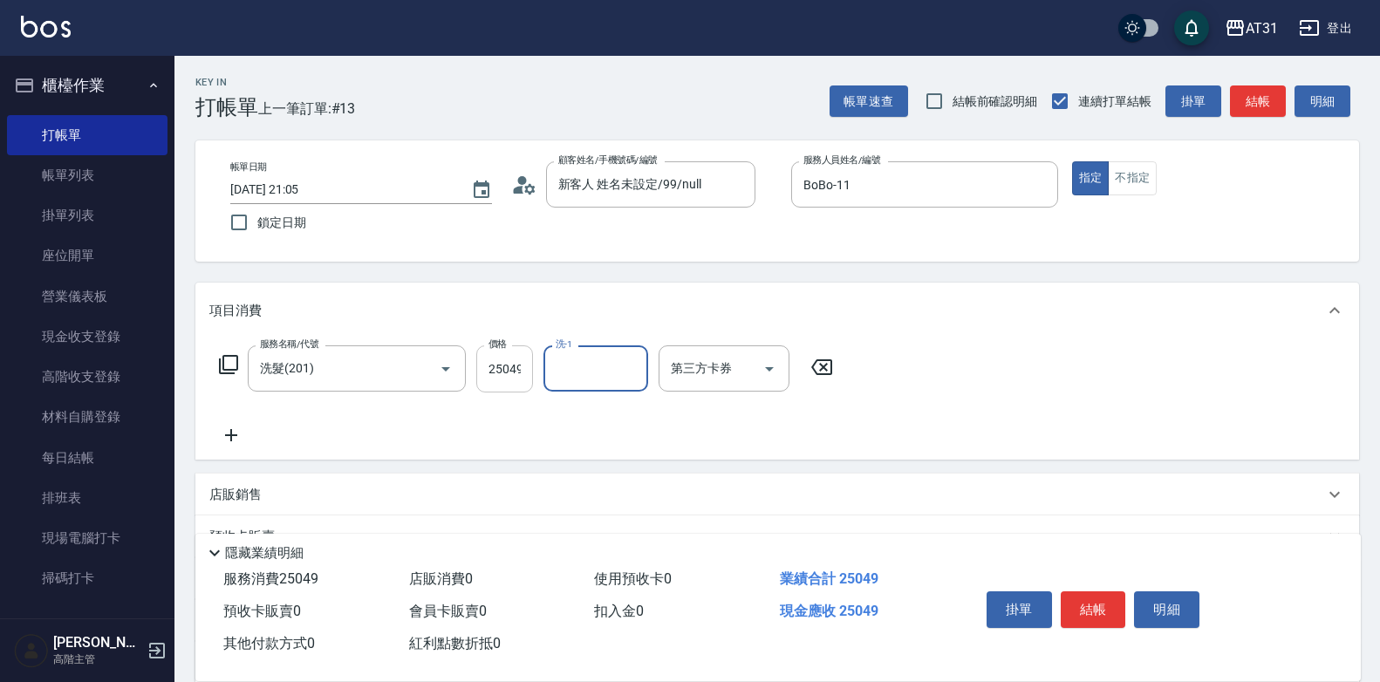
click at [511, 359] on input "25049" at bounding box center [504, 368] width 57 height 47
click at [1102, 591] on button "結帳" at bounding box center [1093, 609] width 65 height 37
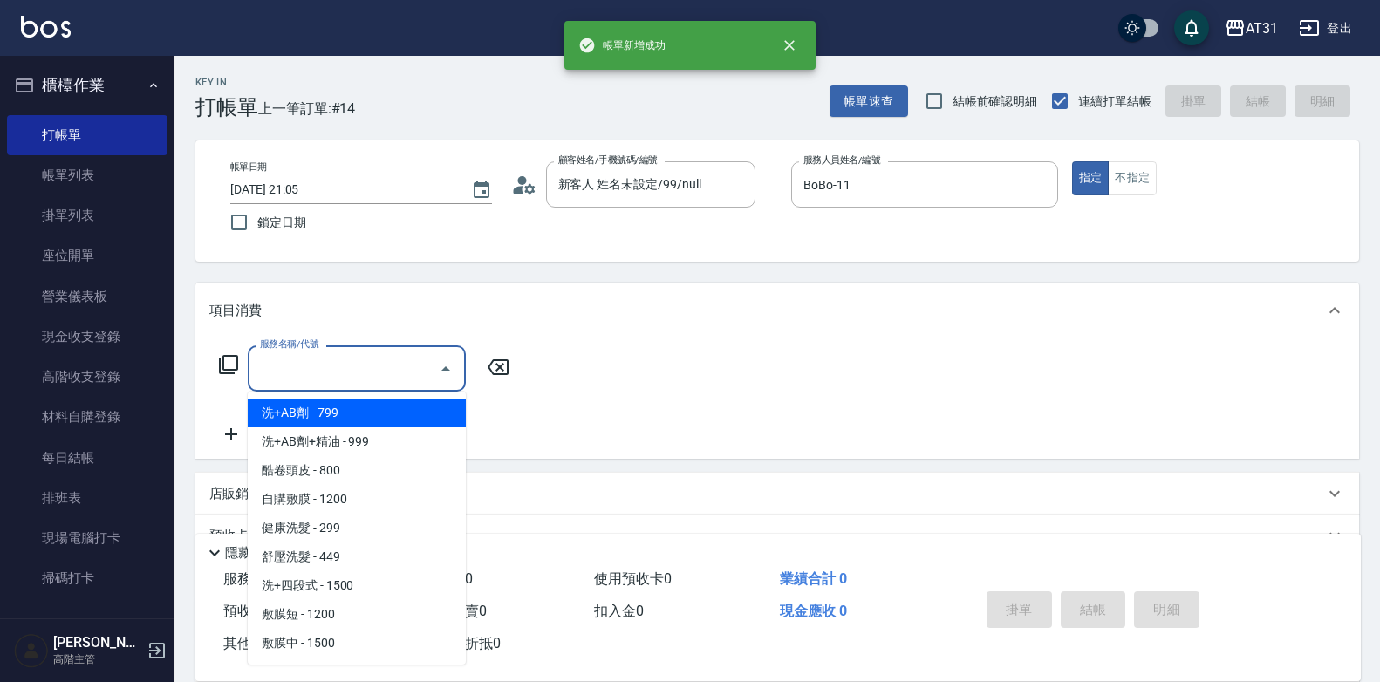
click at [387, 365] on input "服務名稱/代號" at bounding box center [344, 368] width 176 height 31
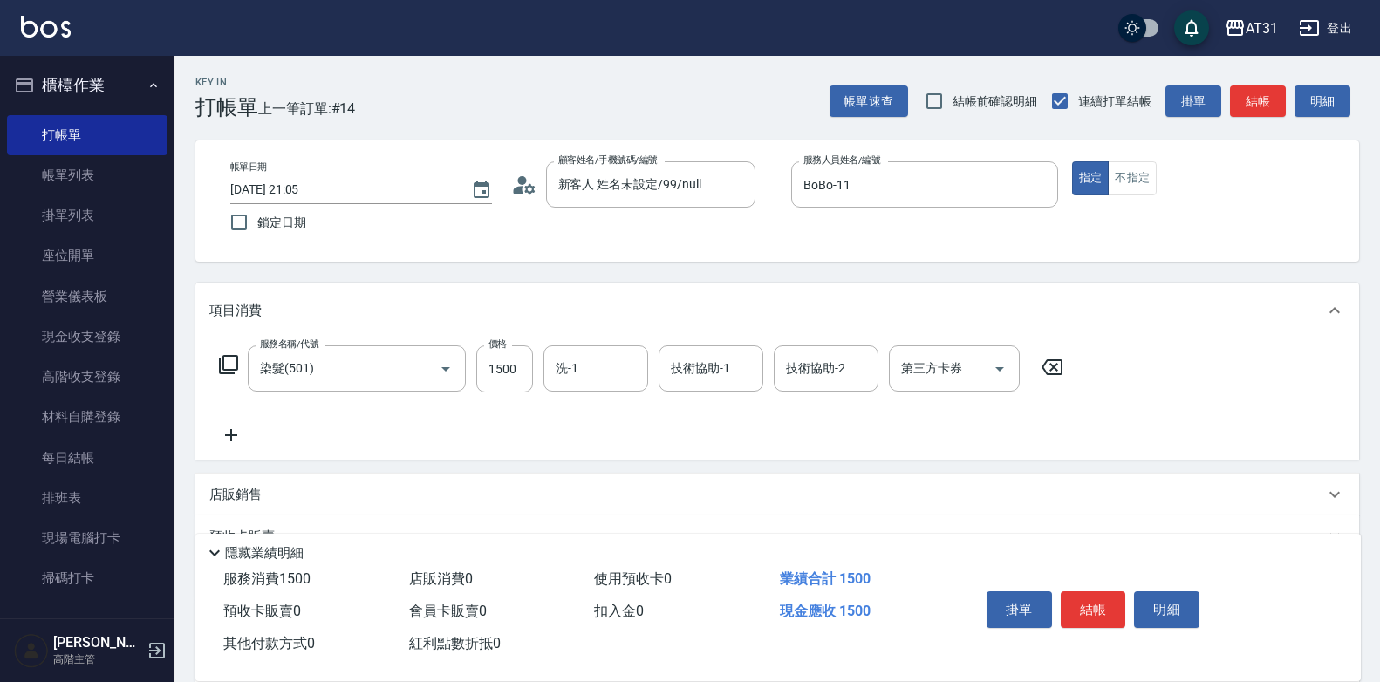
click at [231, 440] on icon at bounding box center [231, 435] width 12 height 12
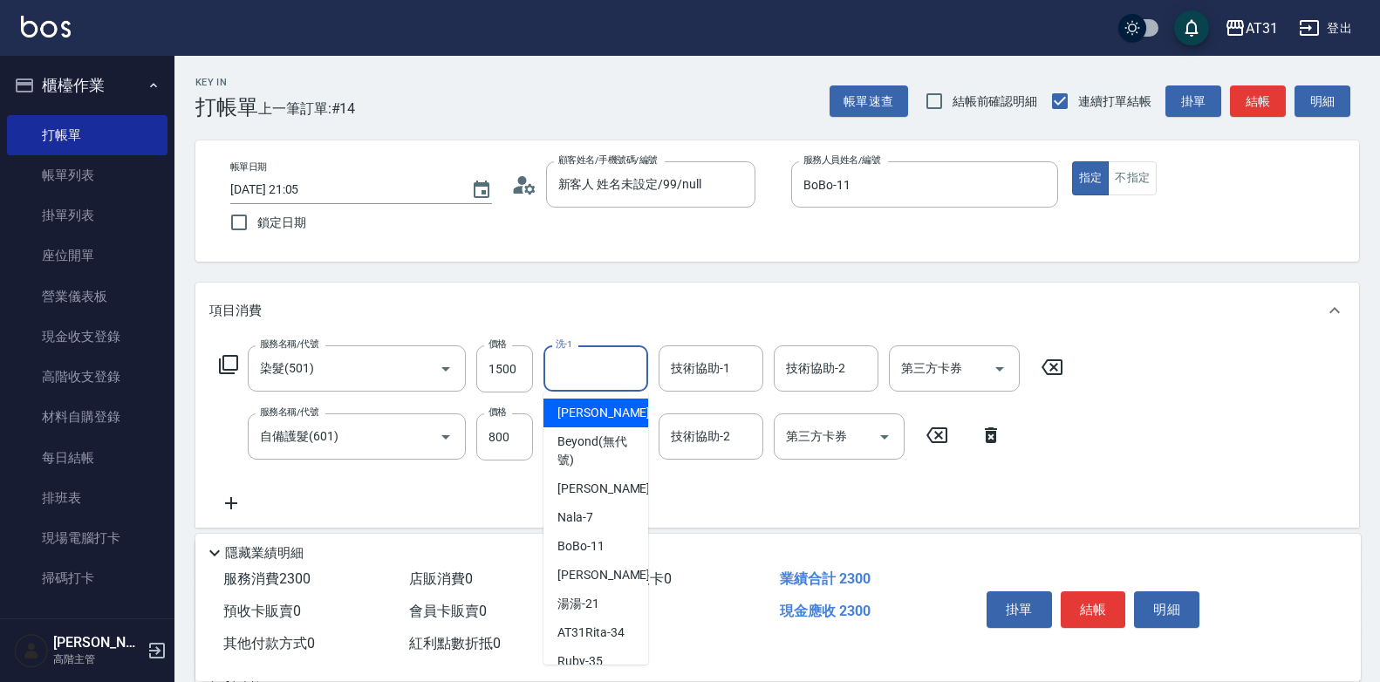
click at [583, 366] on input "洗-1" at bounding box center [595, 368] width 89 height 31
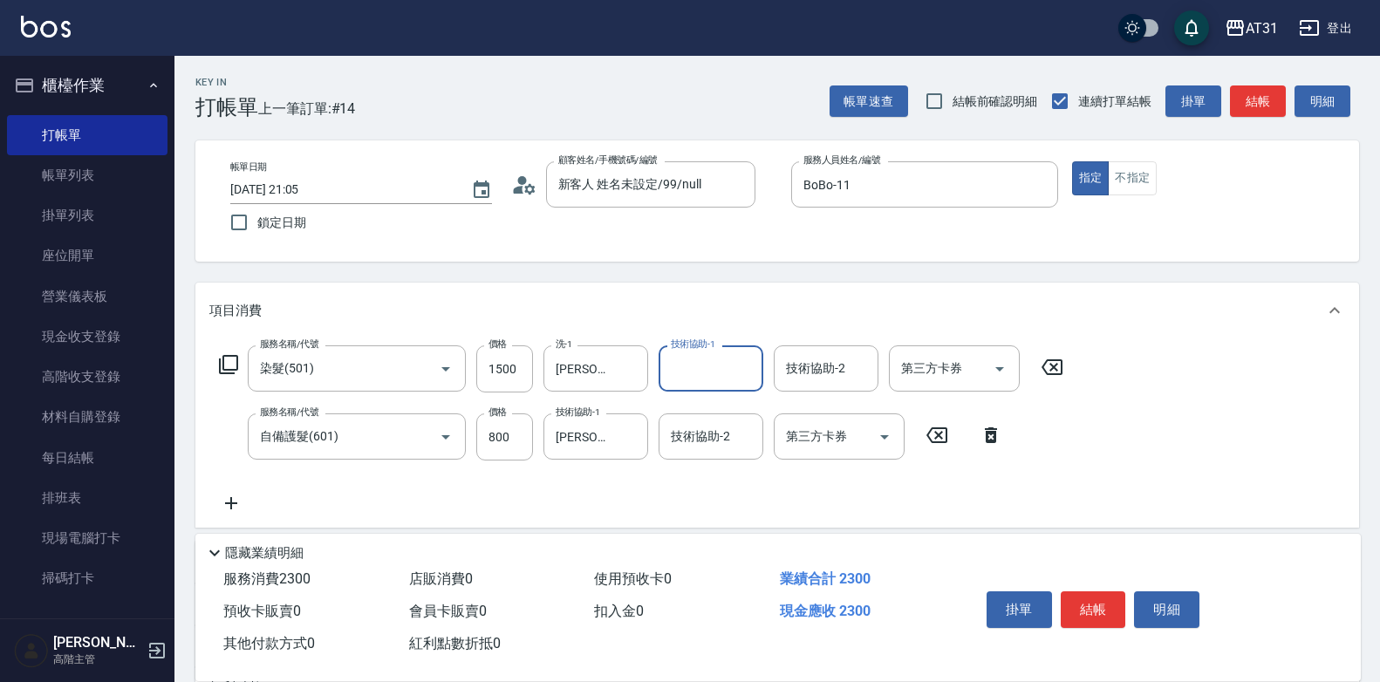
click at [1081, 591] on button "結帳" at bounding box center [1093, 609] width 65 height 37
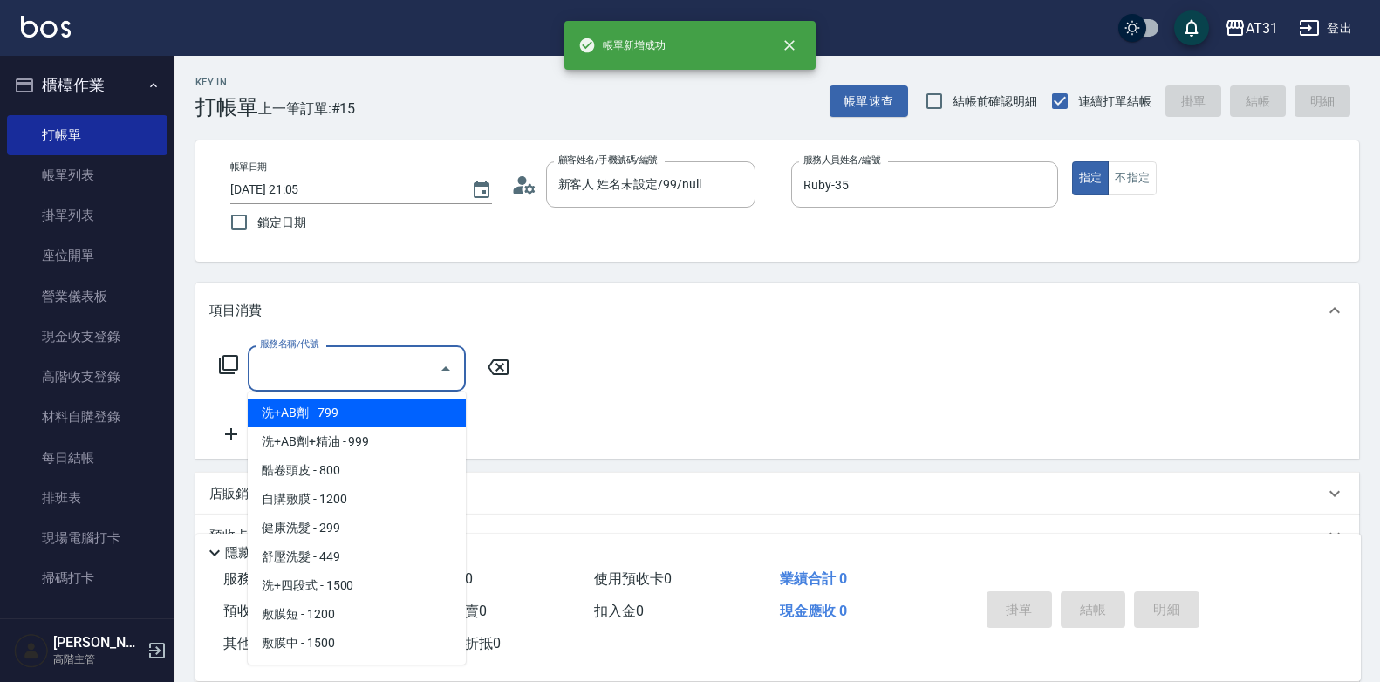
click at [346, 374] on input "服務名稱/代號" at bounding box center [344, 368] width 176 height 31
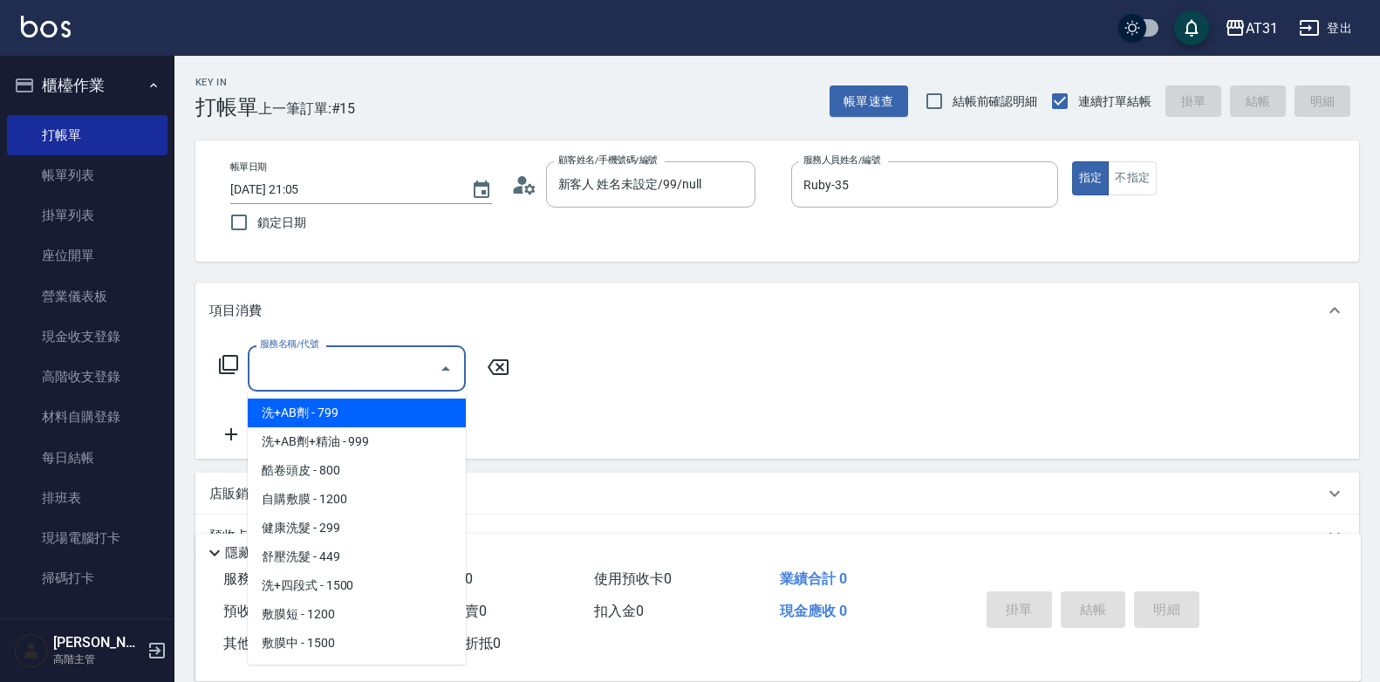
click at [338, 414] on span "洗+AB劑 - 799" at bounding box center [357, 413] width 218 height 29
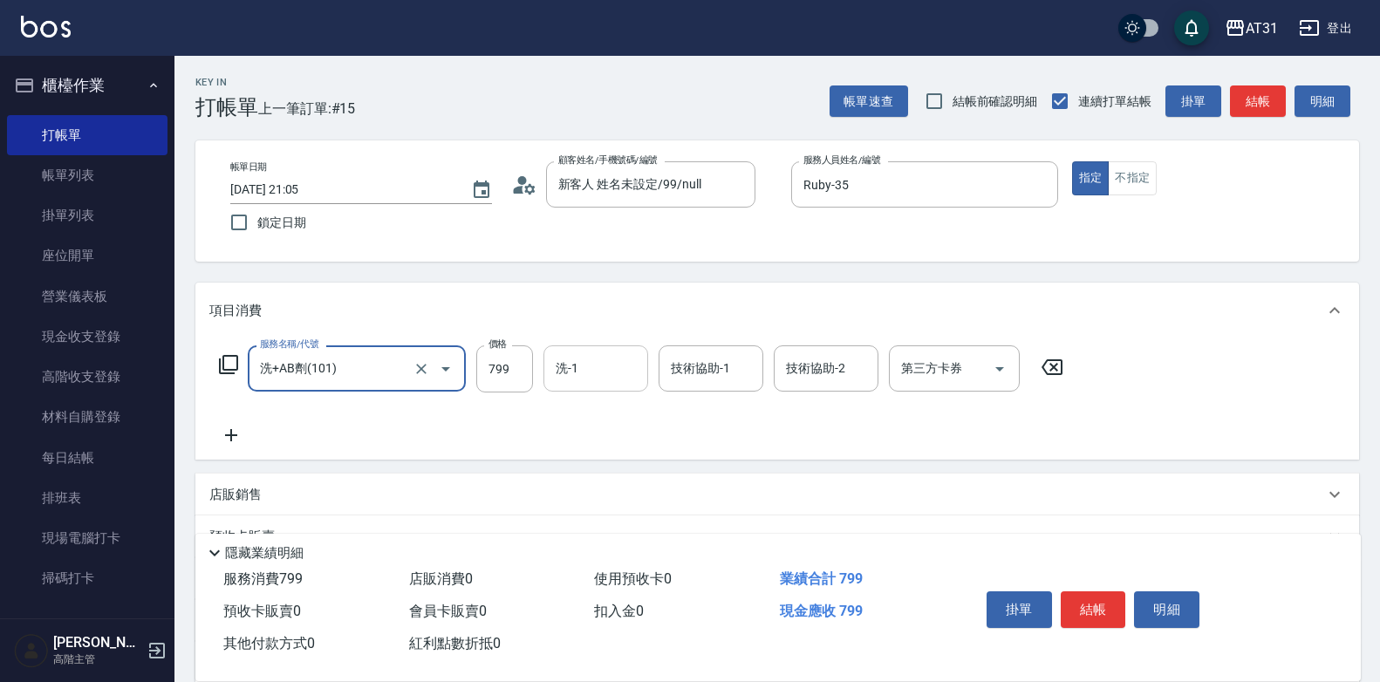
click at [602, 345] on div "服務名稱/代號 洗+AB劑(101) 服務名稱/代號 價格 799 價格 洗-1 洗-1 技術協助-1 技術協助-1 技術協助-2 技術協助-2 第三方卡券 …" at bounding box center [777, 398] width 1164 height 121
click at [602, 348] on div "洗-1" at bounding box center [595, 368] width 105 height 46
click at [1151, 181] on button "不指定" at bounding box center [1132, 178] width 49 height 34
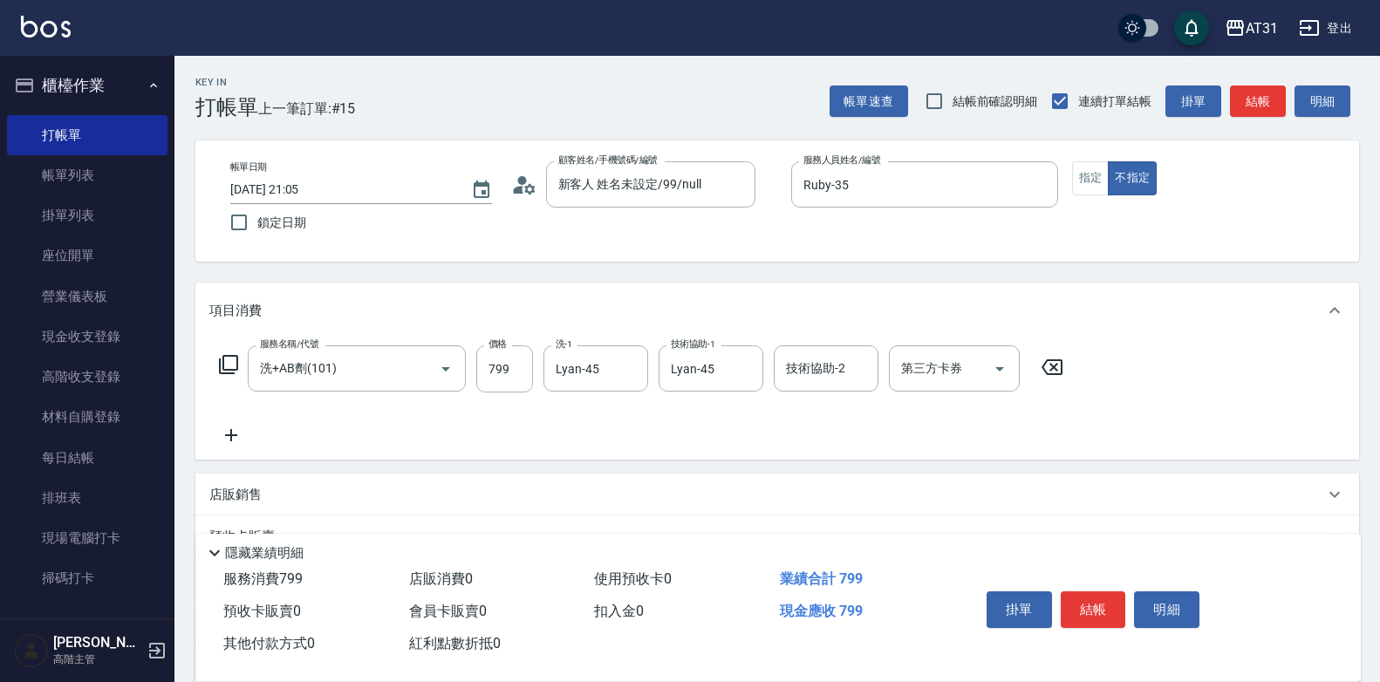
drag, startPoint x: 1099, startPoint y: 603, endPoint x: 1109, endPoint y: 607, distance: 10.5
click at [1109, 608] on button "結帳" at bounding box center [1093, 609] width 65 height 37
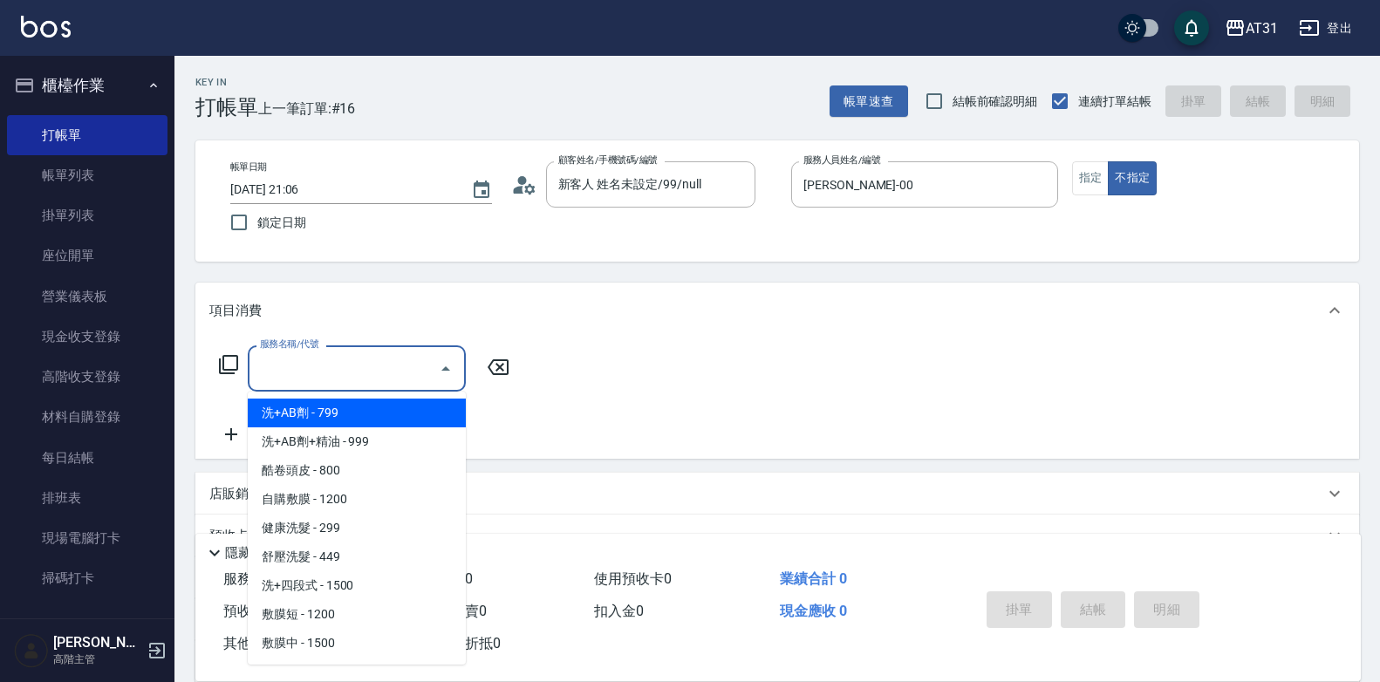
click at [361, 371] on input "服務名稱/代號" at bounding box center [344, 368] width 176 height 31
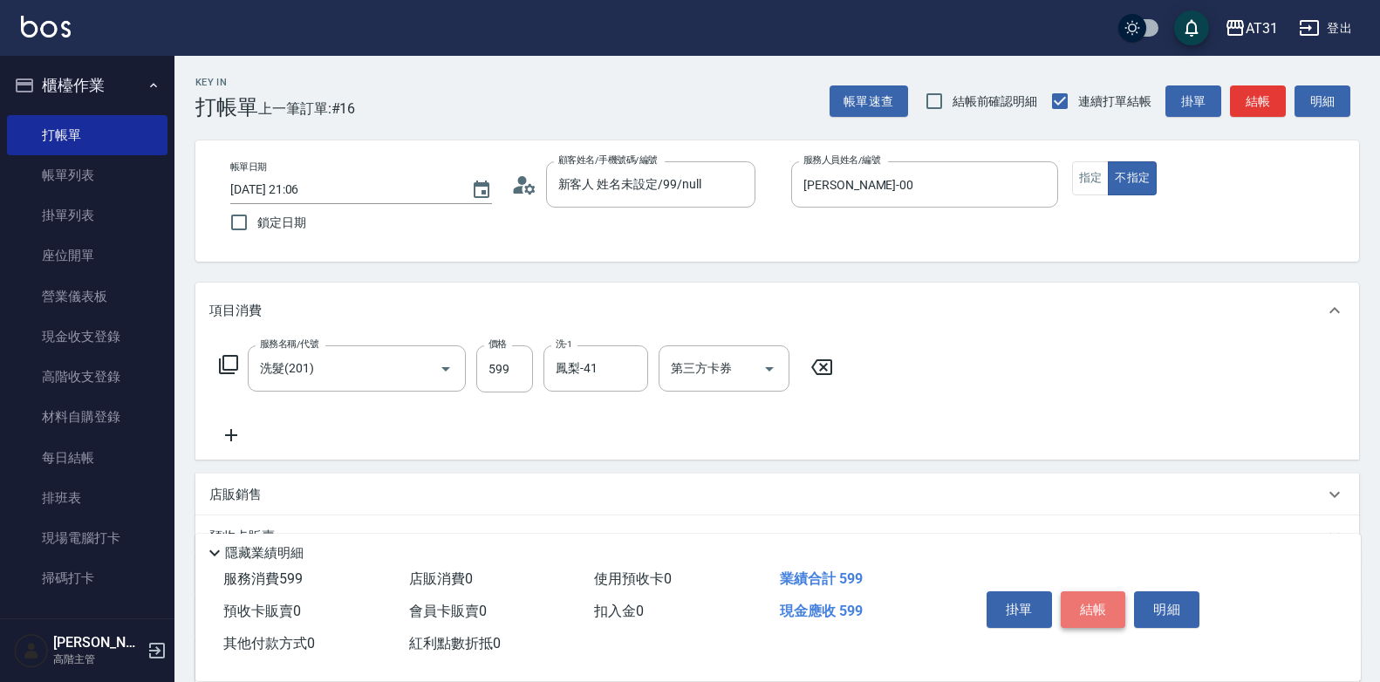
click at [1082, 594] on button "結帳" at bounding box center [1093, 609] width 65 height 37
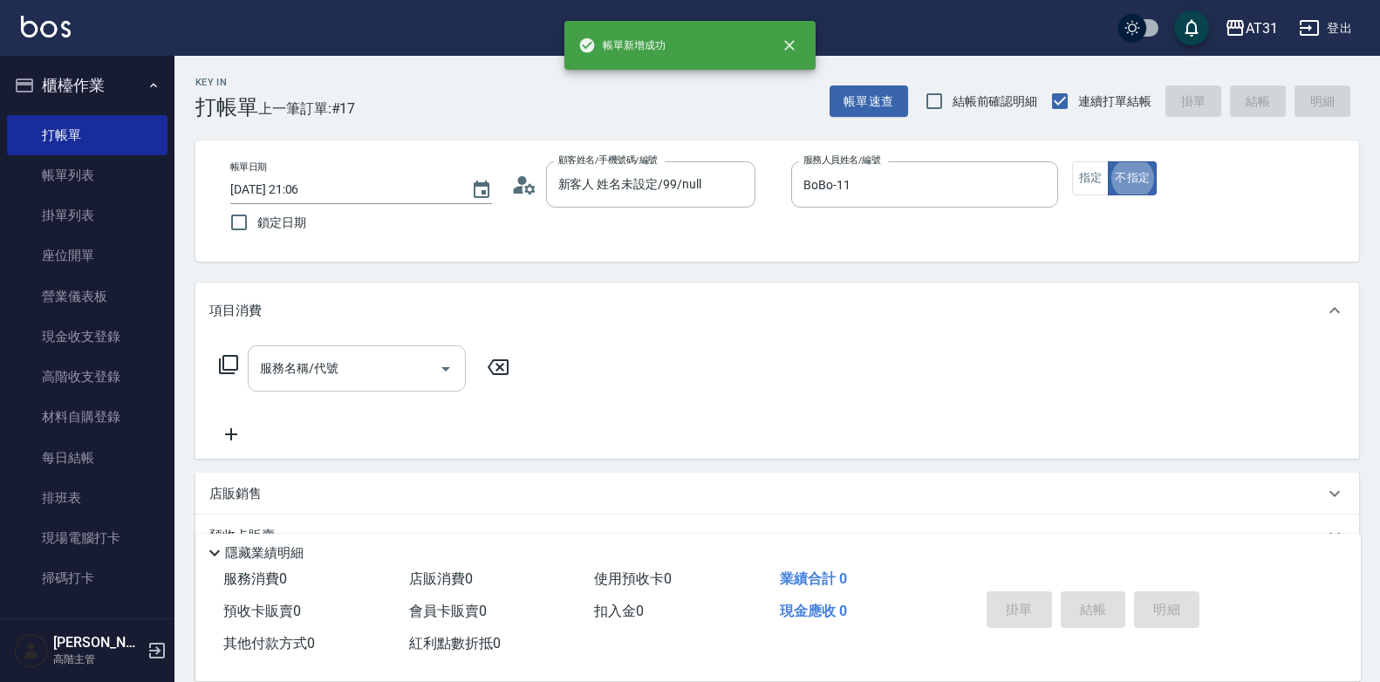
click at [400, 347] on div "服務名稱/代號" at bounding box center [357, 368] width 218 height 46
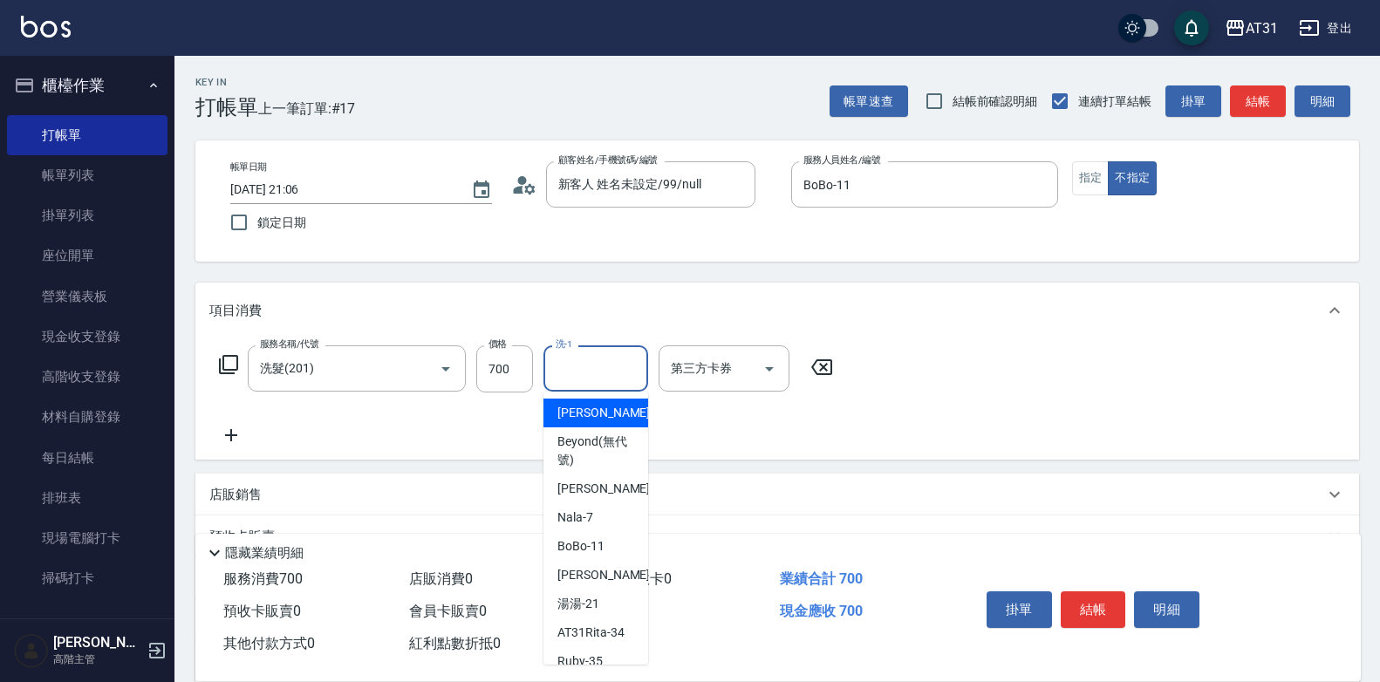
click at [596, 355] on input "洗-1" at bounding box center [595, 368] width 89 height 31
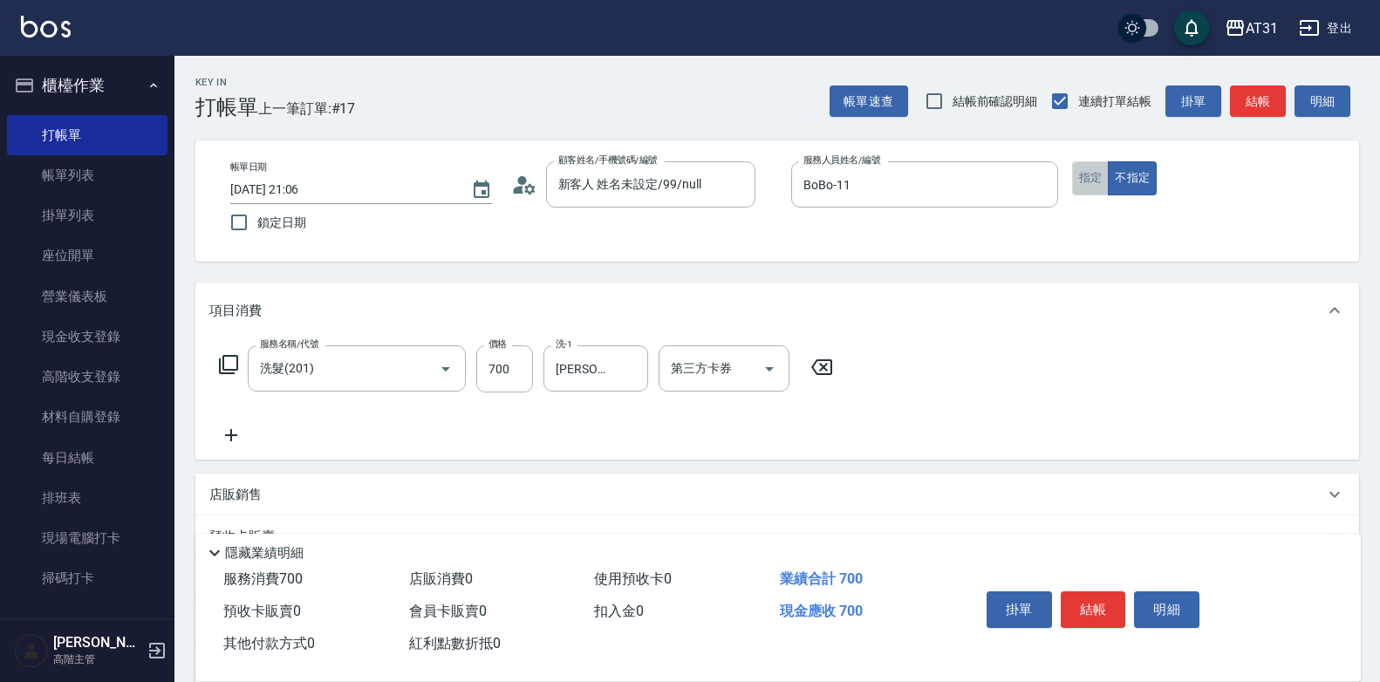
click at [1083, 176] on button "指定" at bounding box center [1091, 178] width 38 height 34
click at [1084, 599] on button "結帳" at bounding box center [1093, 609] width 65 height 37
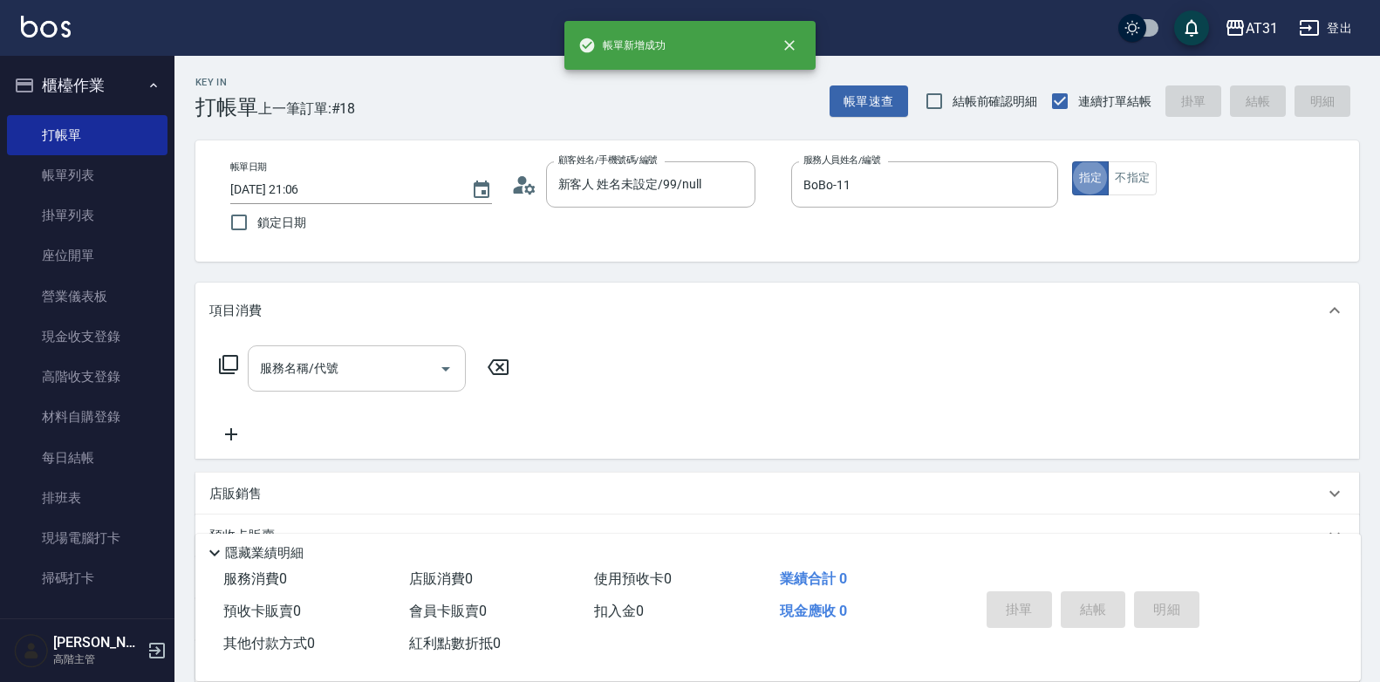
click at [305, 366] on input "服務名稱/代號" at bounding box center [344, 368] width 176 height 31
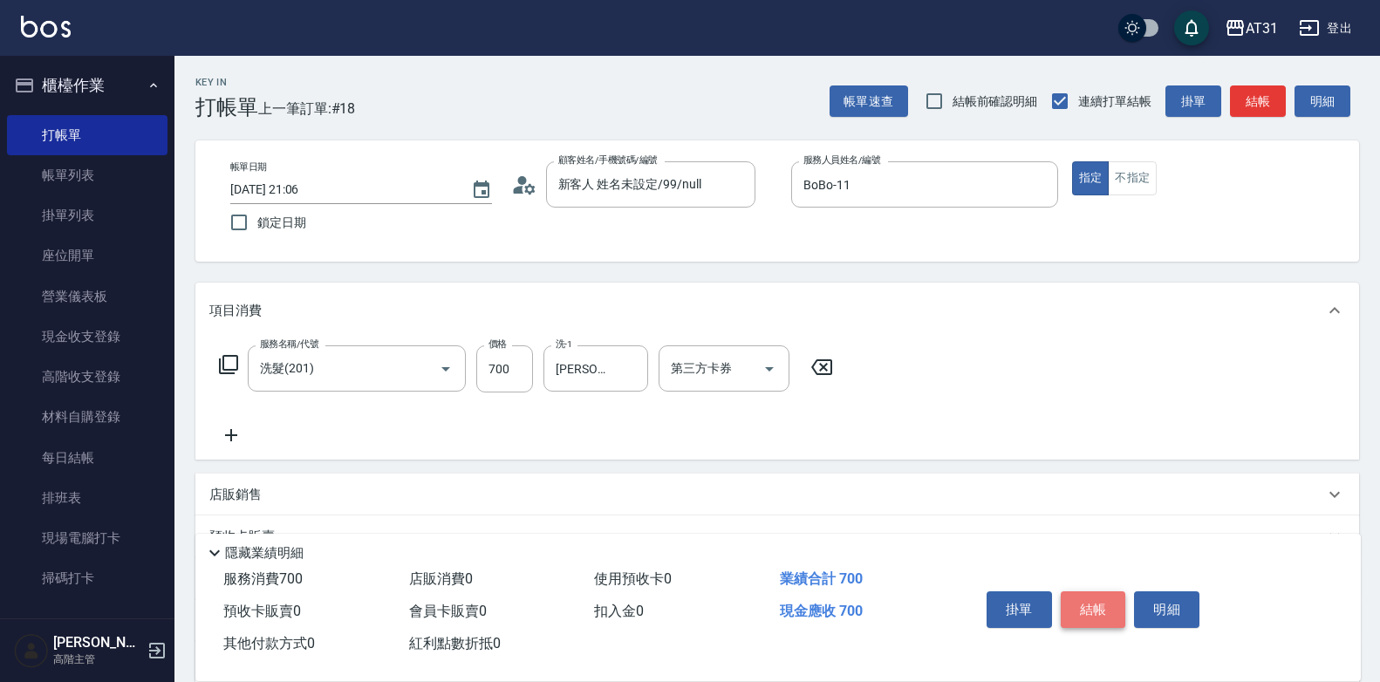
click at [1108, 611] on button "結帳" at bounding box center [1093, 609] width 65 height 37
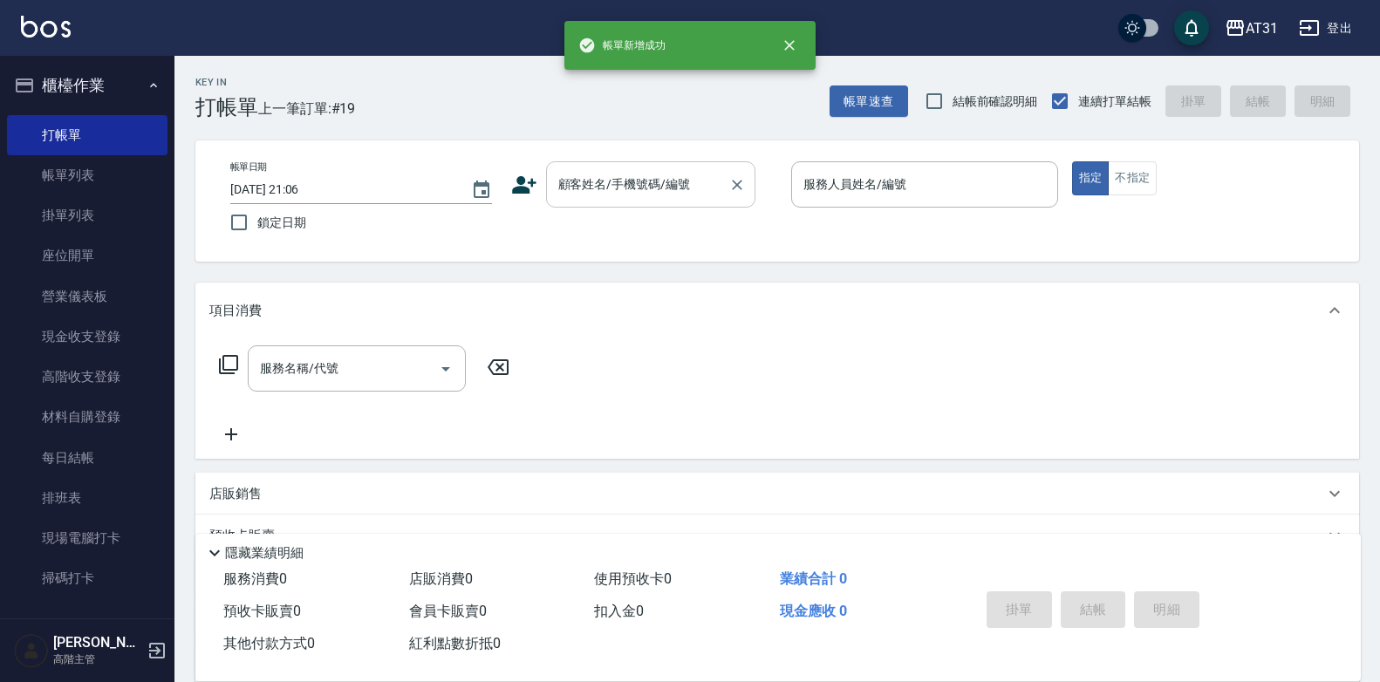
click at [673, 204] on div "顧客姓名/手機號碼/編號" at bounding box center [650, 184] width 209 height 46
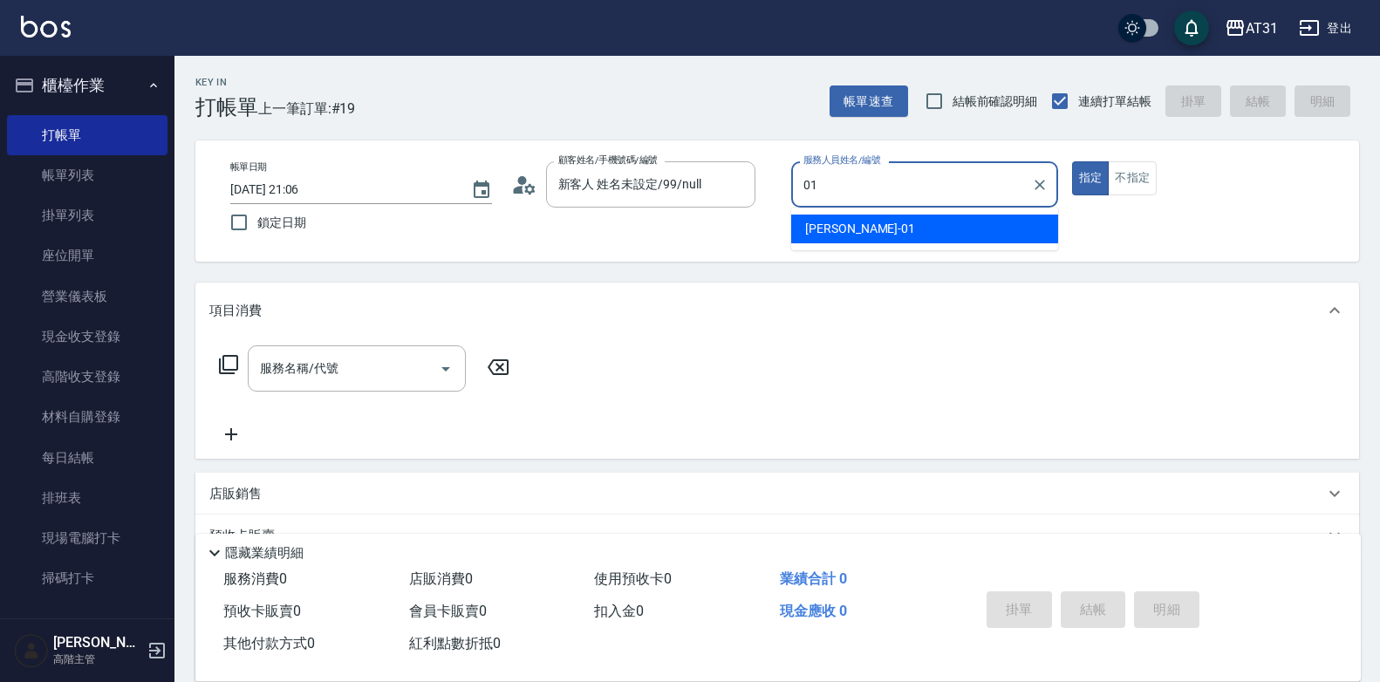
drag, startPoint x: 850, startPoint y: 188, endPoint x: 632, endPoint y: 229, distance: 221.0
click at [632, 229] on div "帳單日期 [DATE] 21:06 鎖定日期 顧客姓名/手機號碼/編號 新客人 姓名未設定/99/null 顧客姓名/手機號碼/編號 服務人員姓名/編號 01…" at bounding box center [777, 200] width 1122 height 79
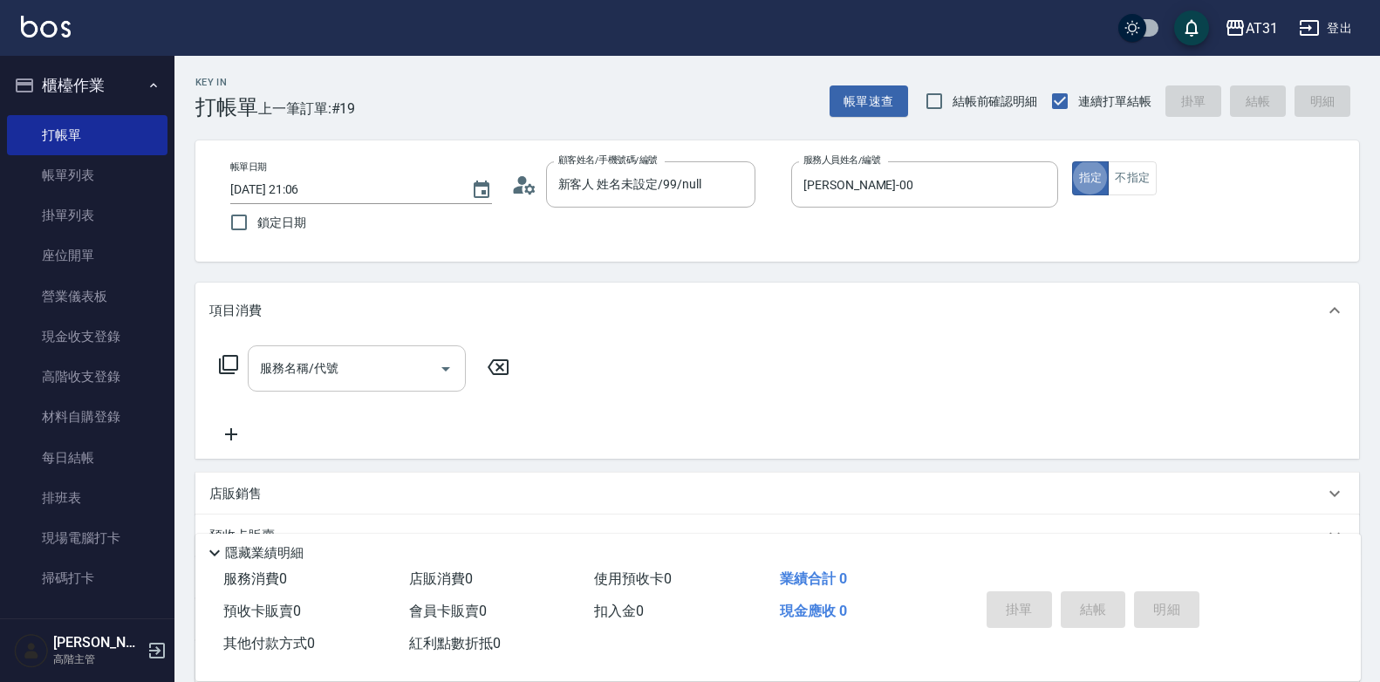
click at [365, 361] on input "服務名稱/代號" at bounding box center [344, 368] width 176 height 31
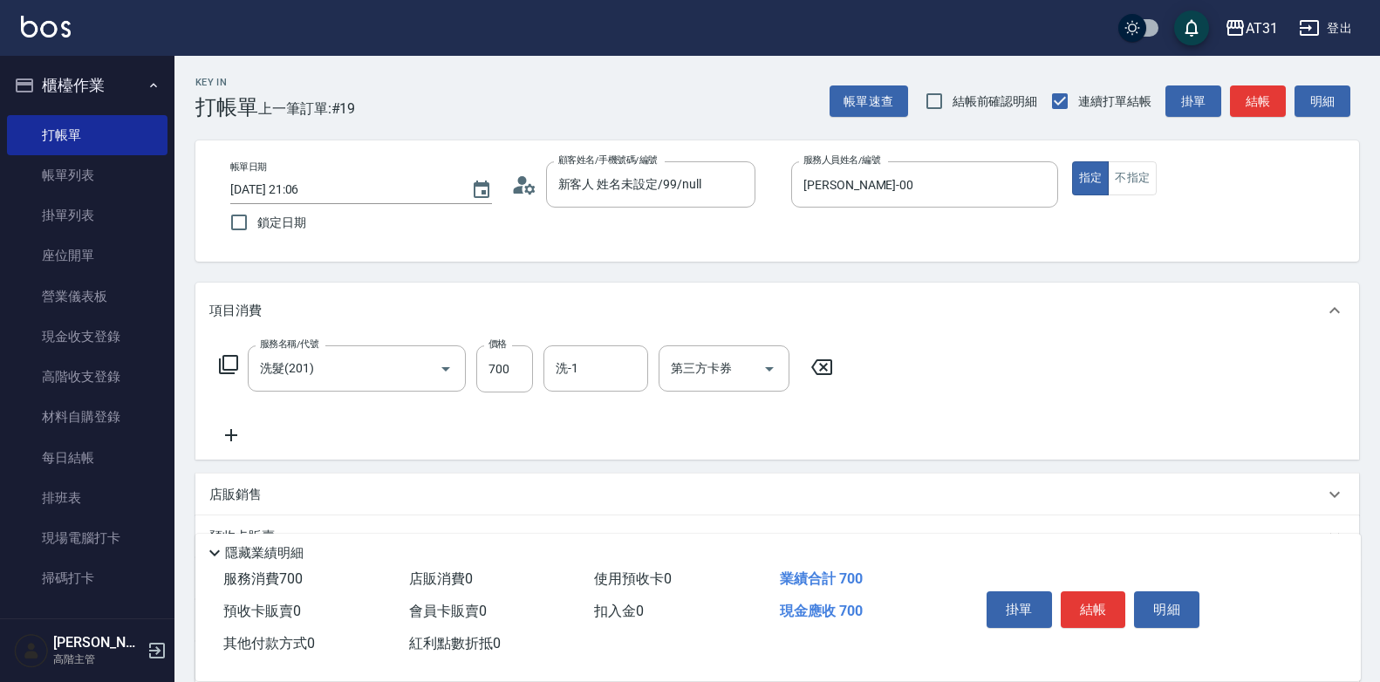
click at [239, 433] on icon at bounding box center [231, 435] width 44 height 21
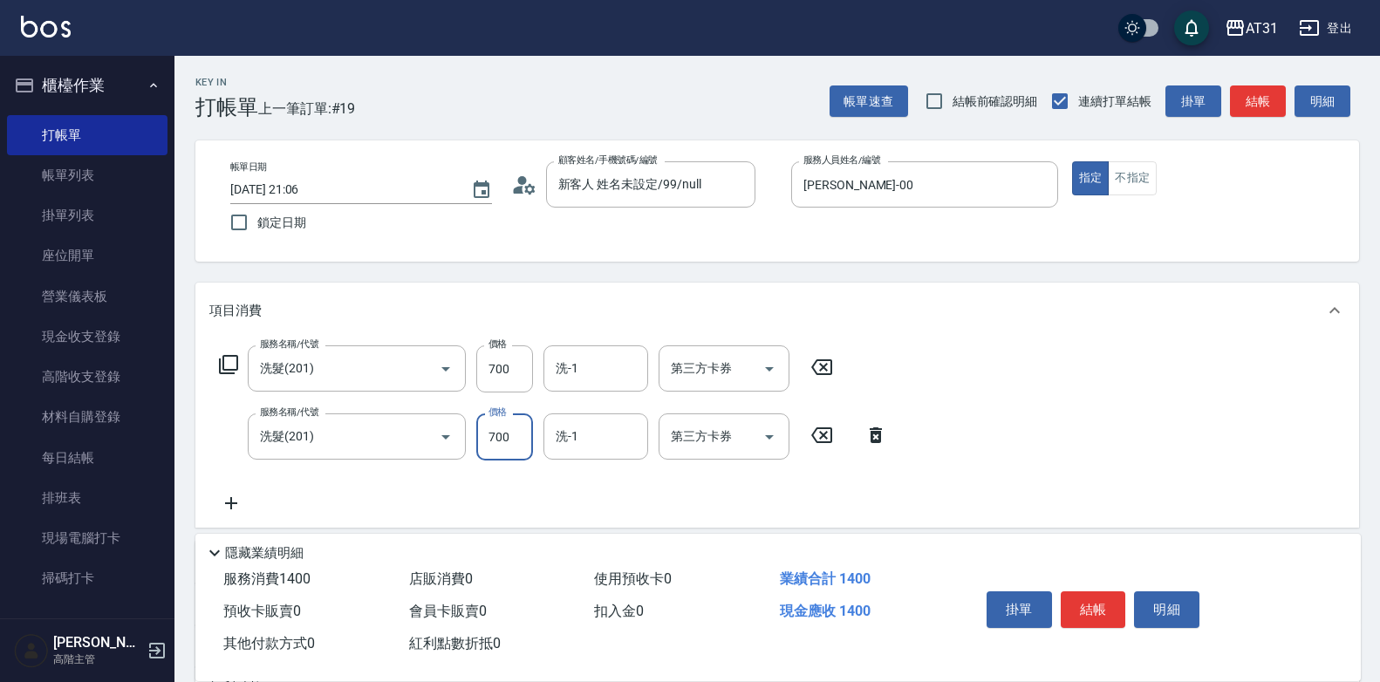
click at [229, 498] on icon at bounding box center [231, 503] width 44 height 21
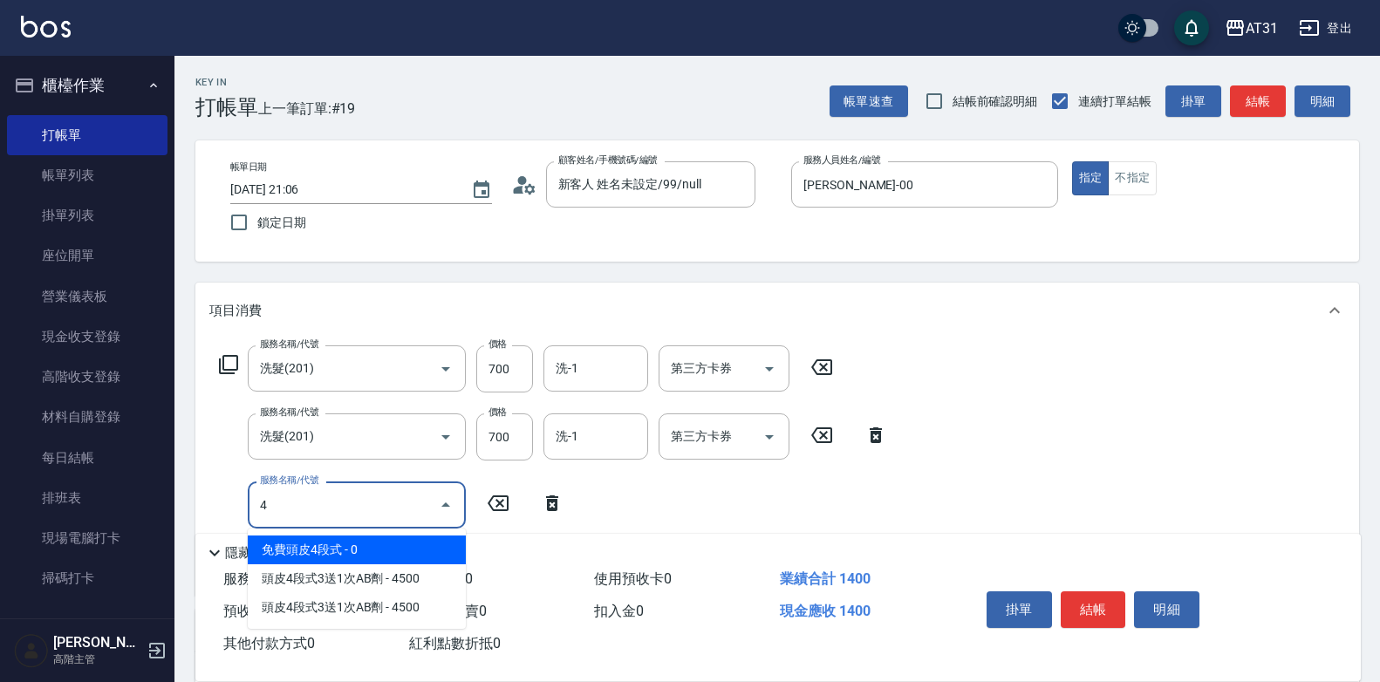
drag, startPoint x: 298, startPoint y: 508, endPoint x: 221, endPoint y: 512, distance: 77.8
click at [221, 512] on div "服務名稱/代號 4 服務名稱/代號" at bounding box center [391, 505] width 365 height 46
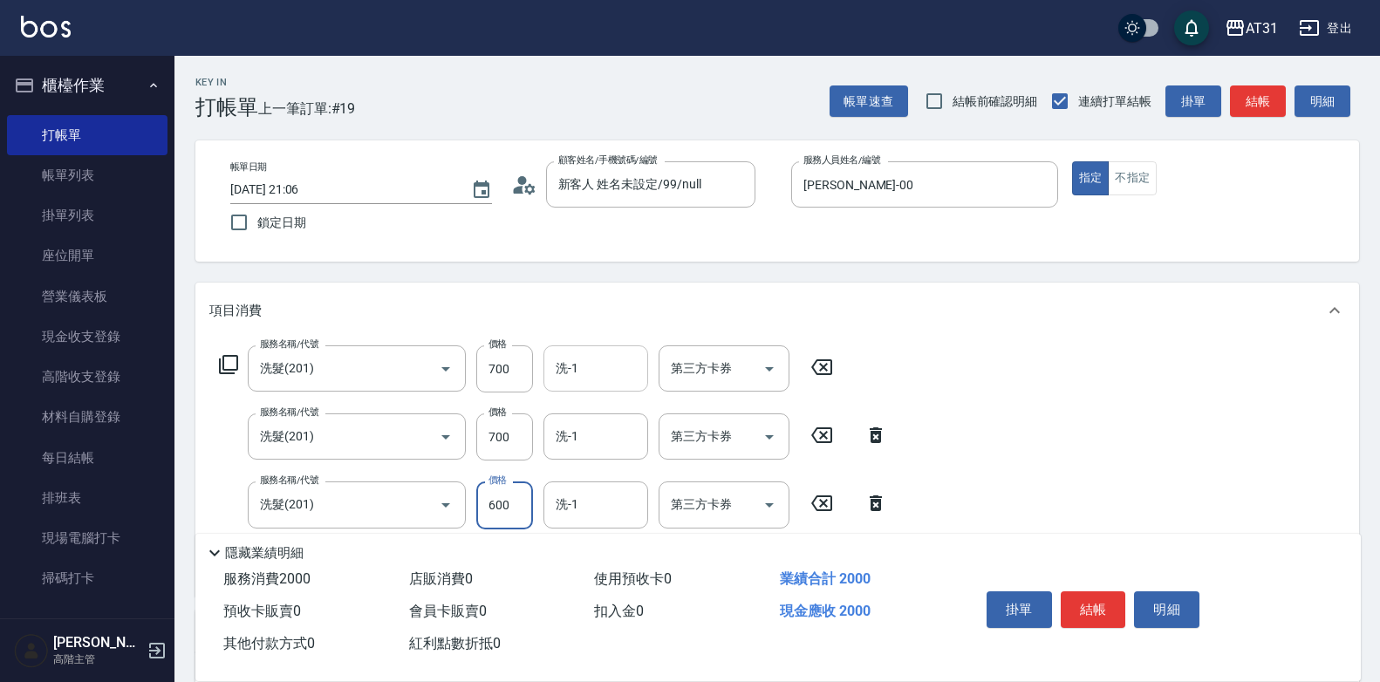
click at [624, 363] on input "洗-1" at bounding box center [595, 368] width 89 height 31
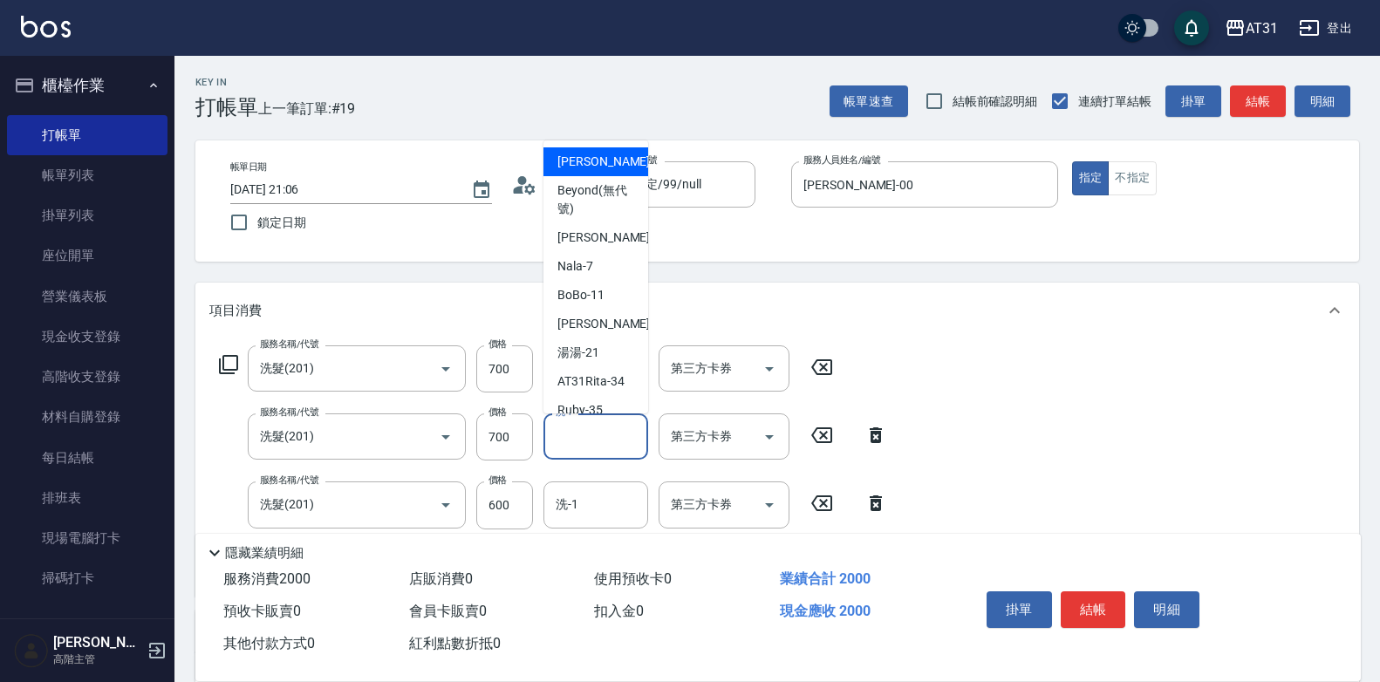
click at [610, 439] on input "洗-1" at bounding box center [595, 436] width 89 height 31
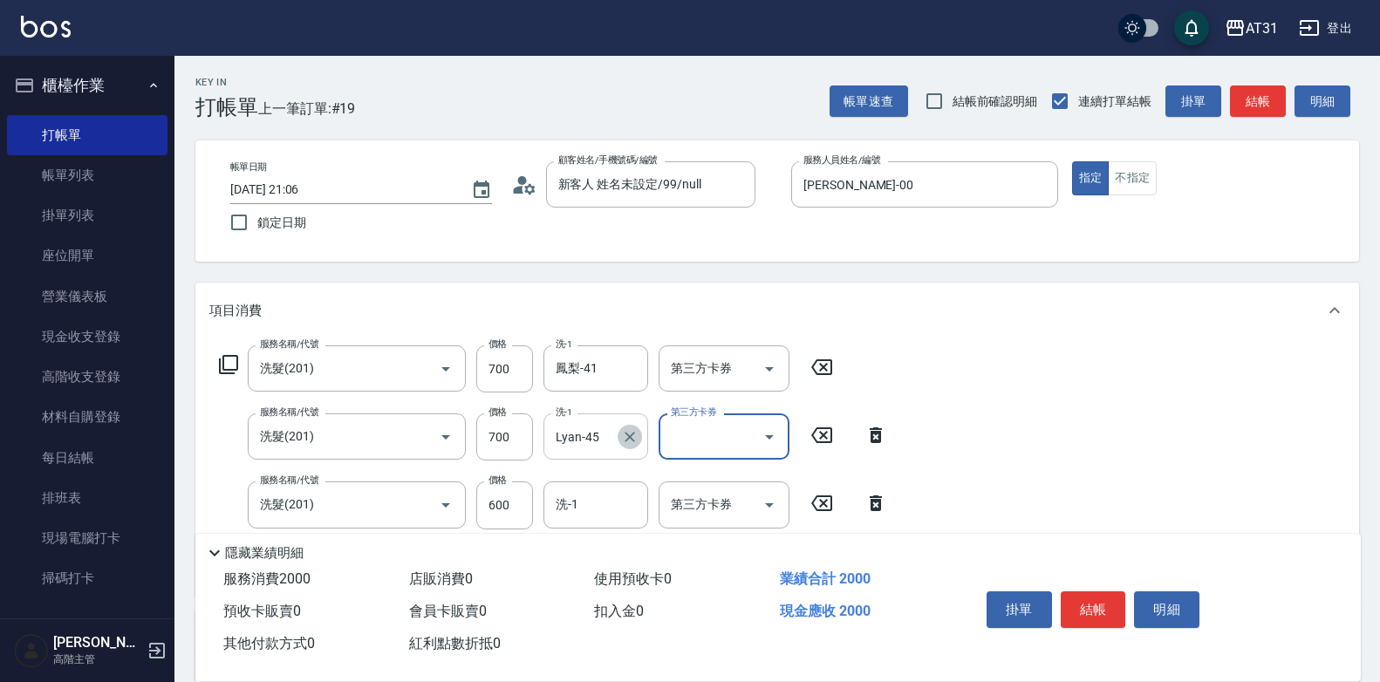
click at [625, 432] on icon "Clear" at bounding box center [629, 436] width 17 height 17
click at [578, 520] on div "洗-1" at bounding box center [595, 505] width 105 height 46
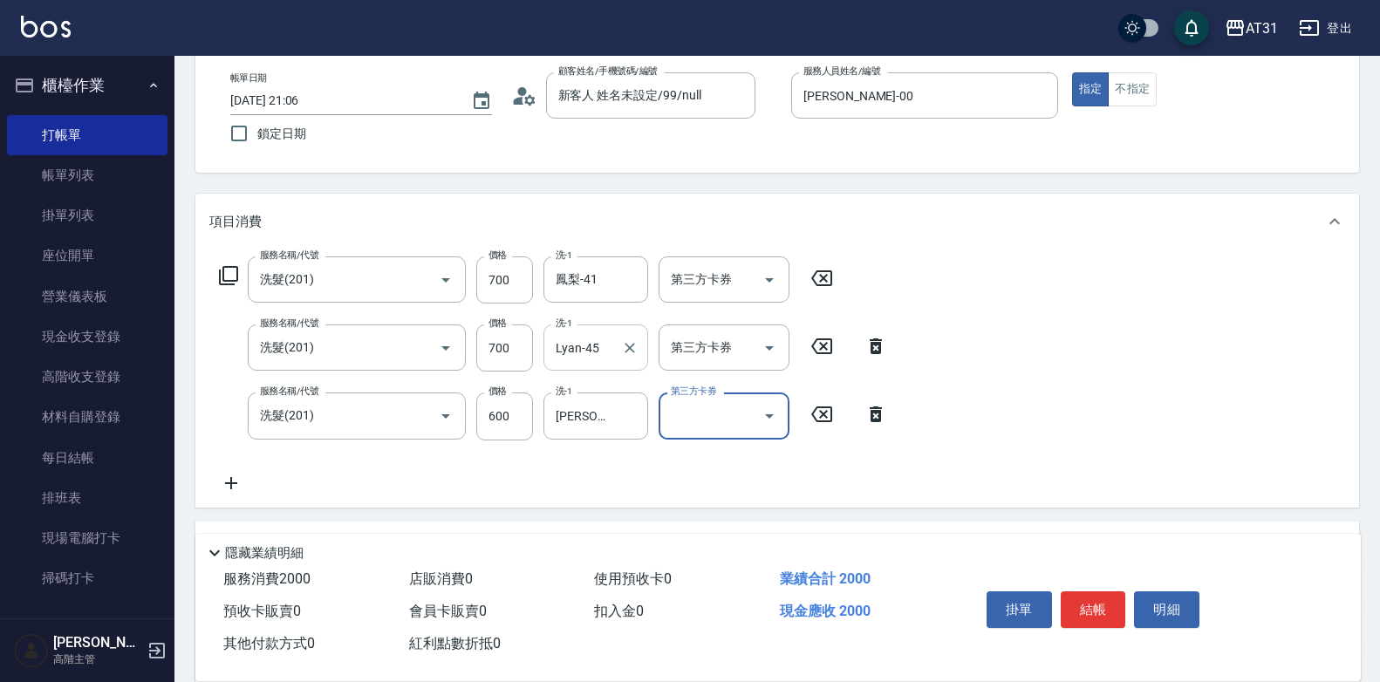
scroll to position [174, 0]
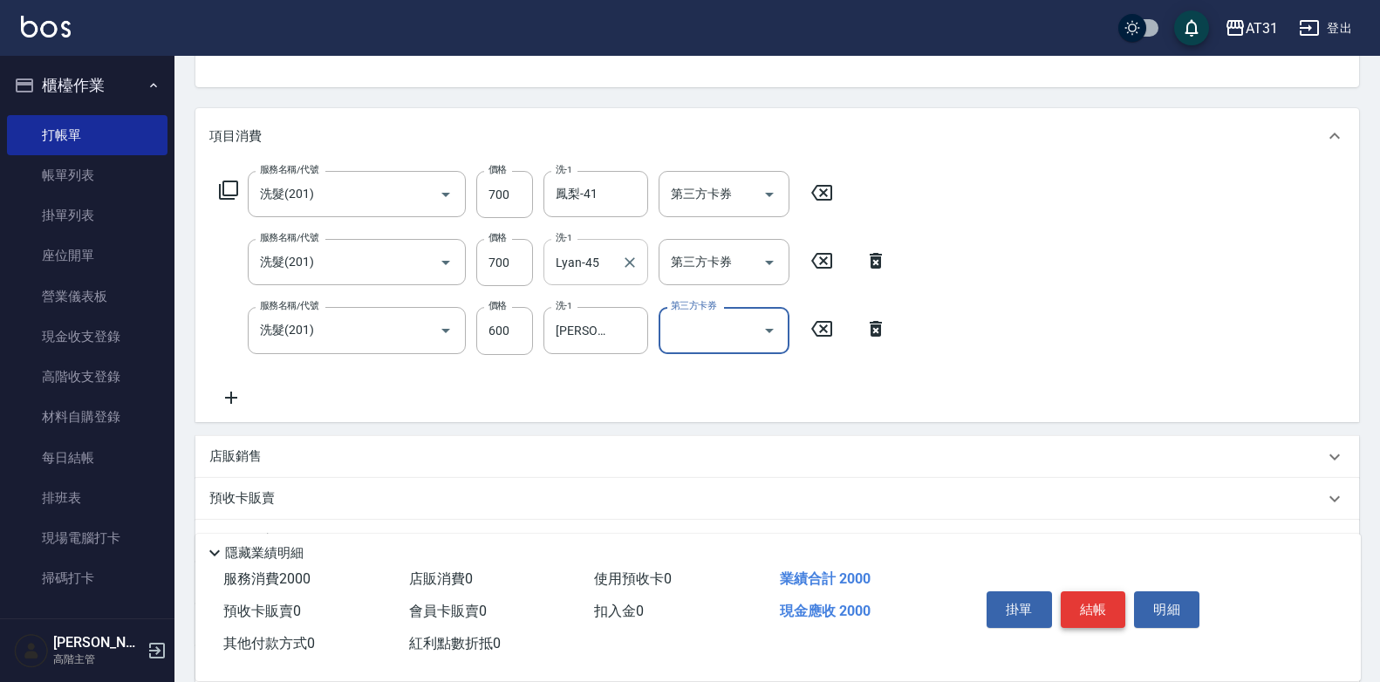
click at [1097, 591] on button "結帳" at bounding box center [1093, 609] width 65 height 37
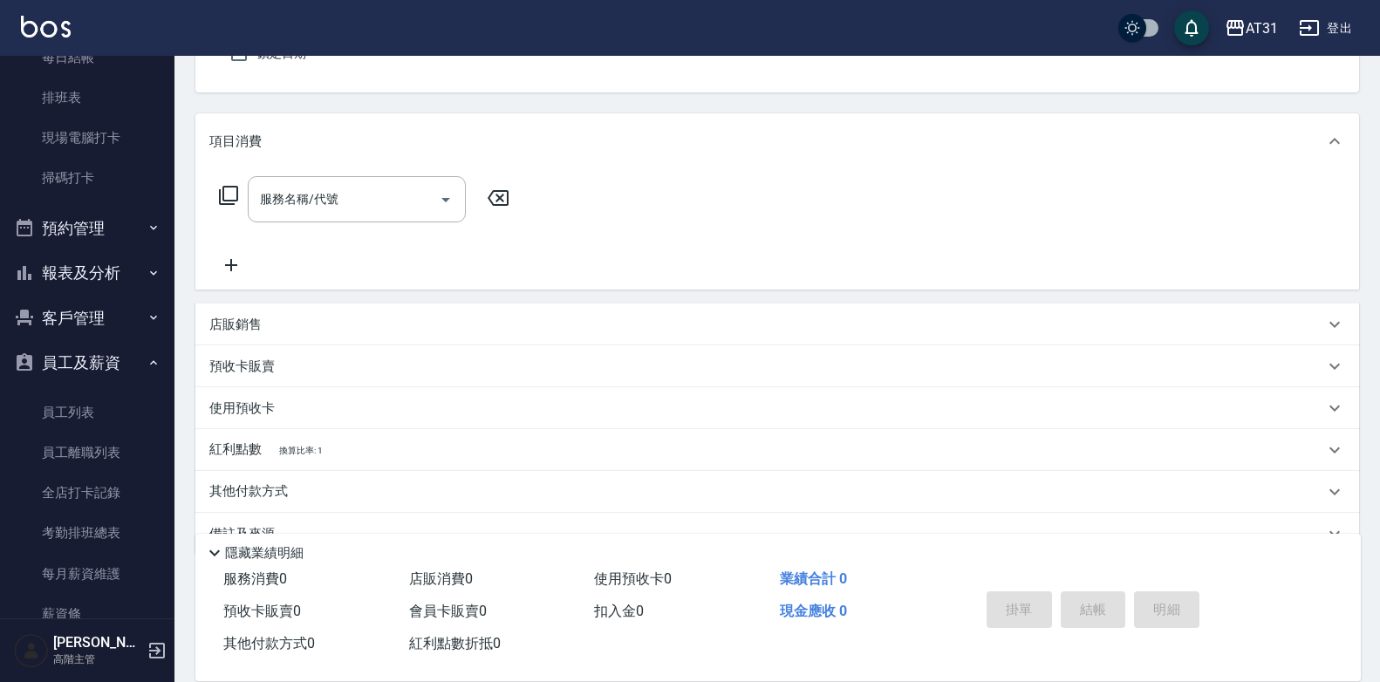
scroll to position [269, 0]
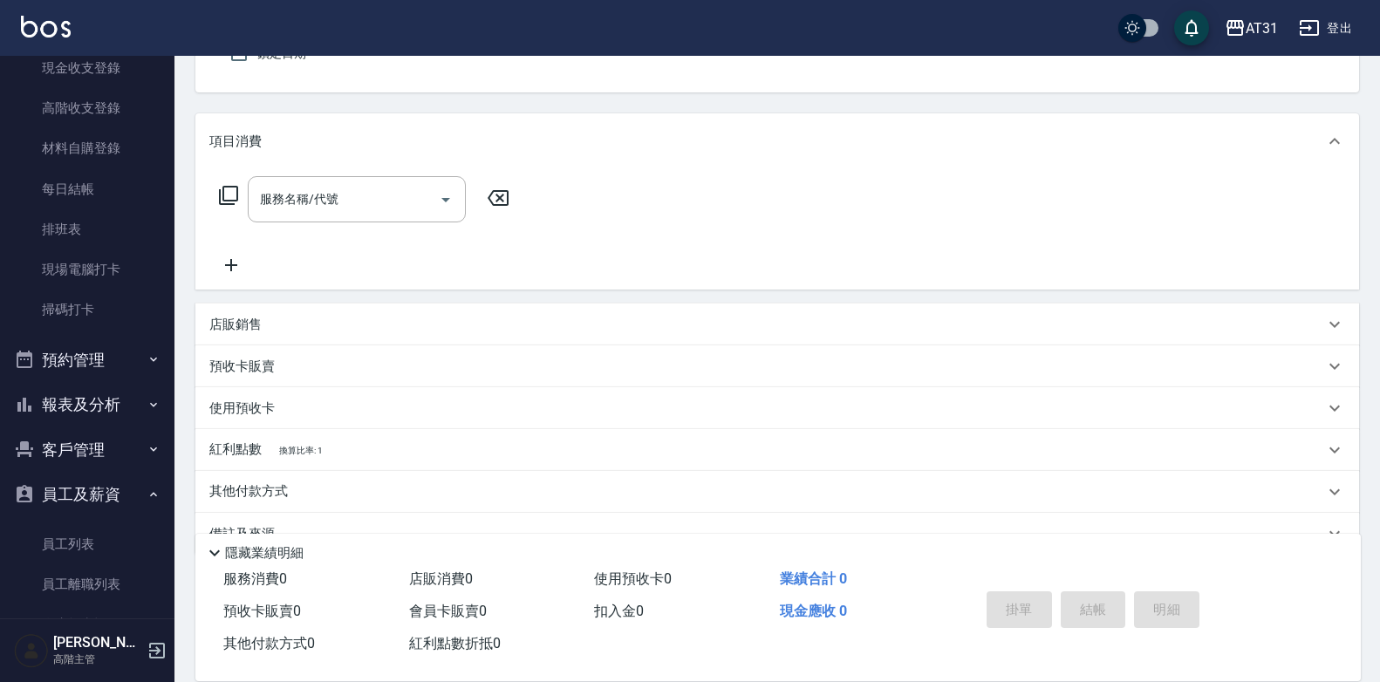
click at [91, 408] on button "報表及分析" at bounding box center [87, 404] width 161 height 45
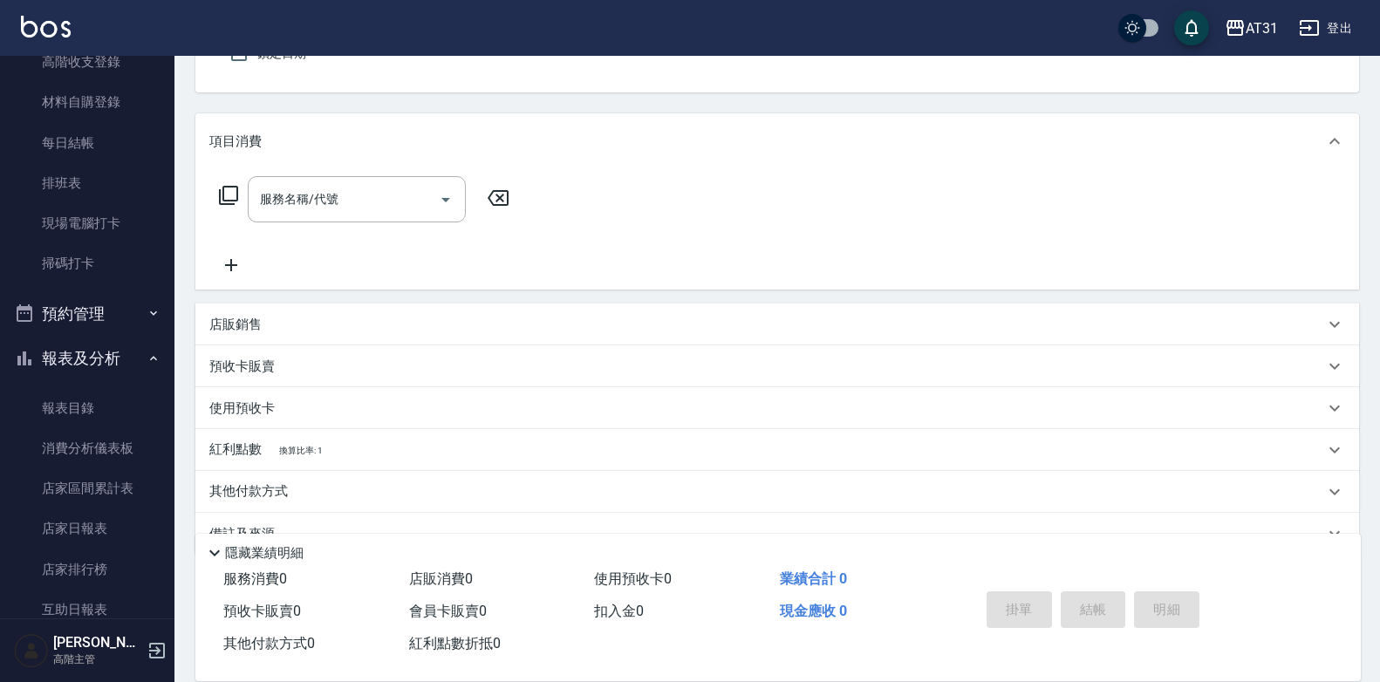
scroll to position [356, 0]
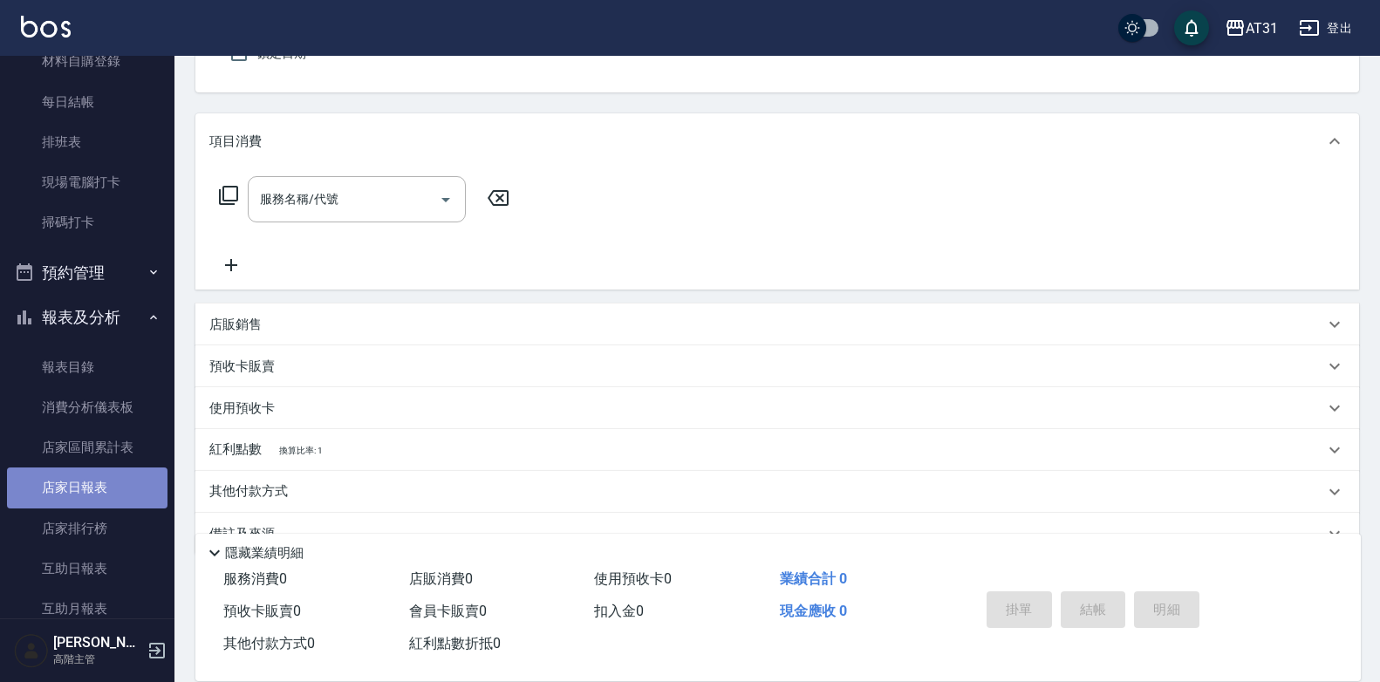
click at [99, 480] on link "店家日報表" at bounding box center [87, 488] width 161 height 40
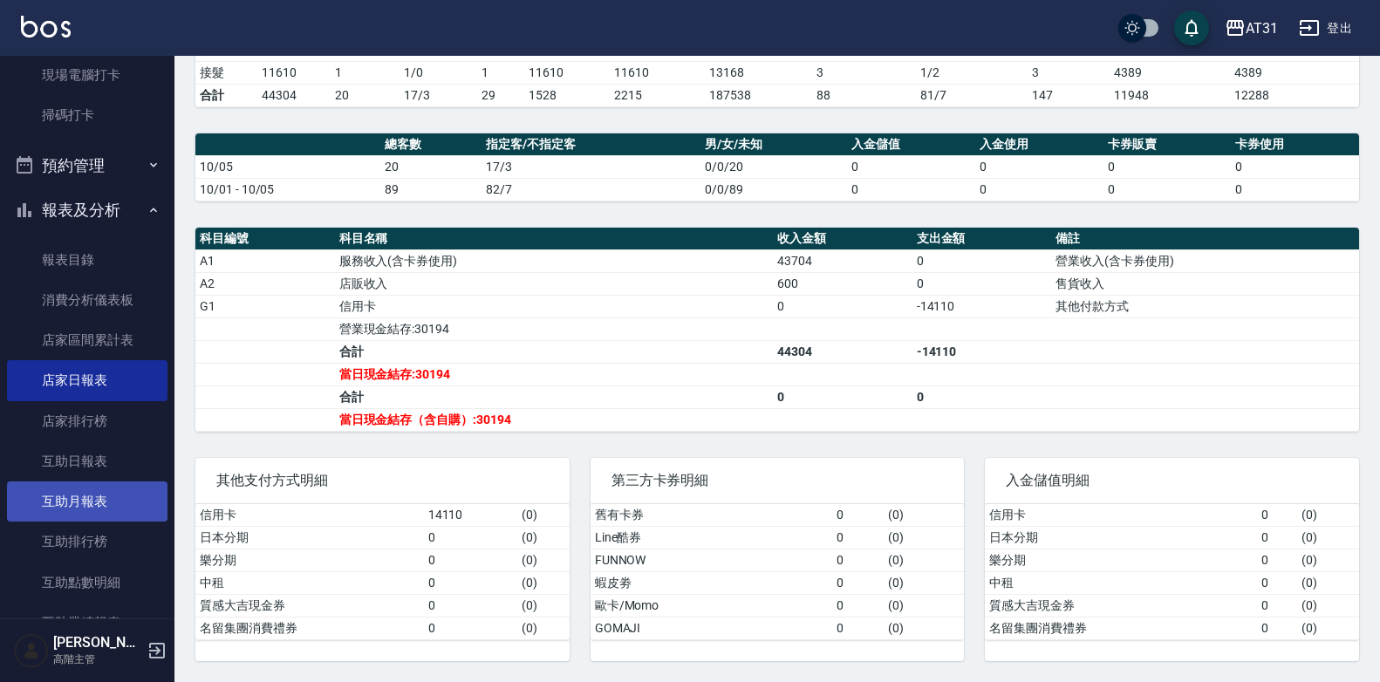
scroll to position [530, 0]
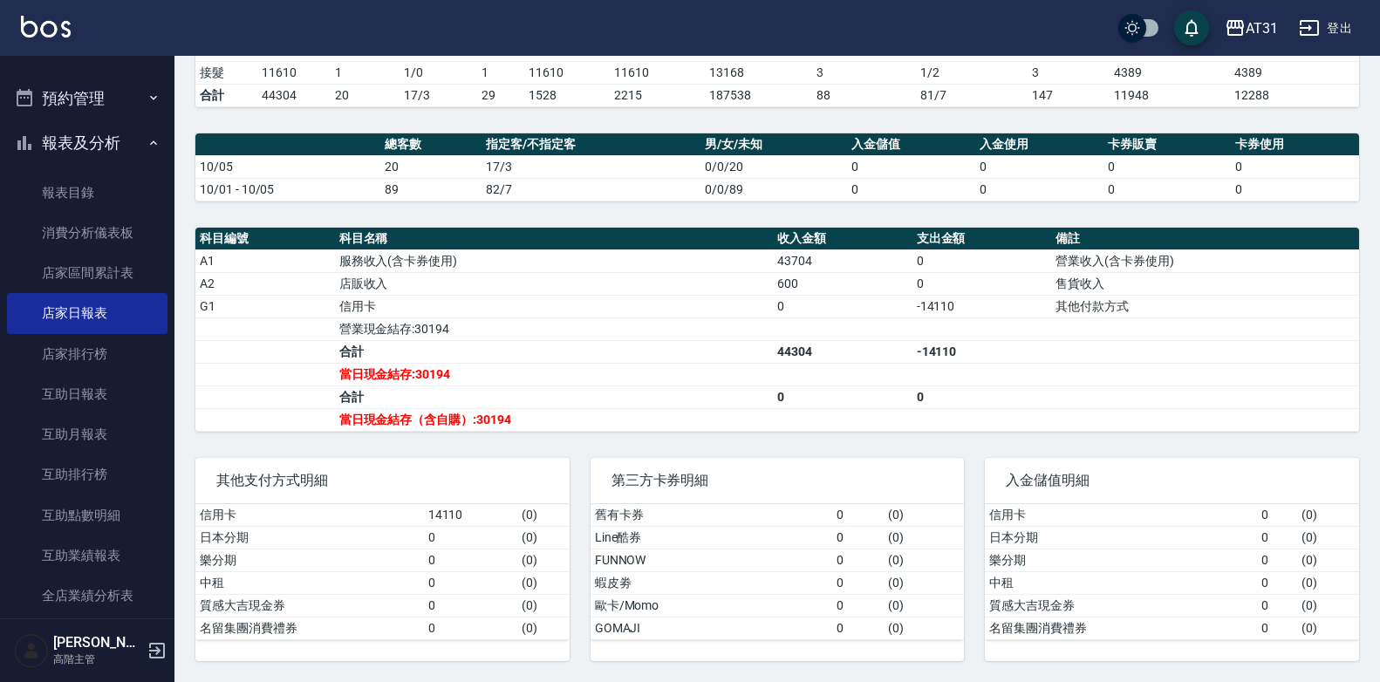
drag, startPoint x: 331, startPoint y: 346, endPoint x: 280, endPoint y: 345, distance: 51.5
drag, startPoint x: 280, startPoint y: 345, endPoint x: 258, endPoint y: 358, distance: 25.4
drag, startPoint x: 258, startPoint y: 358, endPoint x: 233, endPoint y: 380, distance: 34.0
click at [233, 380] on td "a dense table" at bounding box center [265, 374] width 140 height 23
drag, startPoint x: 622, startPoint y: 315, endPoint x: 536, endPoint y: 325, distance: 86.0
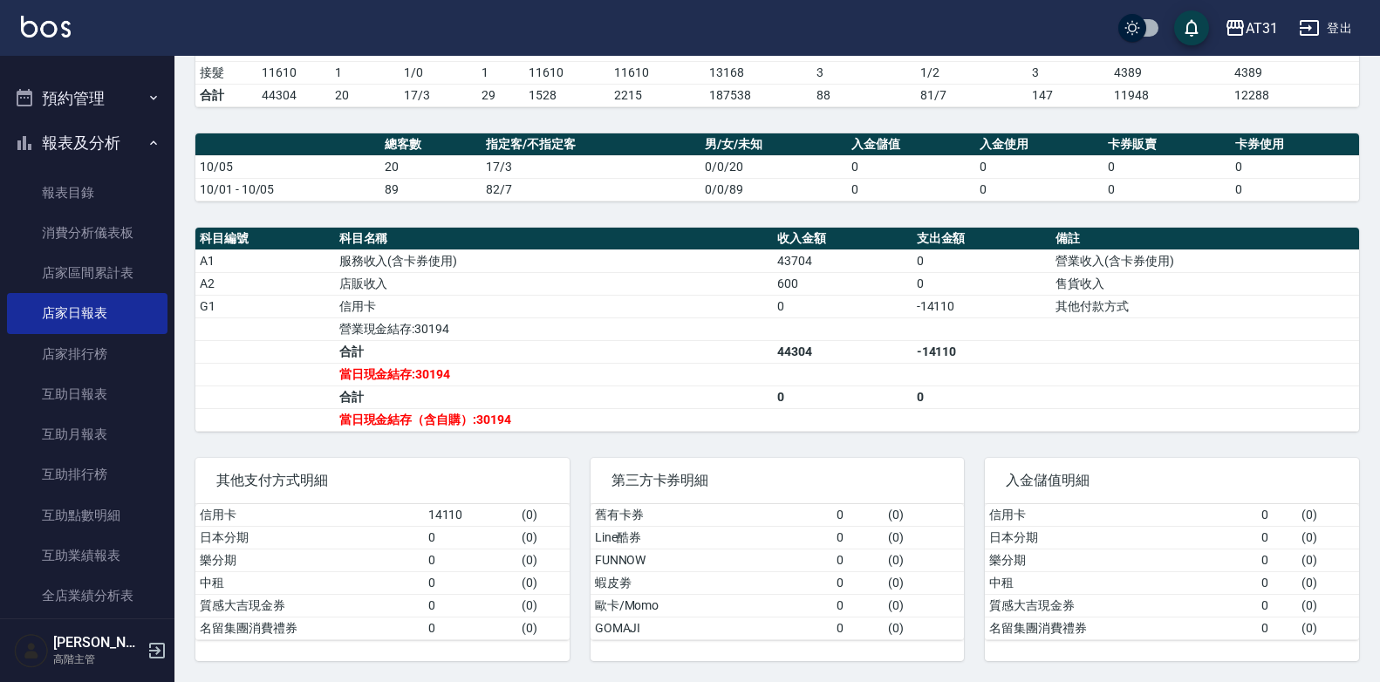
drag, startPoint x: 536, startPoint y: 325, endPoint x: 486, endPoint y: 343, distance: 53.8
drag, startPoint x: 486, startPoint y: 343, endPoint x: 448, endPoint y: 362, distance: 42.9
click at [448, 362] on td "合計" at bounding box center [554, 351] width 438 height 23
drag, startPoint x: 444, startPoint y: 364, endPoint x: 412, endPoint y: 385, distance: 38.5
drag, startPoint x: 412, startPoint y: 385, endPoint x: 388, endPoint y: 399, distance: 27.4
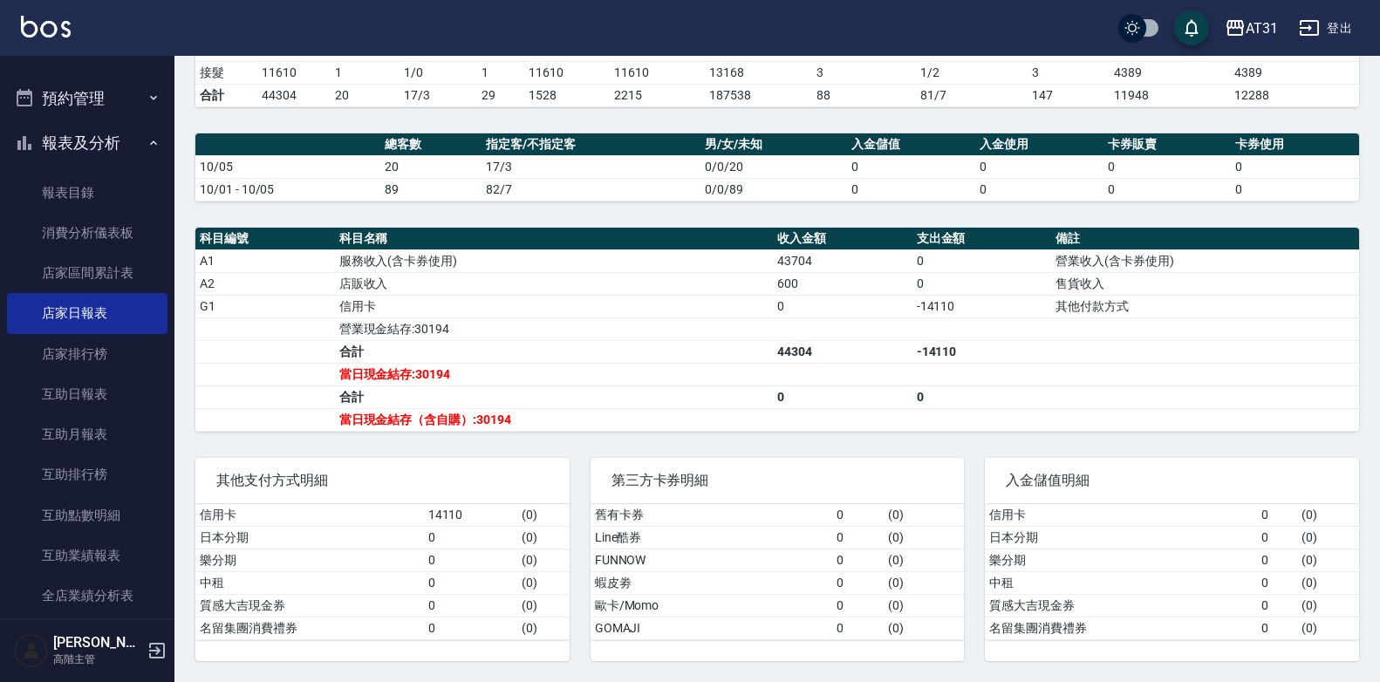
click at [388, 399] on td "合計" at bounding box center [554, 397] width 438 height 23
drag, startPoint x: 386, startPoint y: 400, endPoint x: 326, endPoint y: 426, distance: 65.3
click at [326, 426] on td "a dense table" at bounding box center [265, 419] width 140 height 23
drag, startPoint x: 643, startPoint y: 386, endPoint x: 546, endPoint y: 371, distance: 98.1
drag, startPoint x: 546, startPoint y: 371, endPoint x: 492, endPoint y: 389, distance: 57.1
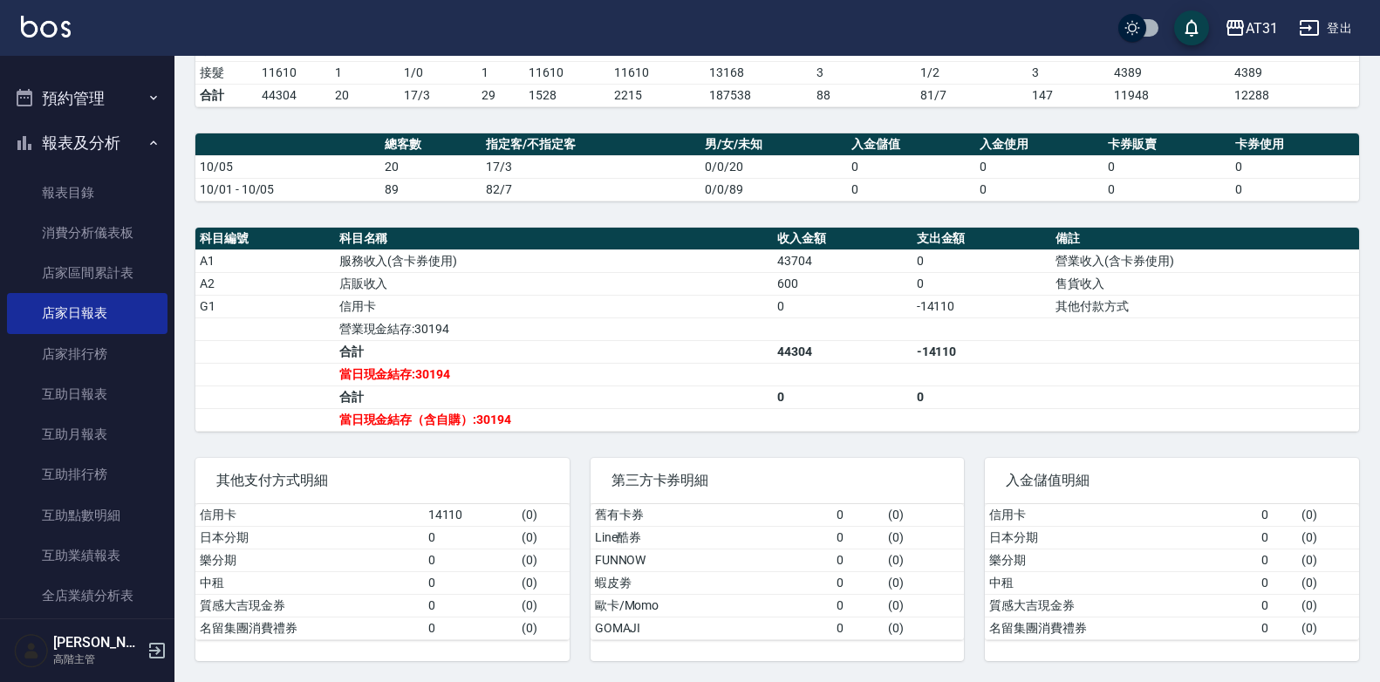
drag, startPoint x: 492, startPoint y: 389, endPoint x: 443, endPoint y: 398, distance: 49.6
drag, startPoint x: 443, startPoint y: 398, endPoint x: 432, endPoint y: 410, distance: 16.7
click at [432, 410] on td "當日現金結存（含自購）:30194" at bounding box center [554, 419] width 438 height 23
drag, startPoint x: 432, startPoint y: 410, endPoint x: 410, endPoint y: 421, distance: 24.6
drag, startPoint x: 410, startPoint y: 421, endPoint x: 379, endPoint y: 427, distance: 32.0
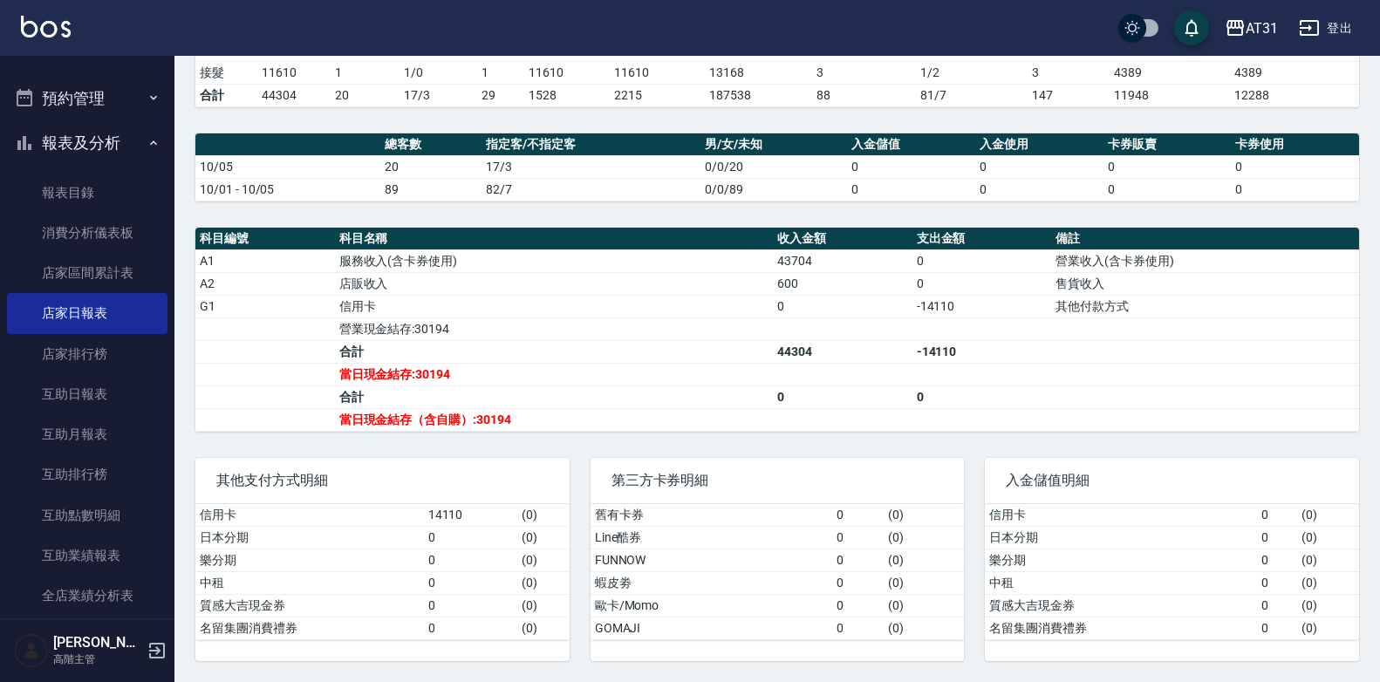
click at [379, 427] on td "當日現金結存（含自購）:30194" at bounding box center [554, 419] width 438 height 23
drag, startPoint x: 373, startPoint y: 433, endPoint x: 298, endPoint y: 449, distance: 76.8
click at [298, 449] on div "其他支付方式明細 信用卡 14110 ( 0 ) 日本分期 0 ( 0 ) 樂分期 0 ( 0 ) 中租 0 ( 0 ) 質感大吉現金券 0 ( 0 ) 名留…" at bounding box center [371, 549] width 395 height 224
drag, startPoint x: 416, startPoint y: 366, endPoint x: 344, endPoint y: 405, distance: 82.4
click at [344, 405] on td "合計" at bounding box center [554, 397] width 438 height 23
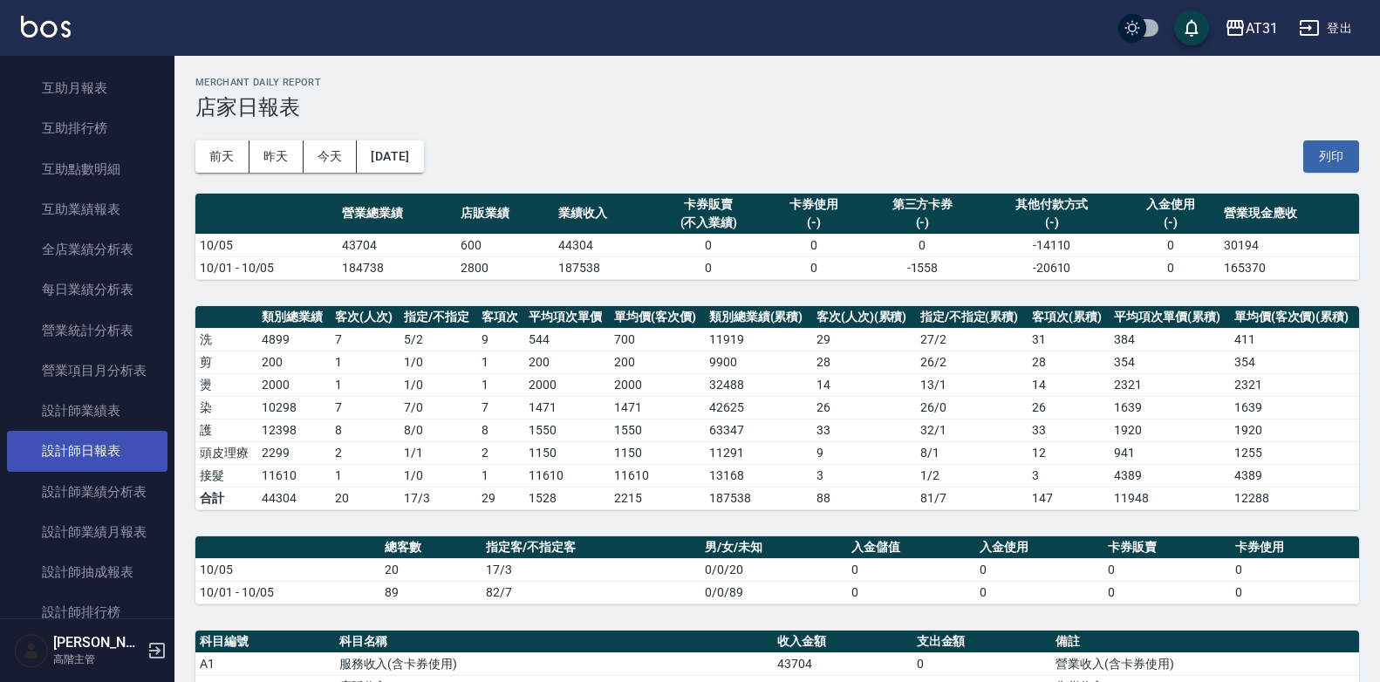
scroll to position [879, 0]
click at [114, 440] on link "設計師日報表" at bounding box center [87, 448] width 161 height 40
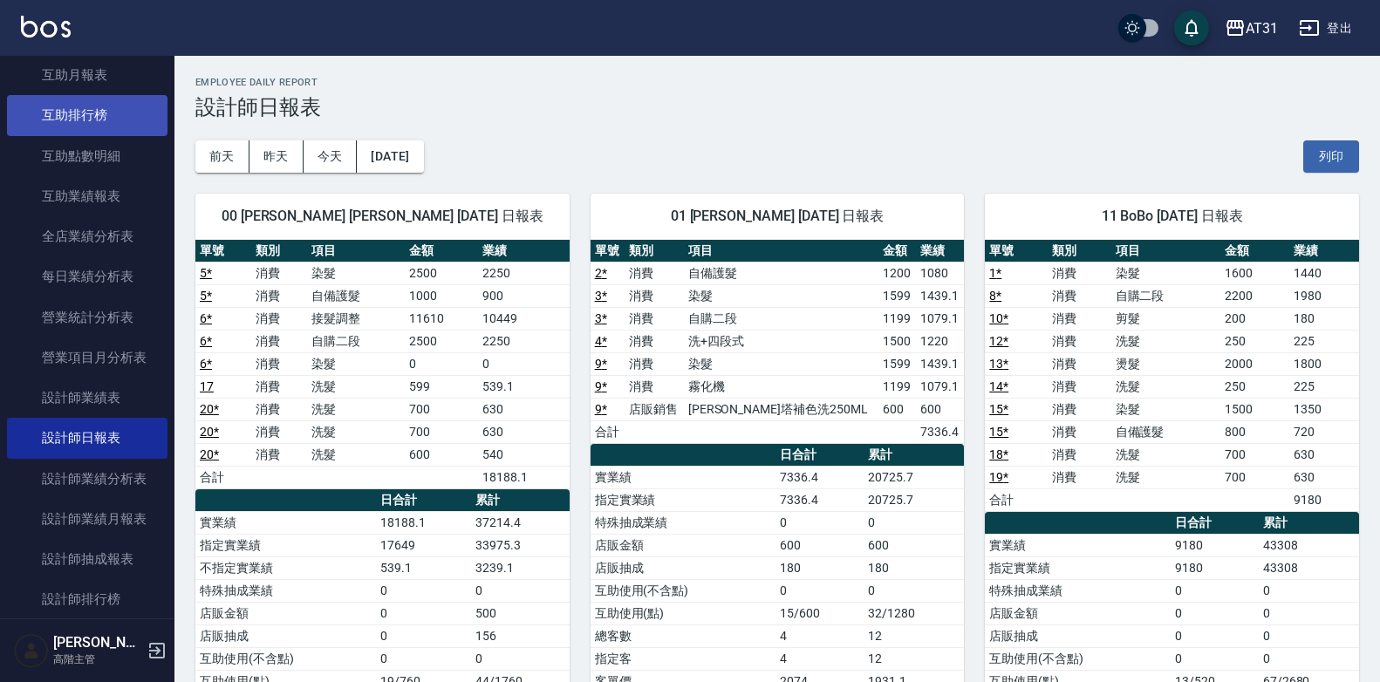
scroll to position [792, 0]
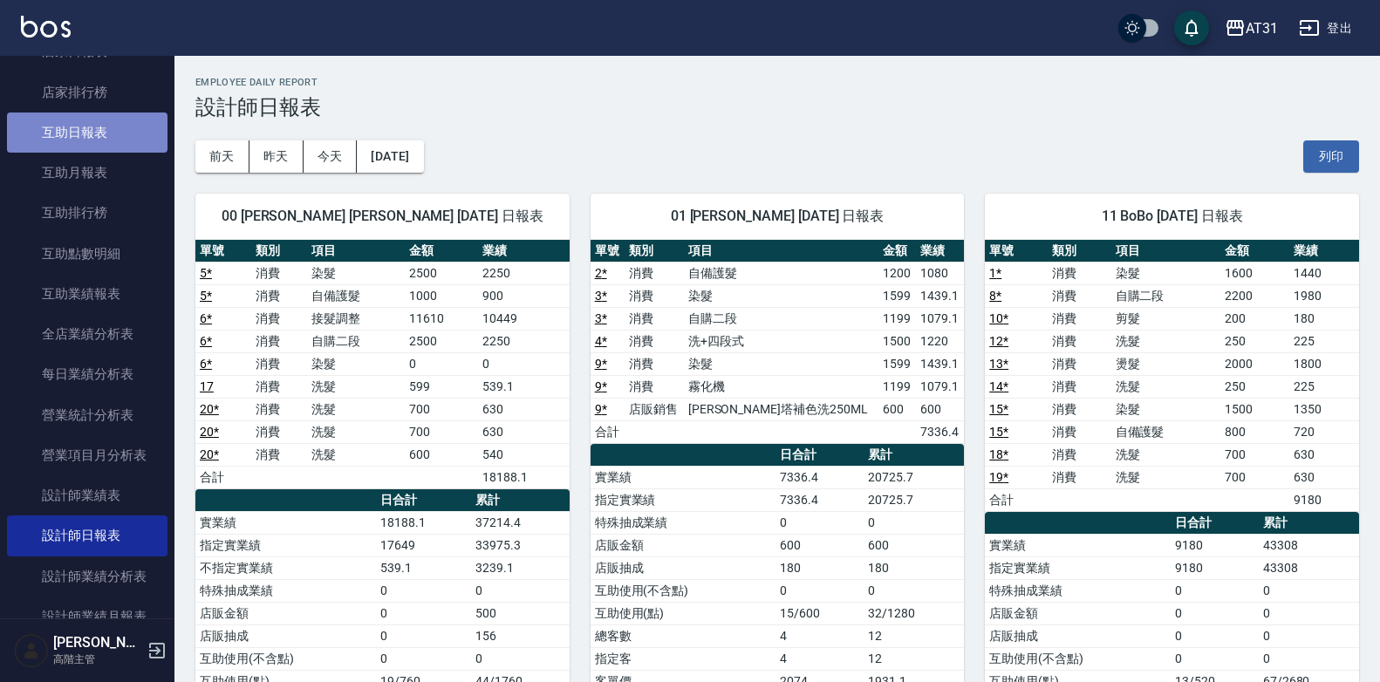
click at [119, 127] on link "互助日報表" at bounding box center [87, 133] width 161 height 40
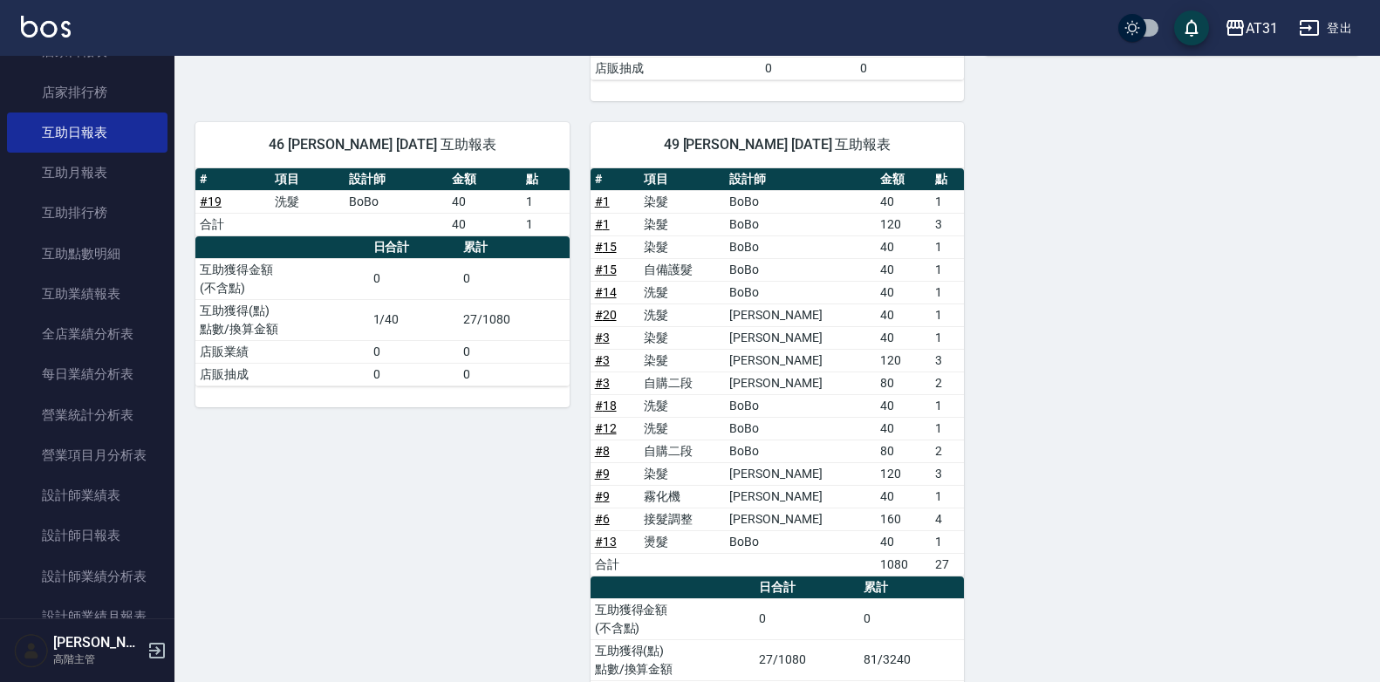
scroll to position [622, 0]
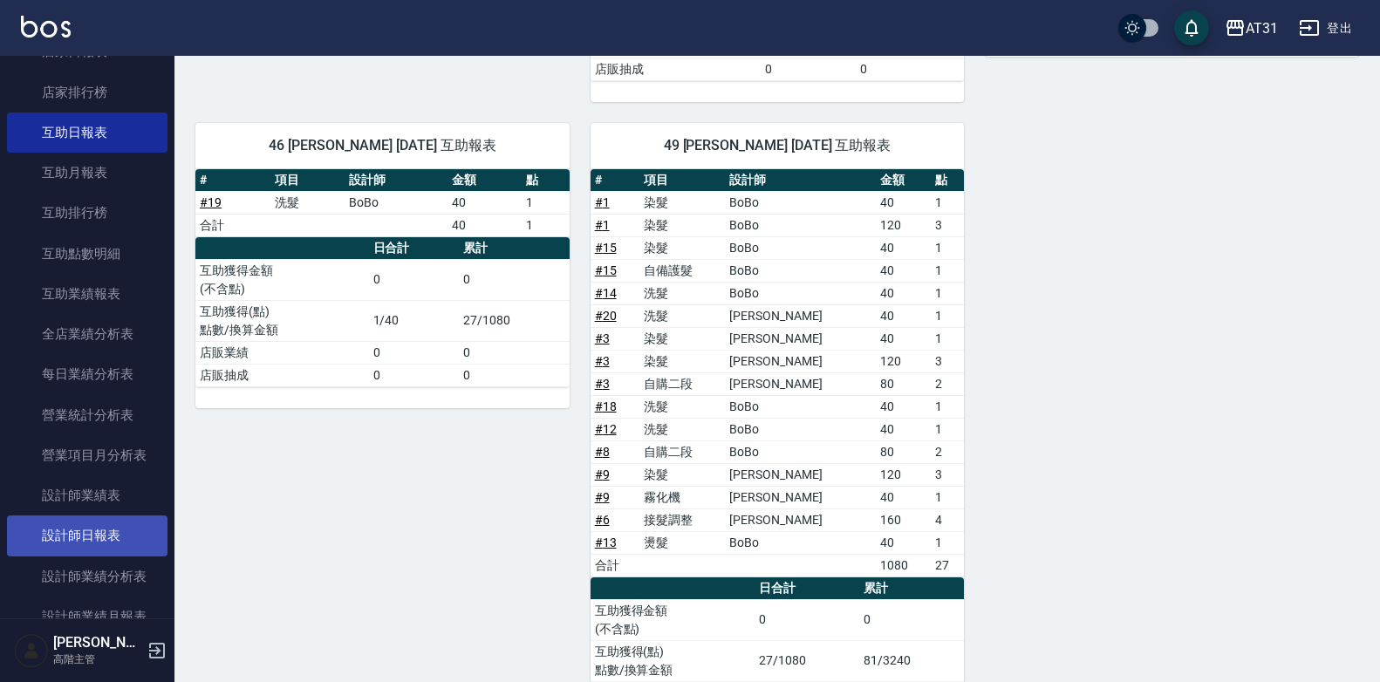
click at [72, 525] on link "設計師日報表" at bounding box center [87, 536] width 161 height 40
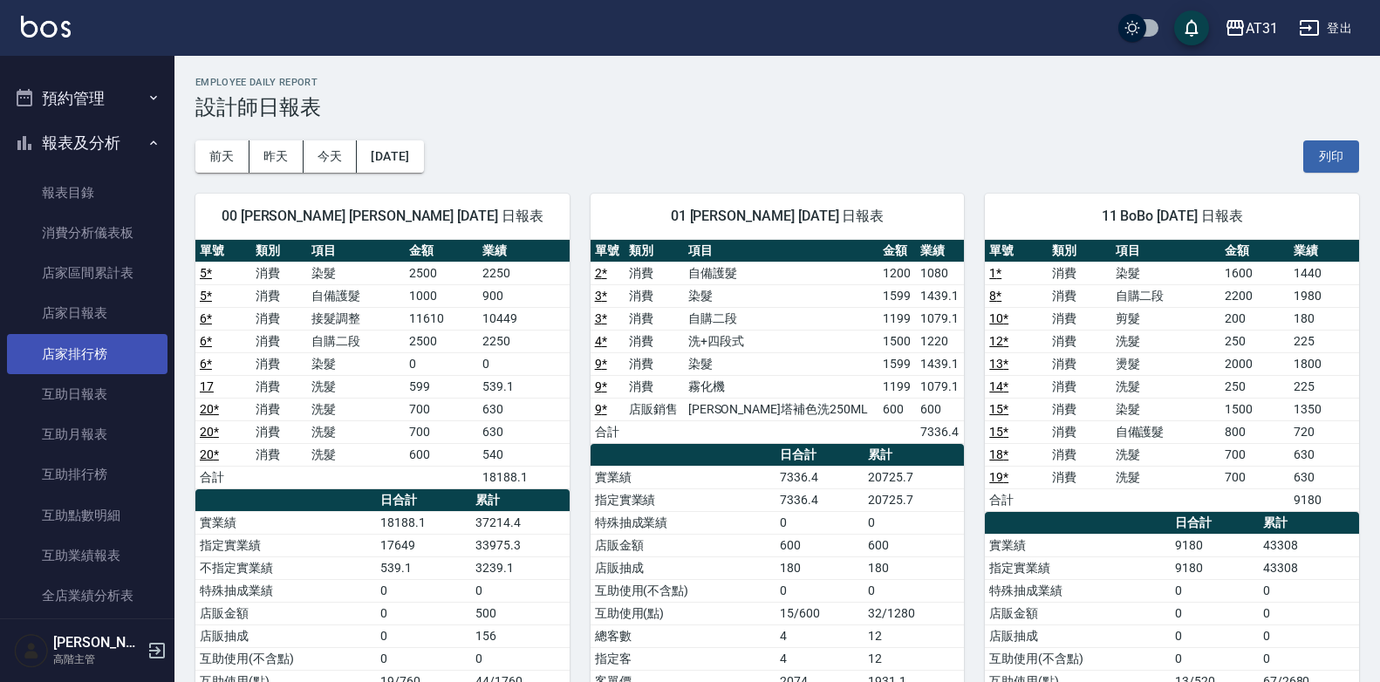
scroll to position [618, 0]
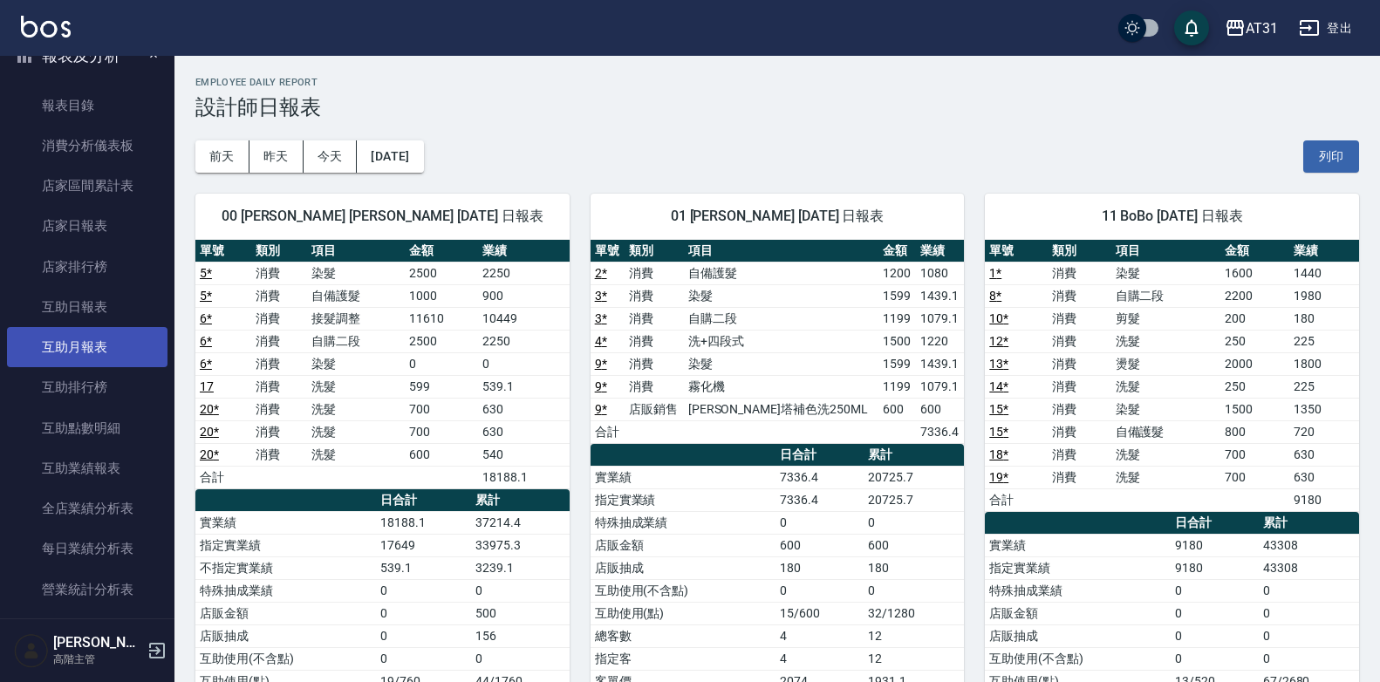
click at [99, 353] on link "互助月報表" at bounding box center [87, 347] width 161 height 40
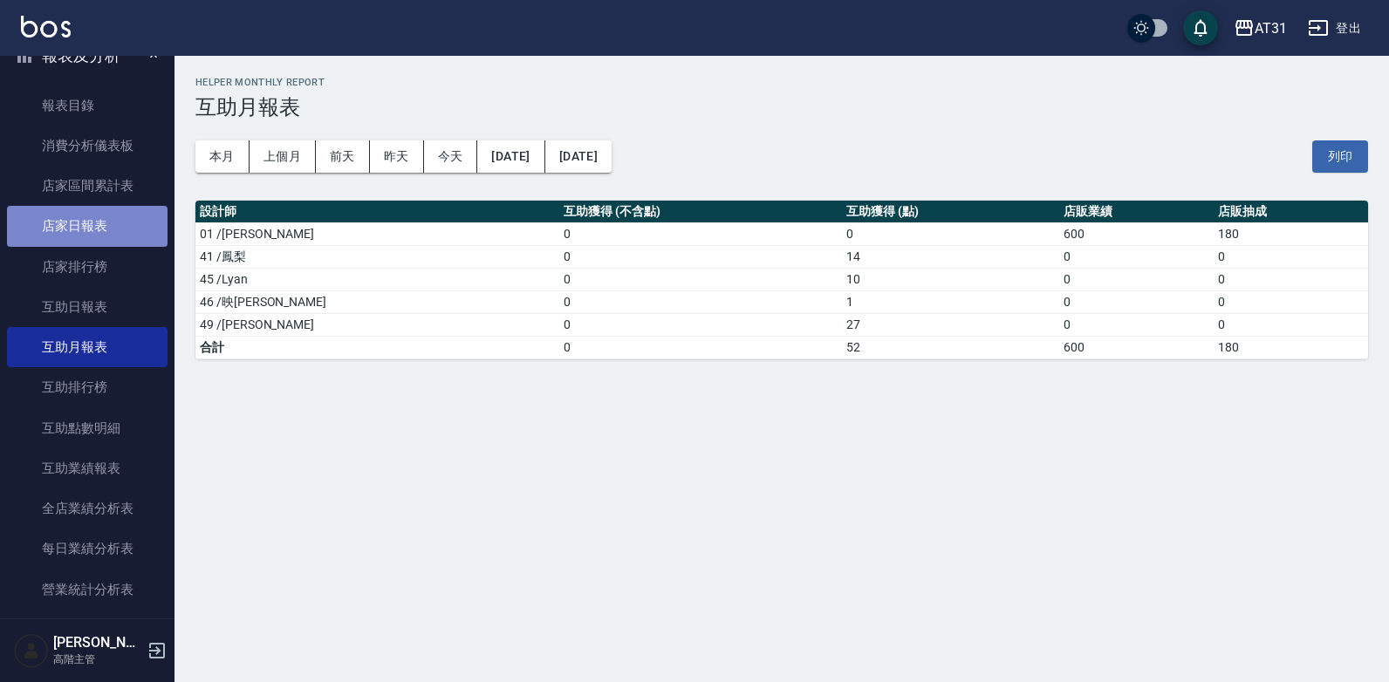
click at [94, 225] on link "店家日報表" at bounding box center [87, 226] width 161 height 40
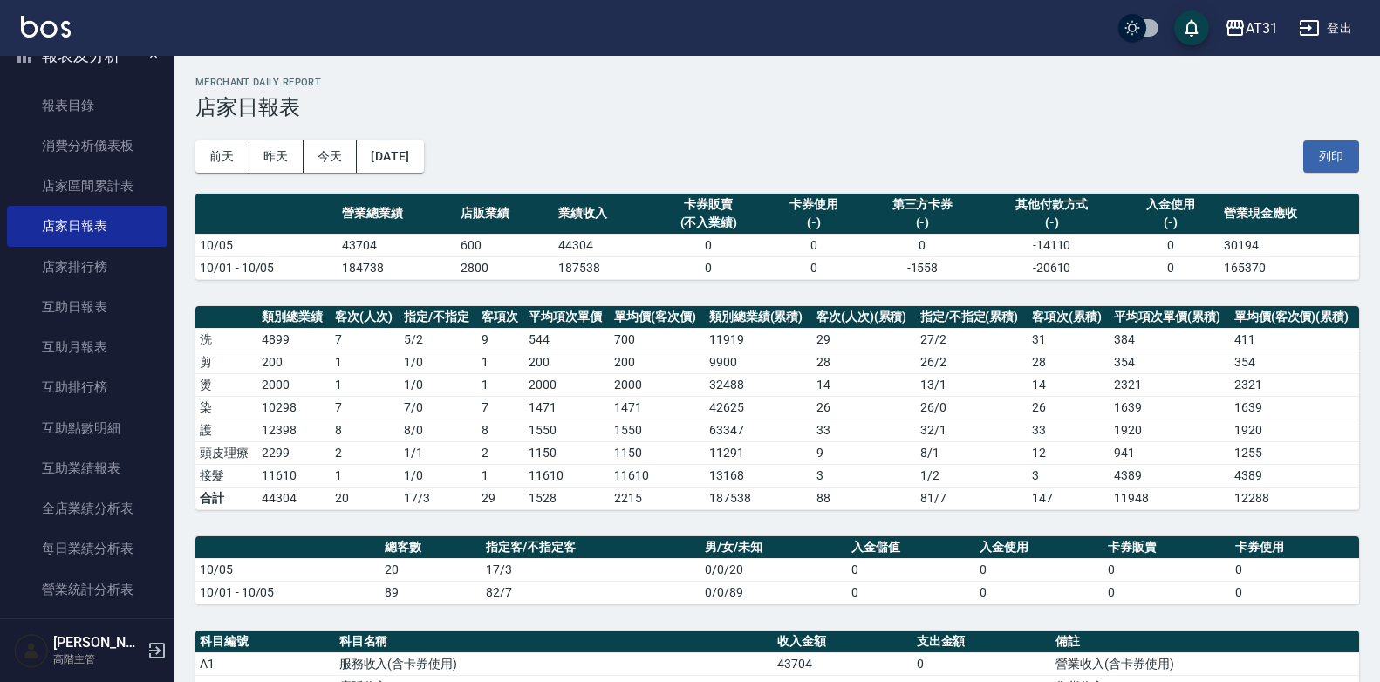
drag, startPoint x: 605, startPoint y: 270, endPoint x: 564, endPoint y: 287, distance: 43.8
drag, startPoint x: 564, startPoint y: 287, endPoint x: 441, endPoint y: 311, distance: 126.3
click at [441, 311] on th "指定/不指定" at bounding box center [439, 317] width 78 height 23
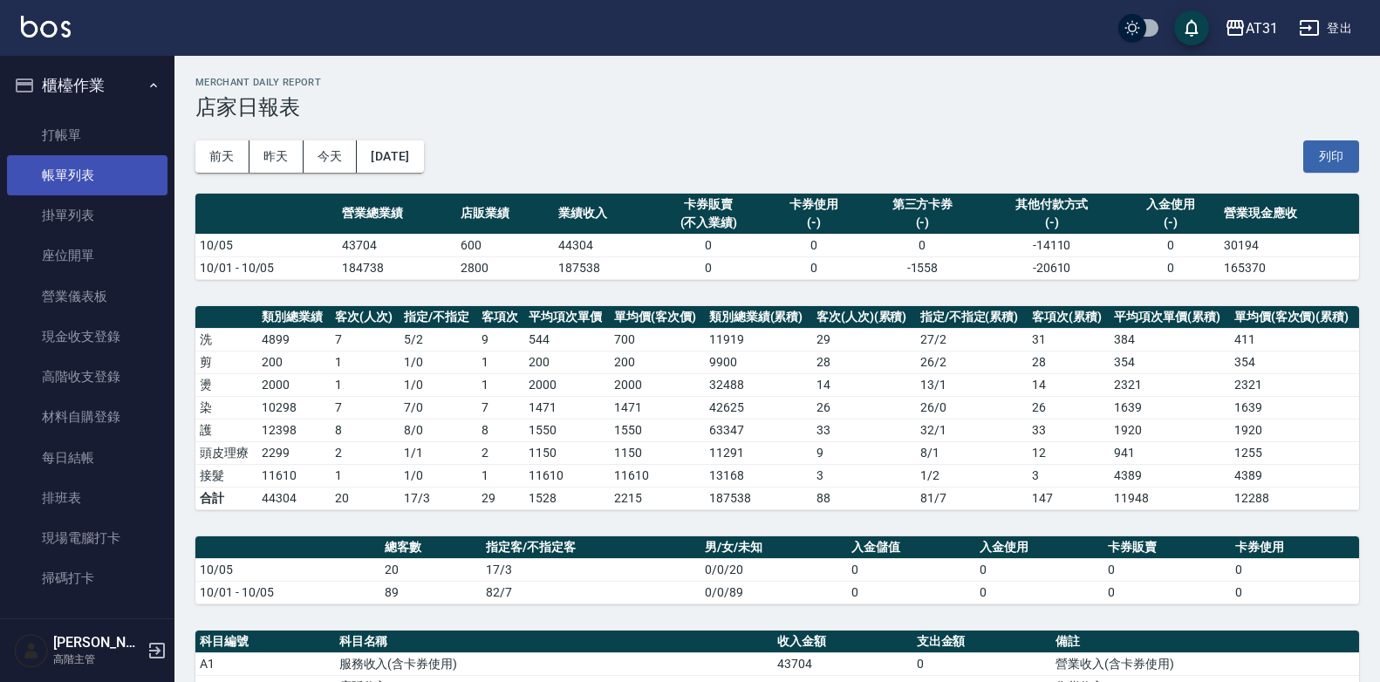
click at [72, 182] on link "帳單列表" at bounding box center [87, 175] width 161 height 40
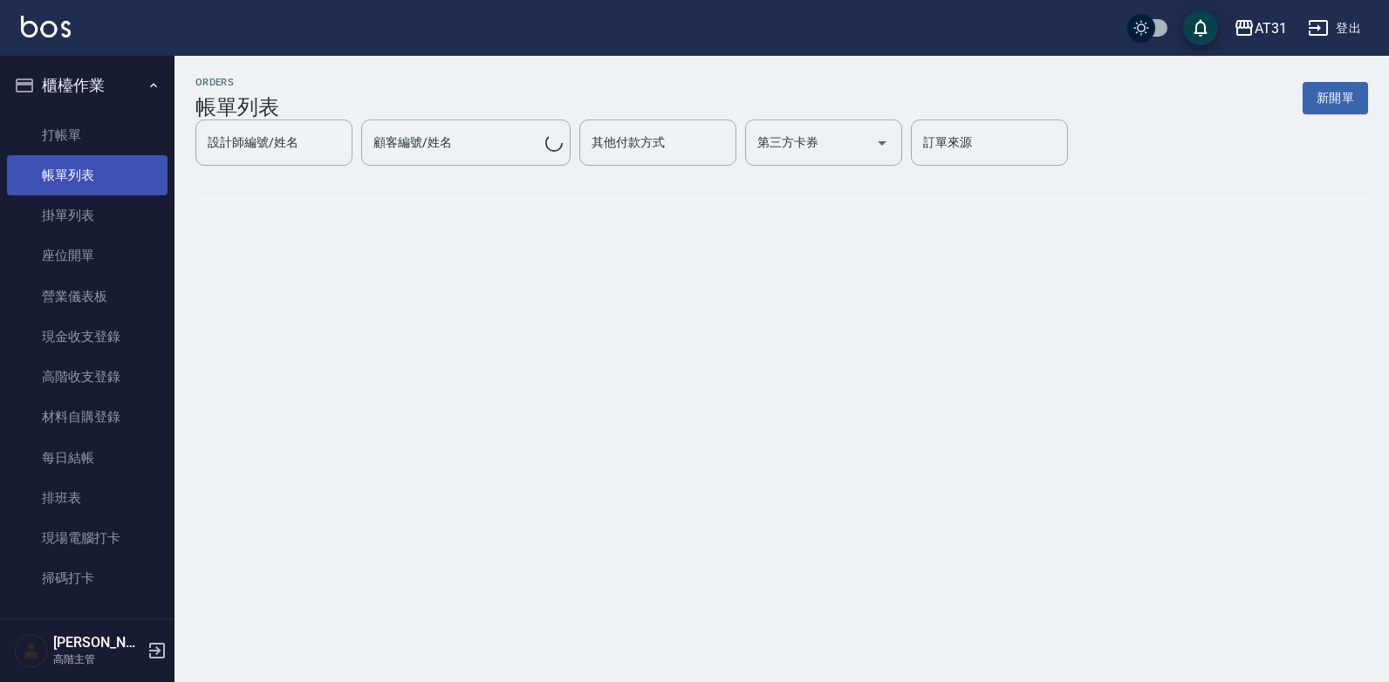
click at [133, 166] on link "帳單列表" at bounding box center [87, 175] width 161 height 40
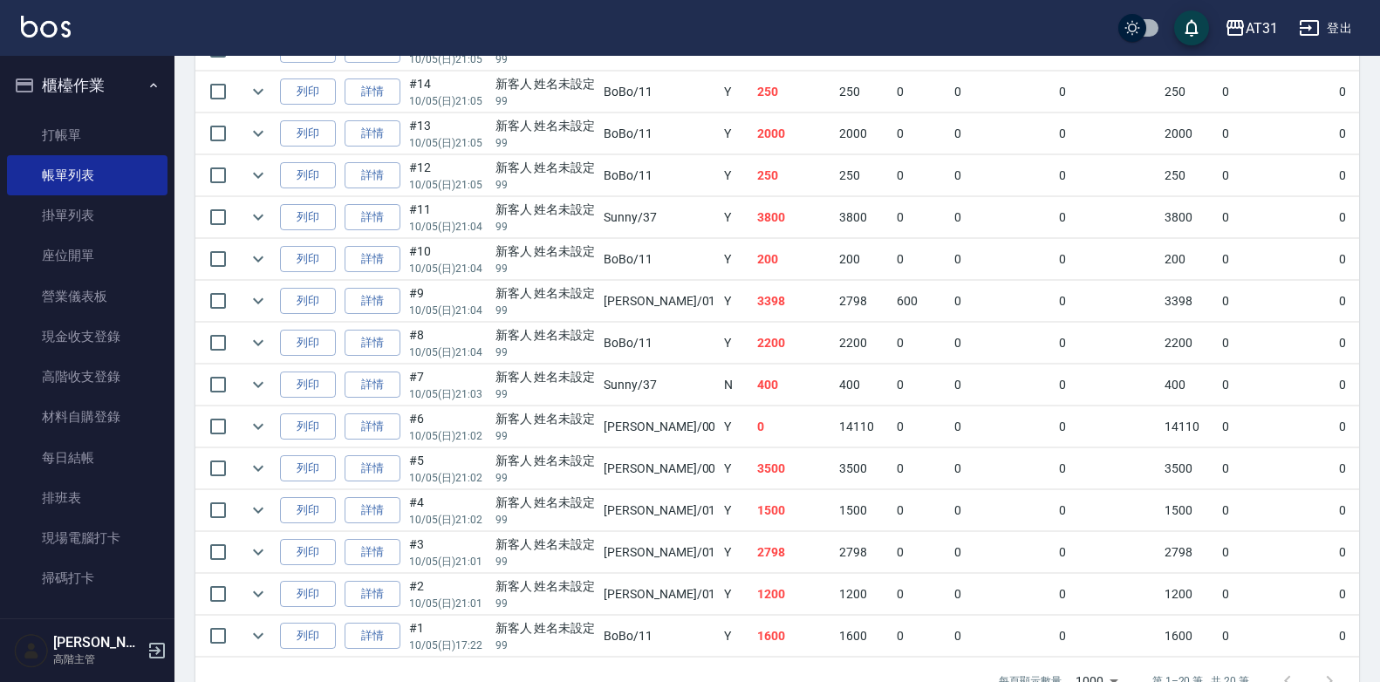
scroll to position [674, 0]
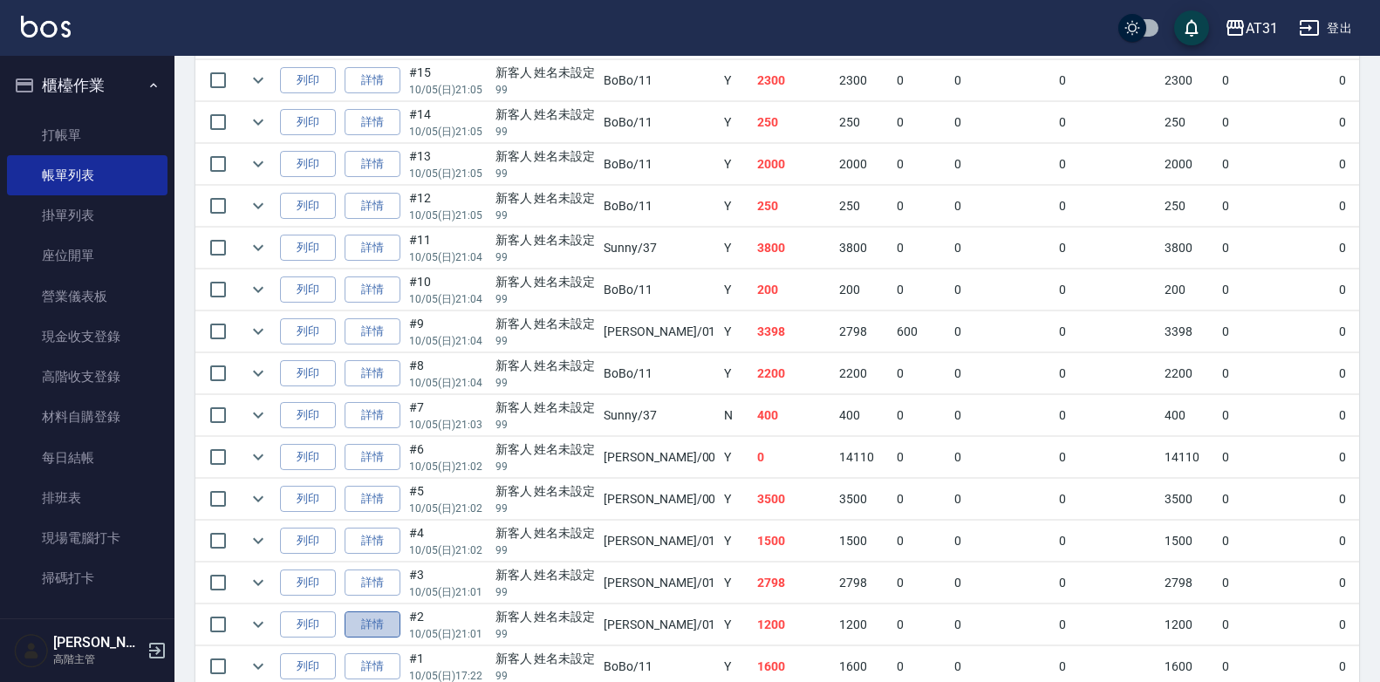
click at [379, 624] on link "詳情" at bounding box center [373, 625] width 56 height 27
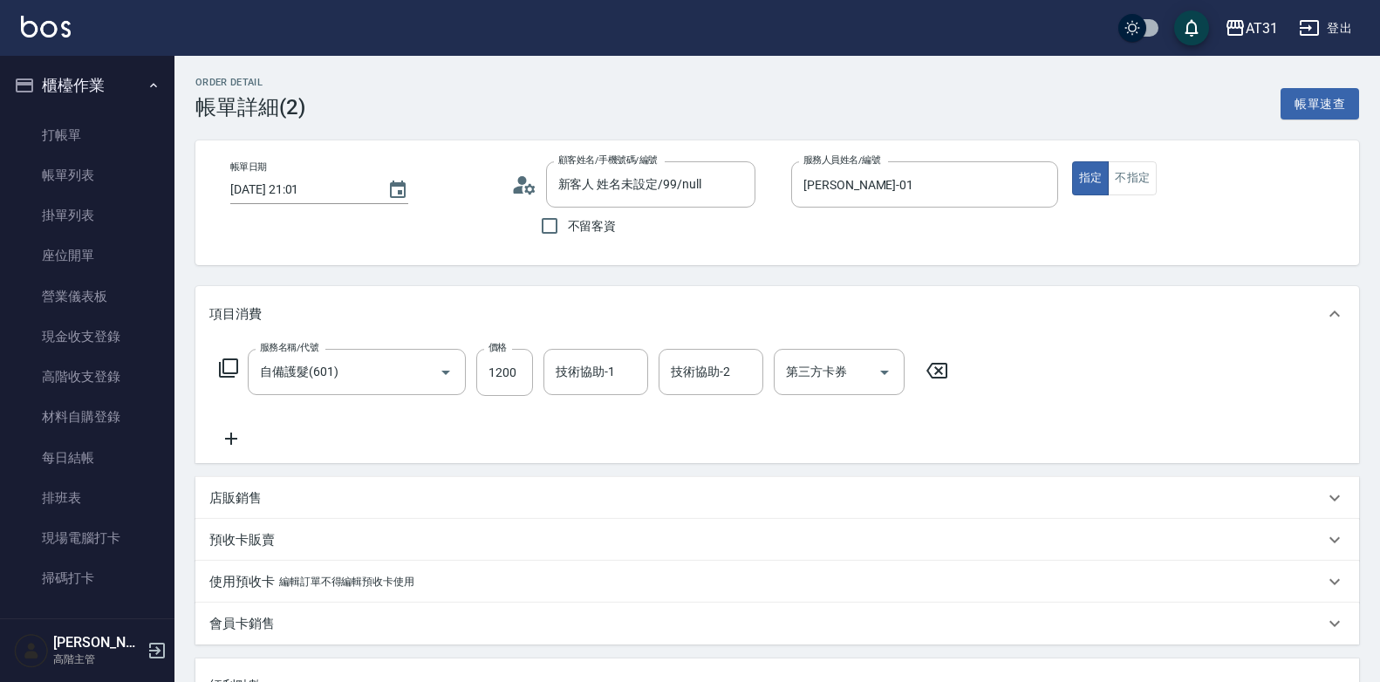
click at [584, 379] on input "技術協助-1" at bounding box center [595, 372] width 89 height 31
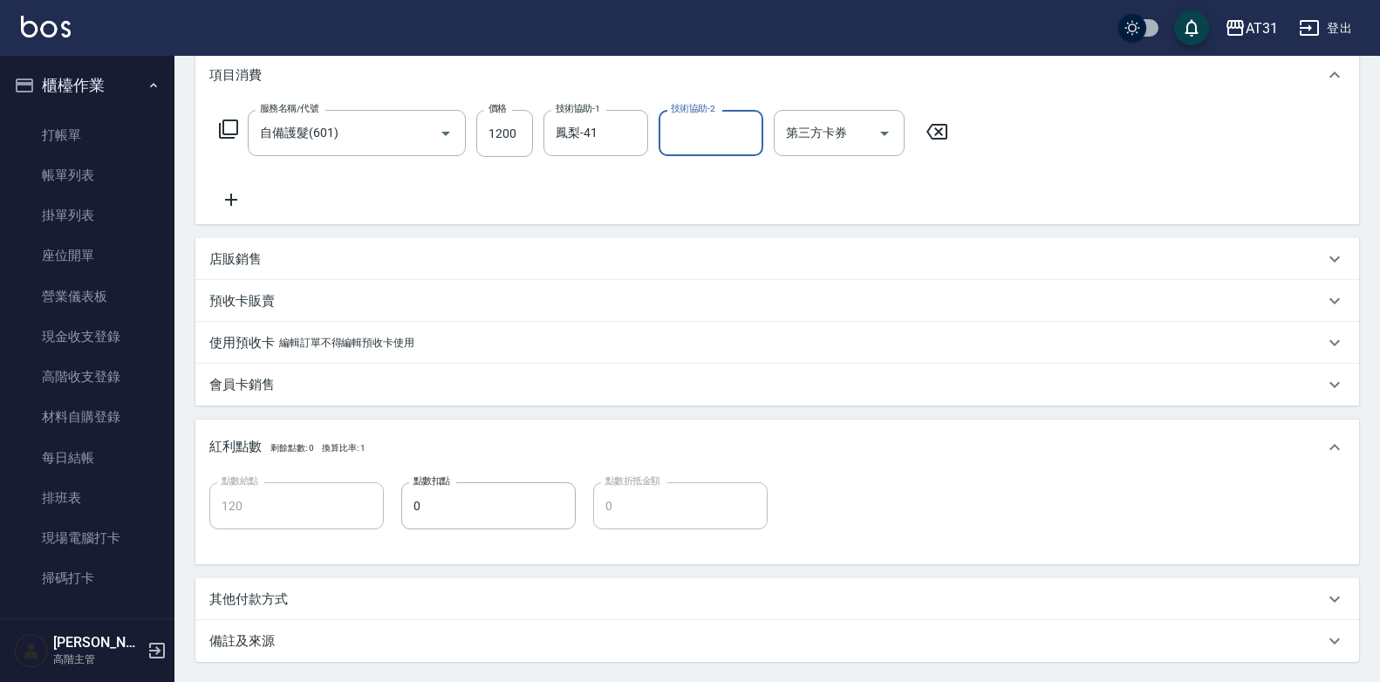
scroll to position [407, 0]
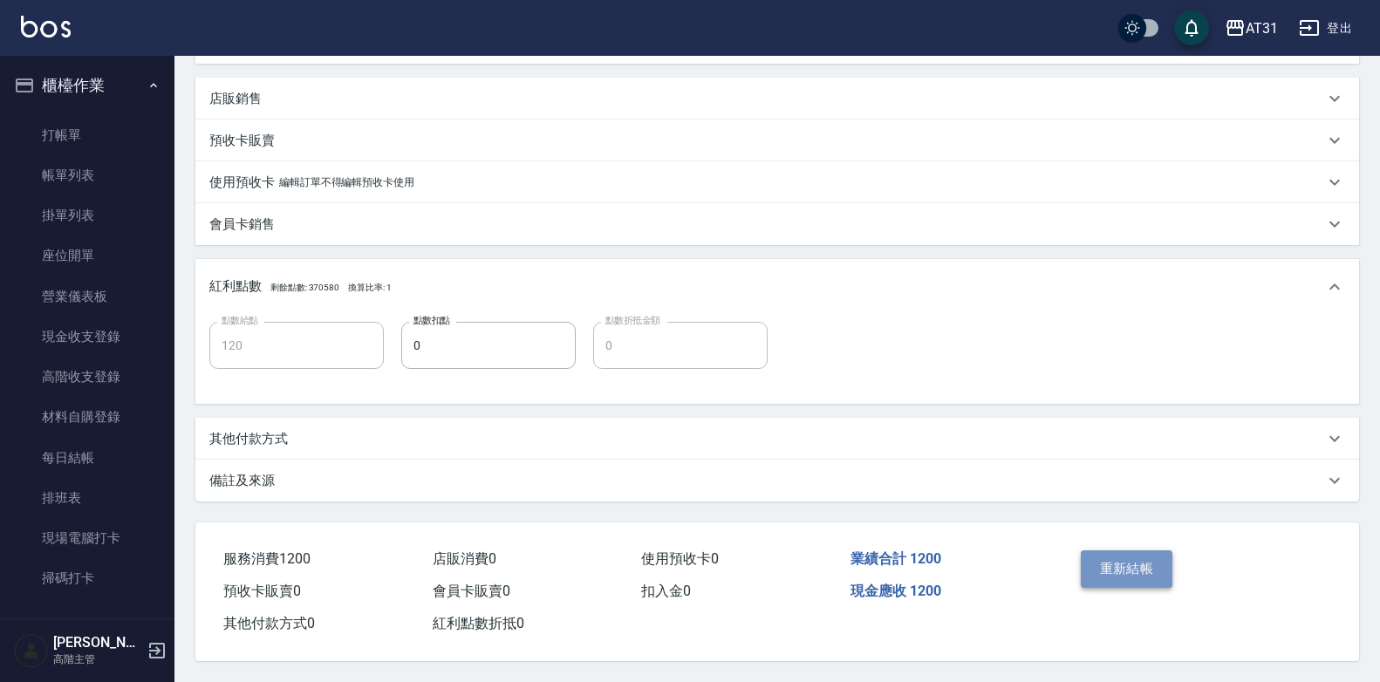
click at [1112, 554] on button "重新結帳" at bounding box center [1127, 568] width 92 height 37
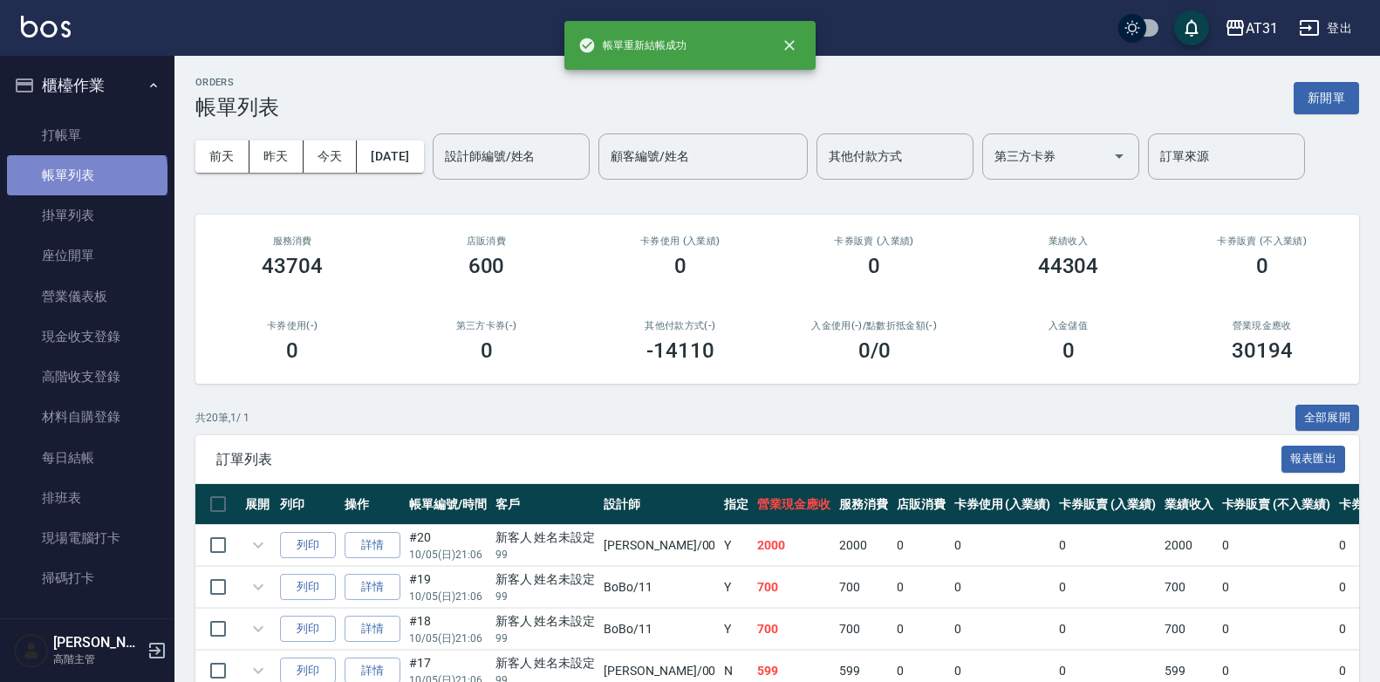
click at [85, 178] on link "帳單列表" at bounding box center [87, 175] width 161 height 40
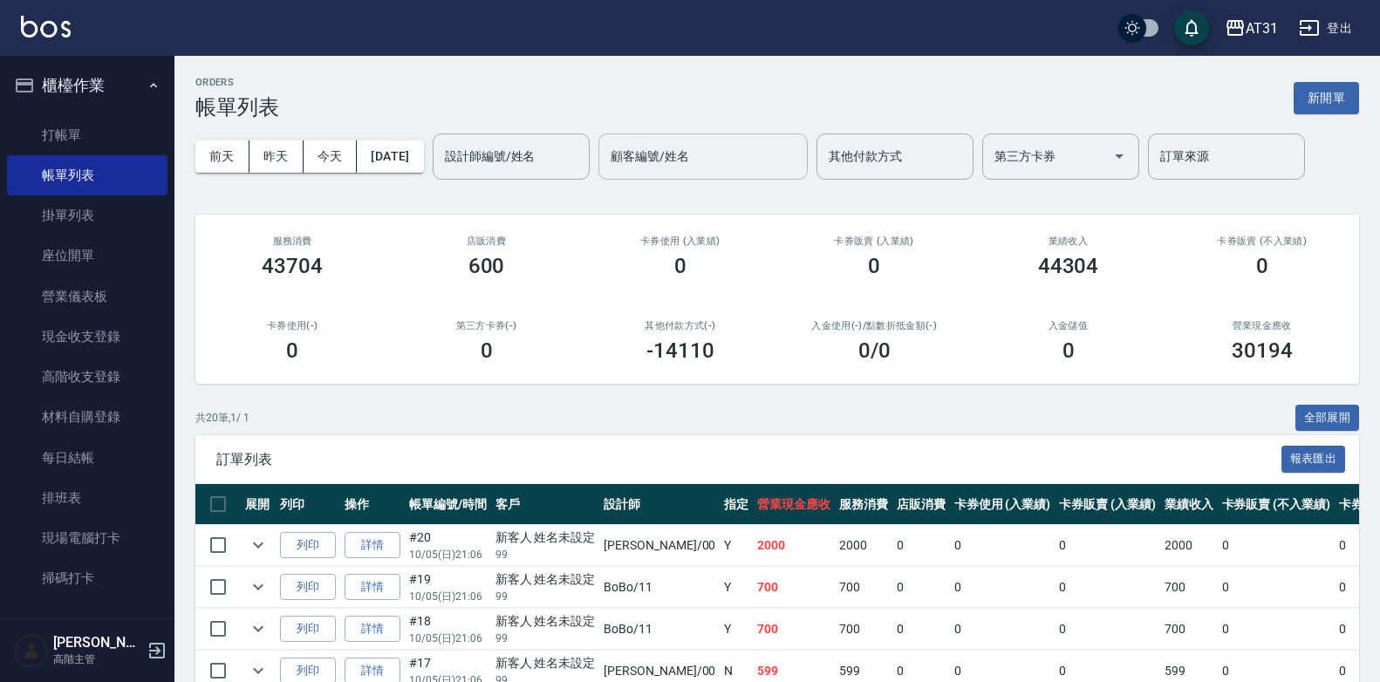
drag, startPoint x: 677, startPoint y: 167, endPoint x: 666, endPoint y: 174, distance: 13.3
click at [670, 171] on input "顧客編號/姓名" at bounding box center [703, 156] width 194 height 31
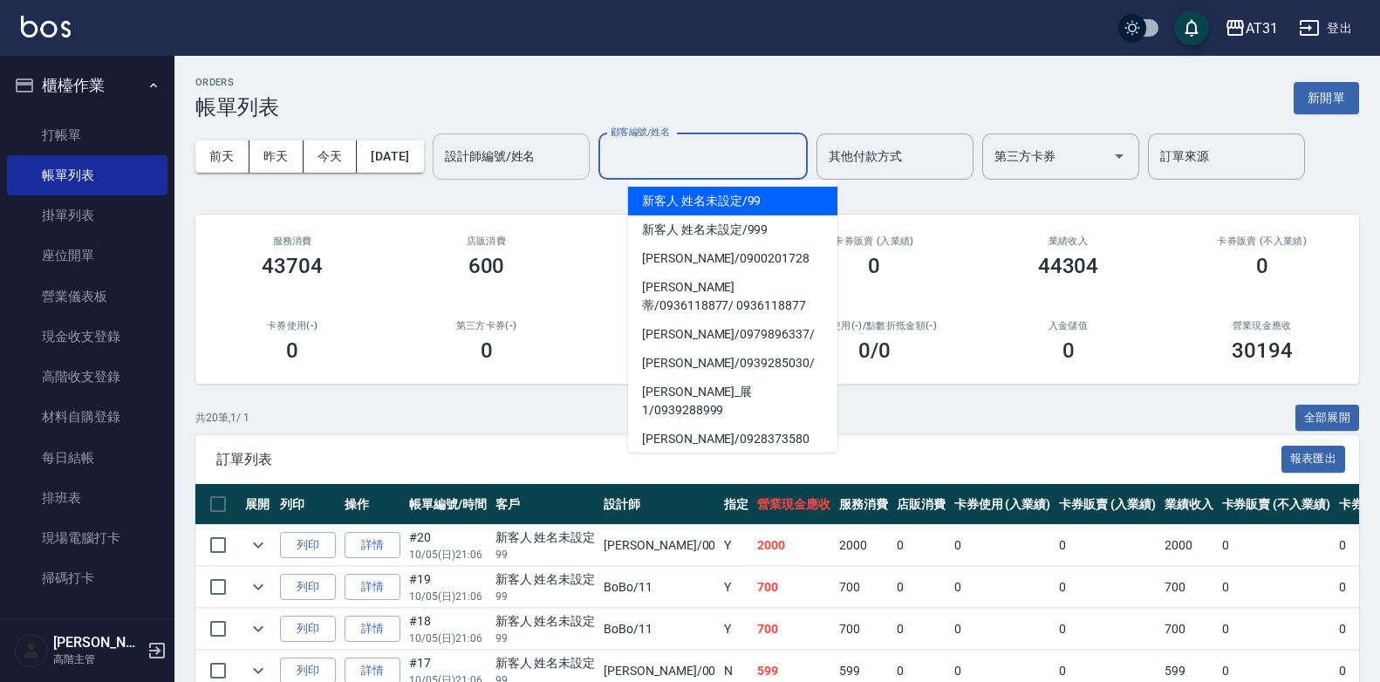
drag, startPoint x: 502, startPoint y: 133, endPoint x: 512, endPoint y: 145, distance: 14.9
click at [502, 133] on div "設計師編號/姓名" at bounding box center [511, 156] width 157 height 46
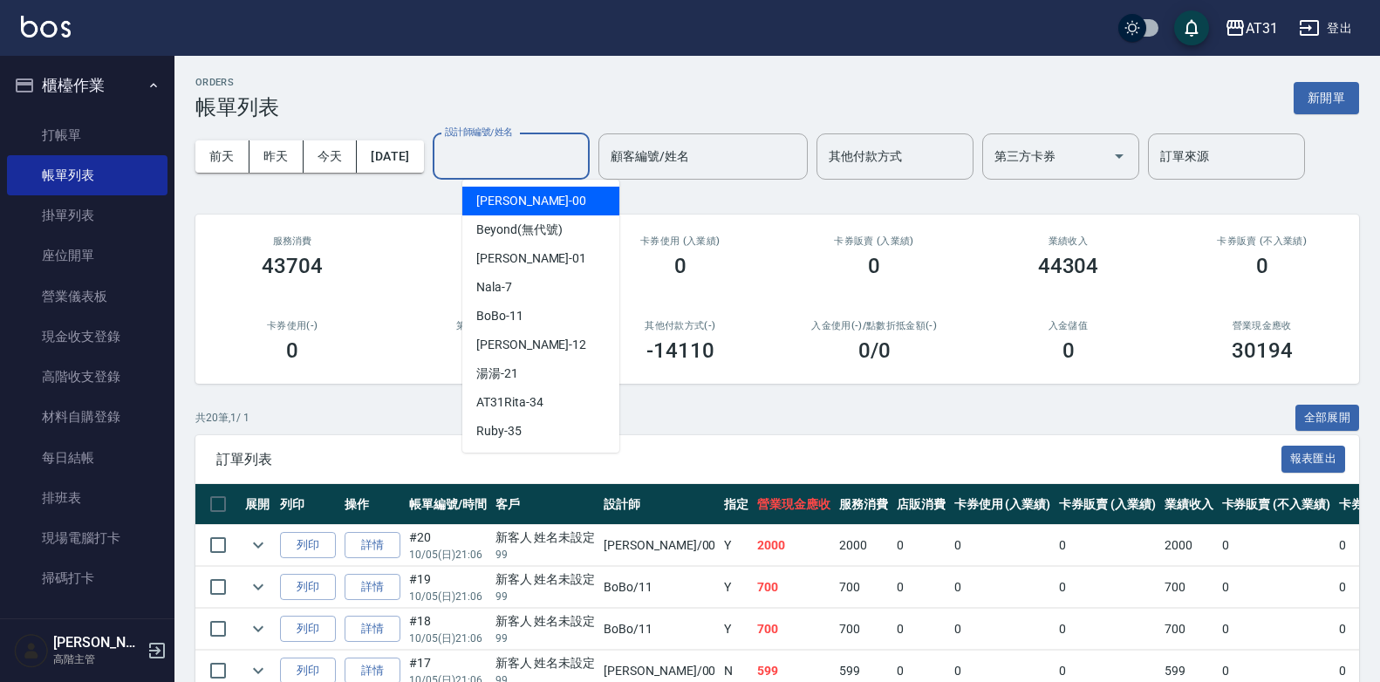
click at [513, 146] on input "設計師編號/姓名" at bounding box center [511, 156] width 141 height 31
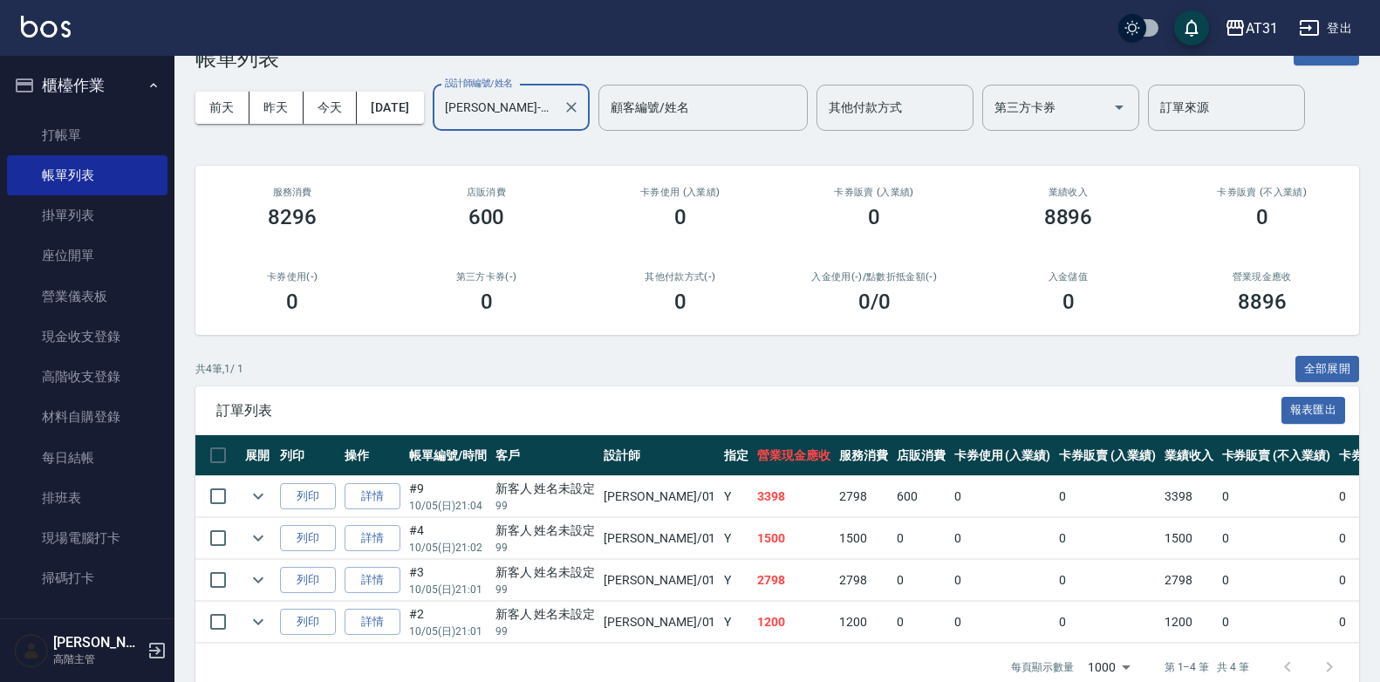
scroll to position [92, 0]
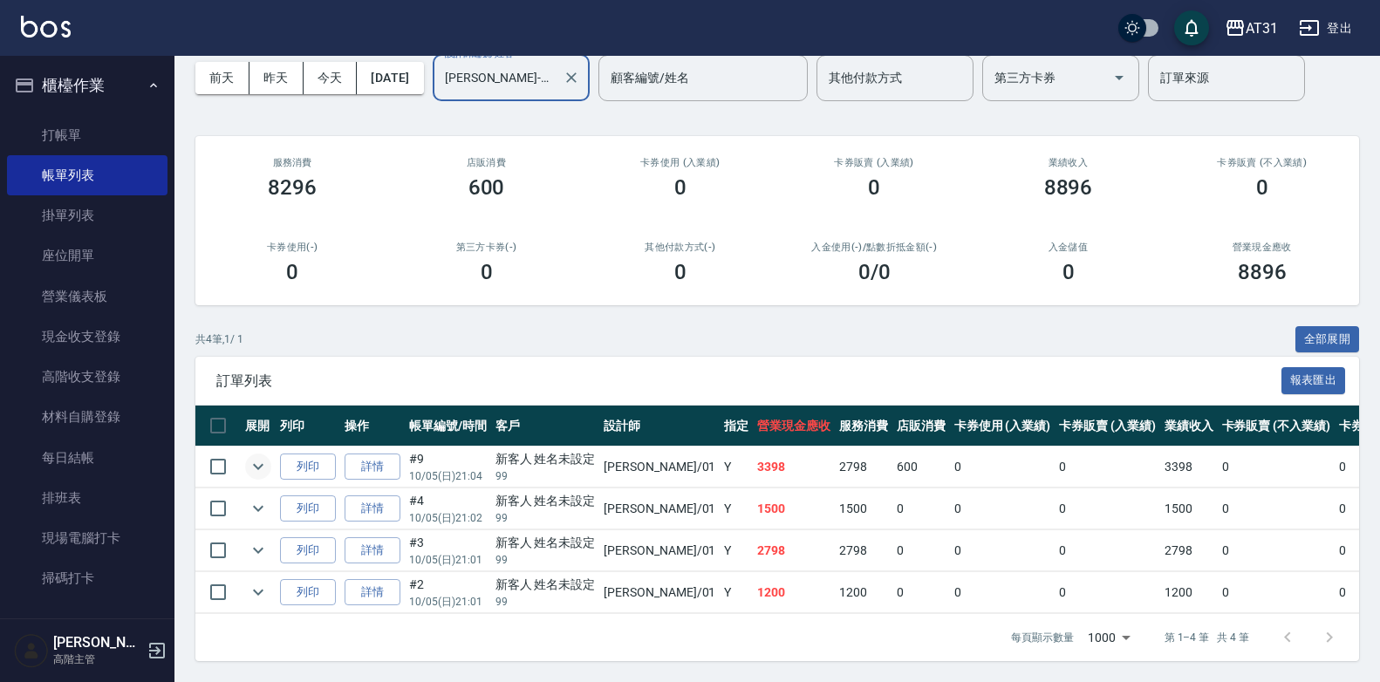
click at [260, 461] on icon "expand row" at bounding box center [258, 466] width 21 height 21
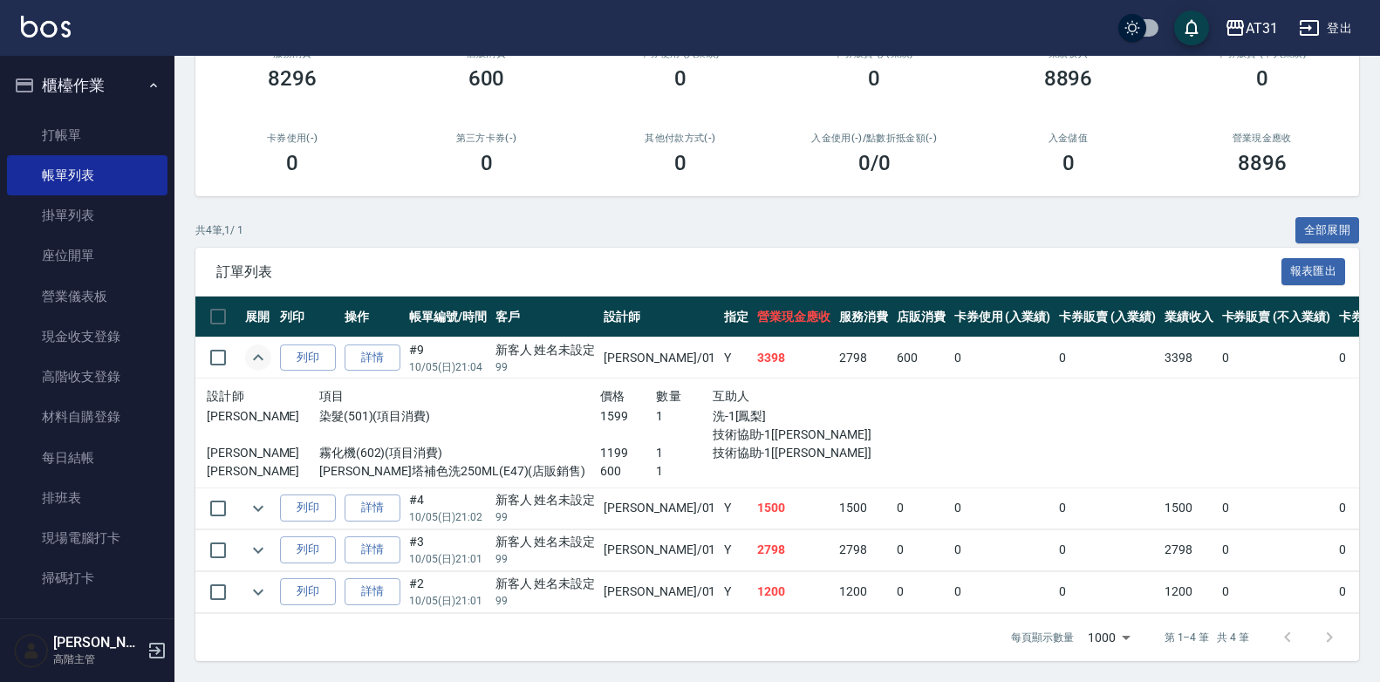
scroll to position [201, 0]
click at [371, 345] on link "詳情" at bounding box center [373, 358] width 56 height 27
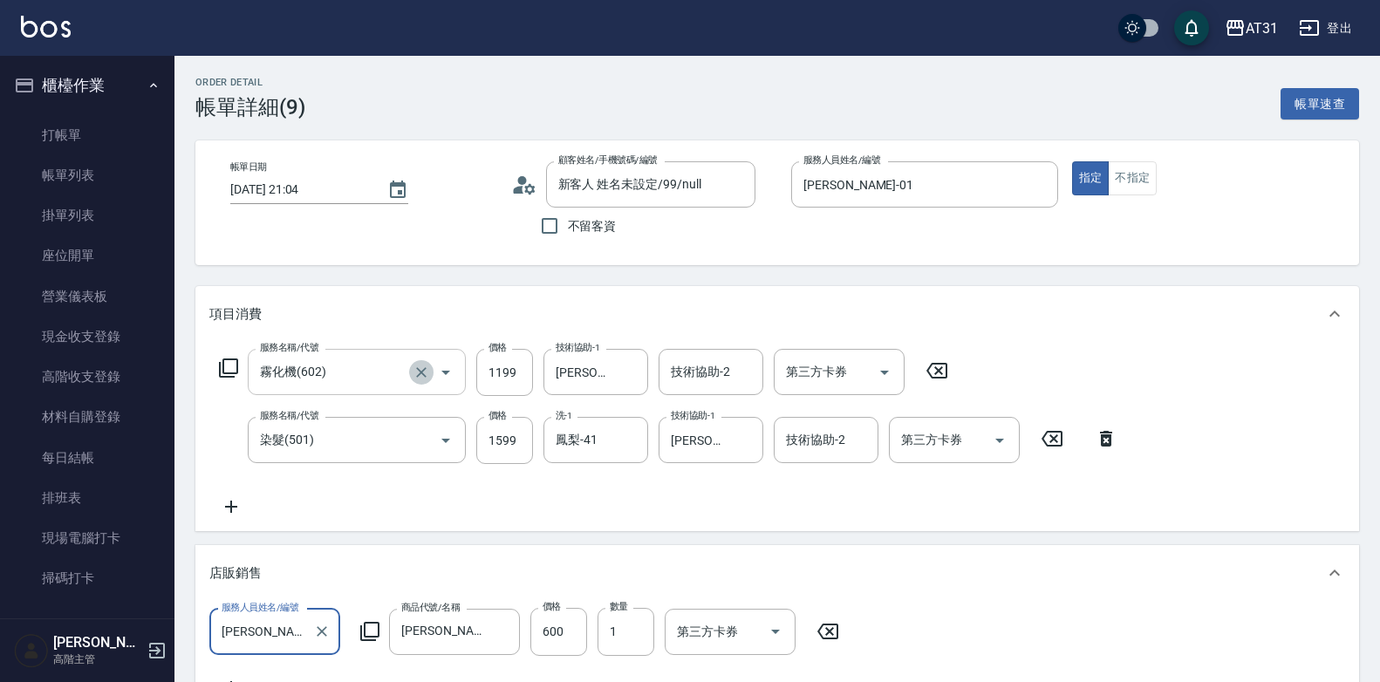
click at [413, 372] on icon "Clear" at bounding box center [421, 372] width 17 height 17
click at [510, 379] on input "999" at bounding box center [504, 372] width 57 height 47
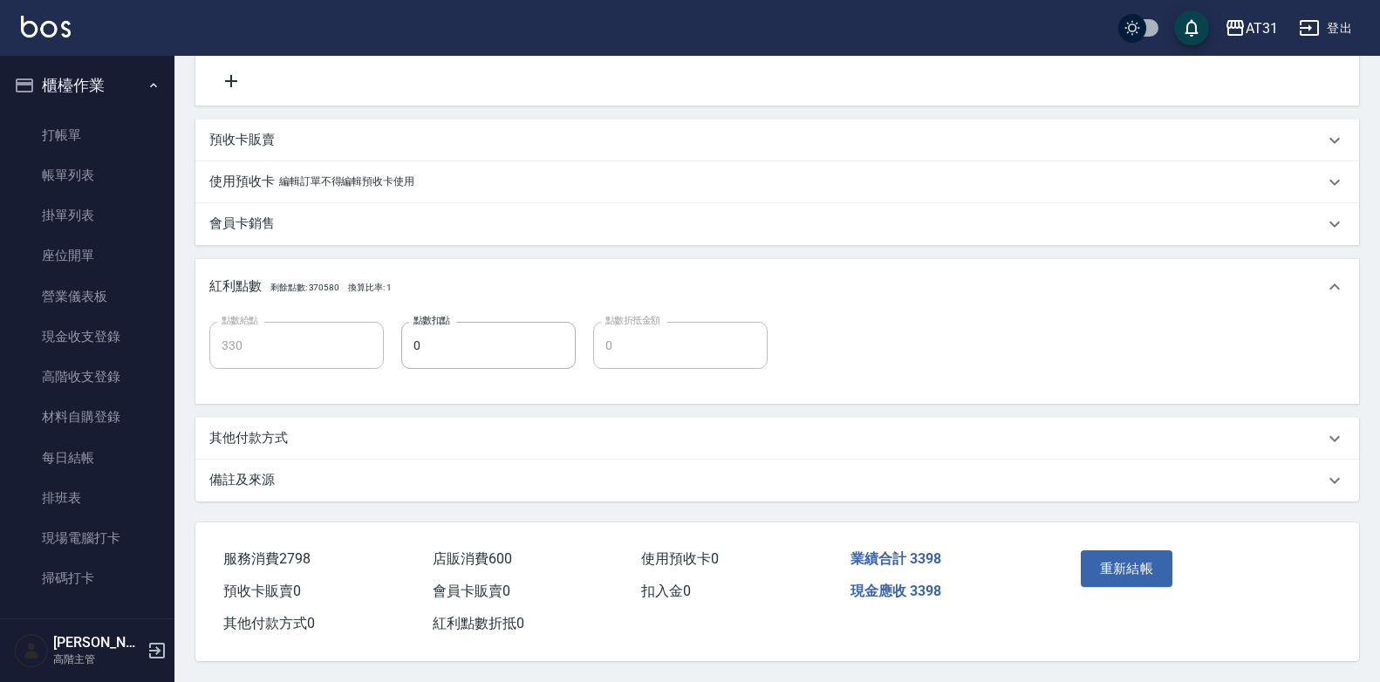
scroll to position [627, 0]
click at [1138, 555] on button "重新結帳" at bounding box center [1127, 568] width 92 height 37
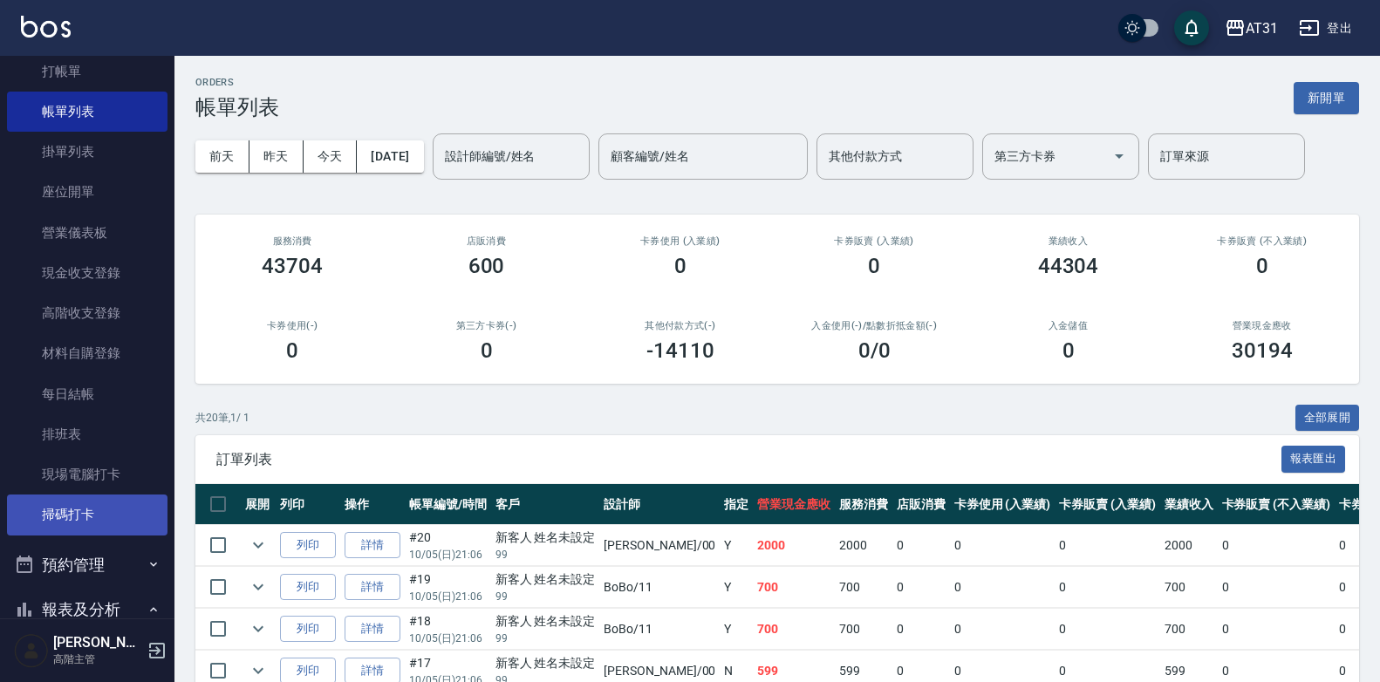
scroll to position [87, 0]
